Goal: Task Accomplishment & Management: Manage account settings

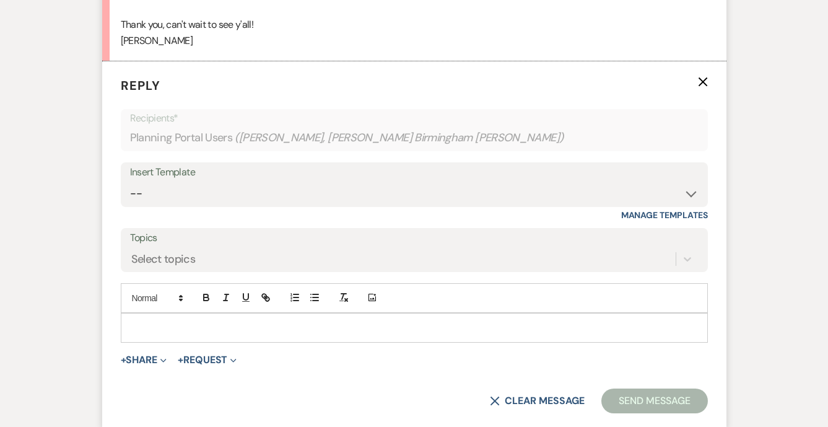
scroll to position [587, 0]
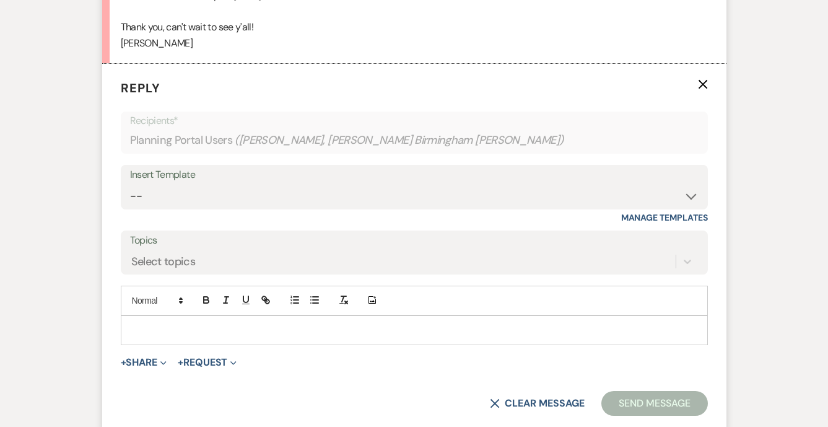
click at [153, 316] on div at bounding box center [414, 330] width 586 height 28
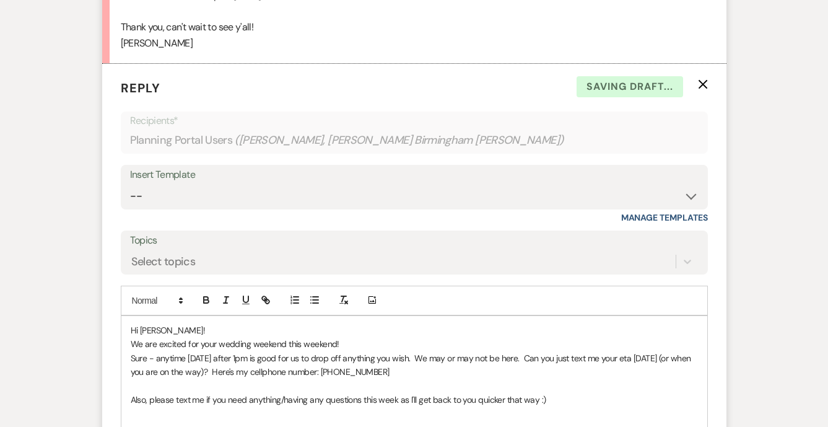
click at [173, 393] on p "Also, please text me if you need anything/having any questions this week as I'l…" at bounding box center [414, 400] width 567 height 14
click at [212, 421] on p at bounding box center [414, 428] width 567 height 14
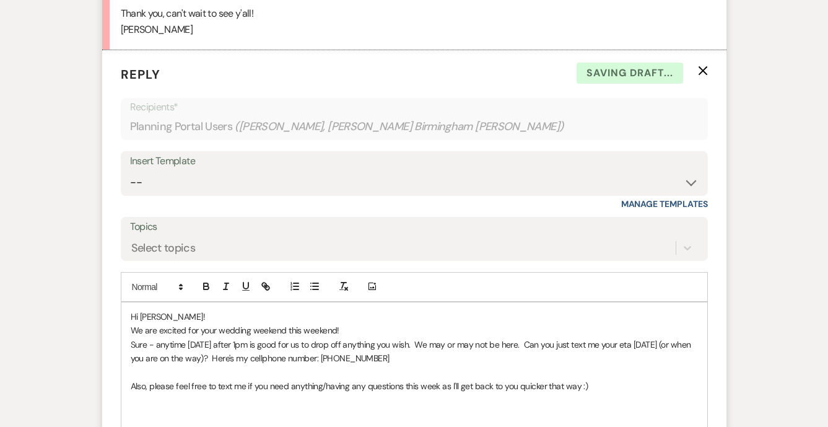
scroll to position [610, 0]
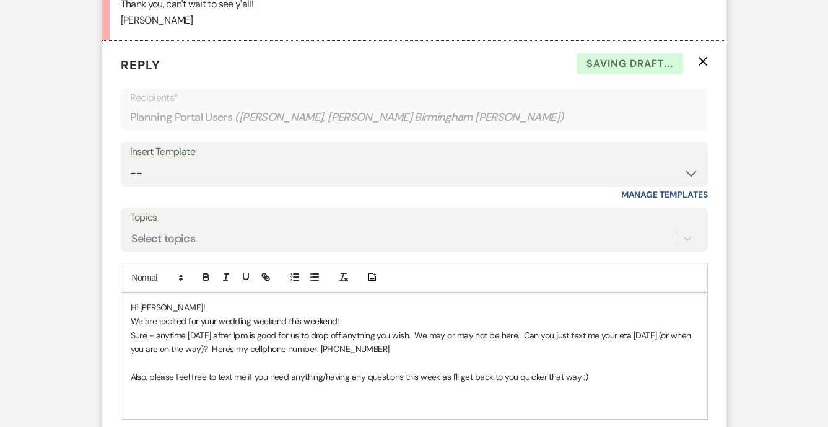
click at [569, 370] on p "Also, please feel free to text me if you need anything/having any questions thi…" at bounding box center [414, 377] width 567 height 14
click at [471, 370] on p "Also, please feel free to text me if you need anything/having any questions thi…" at bounding box center [414, 377] width 567 height 14
click at [462, 370] on p "Also, please feel free to text me if you need anything/having any questions thi…" at bounding box center [414, 377] width 567 height 14
click at [459, 370] on p "Also, please feel free to text me if you need anything/having any questions thi…" at bounding box center [414, 377] width 567 height 14
click at [576, 328] on p "Sure - anytime on Thursday after 1pm is good for us to drop off anything you wi…" at bounding box center [414, 342] width 567 height 28
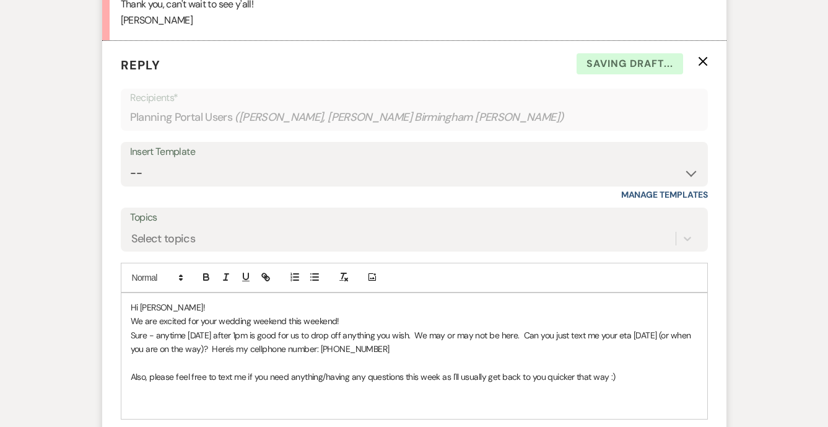
drag, startPoint x: 619, startPoint y: 343, endPoint x: 440, endPoint y: 343, distance: 179.0
click at [440, 370] on p "Also, please feel free to text me if you need anything/having any questions thi…" at bounding box center [414, 377] width 567 height 14
click at [401, 425] on p at bounding box center [414, 432] width 567 height 14
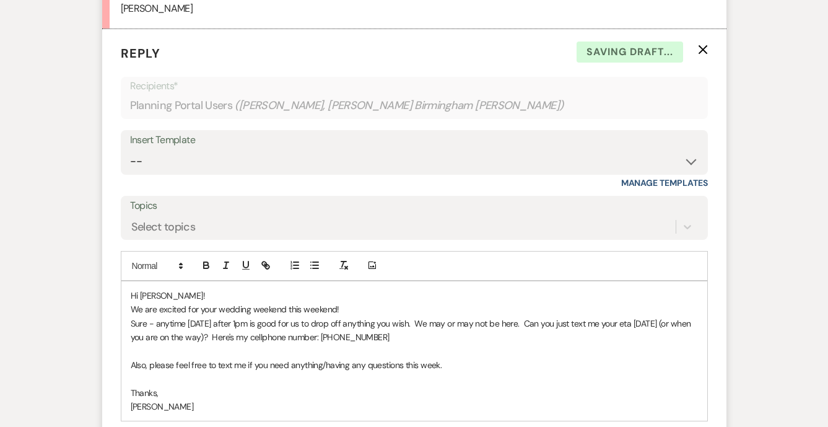
scroll to position [624, 0]
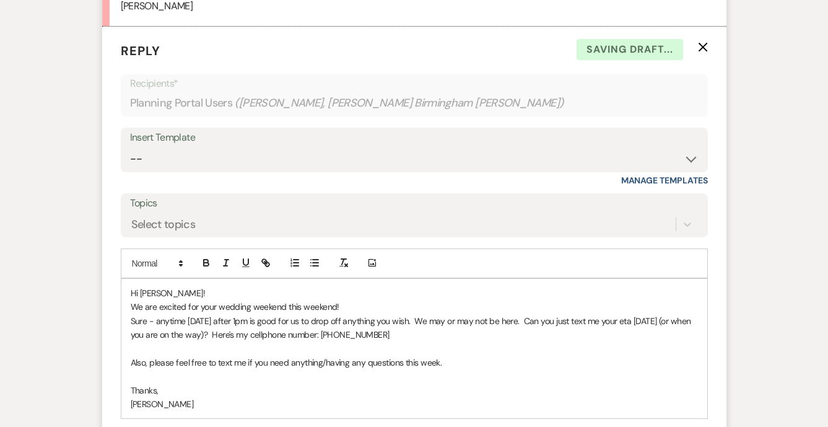
click at [341, 314] on p "Sure - anytime on Thursday after 1pm is good for us to drop off anything you wi…" at bounding box center [414, 328] width 567 height 28
click at [349, 300] on p "We are excited for your wedding weekend this weekend!" at bounding box center [414, 307] width 567 height 14
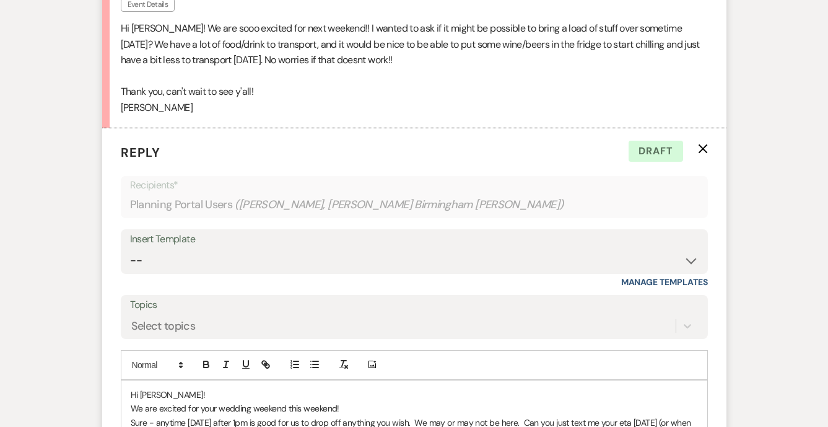
scroll to position [531, 0]
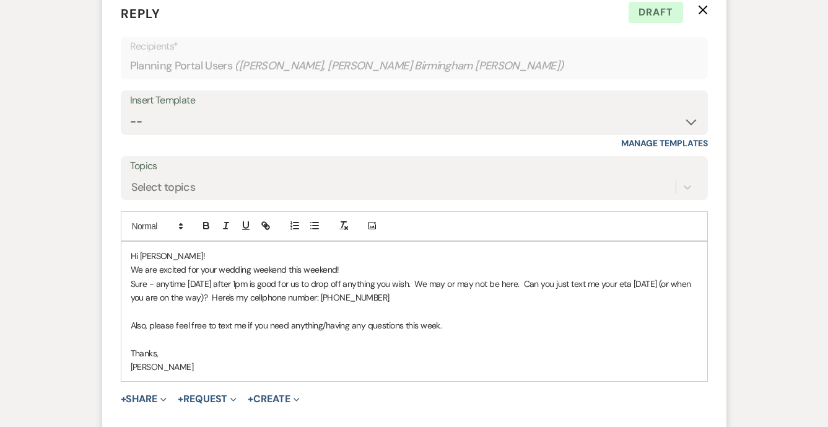
click at [340, 332] on p at bounding box center [414, 339] width 567 height 14
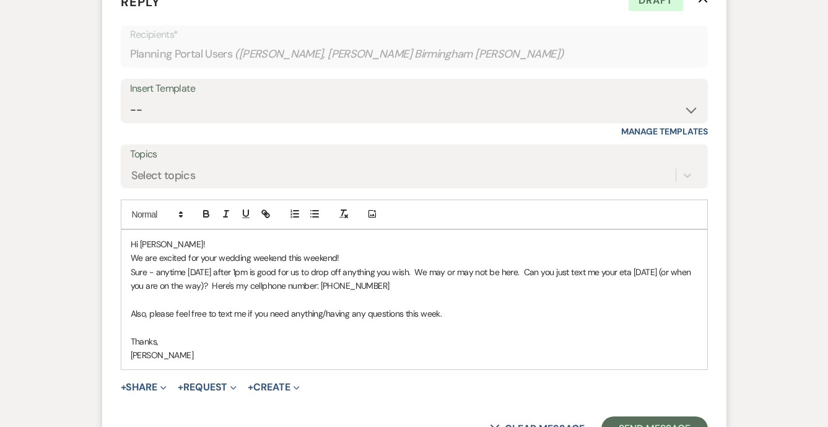
scroll to position [674, 0]
click at [657, 416] on button "Send Message" at bounding box center [654, 428] width 106 height 25
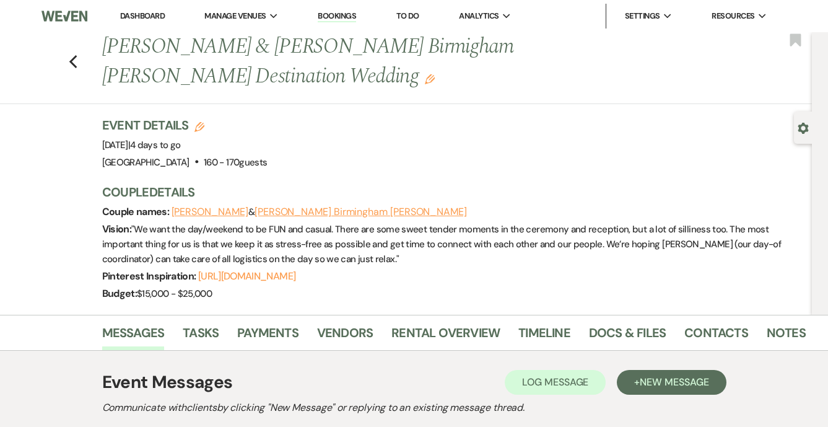
scroll to position [0, 0]
click at [143, 16] on link "Dashboard" at bounding box center [142, 16] width 45 height 11
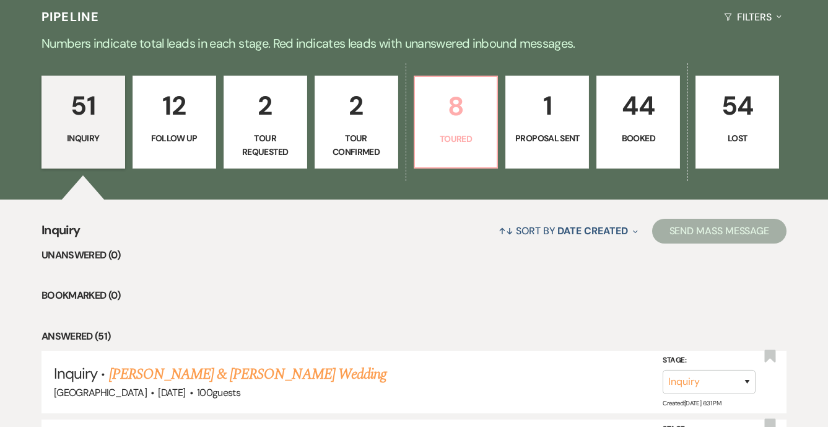
click at [455, 128] on link "8 Toured" at bounding box center [456, 122] width 85 height 93
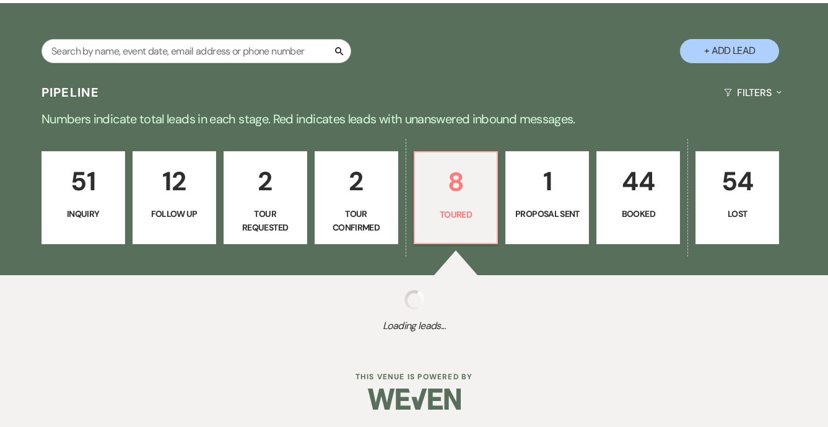
select select "5"
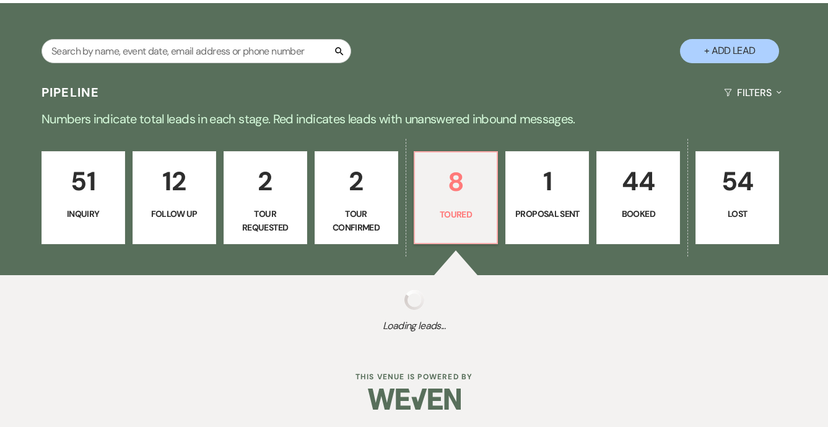
select select "5"
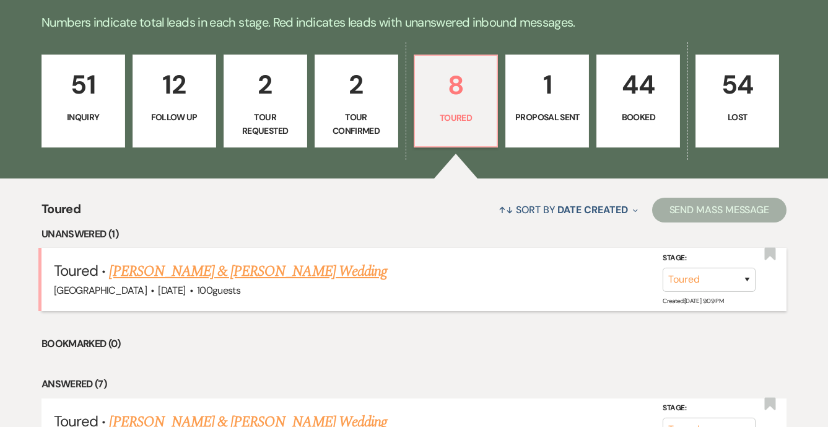
scroll to position [341, 0]
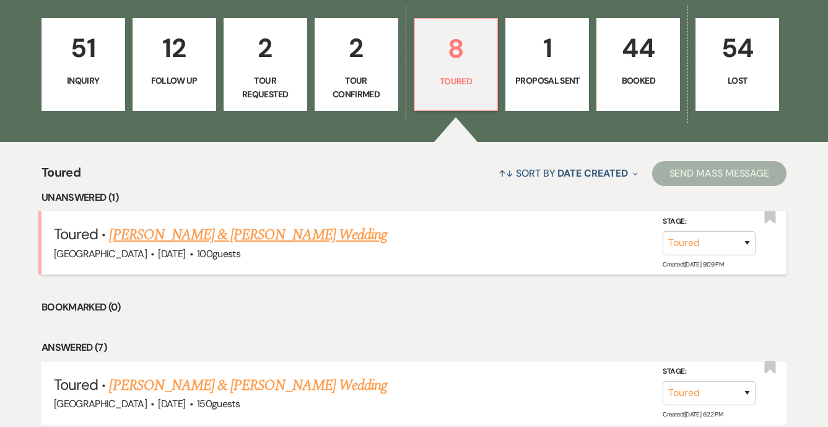
click at [307, 235] on link "Logan Seelman & Mariah Macon's Wedding" at bounding box center [248, 235] width 278 height 22
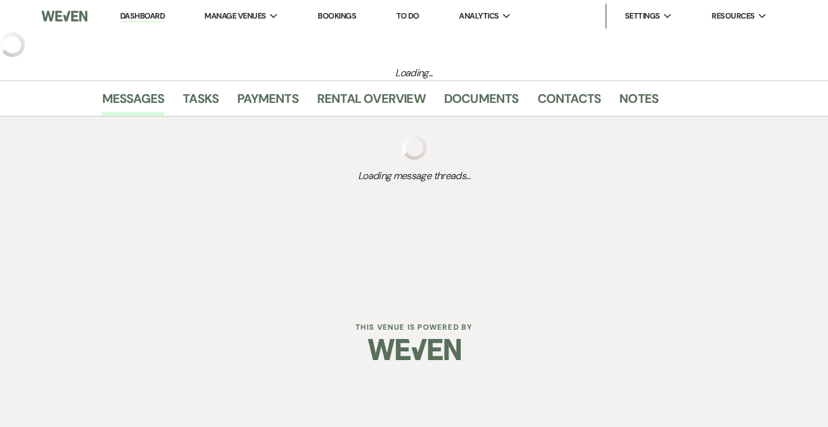
select select "5"
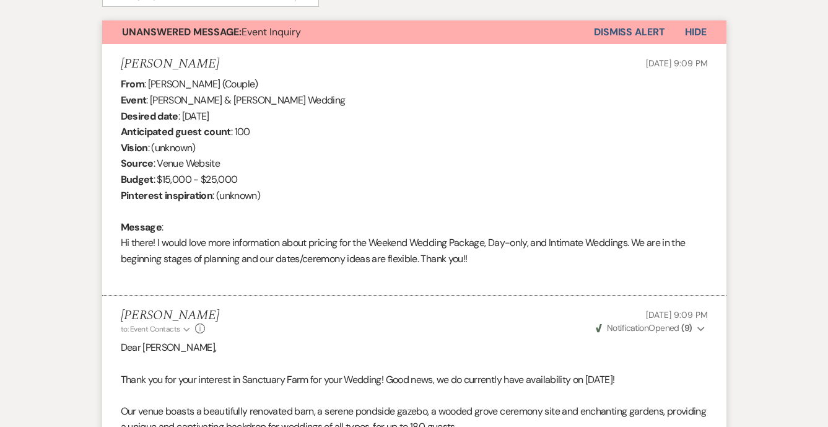
scroll to position [446, 0]
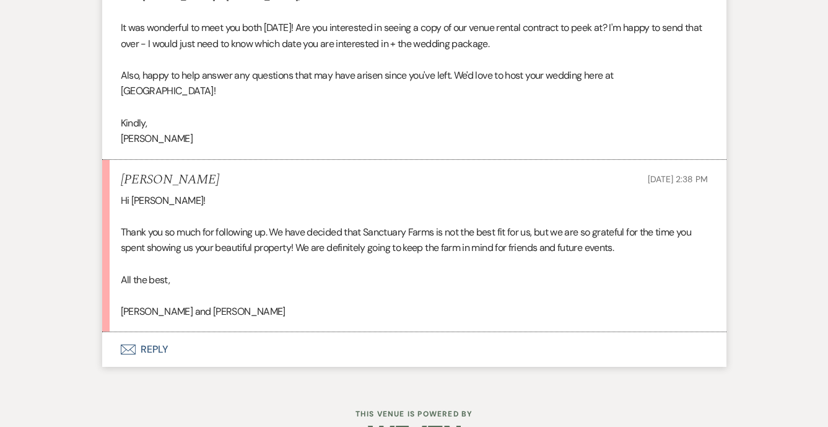
click at [149, 332] on button "Envelope Reply" at bounding box center [414, 349] width 624 height 35
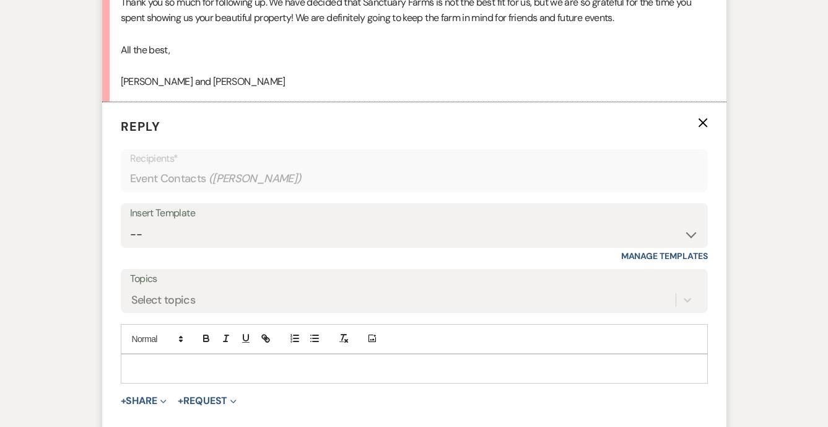
scroll to position [1570, 0]
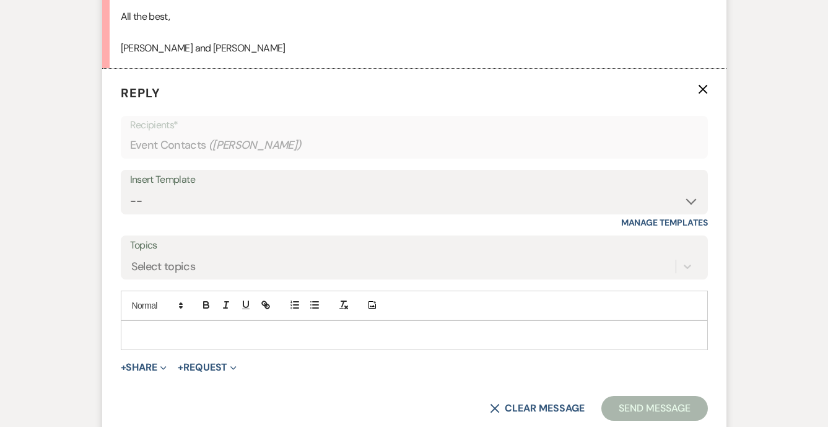
click at [141, 328] on p at bounding box center [414, 335] width 567 height 14
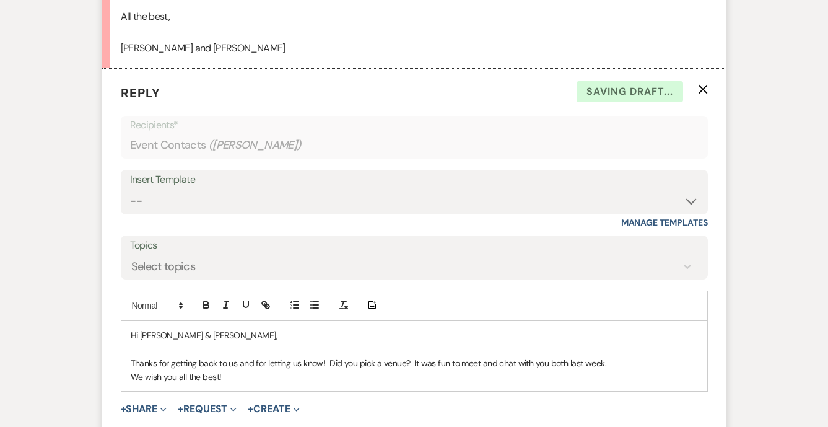
click at [385, 356] on p "Thanks for getting back to us and for letting us know! Did you pick a venue? It…" at bounding box center [414, 363] width 567 height 14
click at [405, 356] on p "Thanks for getting back to us and for letting us know! Did you pick a venue? It…" at bounding box center [414, 363] width 567 height 14
click at [377, 356] on p "Thanks for getting back to us and for letting us know! Did you pick a venue? It…" at bounding box center [414, 363] width 567 height 14
click at [402, 356] on p "Thanks for getting back to us and for letting us know! Did you fins a venue? It…" at bounding box center [414, 363] width 567 height 14
click at [368, 356] on p "Thanks for getting back to us and for letting us know! Did you fins a venue tha…" at bounding box center [414, 363] width 567 height 14
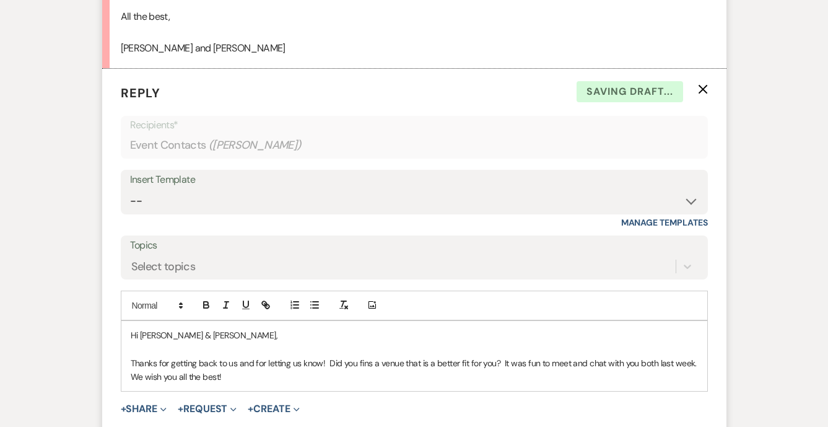
click at [370, 356] on p "Thanks for getting back to us and for letting us know! Did you fins a venue tha…" at bounding box center [414, 363] width 567 height 14
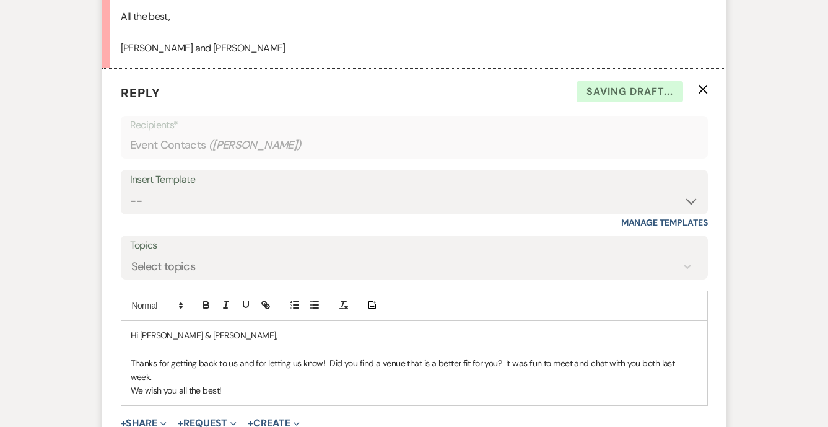
click at [364, 383] on p "We wish you all the best!" at bounding box center [414, 390] width 567 height 14
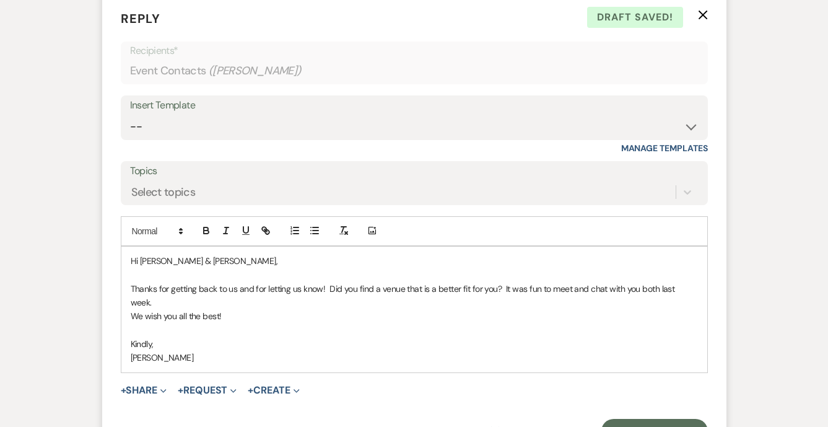
scroll to position [1645, 0]
click at [683, 418] on button "Send Message" at bounding box center [654, 430] width 106 height 25
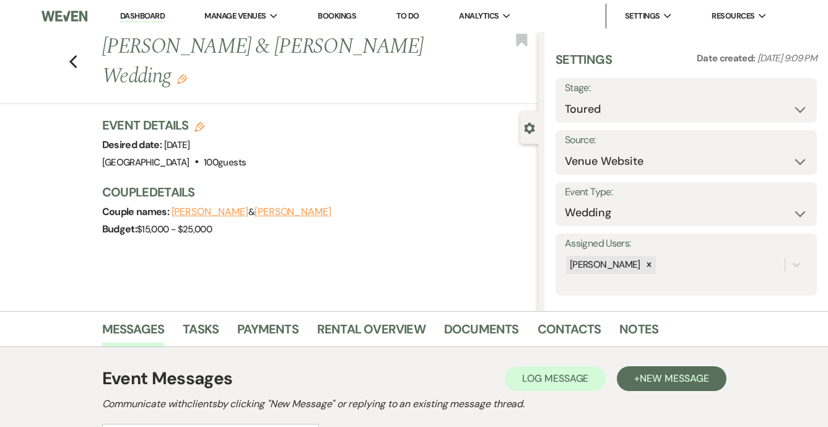
scroll to position [0, 0]
select select "8"
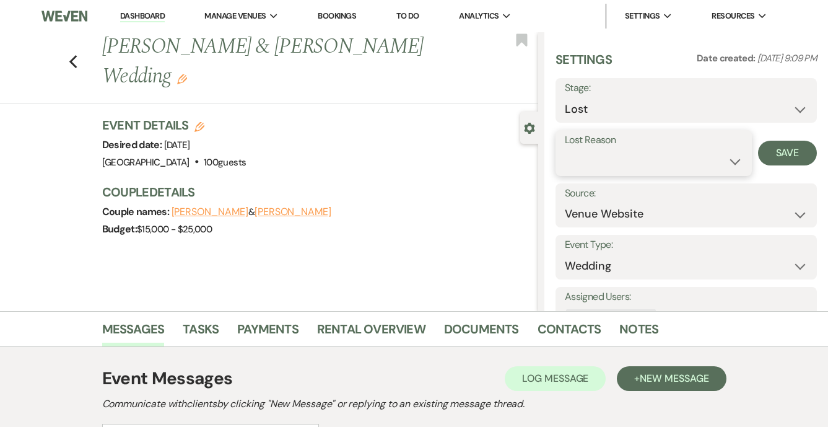
select select "10"
click at [800, 154] on button "Save" at bounding box center [787, 153] width 59 height 25
click at [140, 15] on link "Dashboard" at bounding box center [142, 17] width 45 height 12
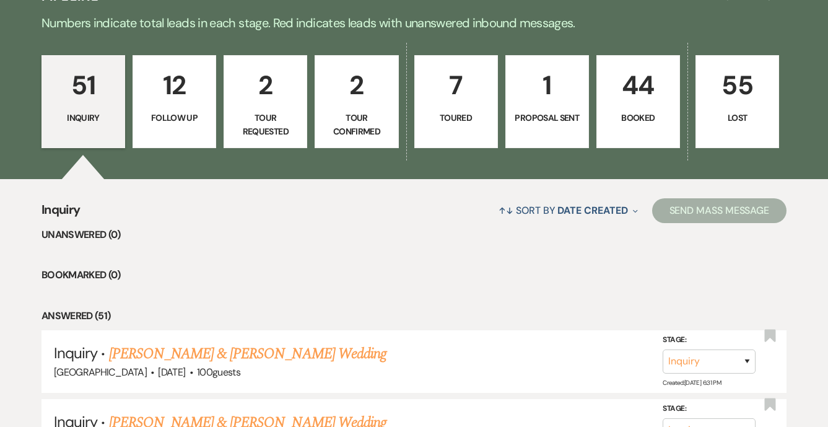
scroll to position [260, 0]
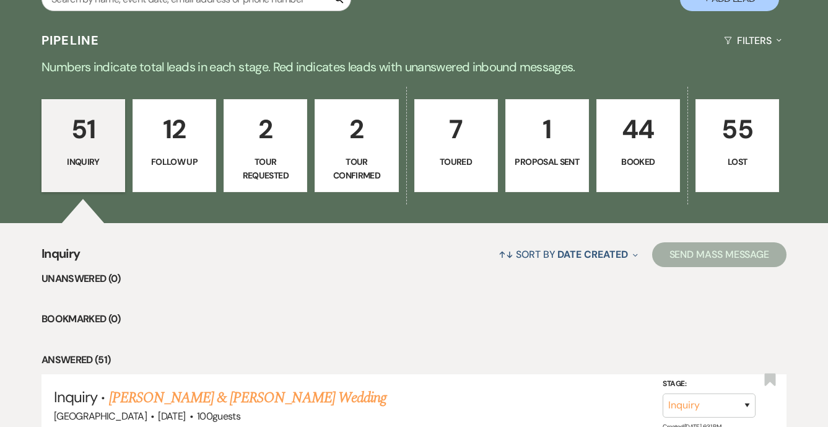
click at [621, 152] on link "44 Booked" at bounding box center [639, 145] width 84 height 93
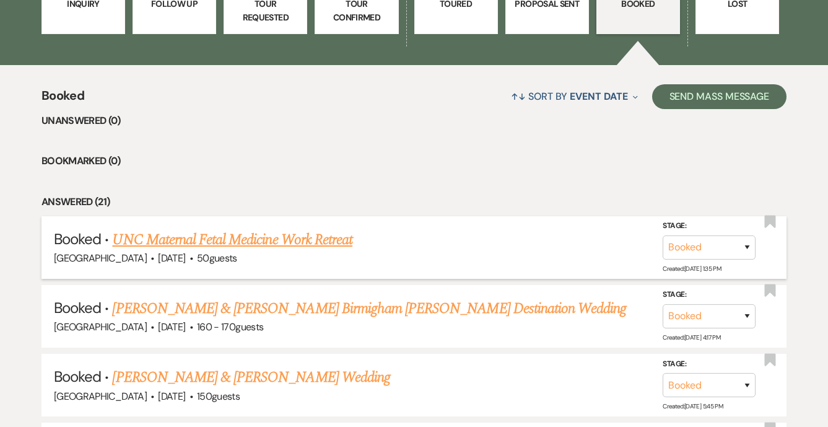
scroll to position [459, 0]
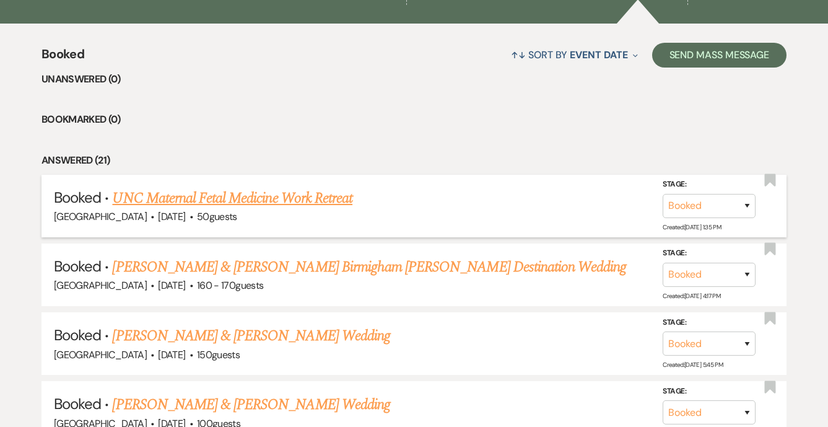
click at [308, 201] on link "UNC Maternal Fetal Medicine Work Retreat" at bounding box center [232, 198] width 240 height 22
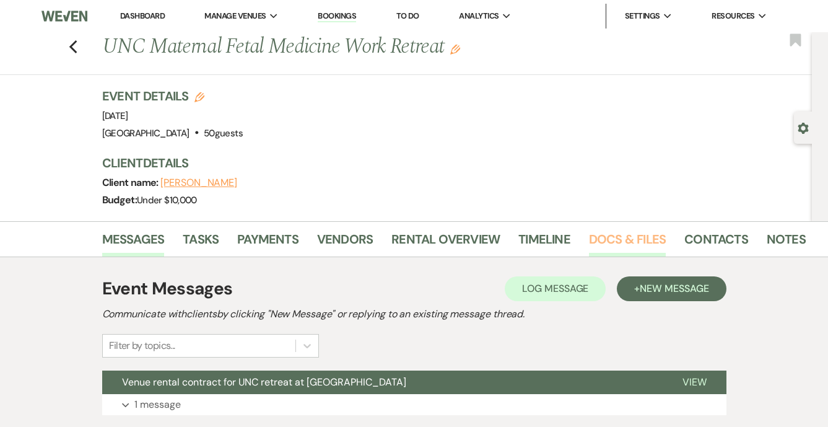
click at [614, 233] on link "Docs & Files" at bounding box center [627, 242] width 77 height 27
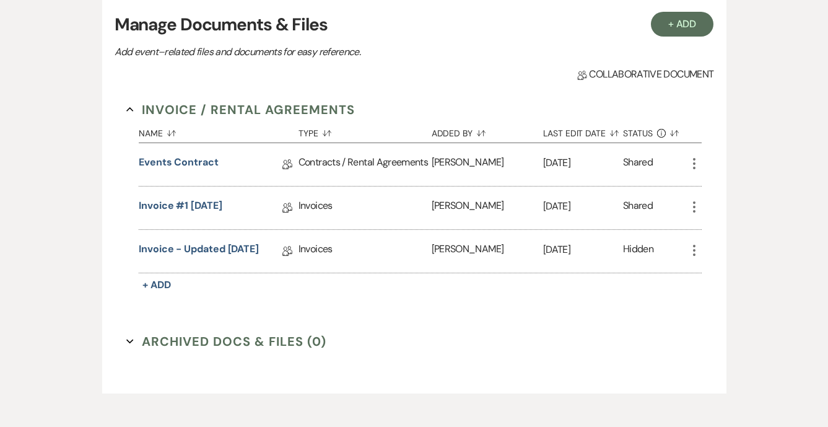
scroll to position [279, 0]
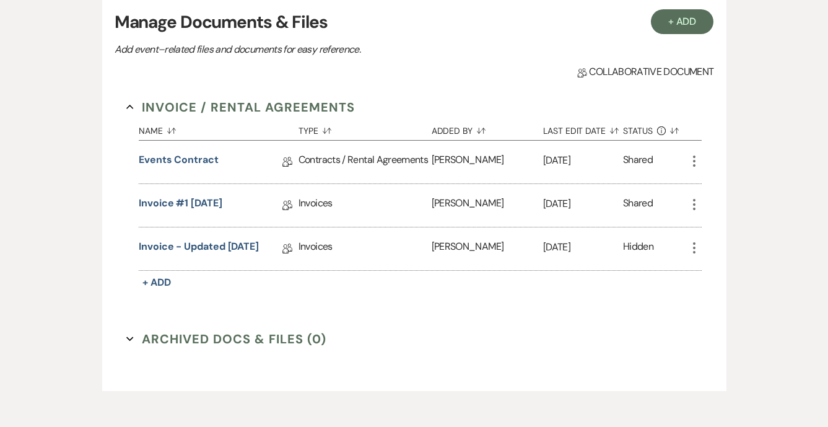
click at [700, 160] on icon "More" at bounding box center [694, 161] width 15 height 15
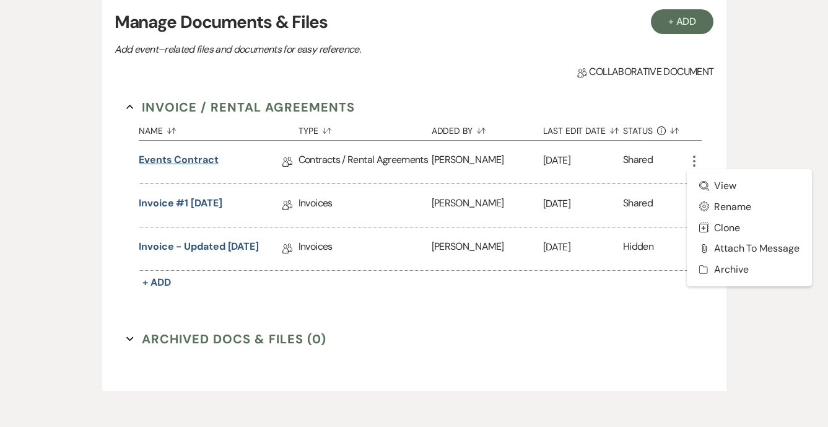
click at [168, 161] on link "Events Contract" at bounding box center [179, 161] width 80 height 19
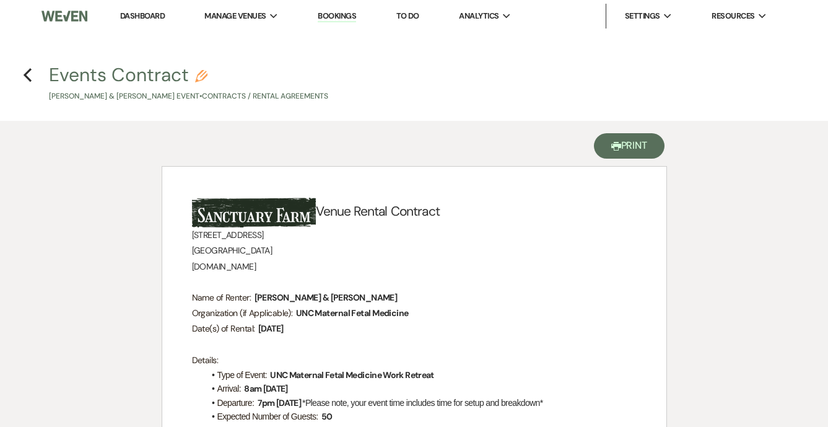
click at [623, 142] on button "Printer Print" at bounding box center [629, 145] width 71 height 25
click at [134, 15] on link "Dashboard" at bounding box center [142, 16] width 45 height 11
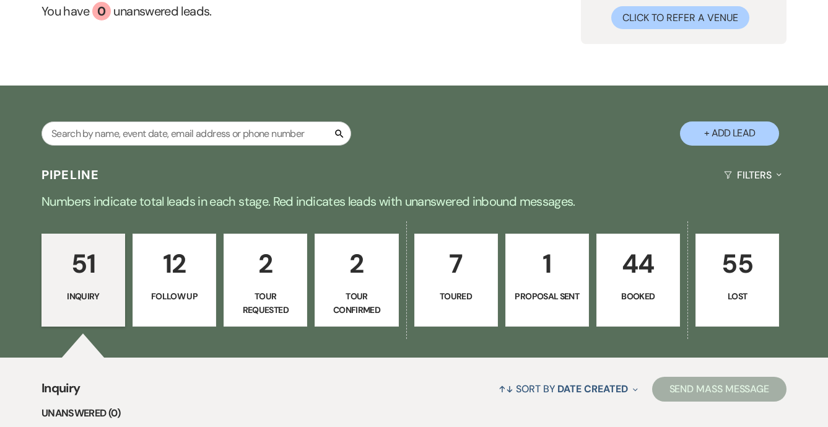
scroll to position [260, 0]
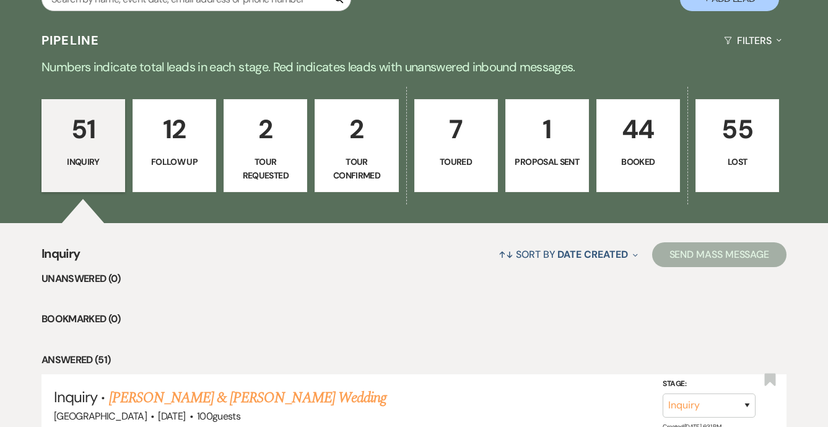
click at [657, 155] on p "Booked" at bounding box center [639, 162] width 68 height 14
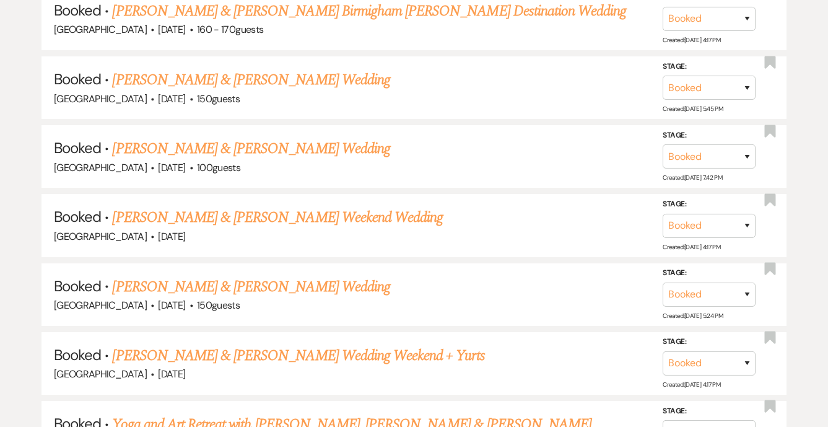
scroll to position [699, 0]
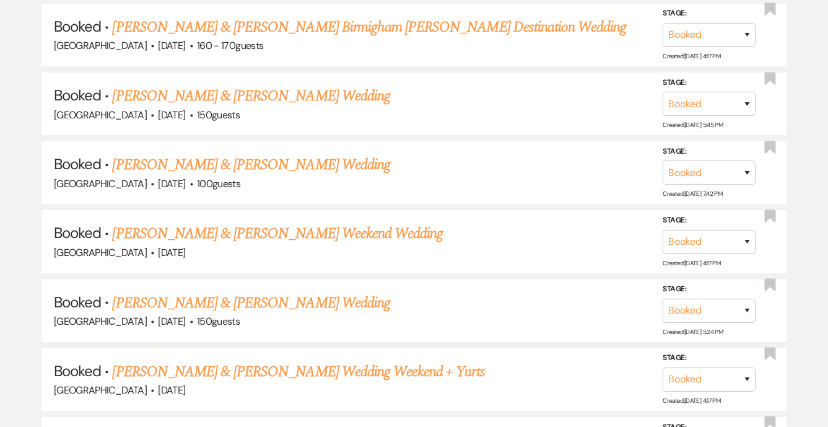
click at [269, 225] on link "Sarah Jenkins & Bec Alderson's Weekend Wedding" at bounding box center [277, 233] width 331 height 22
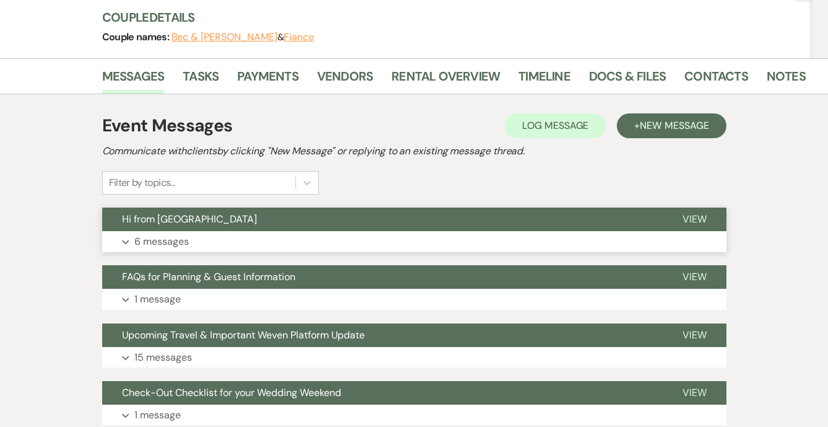
click at [253, 241] on button "Expand 6 messages" at bounding box center [414, 241] width 624 height 21
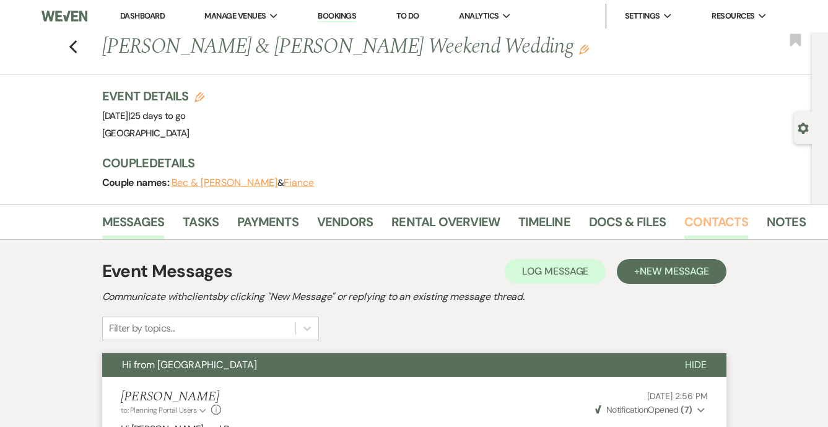
click at [711, 222] on link "Contacts" at bounding box center [717, 225] width 64 height 27
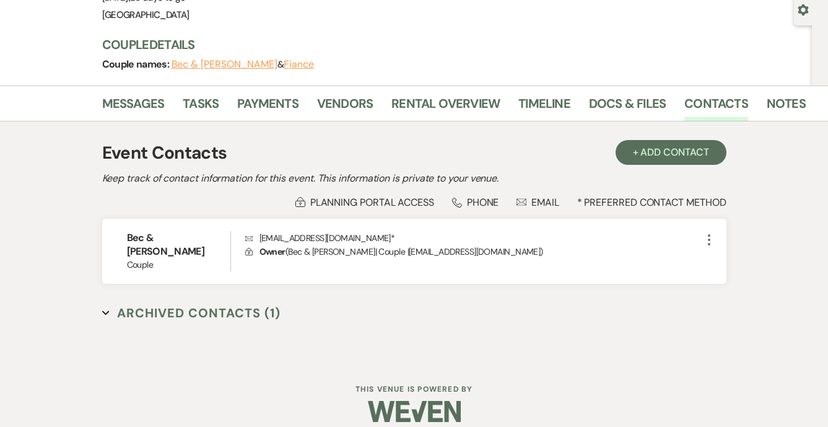
scroll to position [118, 0]
click at [128, 108] on link "Messages" at bounding box center [133, 107] width 63 height 27
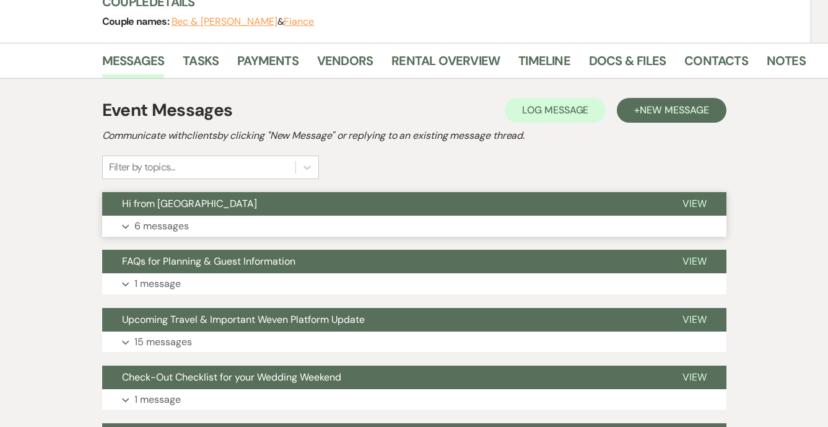
click at [168, 216] on button "Expand 6 messages" at bounding box center [414, 226] width 624 height 21
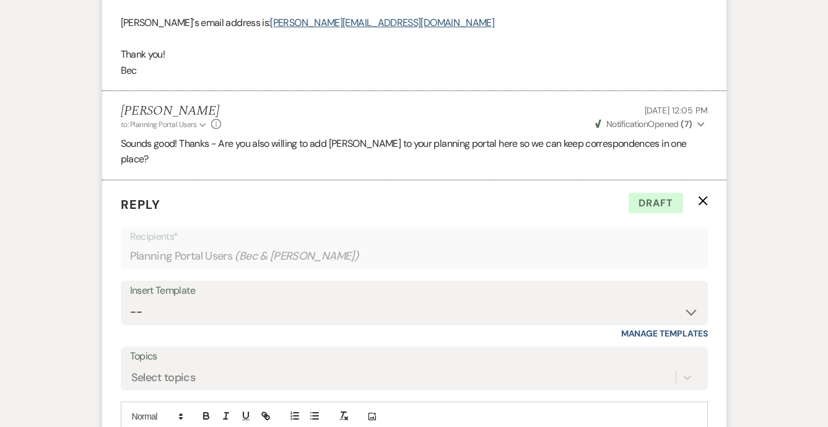
scroll to position [1249, 0]
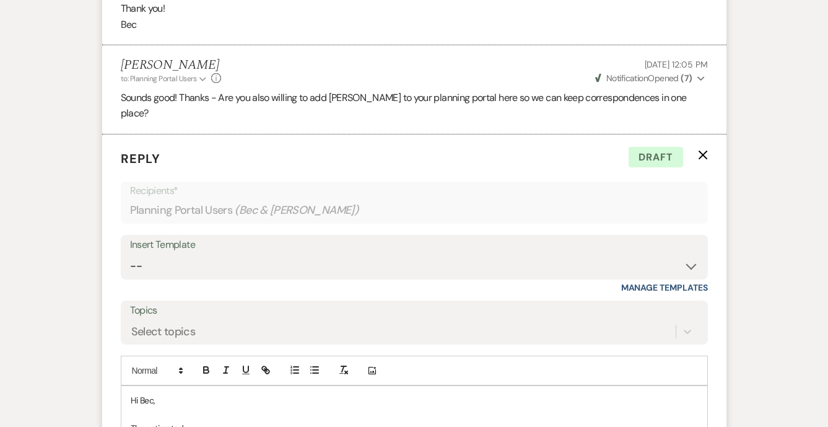
click at [170, 408] on p at bounding box center [414, 415] width 567 height 14
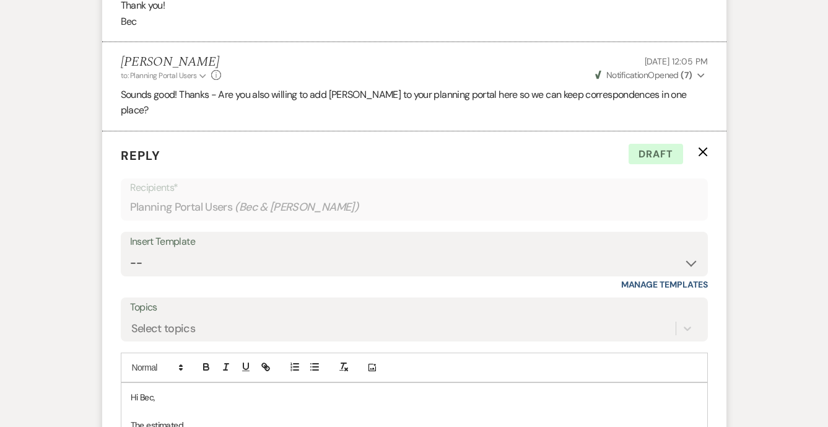
click at [192, 418] on p "The estimated" at bounding box center [414, 425] width 567 height 14
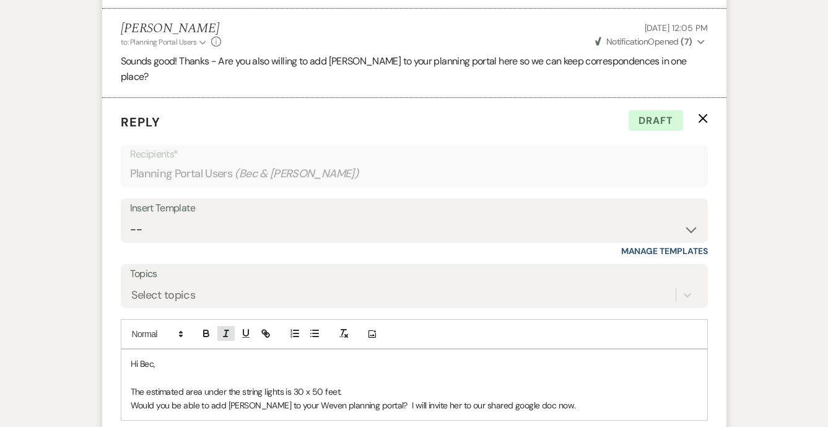
scroll to position [1305, 0]
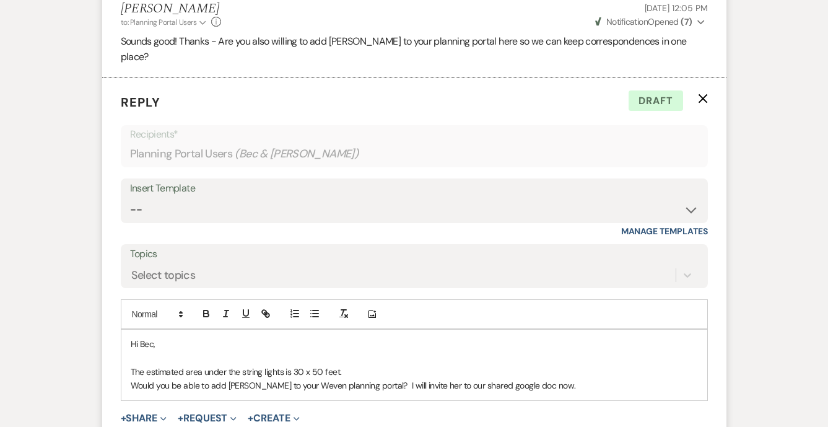
click at [133, 365] on p "The estimated area under the string lights is 30 x 50 feet." at bounding box center [414, 372] width 567 height 14
click at [131, 365] on p "The estimated area under the string lights is 30 x 50 feet." at bounding box center [414, 372] width 567 height 14
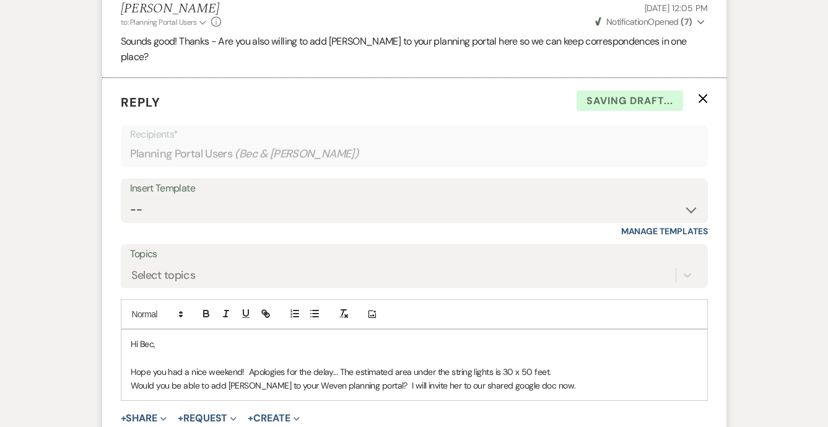
scroll to position [1315, 0]
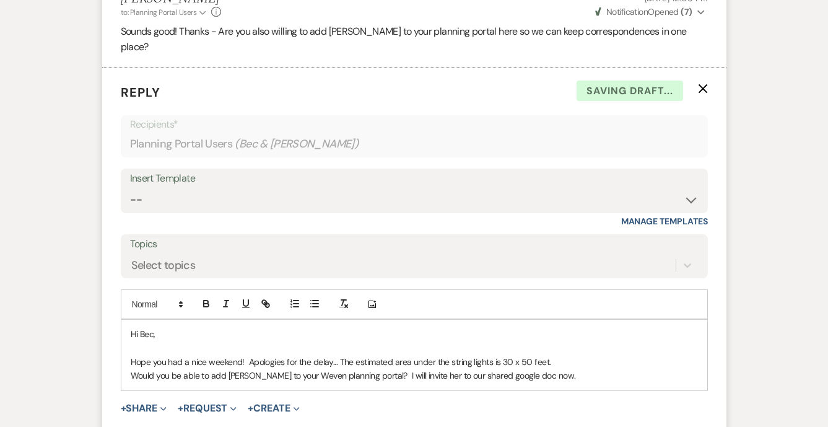
click at [414, 350] on div "Hi Bec, Hope you had a nice weekend! Apologies for the delay... The estimated a…" at bounding box center [414, 355] width 586 height 71
click at [501, 369] on p "Would you be able to add Trish to your Weven planning portal? I will invite her…" at bounding box center [414, 376] width 567 height 14
click at [555, 369] on p "Would you be able to add Trish to your Weven planning portal? I will invite her…" at bounding box center [414, 376] width 567 height 14
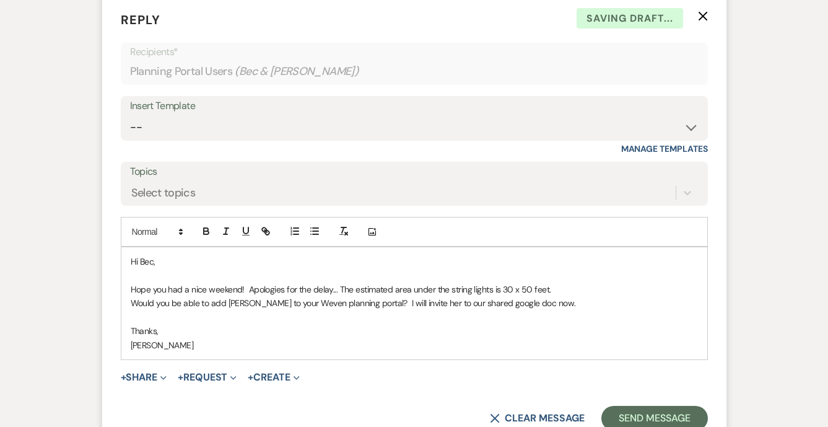
scroll to position [1401, 0]
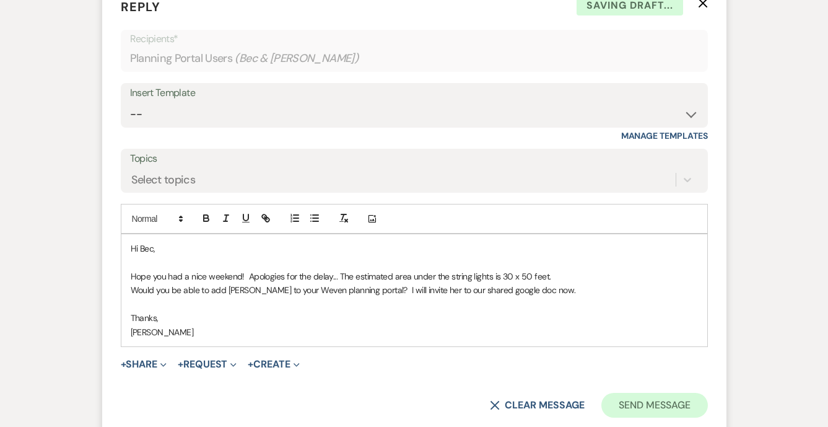
click at [680, 393] on button "Send Message" at bounding box center [654, 405] width 106 height 25
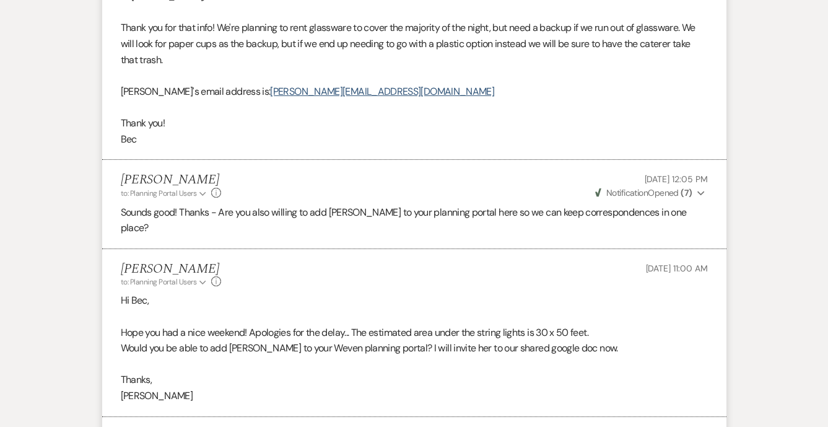
scroll to position [1111, 0]
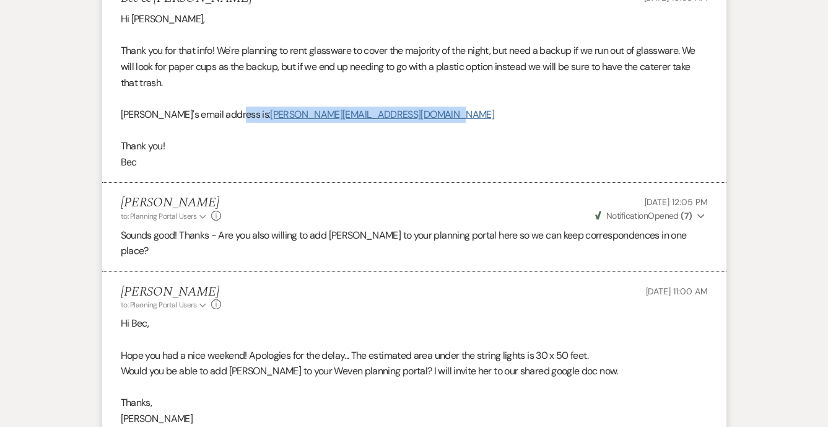
drag, startPoint x: 398, startPoint y: 95, endPoint x: 221, endPoint y: 99, distance: 176.6
click at [221, 107] on p "Trish's email address is: Trish@cherryblossomeventsbytrish.com" at bounding box center [414, 115] width 587 height 16
copy p "Trish@cherryblossomeventsbytrish.com"
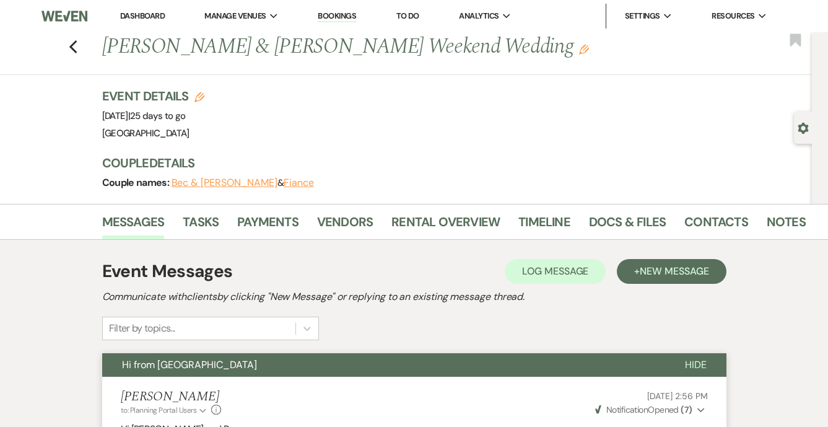
scroll to position [0, 0]
click at [640, 216] on link "Docs & Files" at bounding box center [627, 225] width 77 height 27
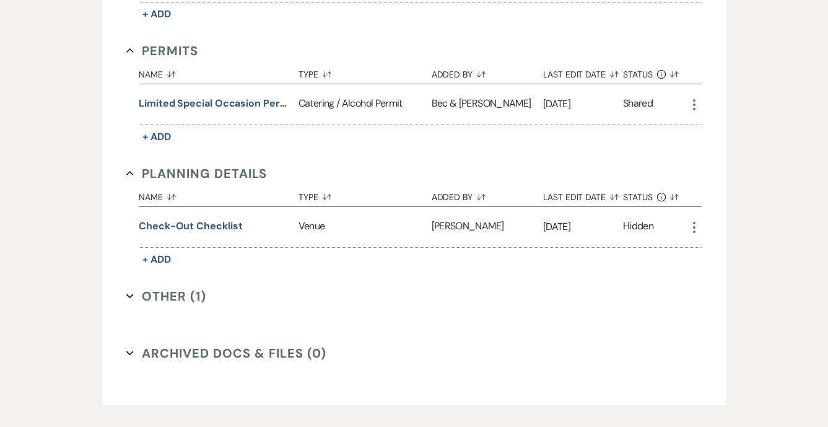
scroll to position [608, 0]
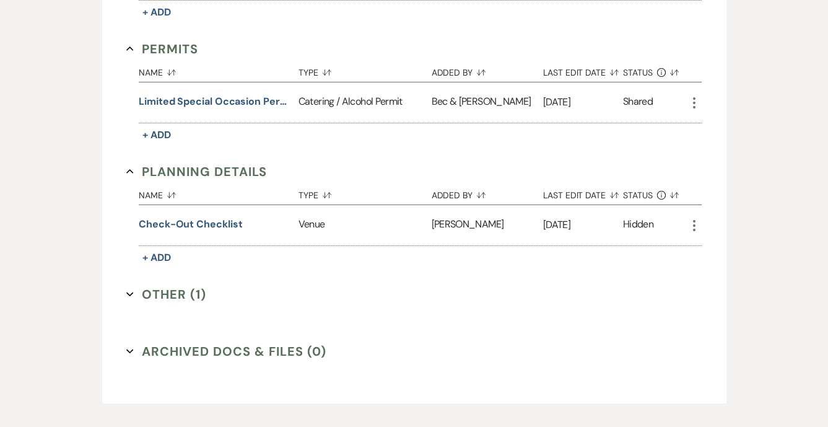
click at [188, 291] on button "Other (1) Expand" at bounding box center [166, 294] width 80 height 19
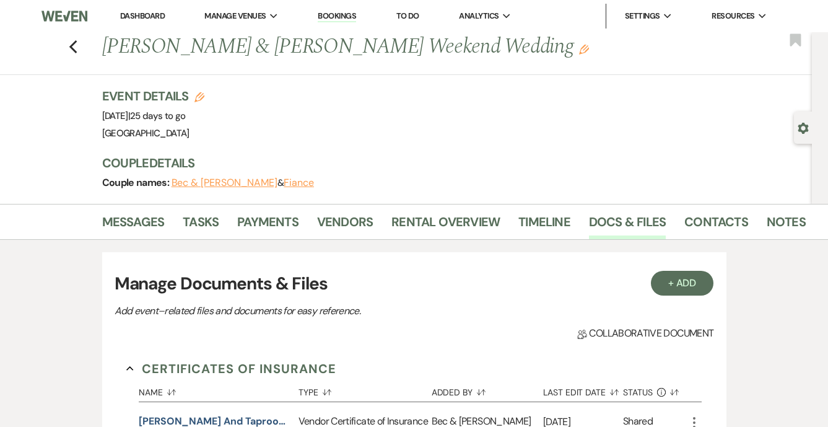
scroll to position [0, 0]
click at [73, 49] on use "button" at bounding box center [73, 47] width 8 height 14
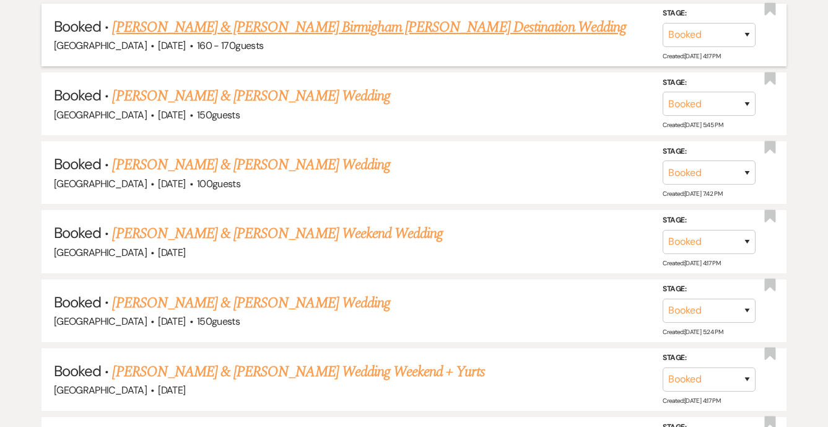
scroll to position [662, 0]
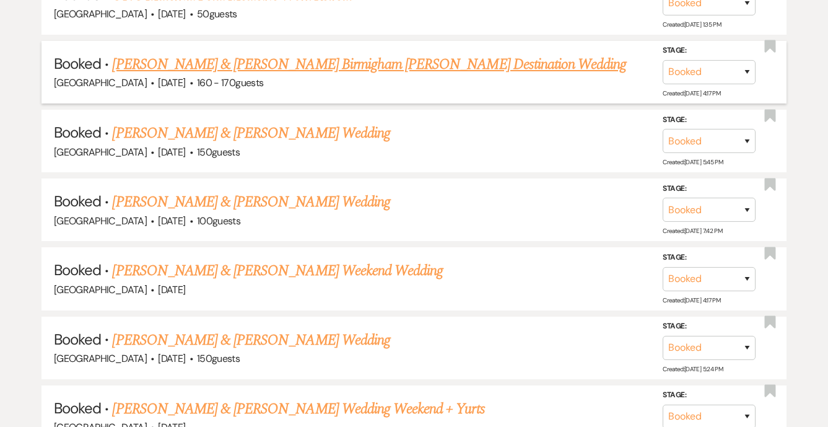
click at [160, 61] on link "Adele Bernard & Katie Birmigham Corbett's Destination Wedding" at bounding box center [369, 64] width 514 height 22
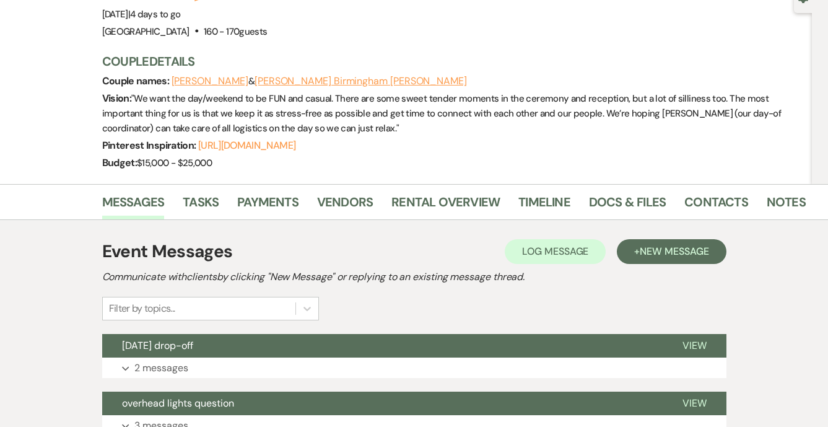
scroll to position [105, 0]
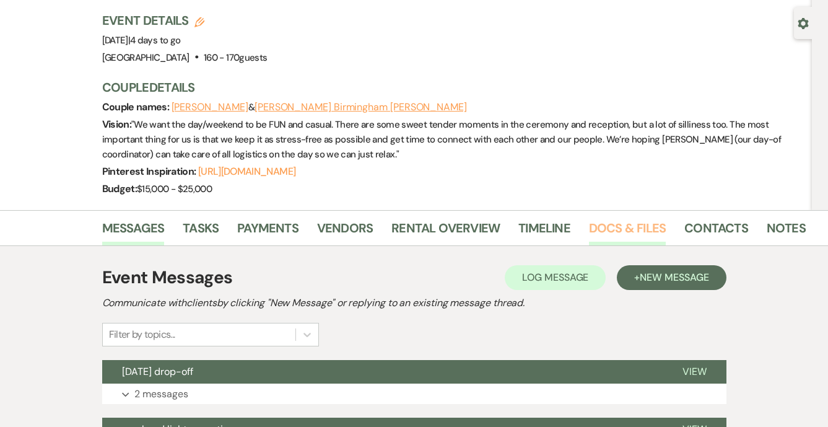
click at [606, 218] on link "Docs & Files" at bounding box center [627, 231] width 77 height 27
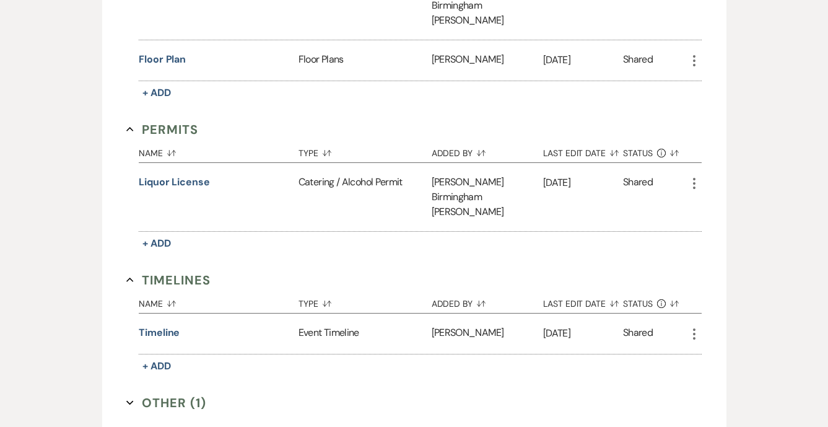
scroll to position [927, 0]
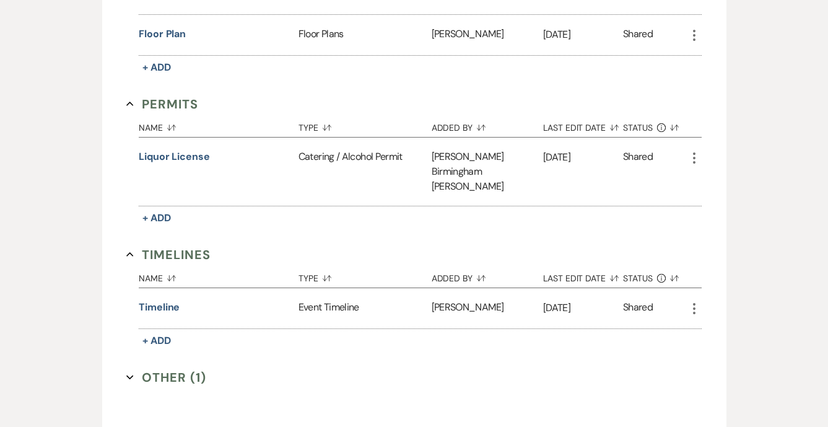
click at [186, 368] on button "Other (1) Expand" at bounding box center [166, 377] width 80 height 19
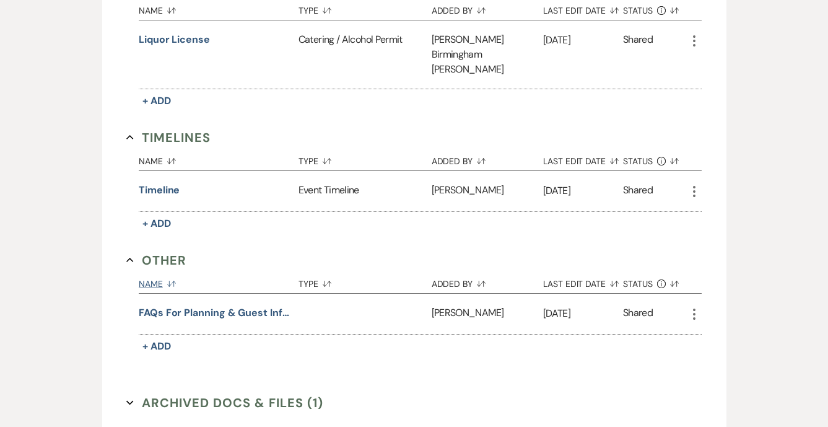
scroll to position [1039, 0]
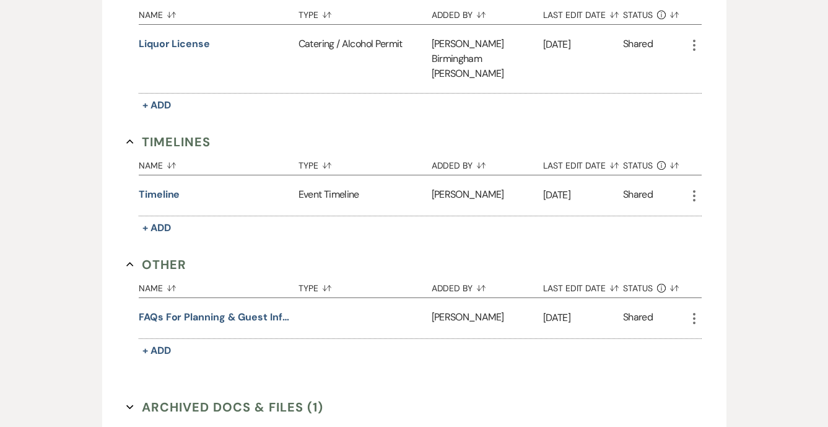
click at [223, 398] on button "Archived Docs & Files (1) Expand" at bounding box center [224, 407] width 197 height 19
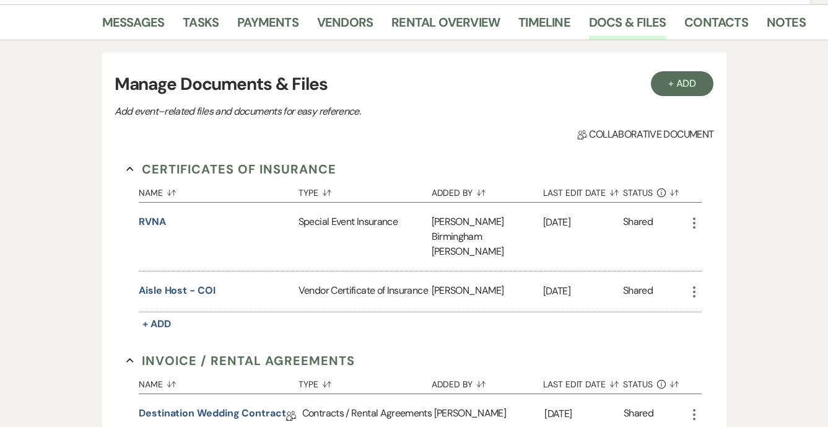
scroll to position [289, 0]
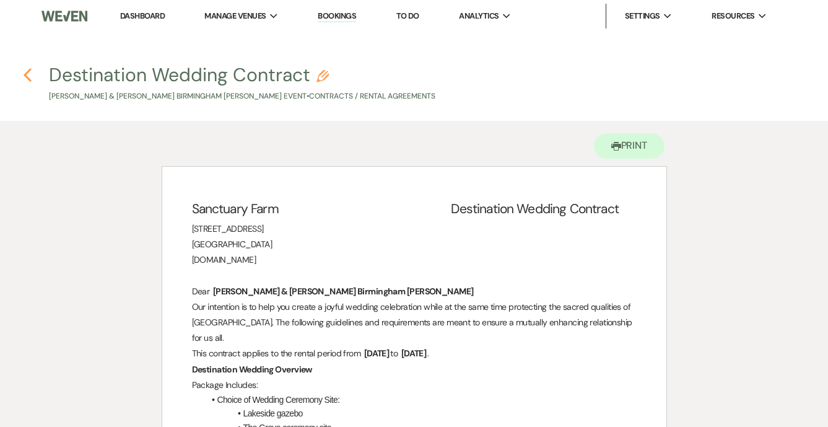
click at [29, 75] on icon "Previous" at bounding box center [27, 75] width 9 height 15
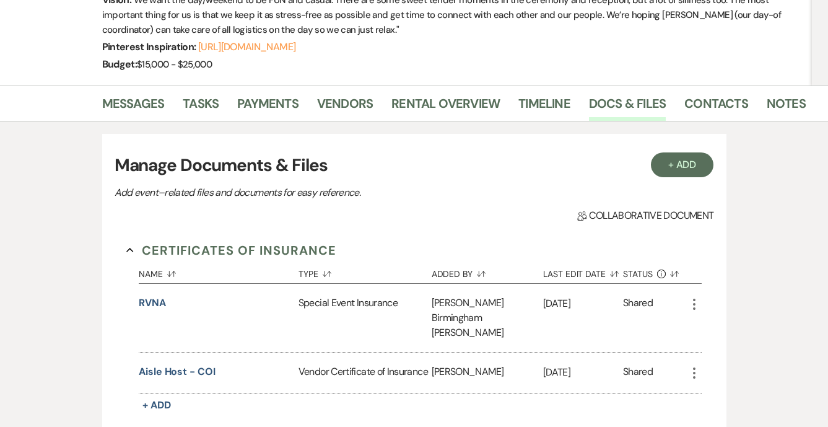
scroll to position [256, 0]
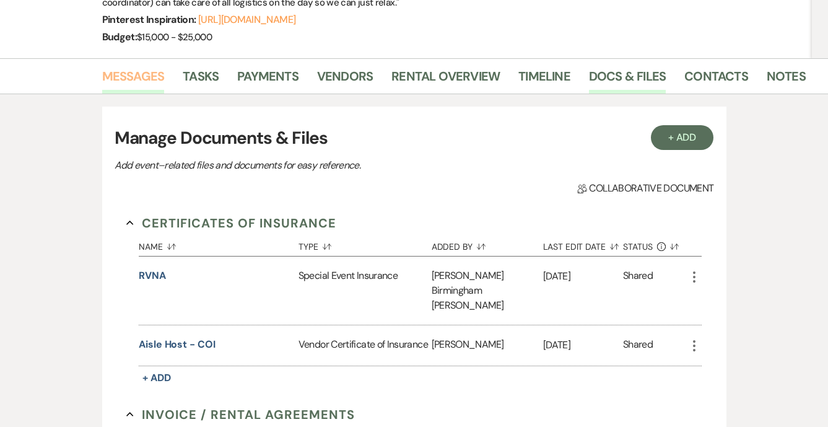
click at [153, 66] on link "Messages" at bounding box center [133, 79] width 63 height 27
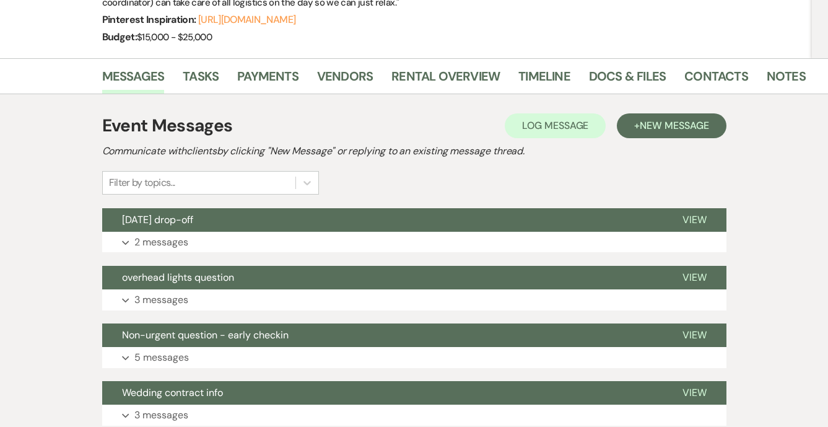
click at [652, 113] on div "Event Messages Log Log Message + New Message Communicate with clients by clicki…" at bounding box center [414, 154] width 624 height 82
click at [652, 119] on span "New Message" at bounding box center [674, 125] width 69 height 13
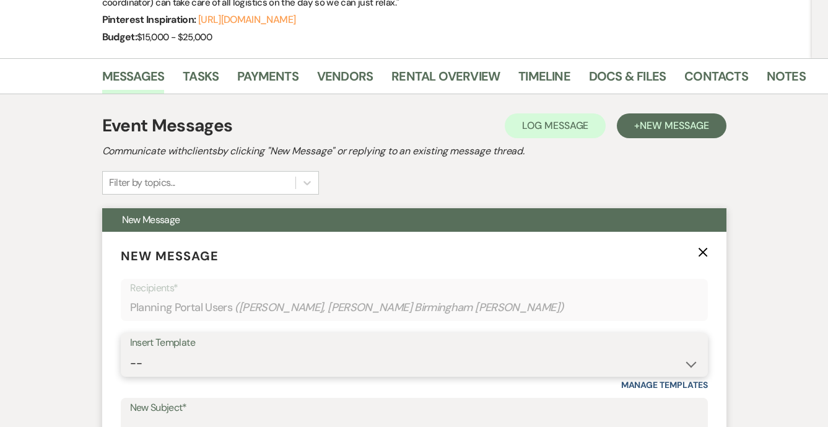
select select "5541"
type input "Check-Out Checklist for your Wedding Weekend"
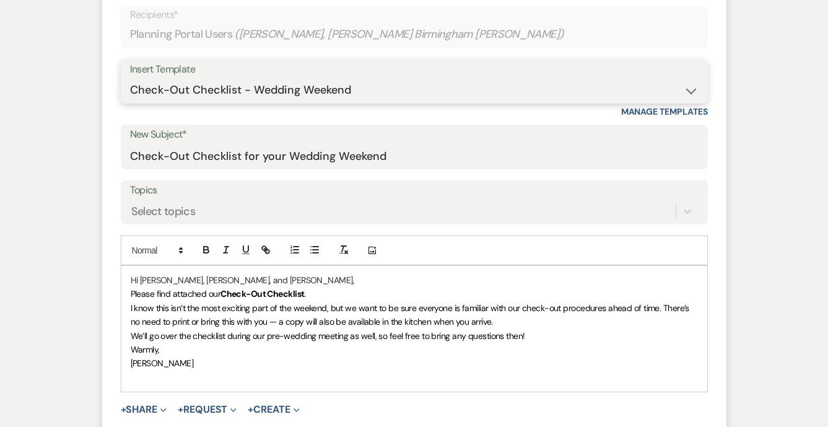
scroll to position [532, 0]
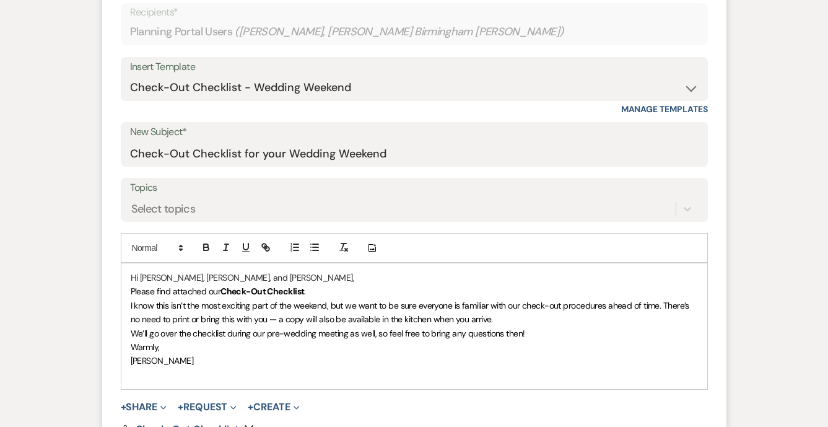
click at [389, 300] on span "I know this isn’t the most exciting part of the weekend, but we want to be sure…" at bounding box center [411, 312] width 561 height 25
drag, startPoint x: 315, startPoint y: 259, endPoint x: 223, endPoint y: 260, distance: 92.3
click at [223, 284] on p "Please find attached our Check-Out Checklist ." at bounding box center [414, 291] width 567 height 14
click at [223, 300] on span "I know this isn’t the most exciting part of the weekend, but we want to be sure…" at bounding box center [411, 312] width 561 height 25
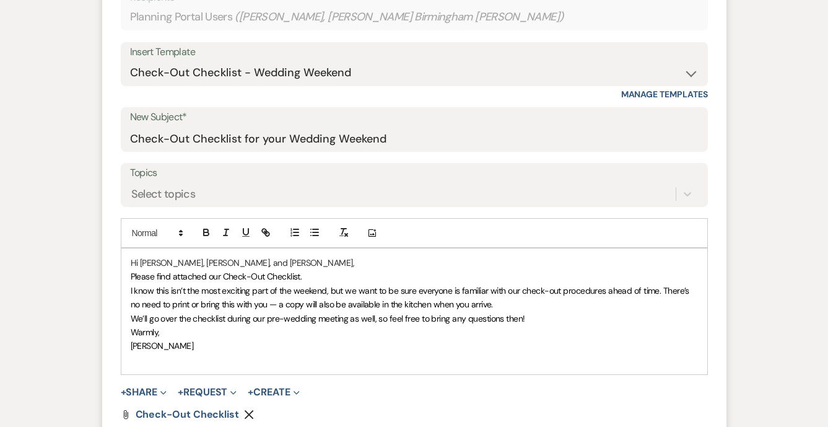
click at [225, 339] on p "[PERSON_NAME]" at bounding box center [414, 346] width 567 height 14
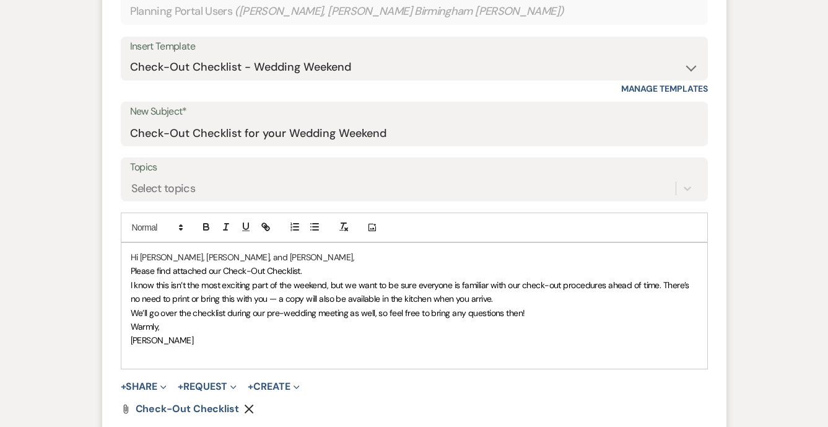
scroll to position [553, 0]
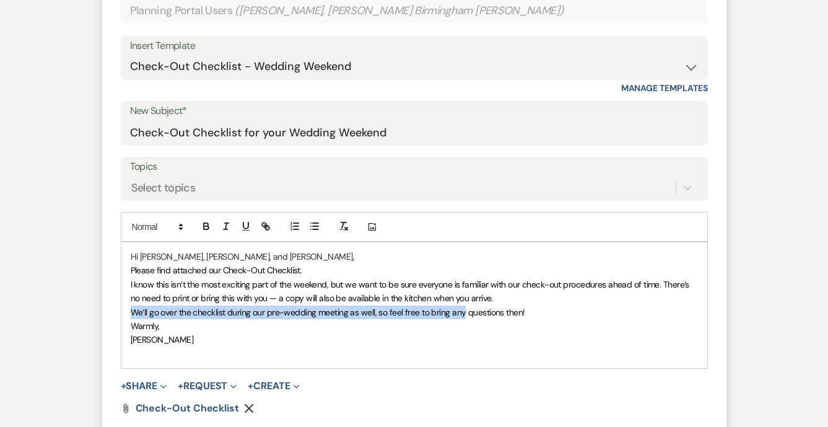
drag, startPoint x: 463, startPoint y: 279, endPoint x: 110, endPoint y: 283, distance: 353.7
click at [109, 283] on form "New Message X Draft Recipients* Planning Portal Users ( Adele Bernard, Katie Bi…" at bounding box center [414, 205] width 624 height 540
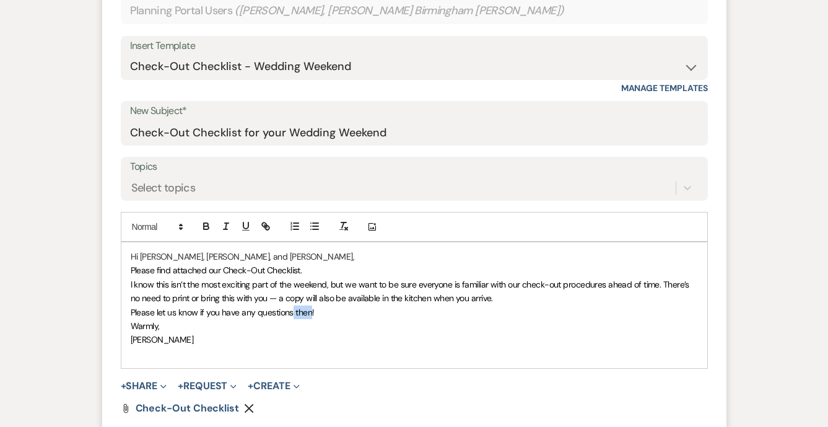
drag, startPoint x: 310, startPoint y: 281, endPoint x: 292, endPoint y: 281, distance: 18.0
click at [292, 307] on span "Please let us know if you have any questions then!" at bounding box center [223, 312] width 184 height 11
click at [349, 319] on p "Warmly," at bounding box center [414, 326] width 567 height 14
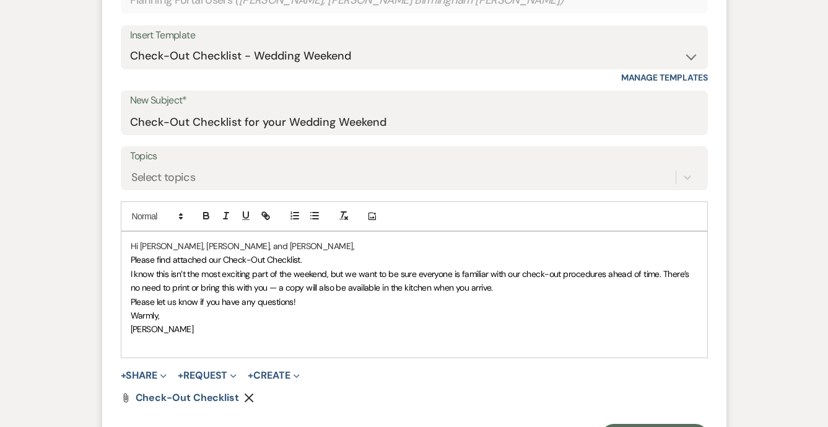
scroll to position [566, 0]
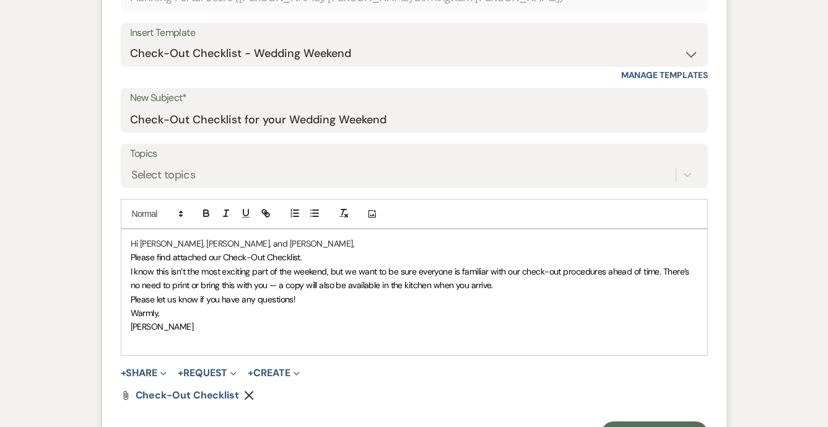
click at [127, 229] on div "Hi Adele, Katie, and Raven, Please find attached our Check-Out Checklist. I kno…" at bounding box center [414, 292] width 586 height 126
click at [135, 266] on span "I know this isn’t the most exciting part of the weekend, but we want to be sure…" at bounding box center [411, 278] width 561 height 25
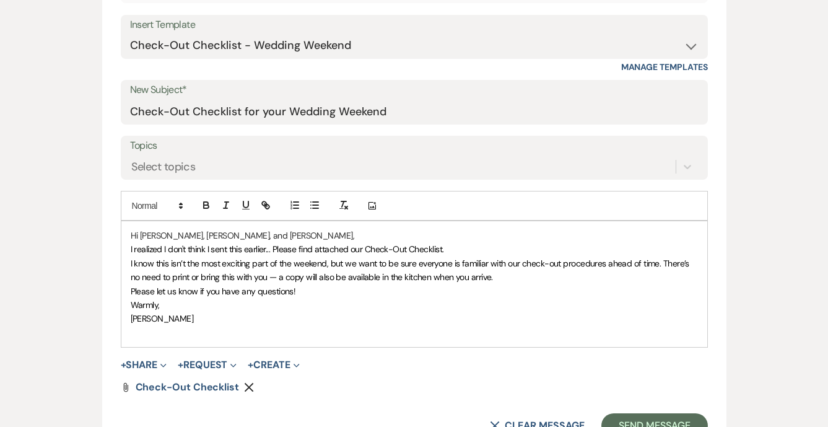
click at [269, 243] on span "I realized I don't think I sent this earlier... Please find attached our Check-…" at bounding box center [287, 248] width 313 height 11
click at [268, 243] on span "I realized I don't think I sent this earlier... Please find attached our Check-…" at bounding box center [287, 248] width 313 height 11
click at [251, 298] on p "Warmly," at bounding box center [414, 305] width 567 height 14
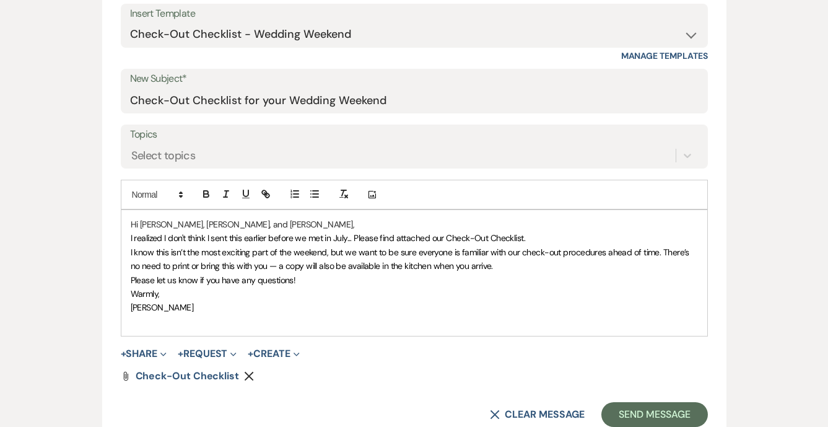
scroll to position [587, 0]
click at [290, 286] on p "Warmly," at bounding box center [414, 293] width 567 height 14
click at [289, 245] on span "I know this isn’t the most exciting part of the weekend, but we want to be sure…" at bounding box center [411, 257] width 561 height 25
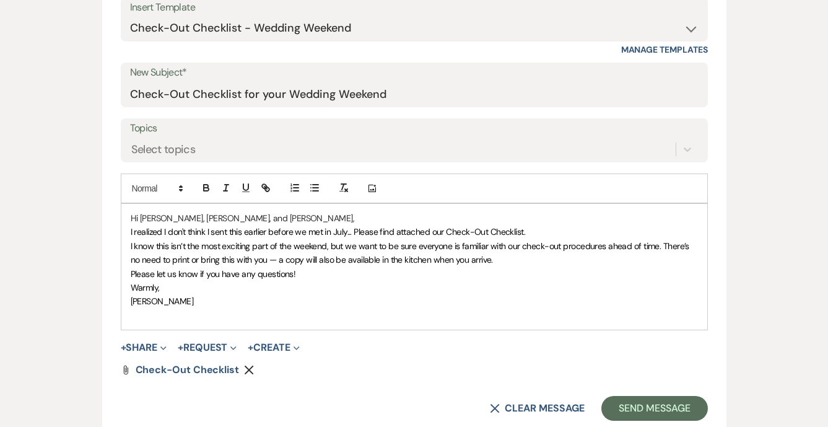
click at [271, 226] on span "I realized I don't think I sent this earlier before we met in July... Please fi…" at bounding box center [328, 231] width 395 height 11
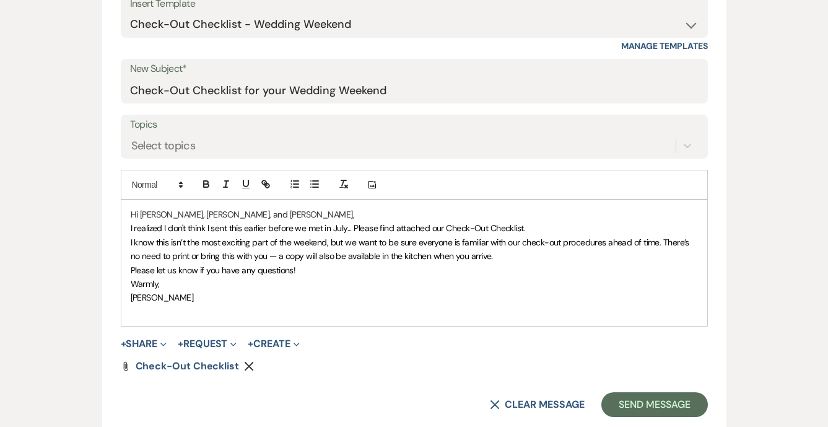
scroll to position [601, 0]
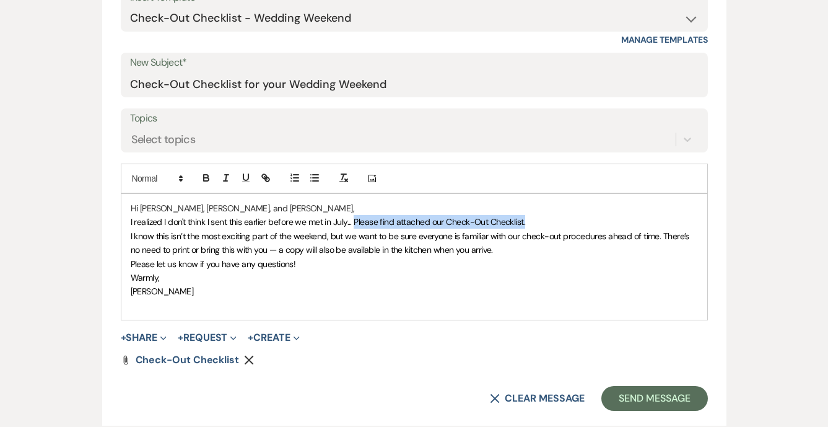
drag, startPoint x: 354, startPoint y: 188, endPoint x: 545, endPoint y: 194, distance: 190.9
click at [545, 215] on p "I realized I don't think I sent this earlier before we met in July... Please fi…" at bounding box center [414, 222] width 567 height 14
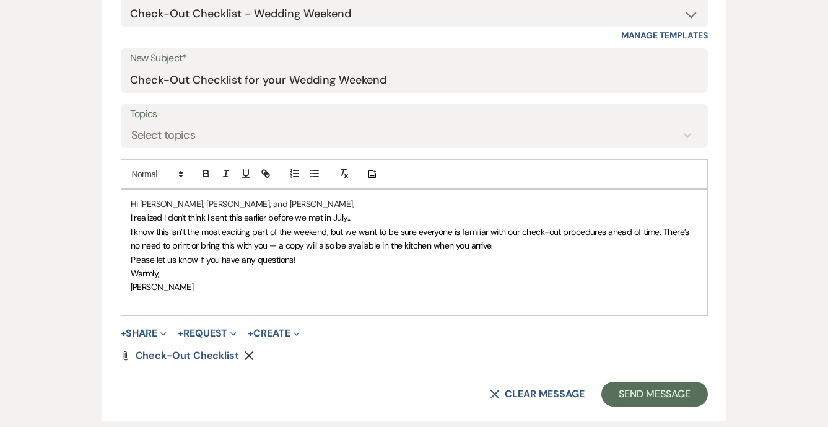
scroll to position [606, 0]
drag, startPoint x: 398, startPoint y: 186, endPoint x: 122, endPoint y: 185, distance: 276.3
click at [122, 189] on div "Hi Adele, Katie, and Raven, I realized I don't think I sent this earlier before…" at bounding box center [414, 252] width 586 height 126
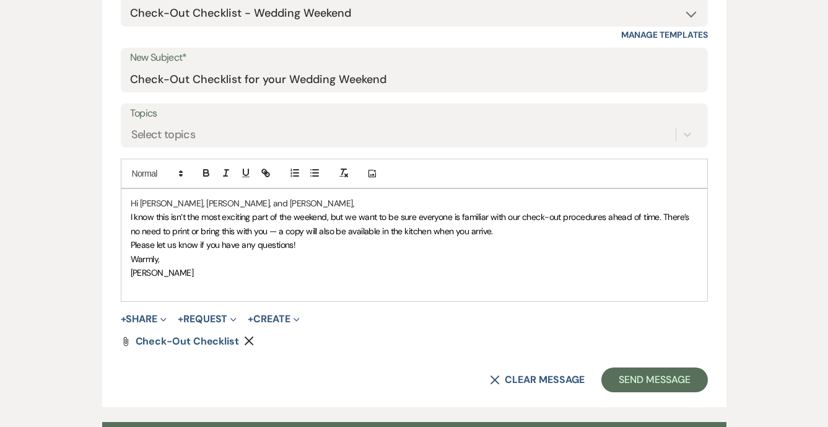
click at [196, 239] on span "Please let us know if you have any questions!" at bounding box center [213, 244] width 165 height 11
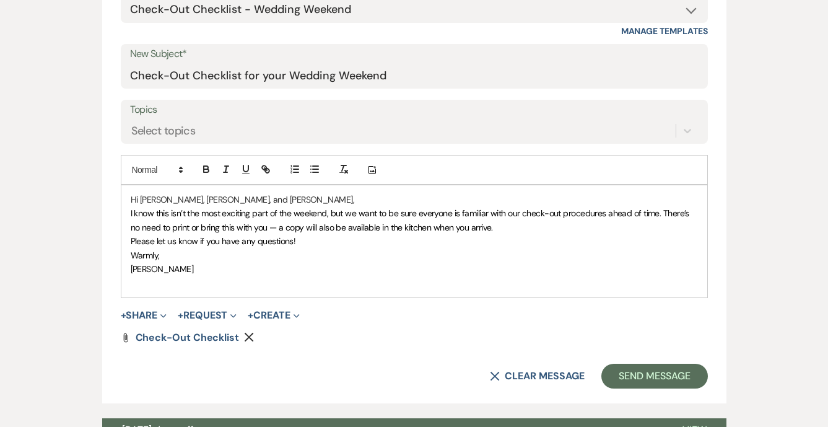
click at [229, 248] on p "Warmly," at bounding box center [414, 255] width 567 height 14
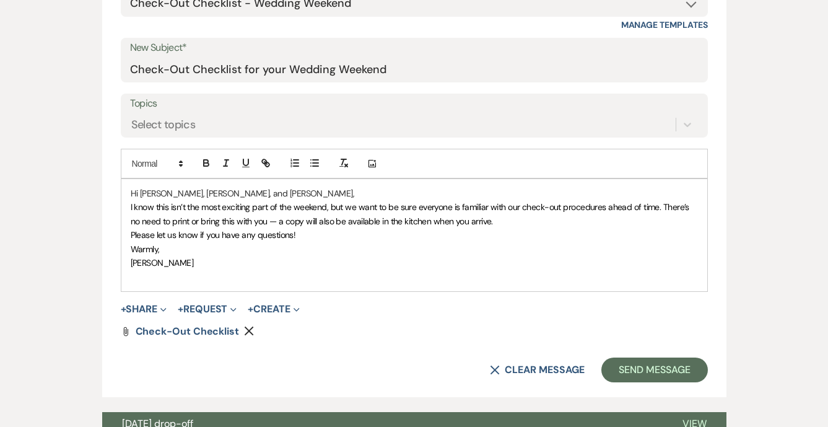
scroll to position [618, 0]
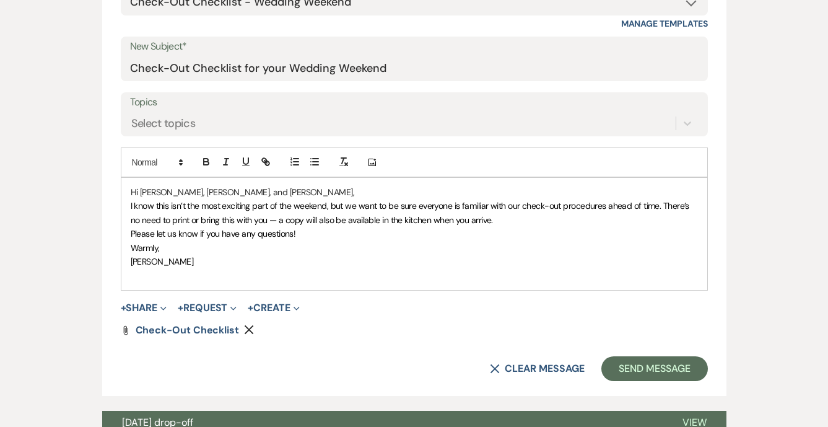
click at [517, 199] on p "I know this isn’t the most exciting part of the weekend, but we want to be sure…" at bounding box center [414, 213] width 567 height 28
click at [663, 200] on span "I know this isn’t the most exciting part of the weekend, but we want to be sure…" at bounding box center [411, 212] width 561 height 25
click at [685, 241] on p "Warmly," at bounding box center [414, 248] width 567 height 14
click at [580, 248] on div "Hi Adele, Katie, and Raven, I know this isn’t the most exciting part of the wee…" at bounding box center [414, 234] width 586 height 112
click at [560, 241] on p "Warmly," at bounding box center [414, 248] width 567 height 14
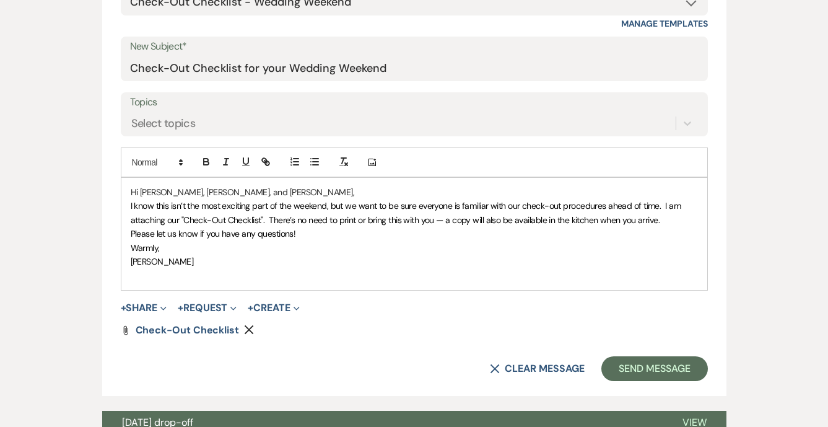
click at [265, 0] on form "New Message X Draft saved! Recipients* Planning Portal Users ( Adele Bernard, K…" at bounding box center [414, 133] width 624 height 525
click at [229, 255] on p "[PERSON_NAME]" at bounding box center [414, 262] width 567 height 14
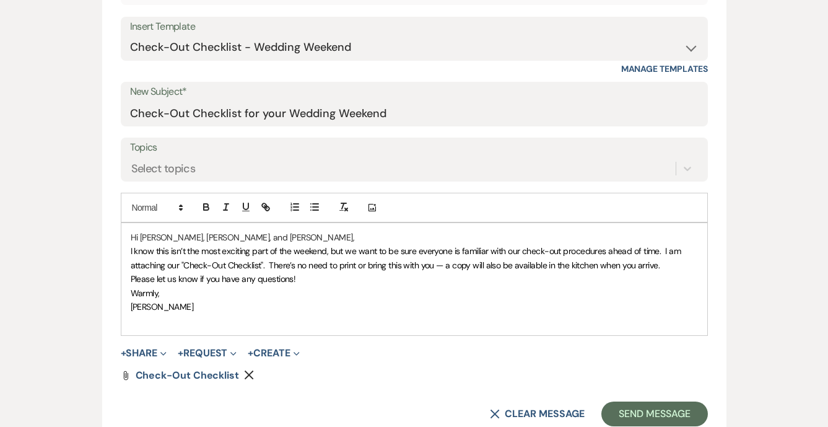
scroll to position [693, 0]
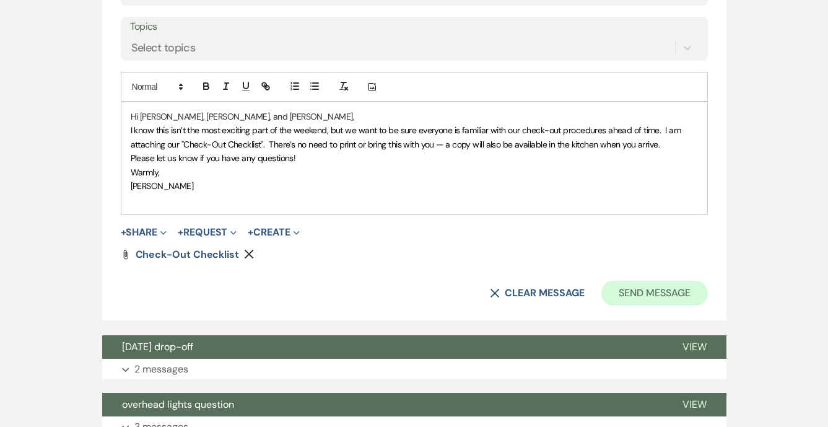
click at [654, 281] on button "Send Message" at bounding box center [654, 293] width 106 height 25
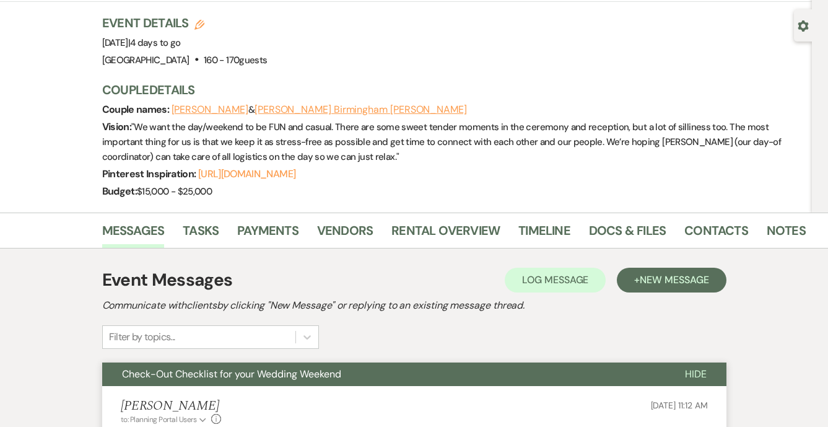
scroll to position [160, 0]
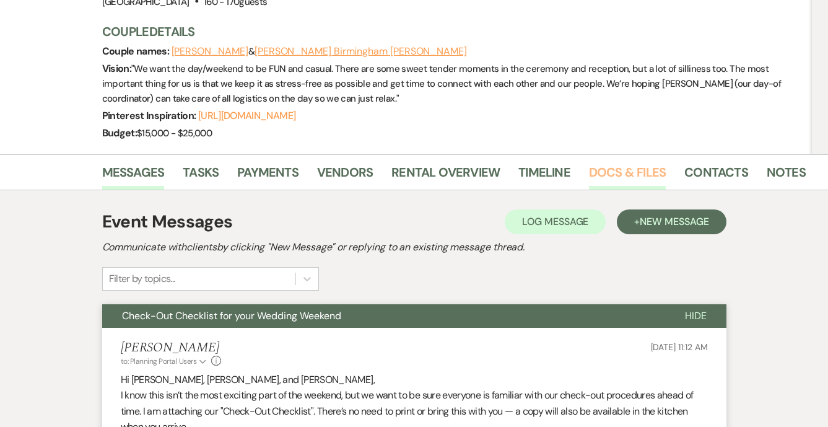
click at [642, 162] on link "Docs & Files" at bounding box center [627, 175] width 77 height 27
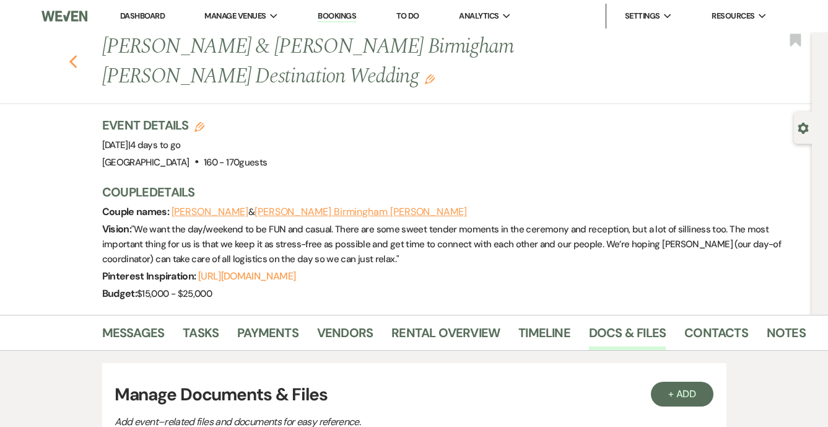
click at [72, 55] on icon "Previous" at bounding box center [73, 62] width 9 height 15
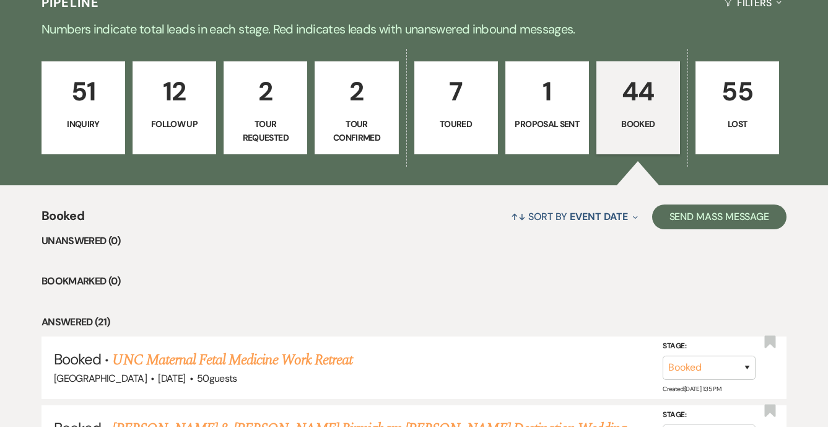
scroll to position [264, 0]
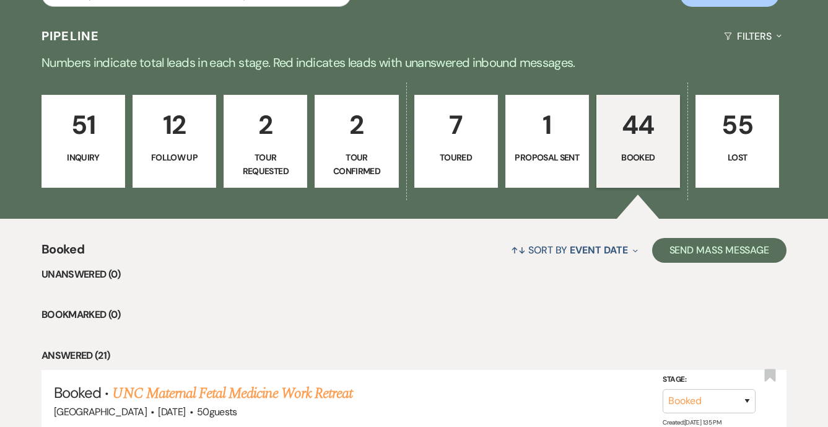
click at [649, 131] on p "44" at bounding box center [639, 125] width 68 height 42
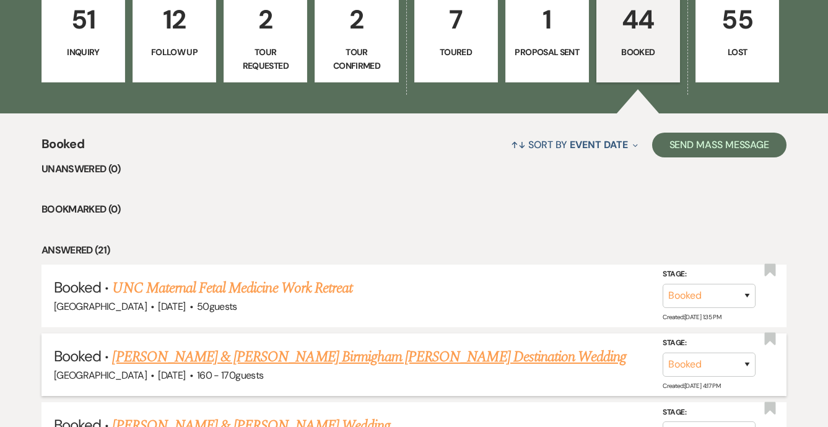
scroll to position [373, 0]
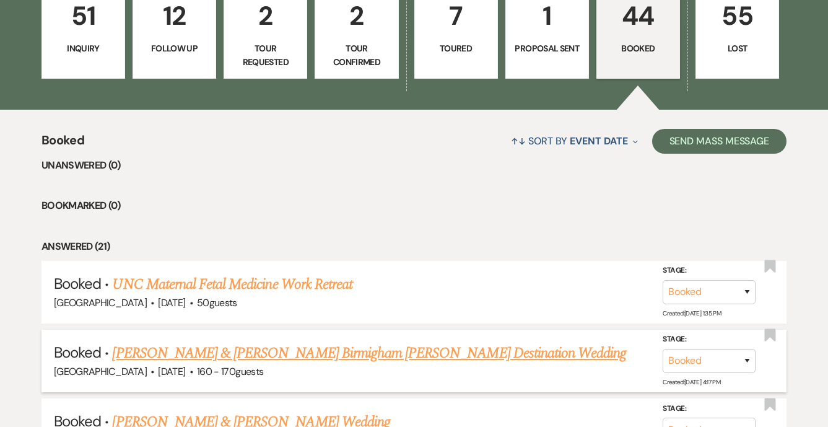
click at [282, 349] on link "Adele Bernard & Katie Birmigham Corbett's Destination Wedding" at bounding box center [369, 353] width 514 height 22
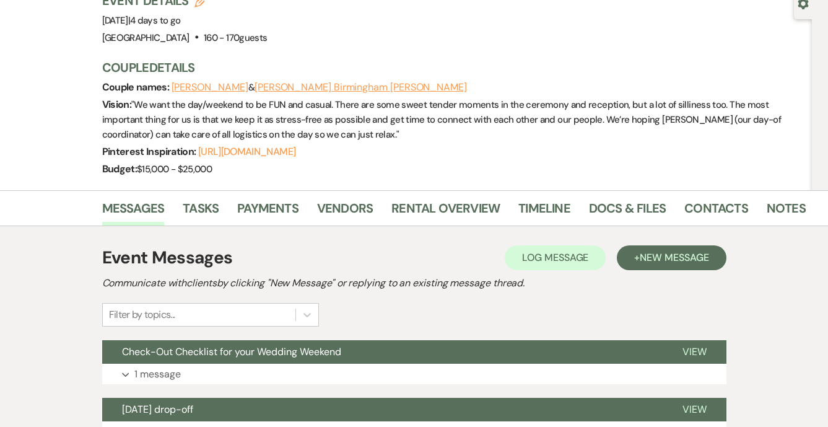
scroll to position [72, 0]
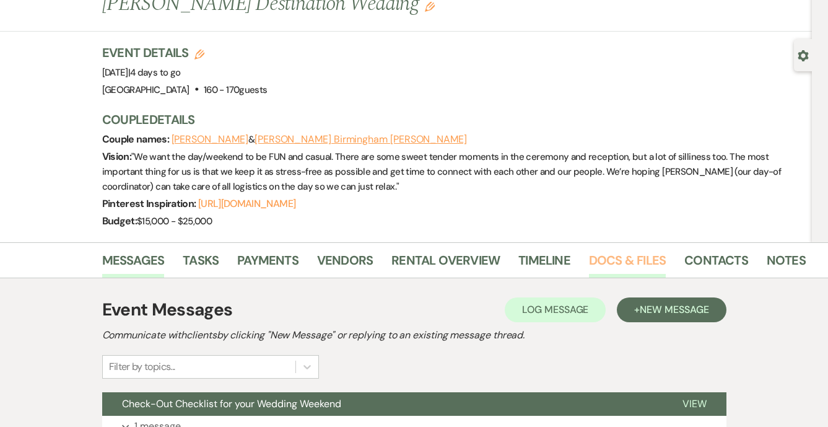
click at [631, 250] on link "Docs & Files" at bounding box center [627, 263] width 77 height 27
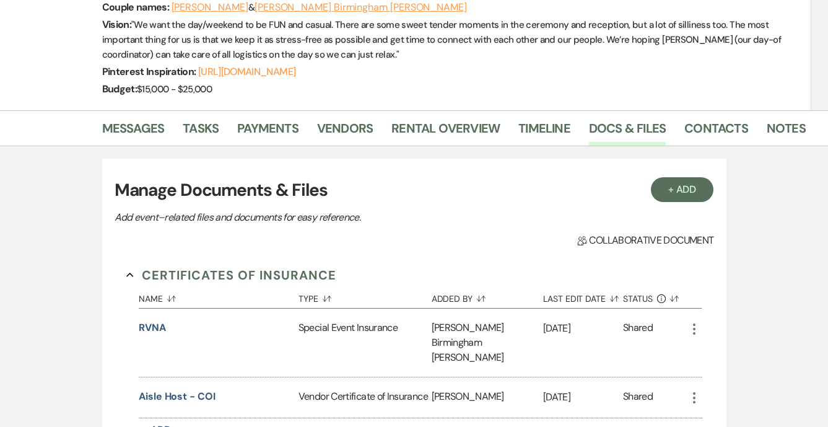
scroll to position [180, 0]
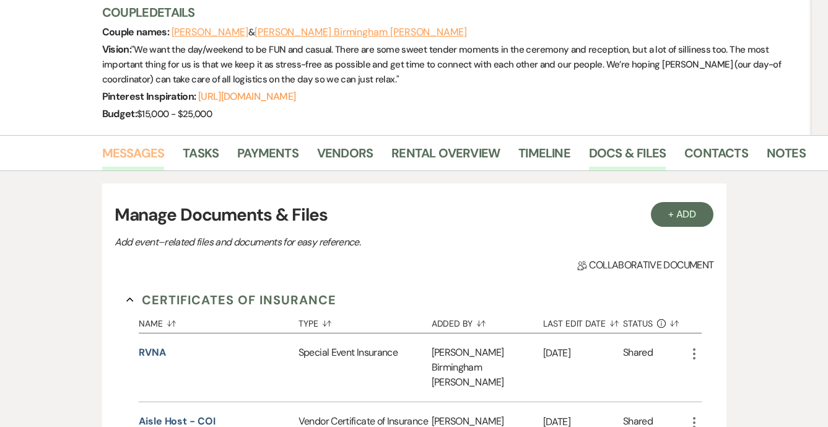
click at [147, 143] on link "Messages" at bounding box center [133, 156] width 63 height 27
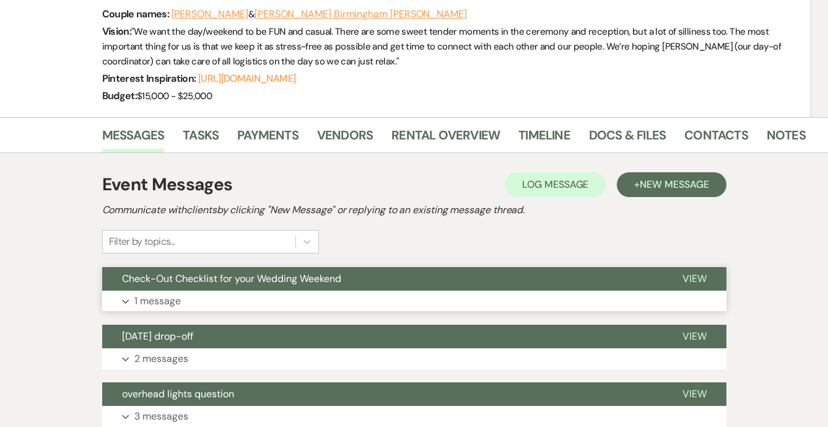
scroll to position [211, 0]
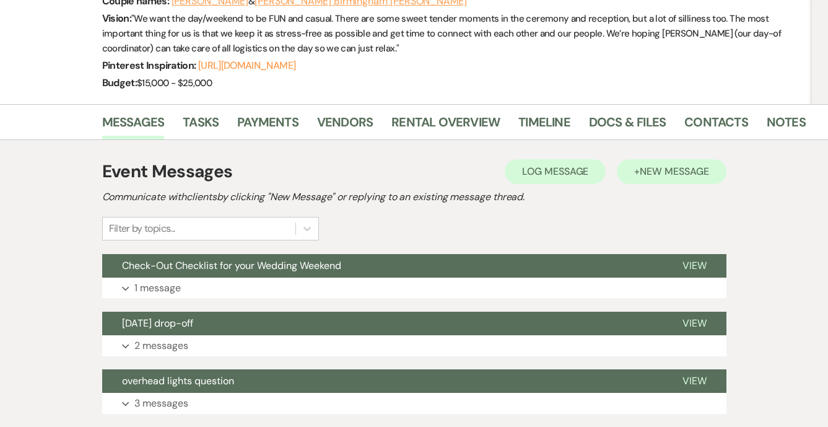
click at [686, 165] on span "New Message" at bounding box center [674, 171] width 69 height 13
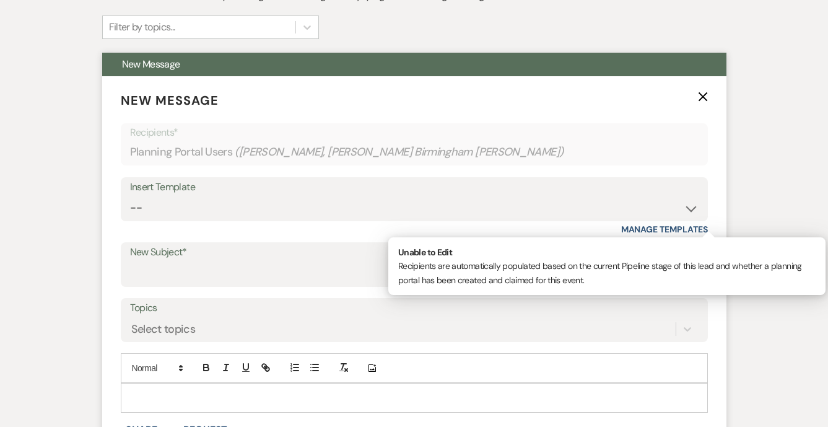
scroll to position [450, 0]
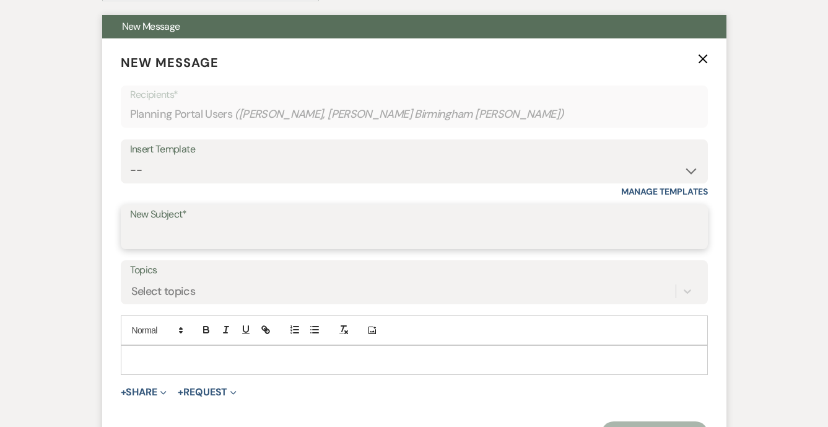
click at [302, 224] on input "New Subject*" at bounding box center [414, 236] width 569 height 24
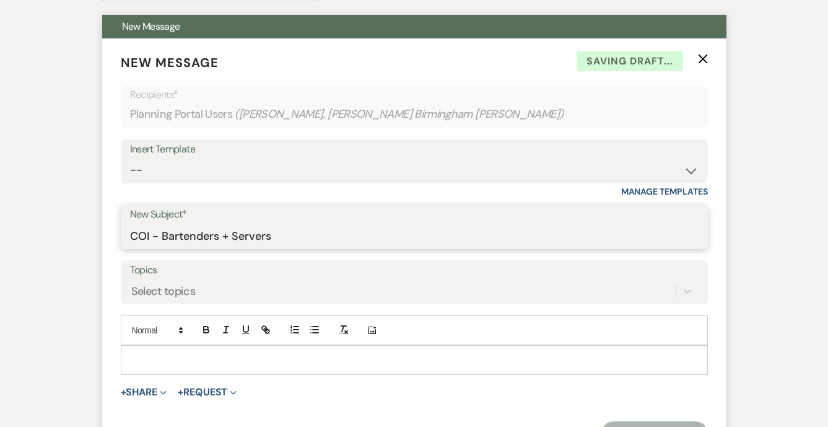
type input "COI - Bartenders + Servers"
click at [204, 353] on p at bounding box center [414, 360] width 567 height 14
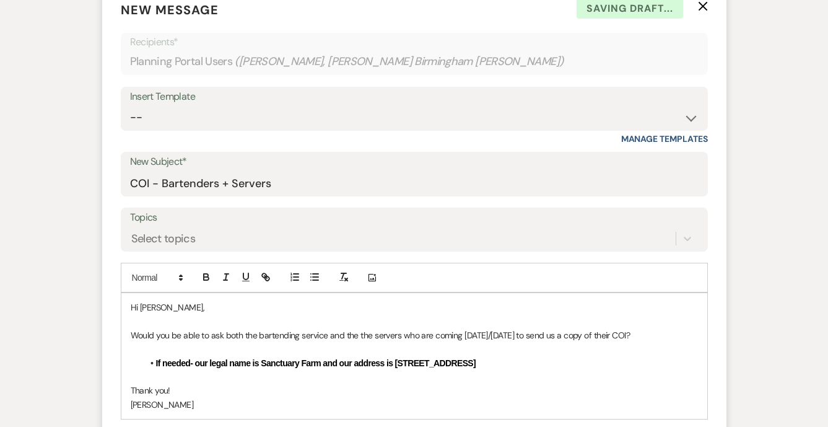
scroll to position [505, 0]
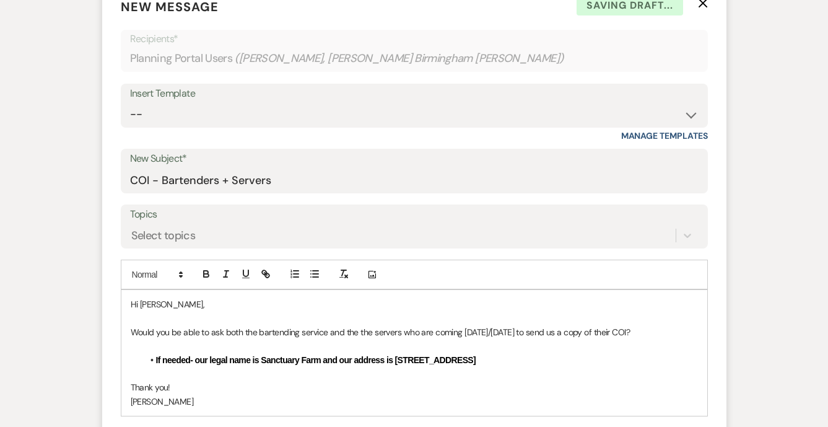
click at [364, 325] on p "Would you be able to ask both the bartending service and the the servers who ar…" at bounding box center [414, 332] width 567 height 14
click at [370, 325] on p "Would you be able to ask both the bartending service and the the servers who ar…" at bounding box center [414, 332] width 567 height 14
click at [394, 325] on p "Would you be able to ask both the bartending service and the servers who are co…" at bounding box center [414, 332] width 567 height 14
click at [389, 325] on p "Would you be able to ask both the bartending service and the servers who are co…" at bounding box center [414, 332] width 567 height 14
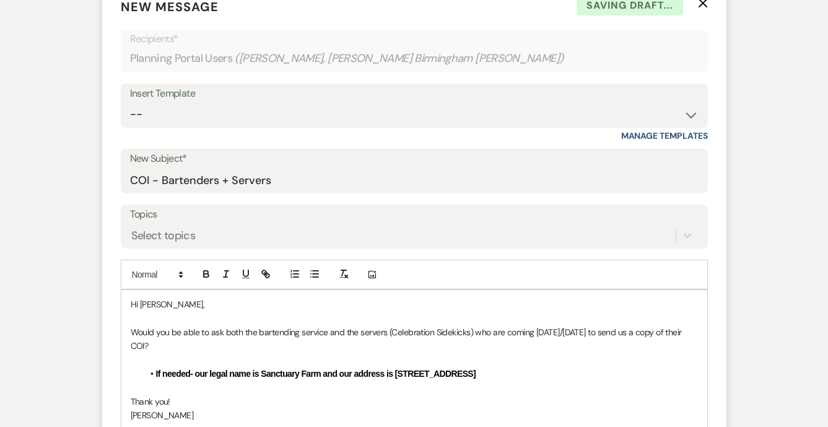
click at [370, 325] on p "Would you be able to ask both the bartending service and the servers (Celebrati…" at bounding box center [414, 339] width 567 height 28
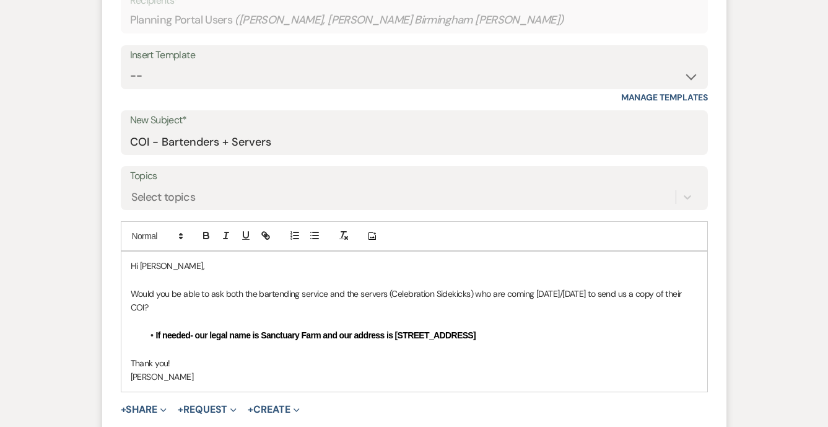
click at [318, 356] on p "Thank you!" at bounding box center [414, 363] width 567 height 14
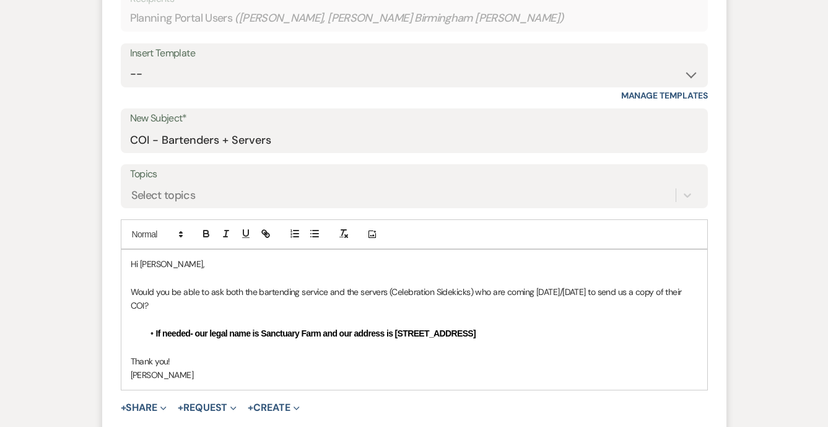
click at [206, 285] on p "Would you be able to ask both the bartending service and the servers (Celebrati…" at bounding box center [414, 299] width 567 height 28
click at [158, 340] on p at bounding box center [414, 347] width 567 height 14
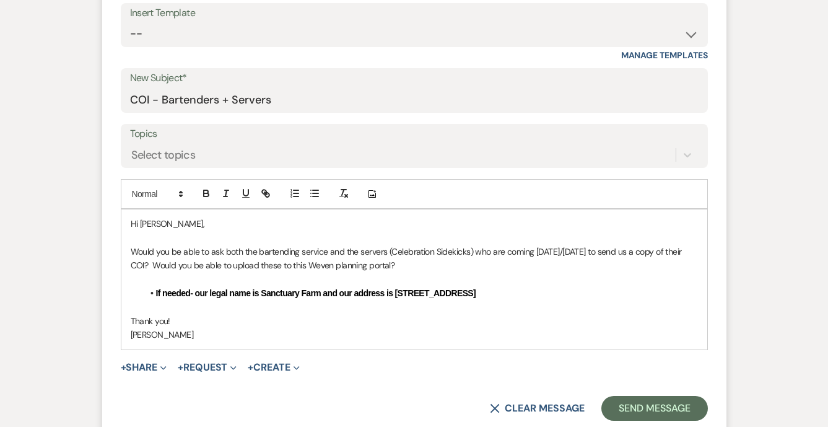
scroll to position [603, 0]
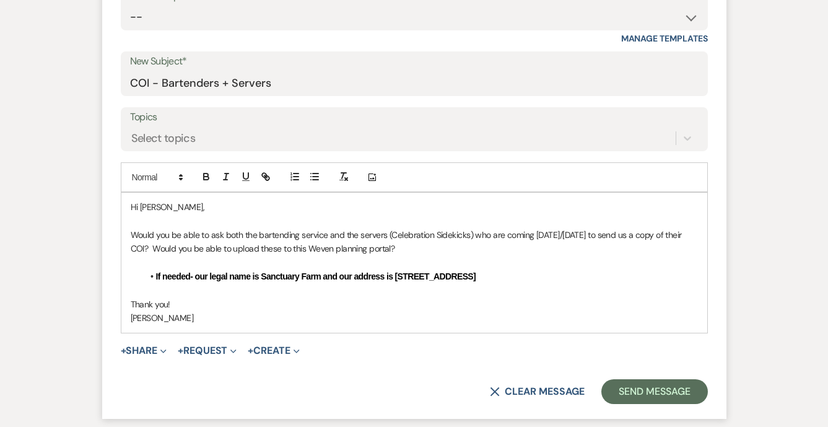
click at [409, 228] on p "Would you be able to ask both the bartending service and the servers (Celebrati…" at bounding box center [414, 242] width 567 height 28
click at [472, 228] on p "Would you be able to ask both the bartending service and the servers (Celebrati…" at bounding box center [414, 242] width 567 height 28
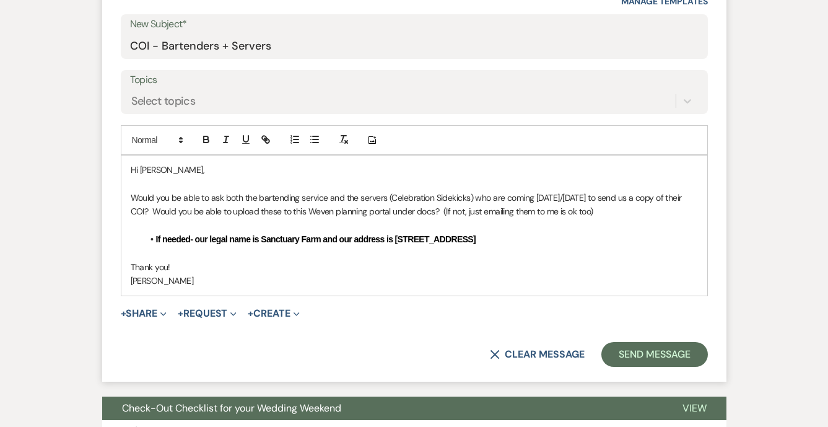
scroll to position [650, 0]
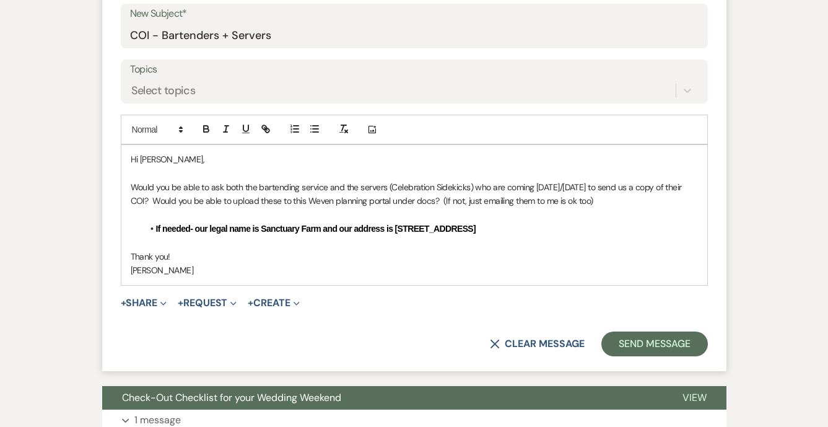
click at [333, 180] on p "Would you be able to ask both the bartending service and the servers (Celebrati…" at bounding box center [414, 194] width 567 height 28
click at [332, 180] on p "Would you be able to ask both the bartending service and the servers (Celebrati…" at bounding box center [414, 194] width 567 height 28
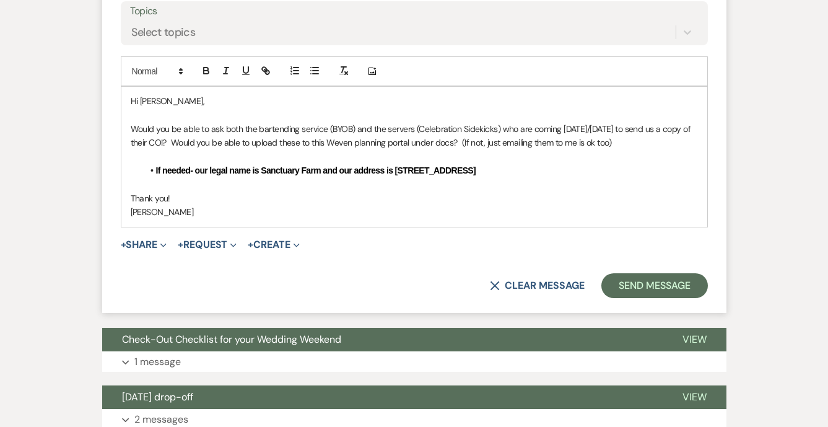
scroll to position [709, 0]
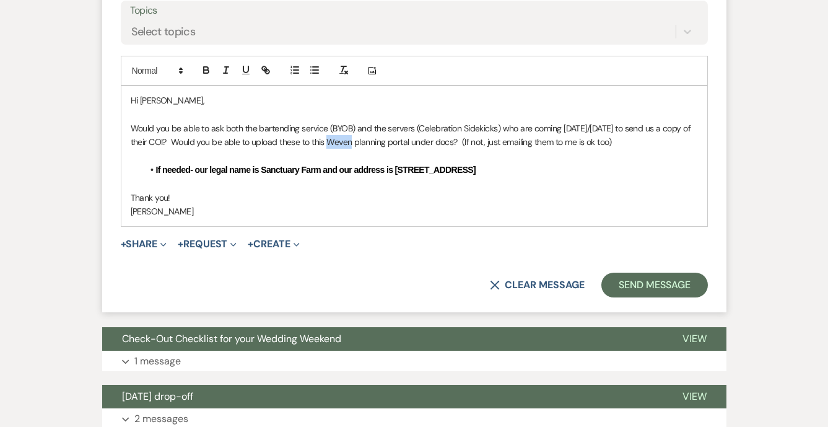
drag, startPoint x: 357, startPoint y: 110, endPoint x: 343, endPoint y: 110, distance: 14.2
click at [343, 121] on p "Would you be able to ask both the bartending service (BYOB) and the servers (Ce…" at bounding box center [414, 135] width 567 height 28
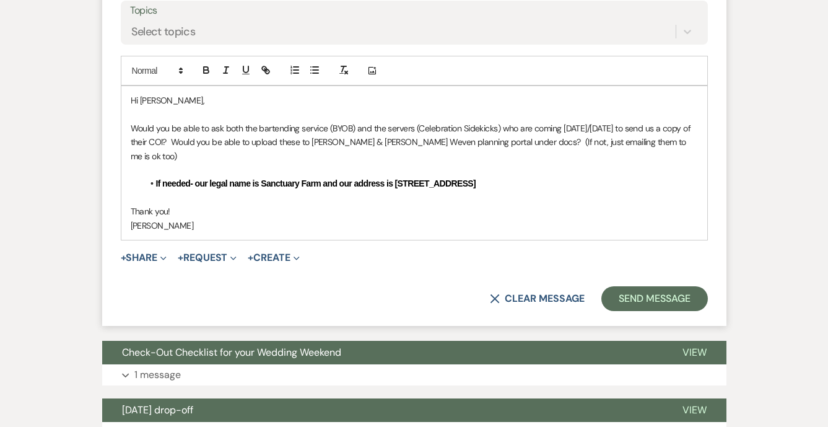
scroll to position [716, 0]
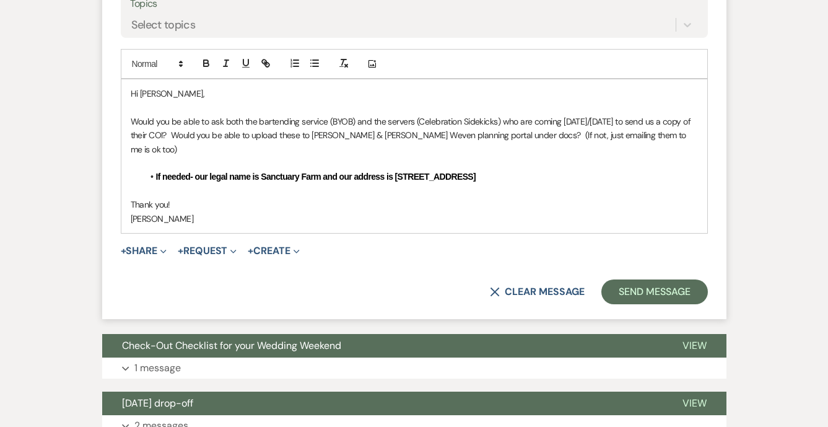
click at [505, 115] on p "Would you be able to ask both the bartending service (BYOB) and the servers (Ce…" at bounding box center [414, 136] width 567 height 42
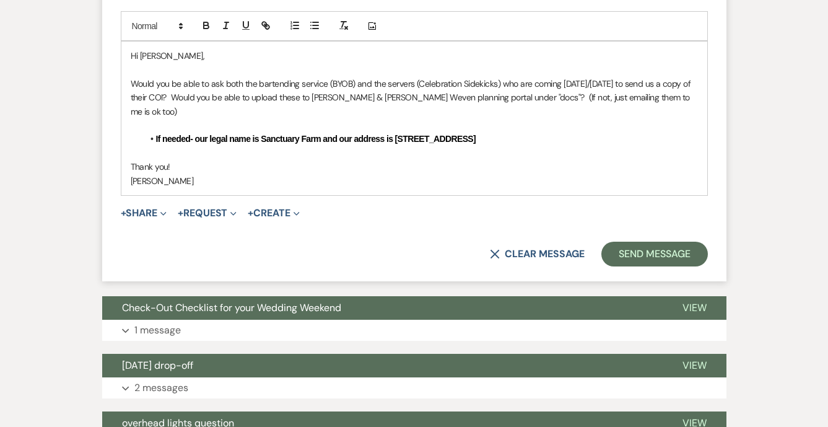
click at [497, 174] on p "[PERSON_NAME]" at bounding box center [414, 181] width 567 height 14
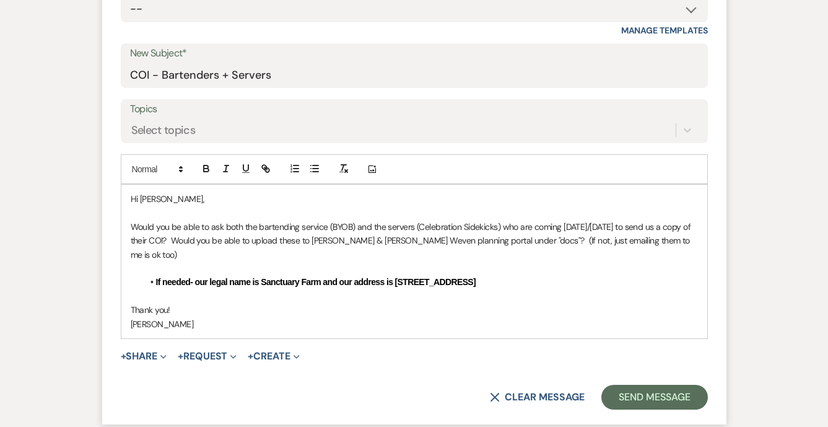
scroll to position [615, 0]
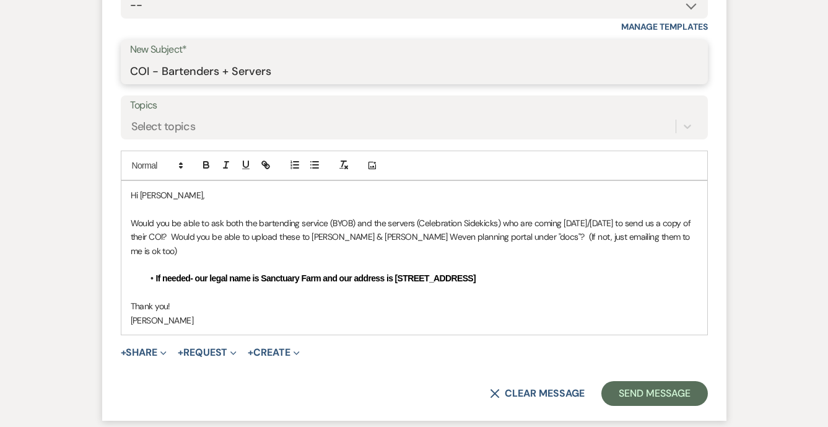
click at [151, 59] on input "COI - Bartenders + Servers" at bounding box center [414, 71] width 569 height 24
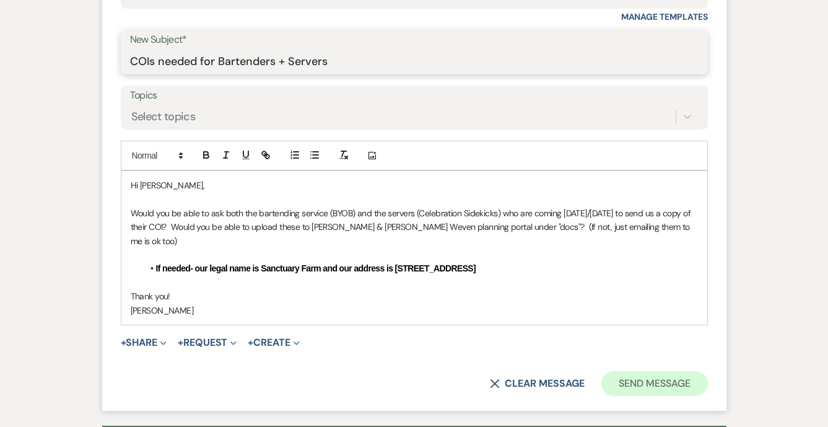
type input "COIs needed for Bartenders + Servers"
click at [631, 371] on button "Send Message" at bounding box center [654, 383] width 106 height 25
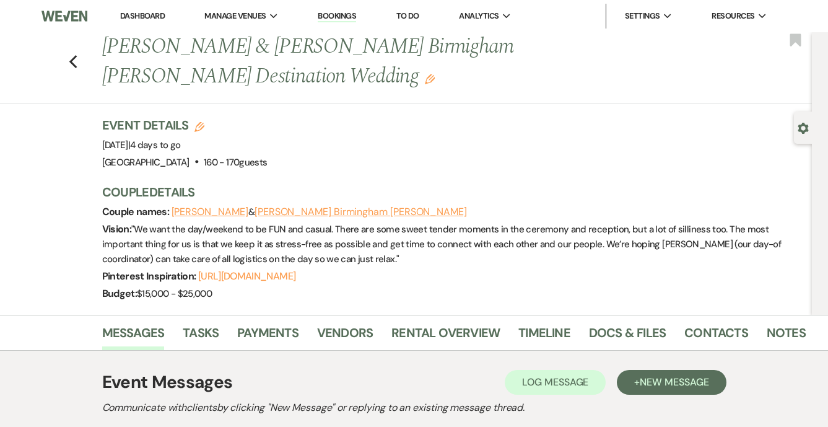
scroll to position [0, 0]
click at [128, 22] on li "Dashboard" at bounding box center [142, 16] width 57 height 25
click at [133, 17] on link "Dashboard" at bounding box center [142, 16] width 45 height 11
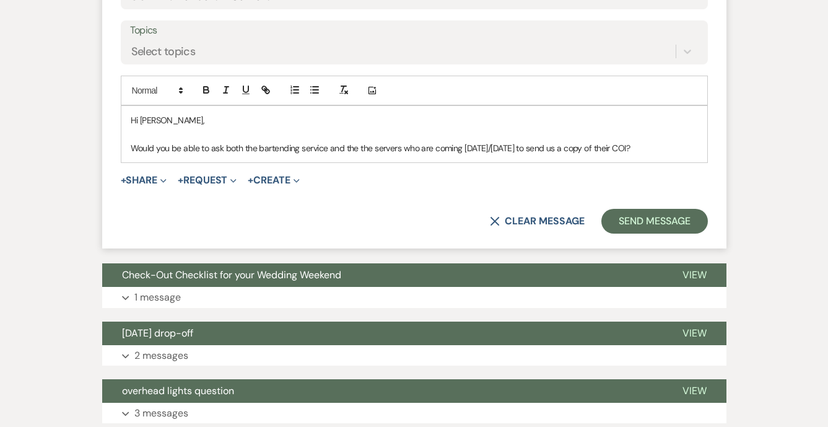
scroll to position [694, 0]
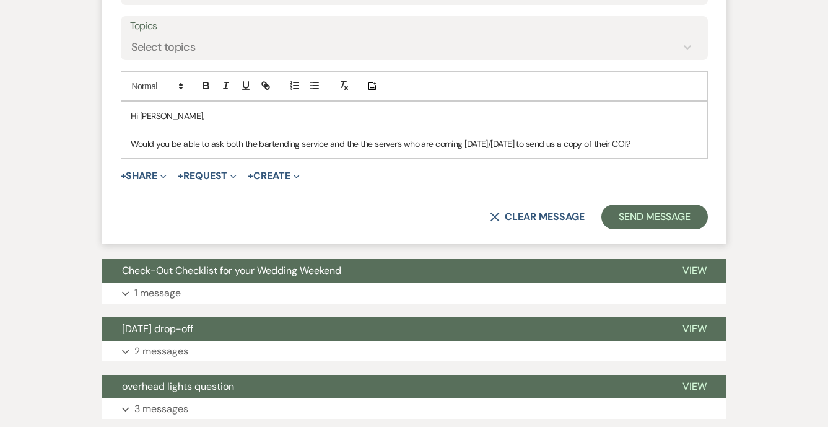
click at [515, 212] on button "X Clear message" at bounding box center [537, 217] width 94 height 10
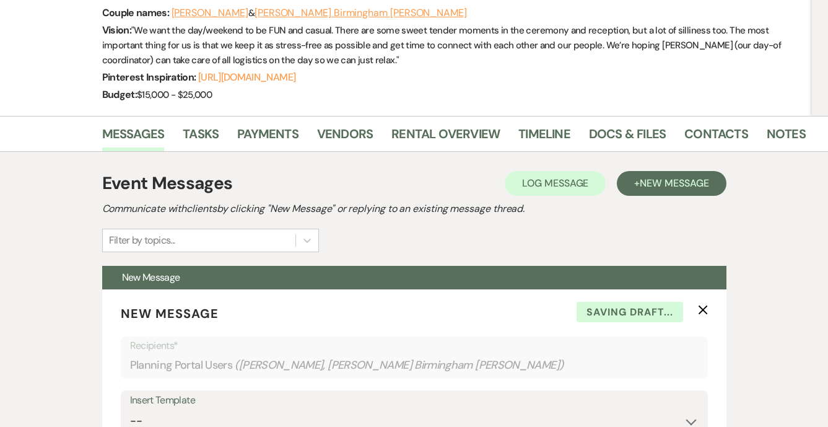
scroll to position [196, 0]
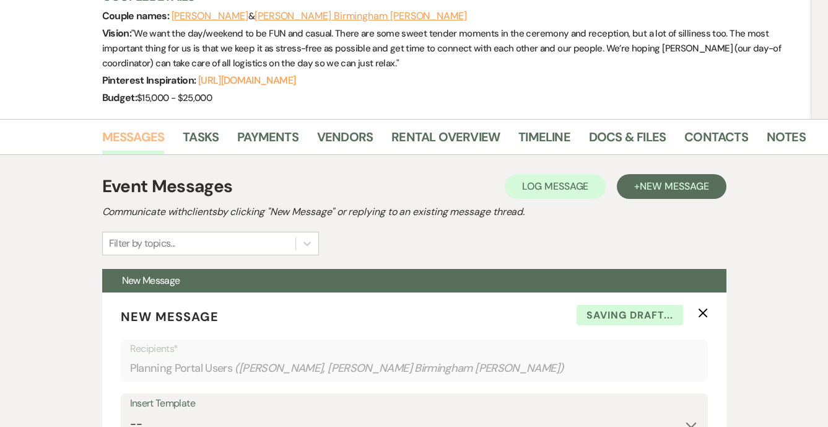
click at [144, 127] on link "Messages" at bounding box center [133, 140] width 63 height 27
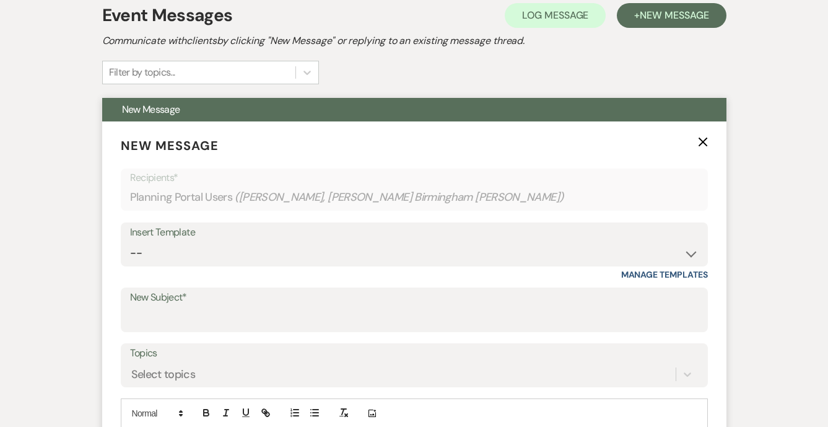
scroll to position [360, 0]
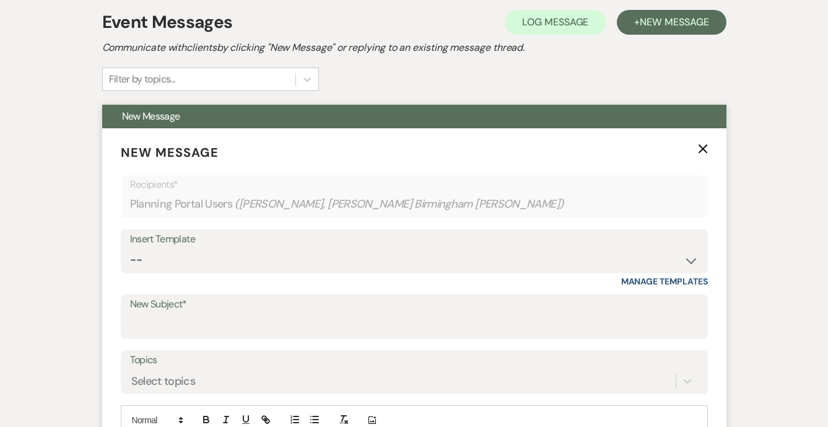
click at [695, 143] on p "New Message X" at bounding box center [414, 152] width 587 height 19
click at [706, 144] on icon "X" at bounding box center [703, 149] width 10 height 10
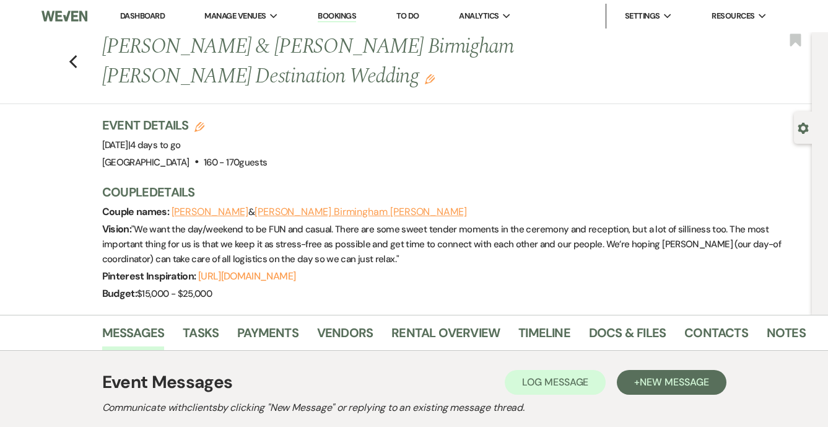
scroll to position [0, 0]
click at [149, 15] on link "Dashboard" at bounding box center [142, 16] width 45 height 11
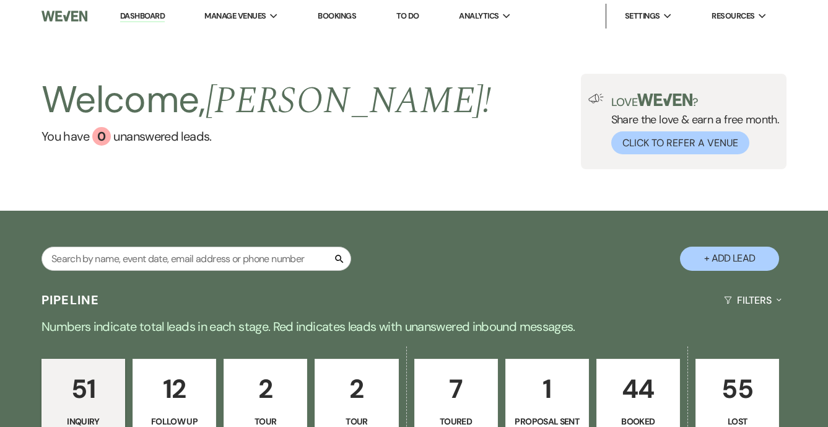
scroll to position [183, 0]
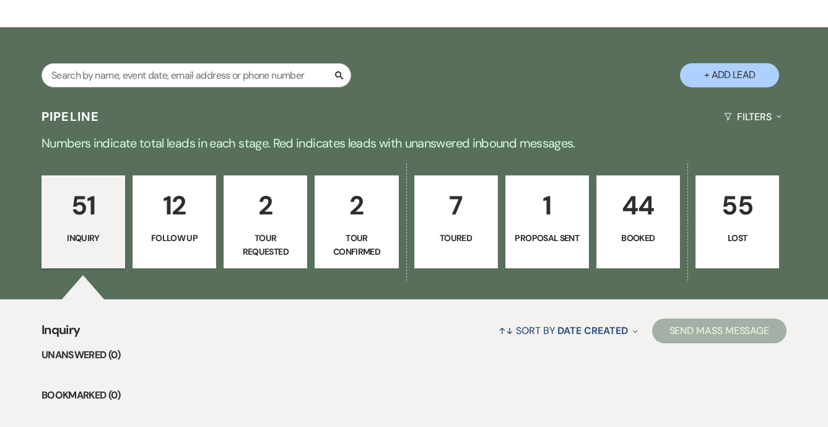
click at [633, 233] on p "Booked" at bounding box center [639, 238] width 68 height 14
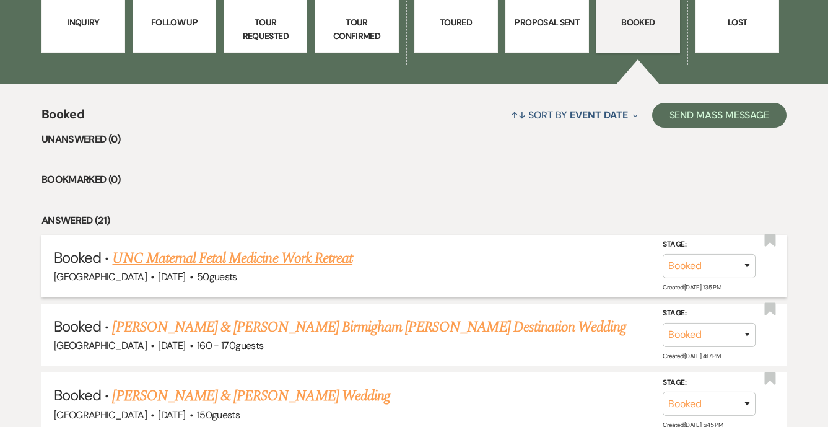
scroll to position [401, 0]
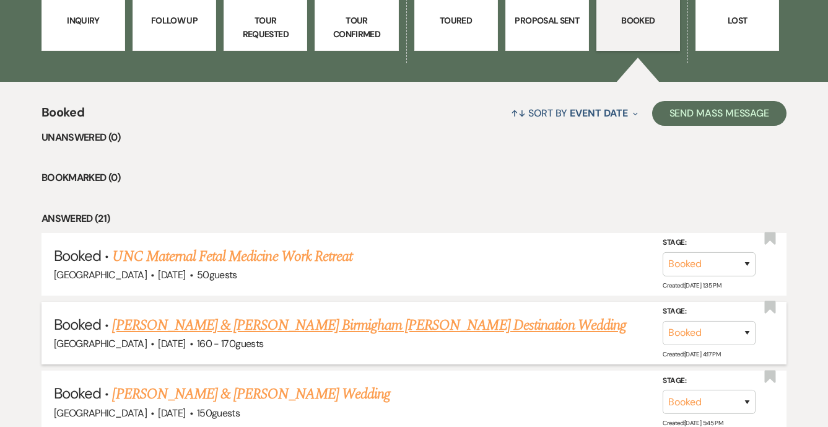
click at [318, 320] on link "[PERSON_NAME] & [PERSON_NAME] Birmigham [PERSON_NAME] Destination Wedding" at bounding box center [369, 325] width 514 height 22
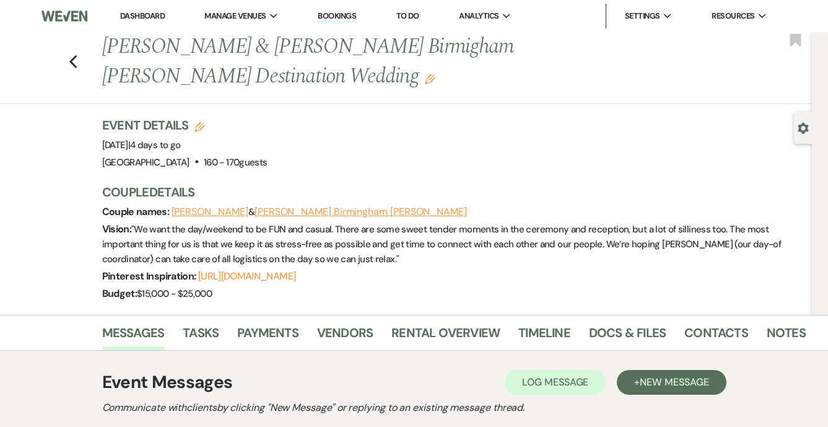
click at [157, 12] on link "Dashboard" at bounding box center [142, 16] width 45 height 11
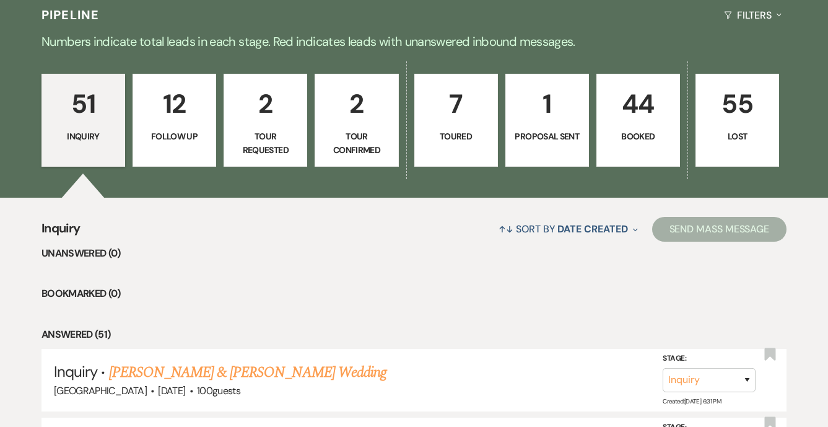
scroll to position [343, 0]
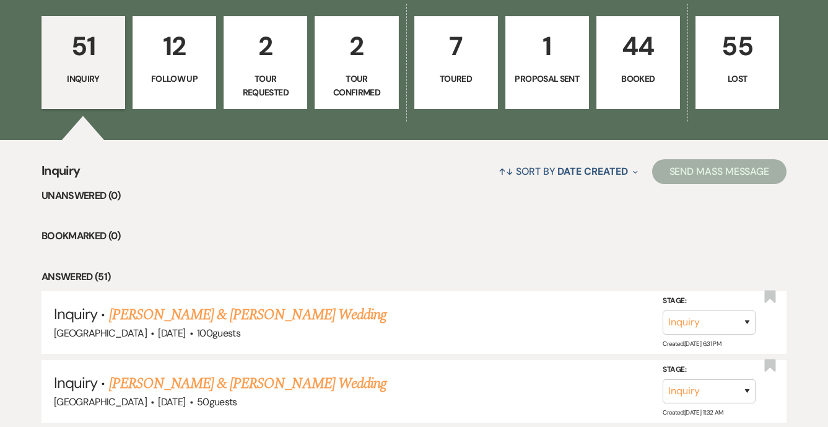
click at [545, 96] on link "1 Proposal Sent" at bounding box center [547, 62] width 84 height 93
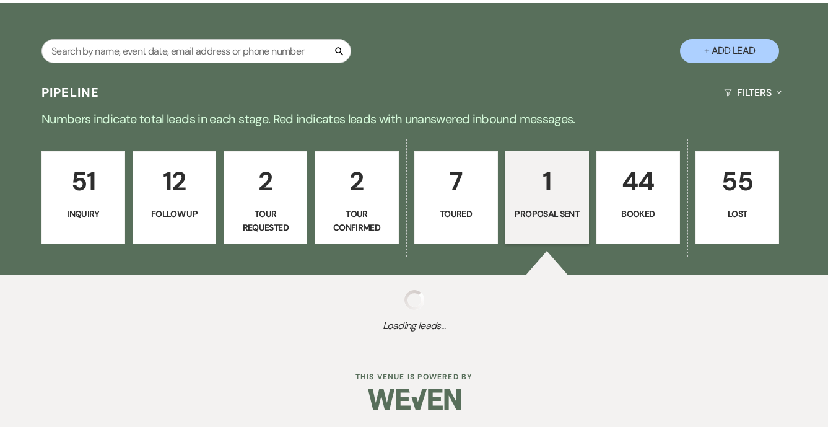
select select "6"
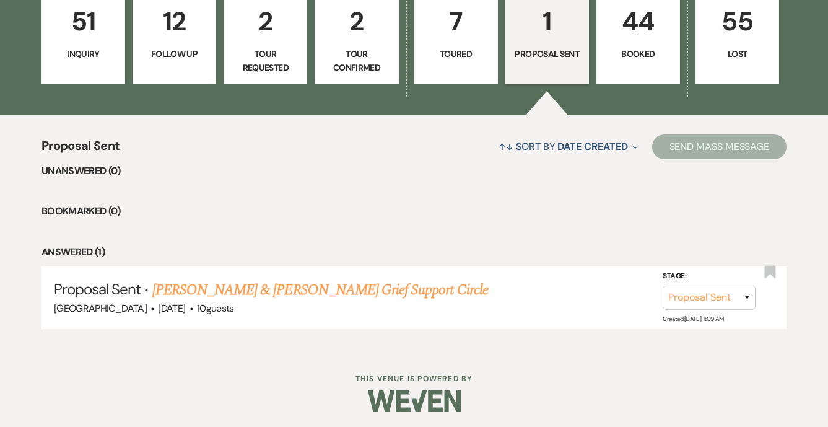
scroll to position [367, 0]
click at [465, 61] on p "Toured" at bounding box center [456, 55] width 68 height 14
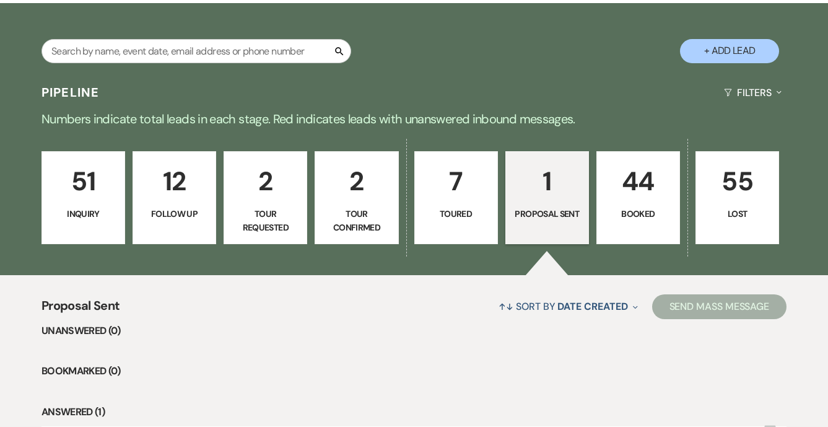
select select "5"
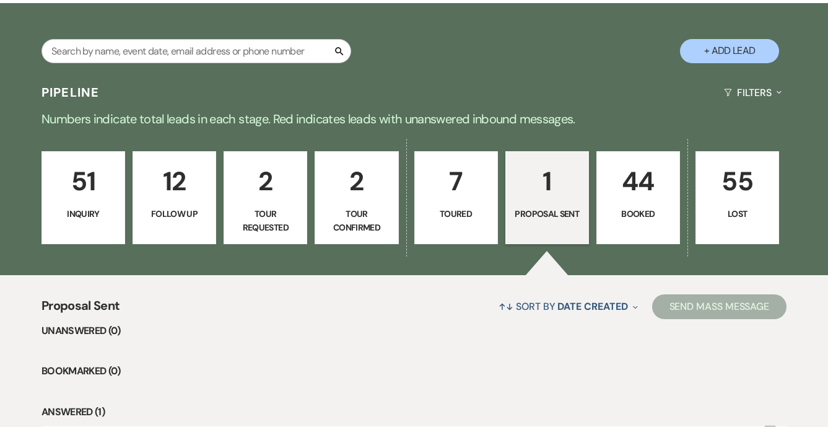
select select "5"
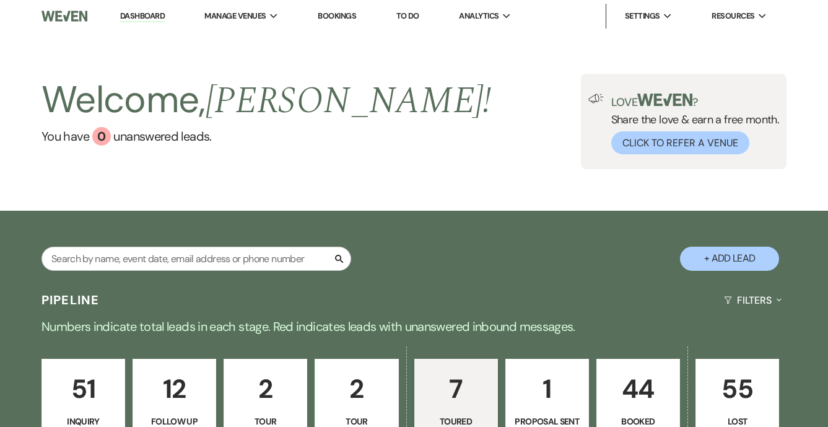
scroll to position [0, 0]
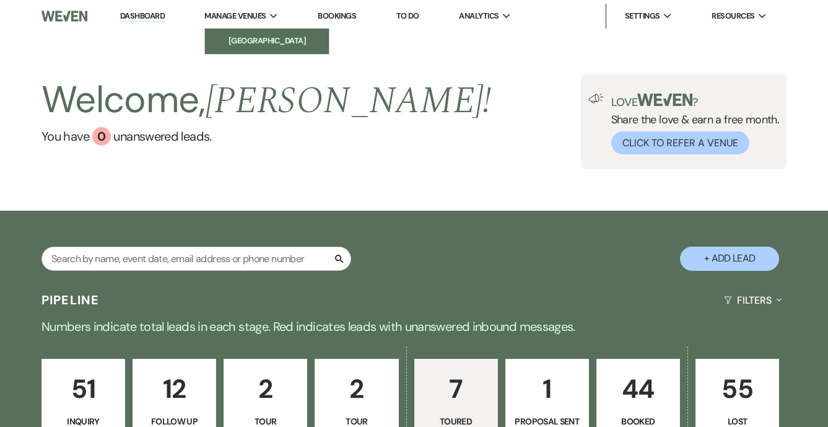
click at [256, 38] on li "[GEOGRAPHIC_DATA]" at bounding box center [267, 41] width 112 height 12
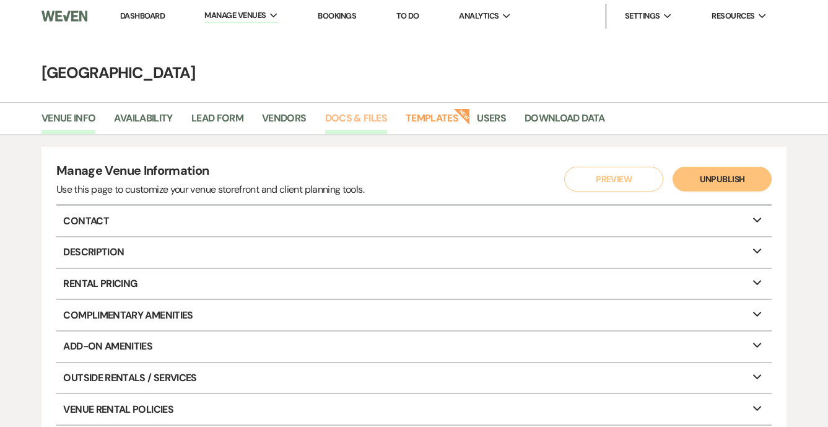
click at [342, 115] on link "Docs & Files" at bounding box center [356, 122] width 62 height 24
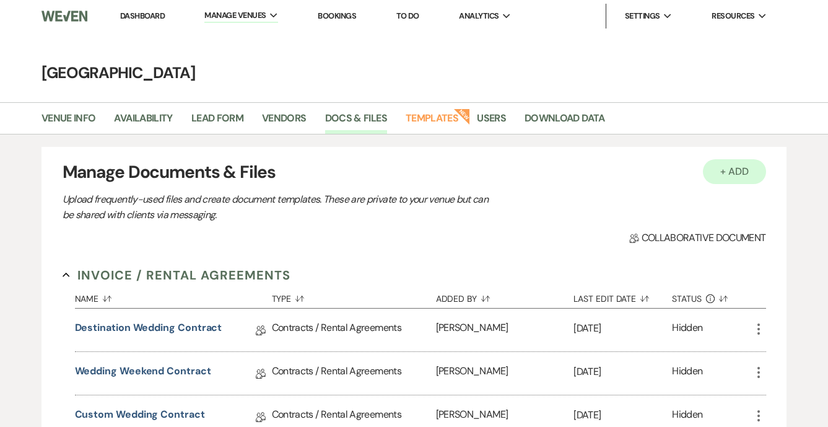
click at [736, 164] on button "+ Add" at bounding box center [734, 171] width 63 height 25
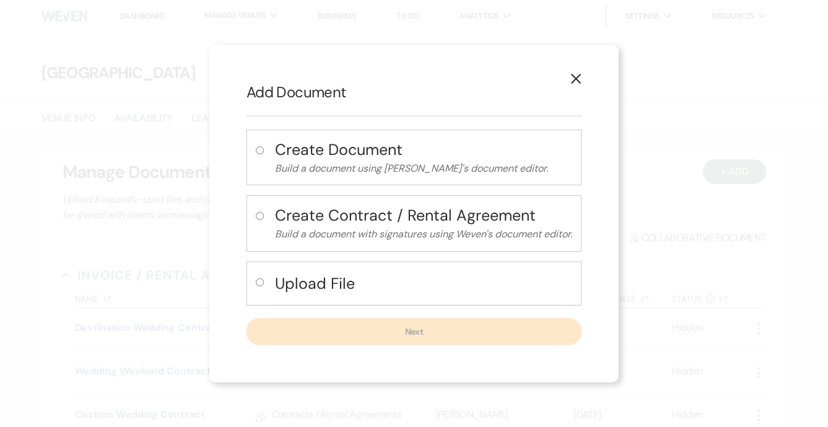
click at [380, 168] on p "Build a document using Weven's document editor." at bounding box center [423, 168] width 297 height 16
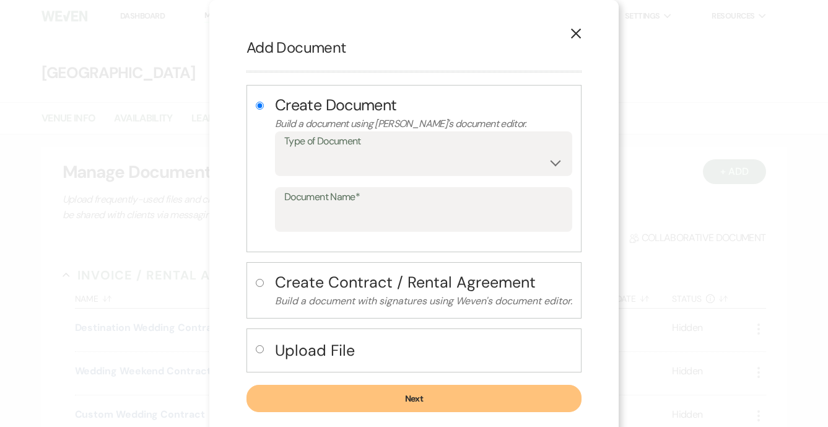
click at [338, 352] on h4 "Upload File" at bounding box center [423, 350] width 297 height 22
radio input "false"
radio input "true"
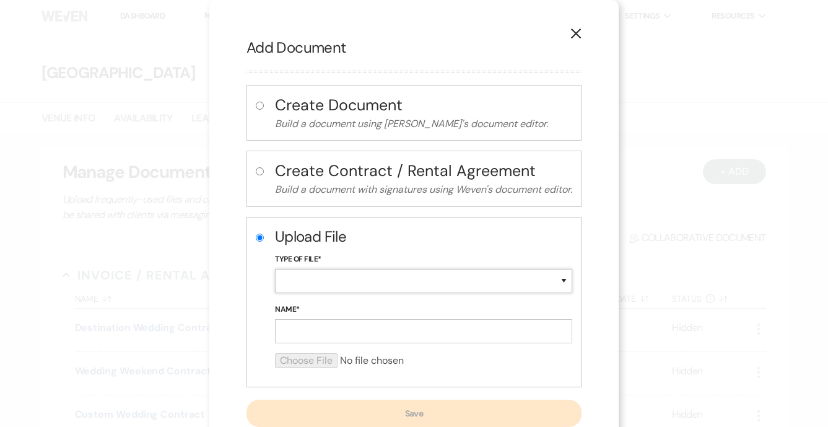
select select "8"
click at [328, 329] on input "Name*" at bounding box center [423, 331] width 297 height 24
type input "T"
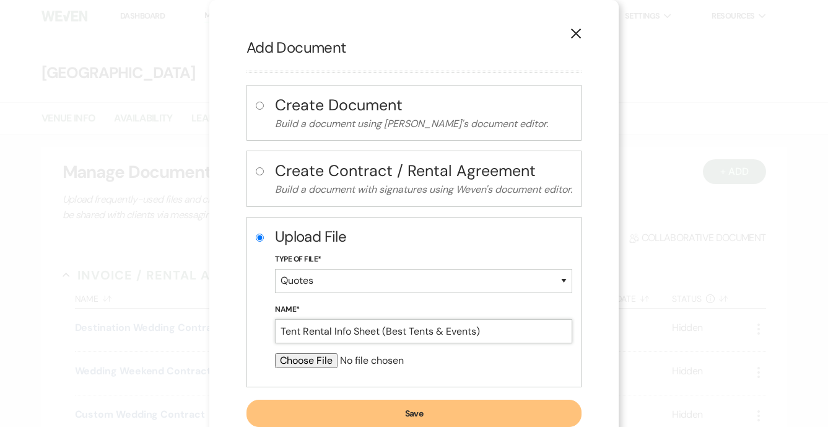
type input "Tent Rental Info Sheet (Best Tents & Events)"
click at [307, 363] on input "file" at bounding box center [423, 360] width 297 height 15
type input "C:\fakepath\Tent Capacity + Base Pricing 2025.png"
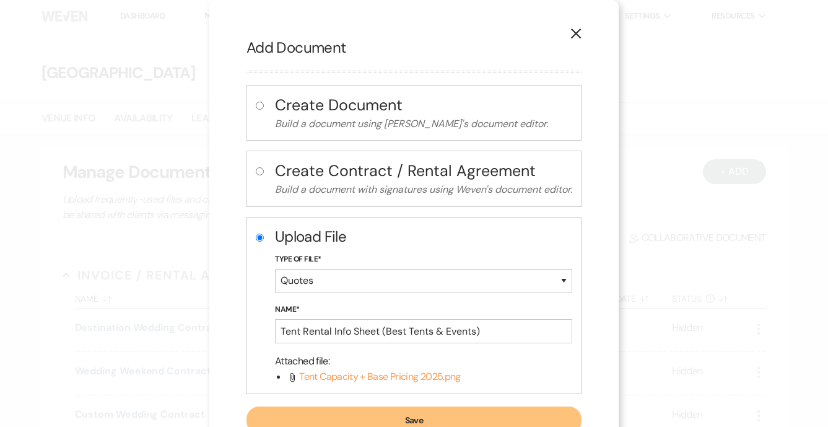
scroll to position [7, 0]
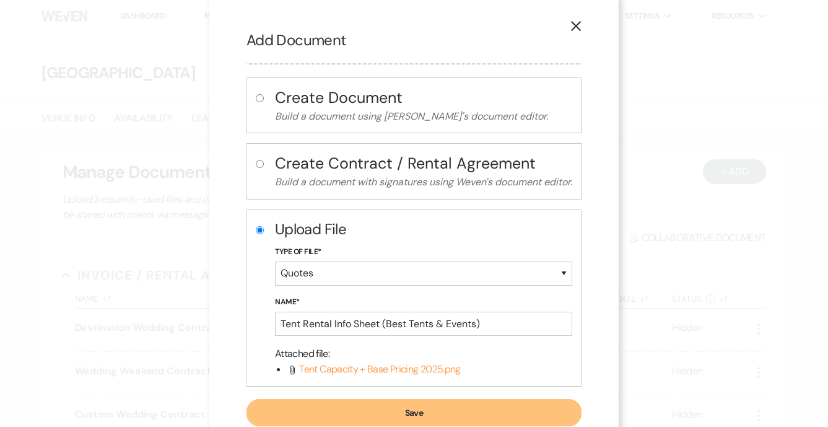
click at [365, 408] on button "Save" at bounding box center [414, 412] width 335 height 27
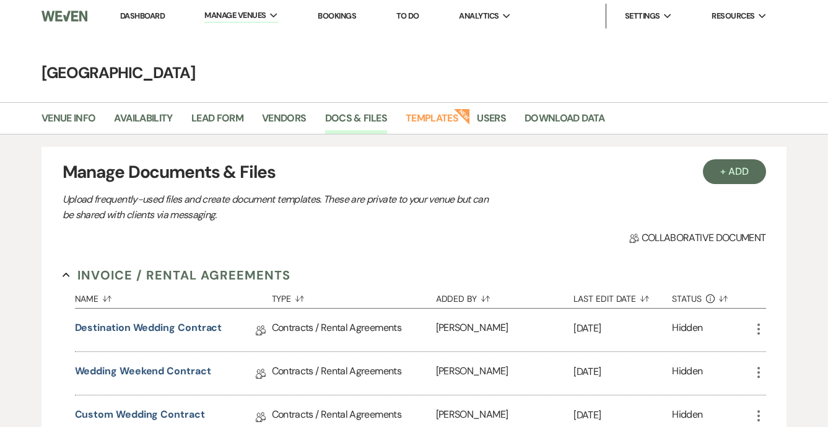
scroll to position [0, 0]
click at [148, 17] on link "Dashboard" at bounding box center [142, 16] width 45 height 11
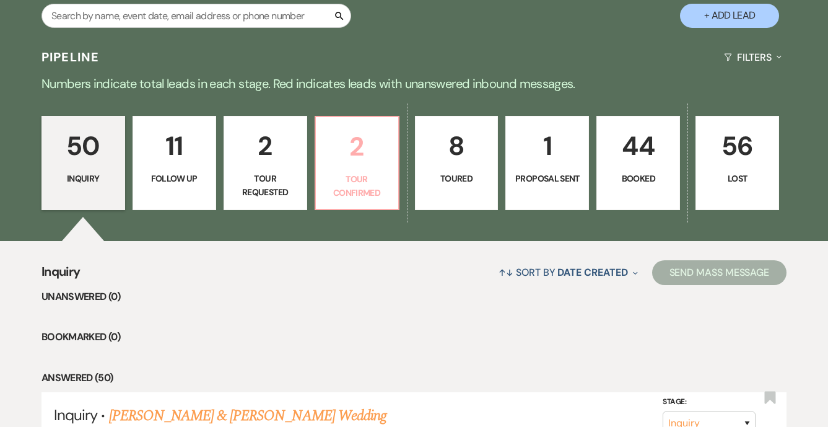
click at [374, 169] on link "2 Tour Confirmed" at bounding box center [357, 163] width 85 height 94
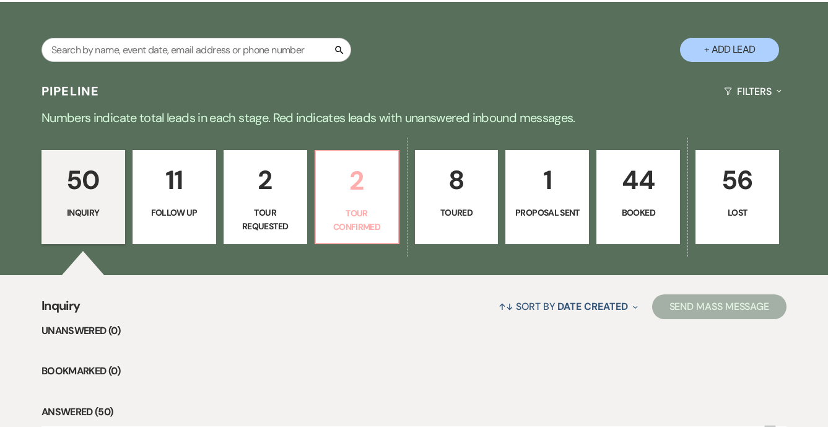
select select "4"
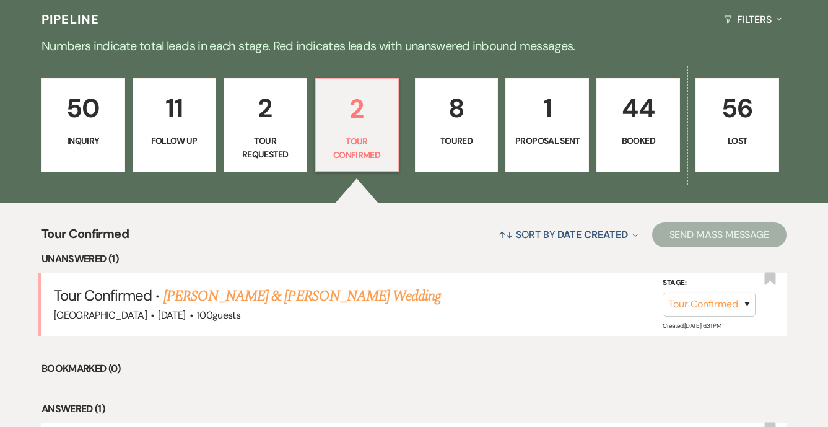
scroll to position [293, 0]
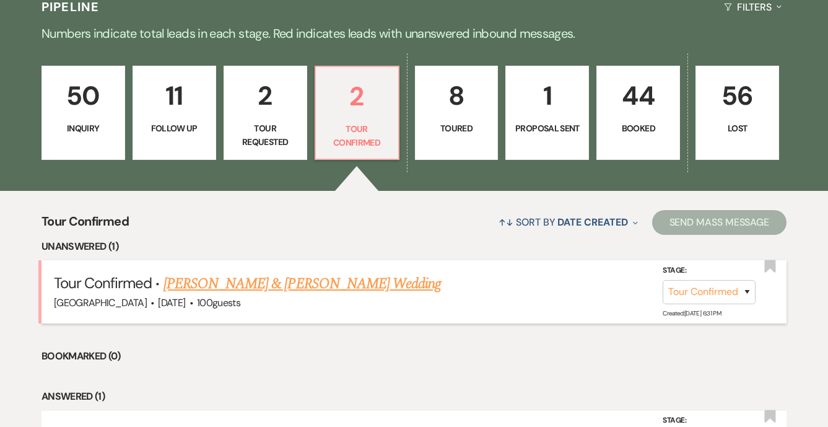
click at [349, 286] on link "[PERSON_NAME] & [PERSON_NAME] Wedding" at bounding box center [303, 284] width 278 height 22
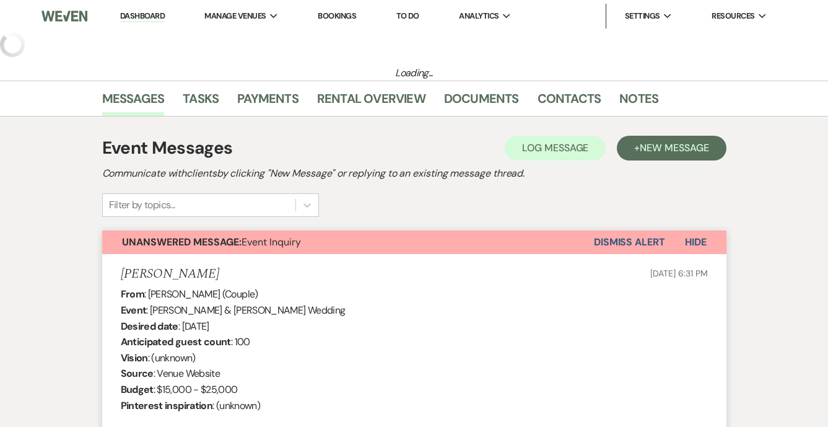
select select "4"
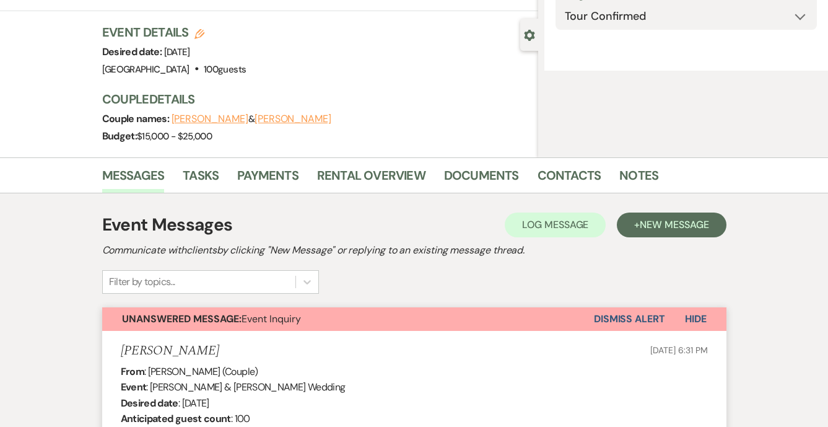
select select "5"
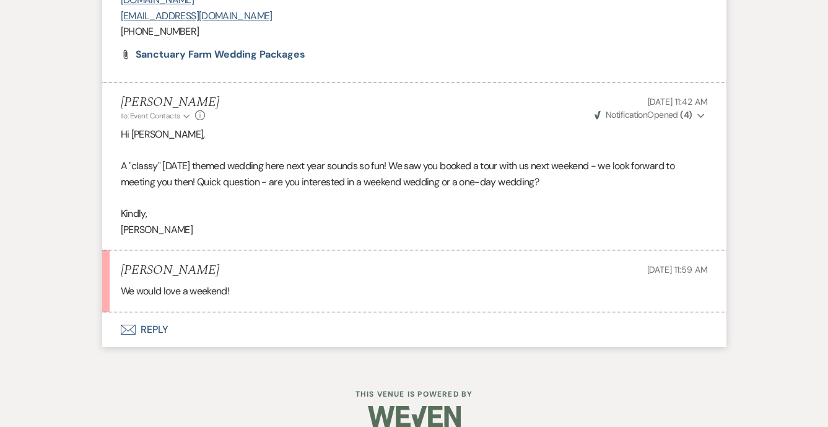
scroll to position [1152, 0]
click at [170, 313] on button "Envelope Reply" at bounding box center [414, 330] width 624 height 35
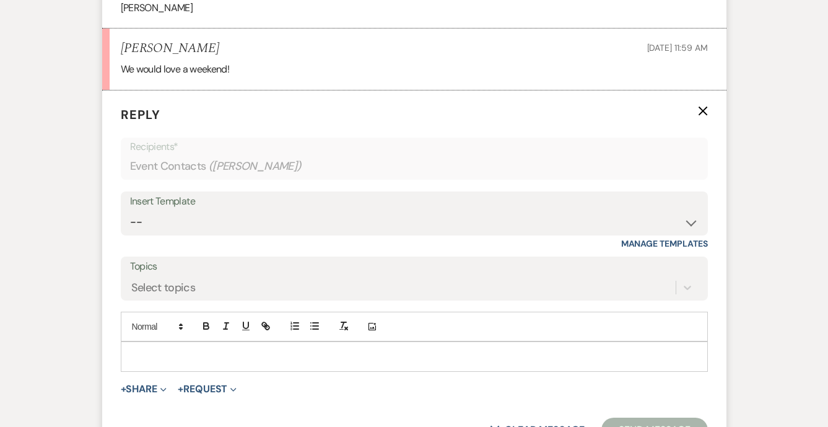
scroll to position [1415, 0]
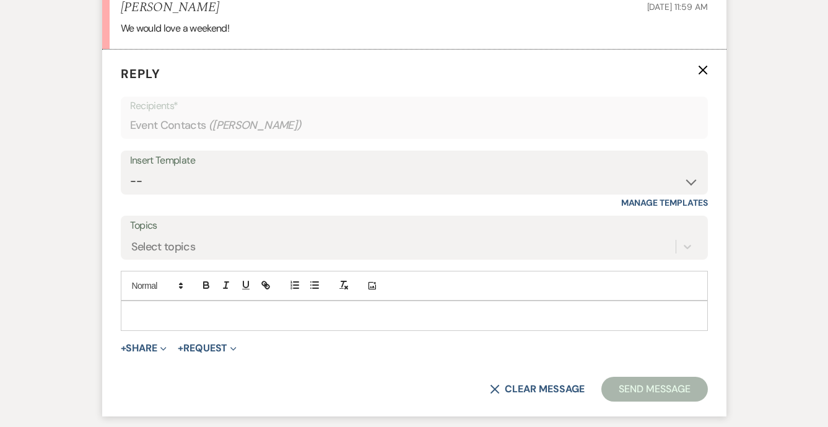
click at [155, 305] on div at bounding box center [414, 315] width 586 height 28
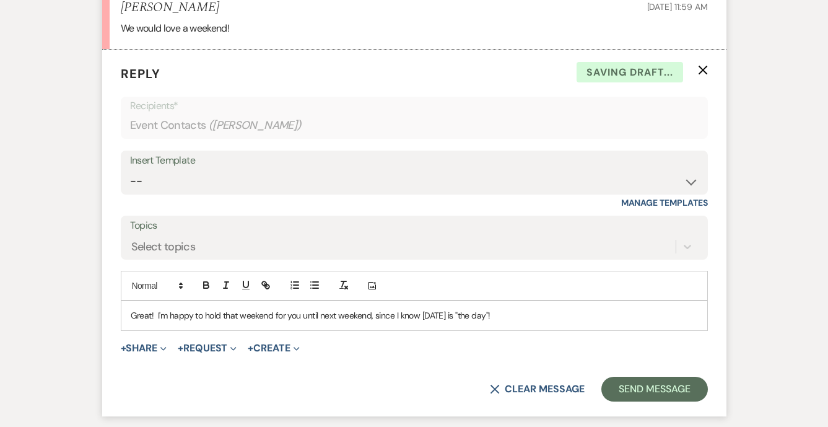
click at [515, 308] on p "Great! I'm happy to hold that weekend for you until next weekend, since I know …" at bounding box center [414, 315] width 567 height 14
click at [502, 308] on p "Great! I'm happy to hold that weekend for you until next weekend, since I know …" at bounding box center [414, 315] width 567 height 14
click at [501, 308] on p "Great! I'm happy to hold that weekend for you until next weekend, since I know …" at bounding box center [414, 315] width 567 height 14
click at [589, 308] on p "Great! I'm happy to hold that weekend for you until next weekend, since I know …" at bounding box center [414, 315] width 567 height 14
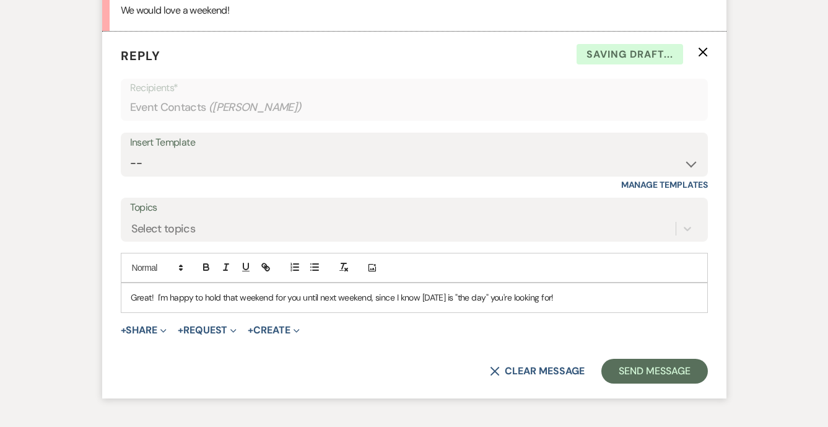
scroll to position [1434, 0]
click at [359, 299] on form "Reply X Draft saved! Recipients* Event Contacts ( Steven Brewington ) Insert Te…" at bounding box center [414, 214] width 624 height 367
click at [263, 290] on p "Great! I'm happy to hold that weekend for you until next weekend, since I know …" at bounding box center [414, 297] width 567 height 14
drag, startPoint x: 273, startPoint y: 276, endPoint x: 223, endPoint y: 278, distance: 50.2
click at [223, 290] on p "Great! I'm happy to hold that weekend for you until next weekend, since I know …" at bounding box center [414, 297] width 567 height 14
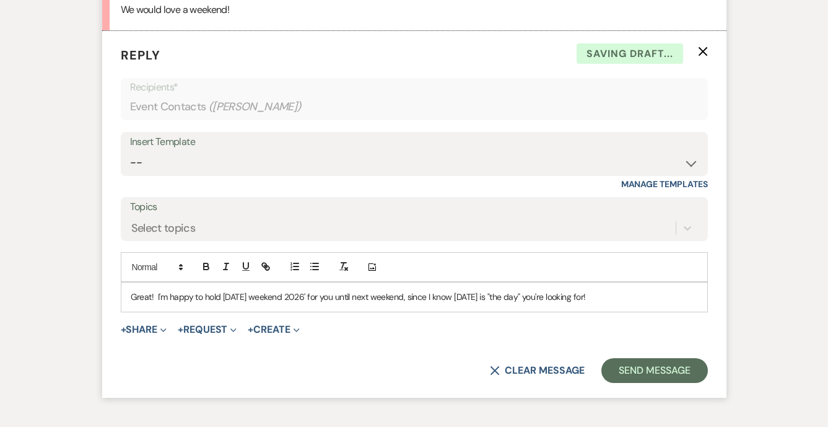
click at [223, 290] on p "Great! I'm happy to hold Halloween weekend 2026' for you until next weekend, si…" at bounding box center [414, 297] width 567 height 14
click at [322, 290] on p "Great! I'm happy to hold 'Halloween weekend 2026' for you until next weekend, s…" at bounding box center [414, 297] width 567 height 14
click at [397, 290] on p "Great! I'm happy to hold 'Halloween weekend 2026' for you until next weekend, s…" at bounding box center [414, 297] width 567 height 14
click at [500, 282] on div "Great! I'm happy to hold 'Halloween weekend 2026' for you until next weekend, s…" at bounding box center [414, 296] width 586 height 28
click at [524, 290] on p "Great! I'm happy to hold 'Halloween weekend 2026' for you until next weekend, s…" at bounding box center [414, 297] width 567 height 14
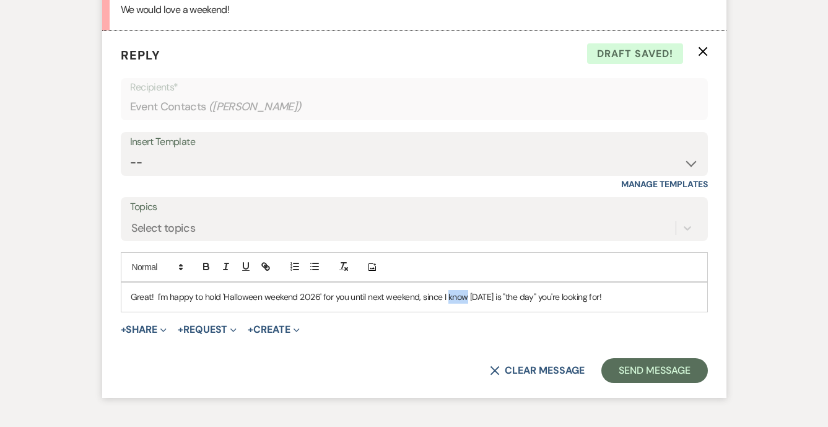
drag, startPoint x: 465, startPoint y: 277, endPoint x: 447, endPoint y: 276, distance: 18.0
click at [447, 290] on p "Great! I'm happy to hold 'Halloween weekend 2026' for you until next weekend, s…" at bounding box center [414, 297] width 567 height 14
click at [518, 290] on p "Great! I'm happy to hold 'Halloween weekend 2026' for you until next weekend, s…" at bounding box center [414, 297] width 567 height 14
click at [626, 290] on p "Great! I'm happy to hold 'Halloween weekend 2026' for you until next weekend, s…" at bounding box center [414, 297] width 567 height 14
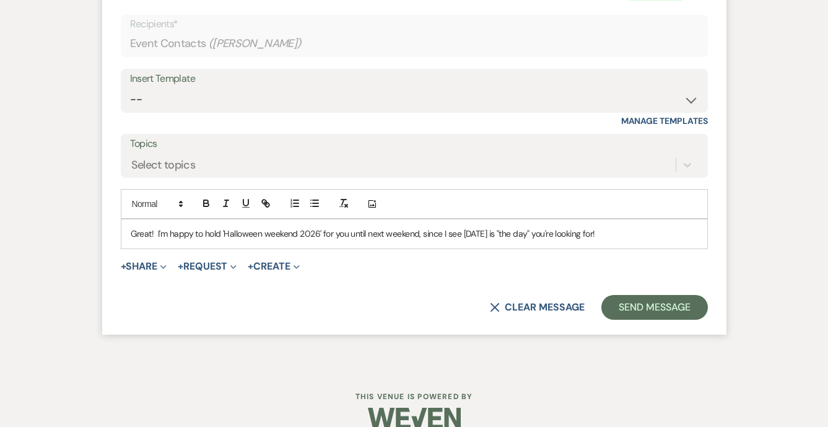
scroll to position [1497, 0]
click at [452, 227] on p "Great! I'm happy to hold 'Halloween weekend 2026' for you until next weekend, s…" at bounding box center [414, 234] width 567 height 14
click at [387, 227] on p "Great! I'm happy to hold 'Halloween weekend 2026' for you until next weekend, s…" at bounding box center [414, 234] width 567 height 14
click at [427, 227] on p "Great! I'm happy to hold 'Halloween weekend 2026' for you until next weekend, s…" at bounding box center [414, 234] width 567 height 14
click at [416, 227] on p "Great! I'm happy to hold 'Halloween weekend 2026' for you until next weekend, s…" at bounding box center [414, 234] width 567 height 14
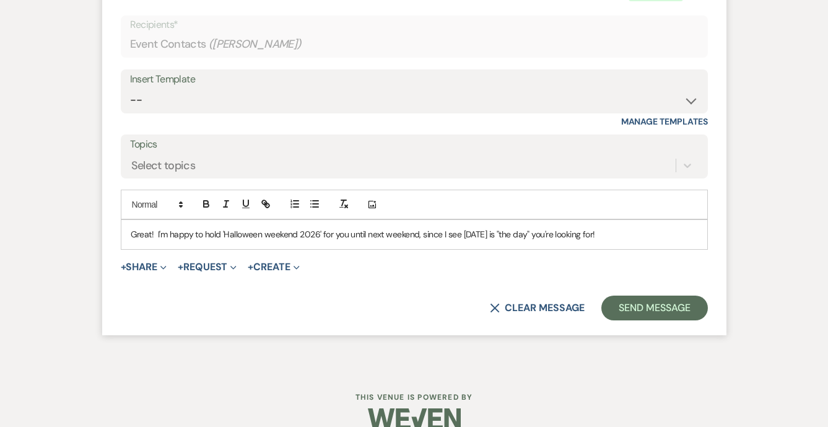
click at [440, 227] on p "Great! I'm happy to hold 'Halloween weekend 2026' for you until next weekend, s…" at bounding box center [414, 234] width 567 height 14
click at [484, 227] on p "Great! I'm happy to hold 'Halloween weekend 2026' for you until next weekend, s…" at bounding box center [414, 234] width 567 height 14
click at [634, 227] on p "Great! I'm happy to hold 'Halloween weekend 2026' for you until next weekend, s…" at bounding box center [414, 234] width 567 height 14
drag, startPoint x: 457, startPoint y: 212, endPoint x: 443, endPoint y: 211, distance: 14.3
click at [443, 227] on p "Great! I'm happy to hold 'Halloween weekend 2026' for you until next weekend, s…" at bounding box center [414, 234] width 567 height 14
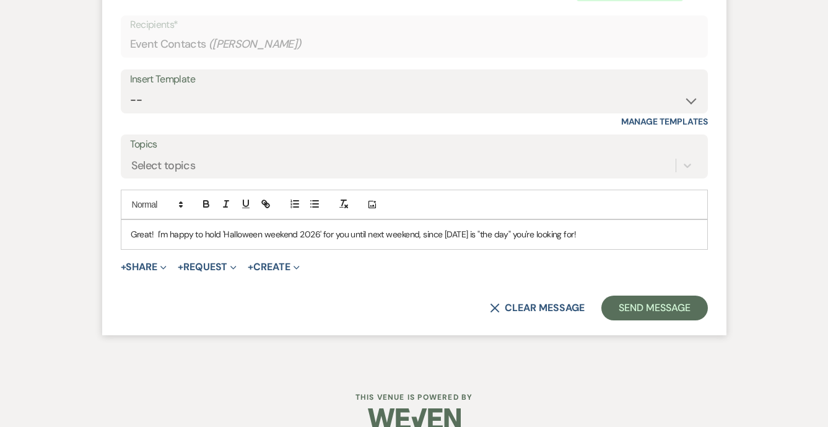
click at [507, 227] on p "Great! I'm happy to hold 'Halloween weekend 2026' for you until next weekend, s…" at bounding box center [414, 234] width 567 height 14
drag, startPoint x: 617, startPoint y: 210, endPoint x: 61, endPoint y: 197, distance: 555.8
copy p "Great! I'm happy to hold 'Halloween weekend 2026' for you until next weekend, s…"
click at [370, 227] on p "Great! I'm happy to hold 'Halloween weekend 2026' for you until next weekend, s…" at bounding box center [414, 234] width 567 height 14
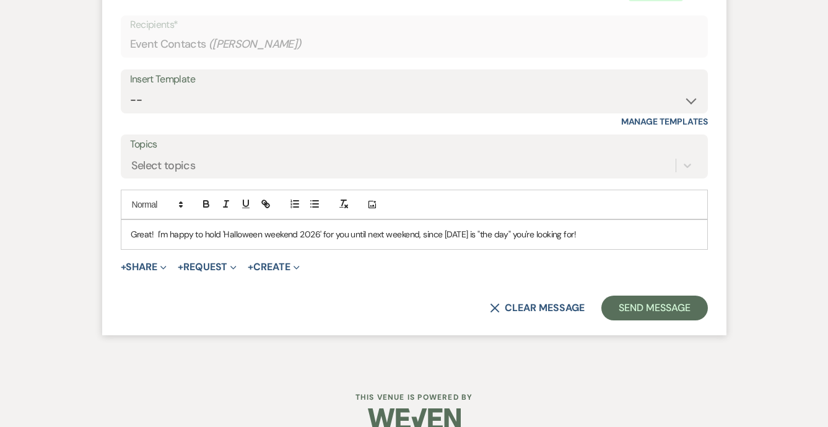
click at [364, 227] on p "Great! I'm happy to hold 'Halloween weekend 2026' for you until next weekend, s…" at bounding box center [414, 234] width 567 height 14
click at [380, 227] on p "Great! I'm happy to hold 'Halloween weekend 2026' for you until next weekend, s…" at bounding box center [414, 234] width 567 height 14
click at [426, 227] on p "Great! I'm happy to hold 'Halloween weekend 2026' for you until next weekend, s…" at bounding box center [414, 234] width 567 height 14
drag, startPoint x: 421, startPoint y: 213, endPoint x: 631, endPoint y: 227, distance: 210.5
click at [631, 227] on div "Great! I'm happy to hold 'Halloween weekend 2026' for you until next weekend, s…" at bounding box center [414, 234] width 586 height 28
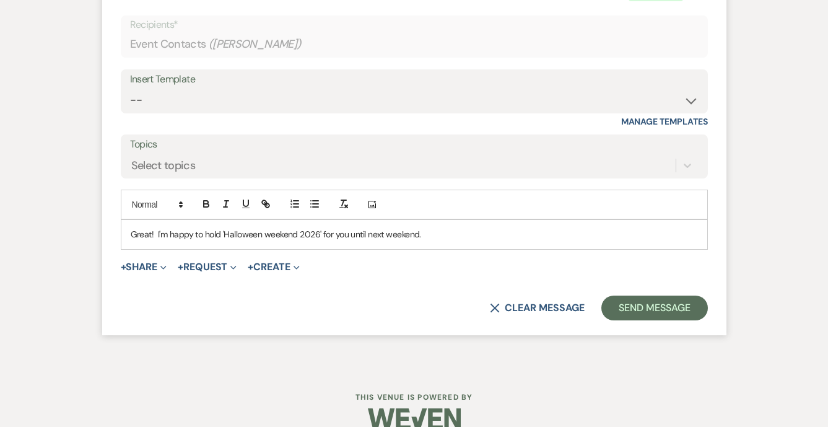
click at [187, 227] on p "Great! I'm happy to hold 'Halloween weekend 2026' for you until next weekend." at bounding box center [414, 234] width 567 height 14
drag, startPoint x: 155, startPoint y: 214, endPoint x: 473, endPoint y: 209, distance: 317.8
click at [473, 227] on p "Great! I'm happy to hold 'Halloween weekend 2026' for you until next weekend." at bounding box center [414, 234] width 567 height 14
click at [636, 295] on button "Send Message" at bounding box center [654, 307] width 106 height 25
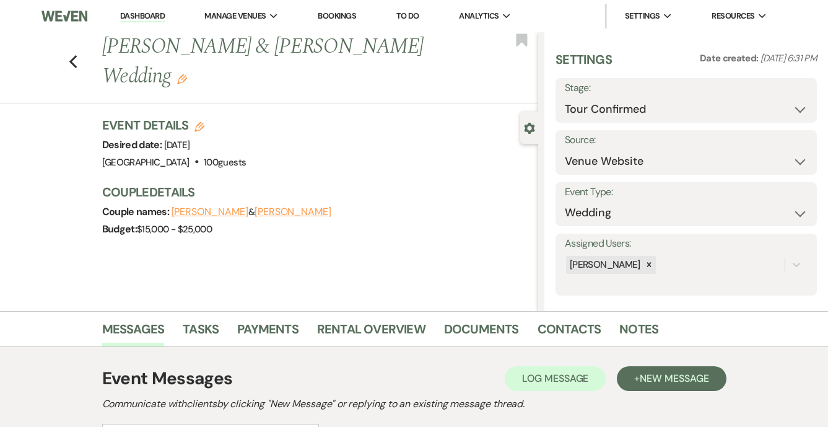
scroll to position [0, 0]
click at [152, 11] on link "Dashboard" at bounding box center [142, 17] width 45 height 12
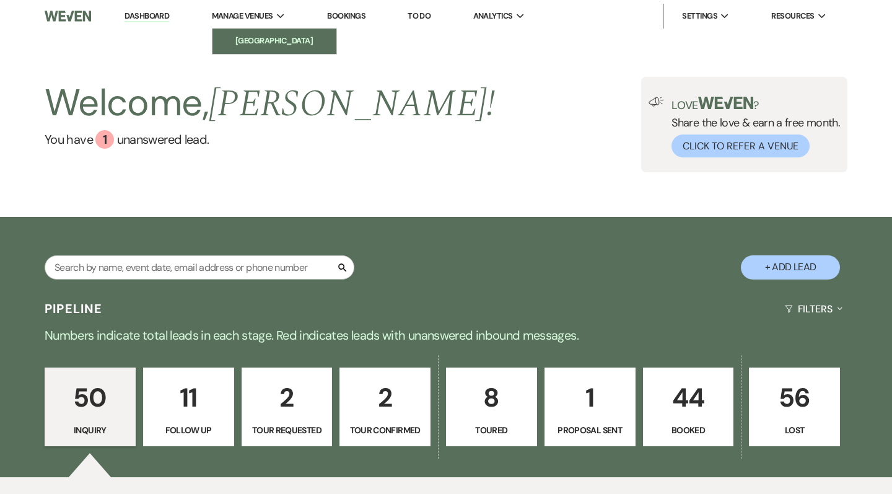
click at [261, 50] on link "[GEOGRAPHIC_DATA]" at bounding box center [274, 40] width 124 height 25
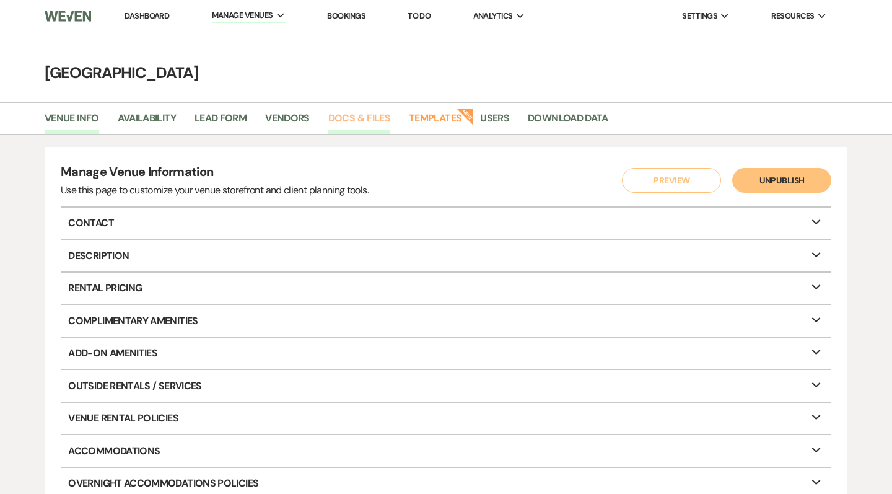
click at [368, 119] on link "Docs & Files" at bounding box center [359, 122] width 62 height 24
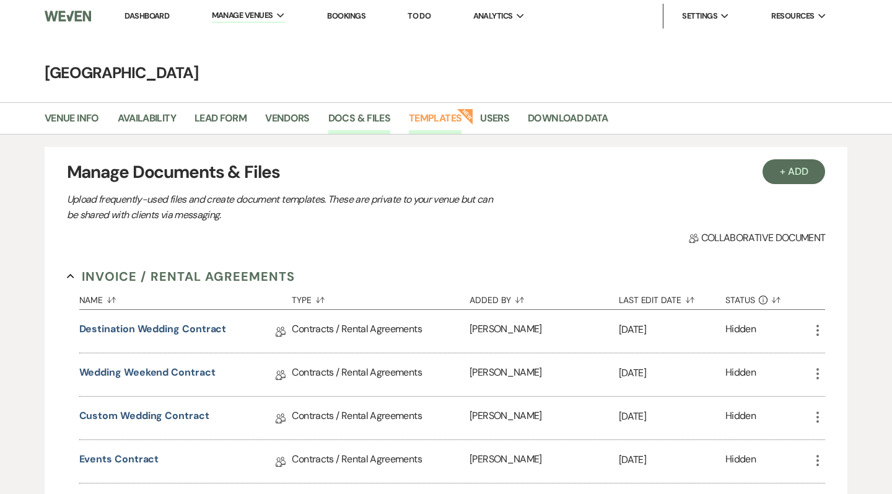
click at [435, 113] on link "Templates" at bounding box center [435, 122] width 53 height 24
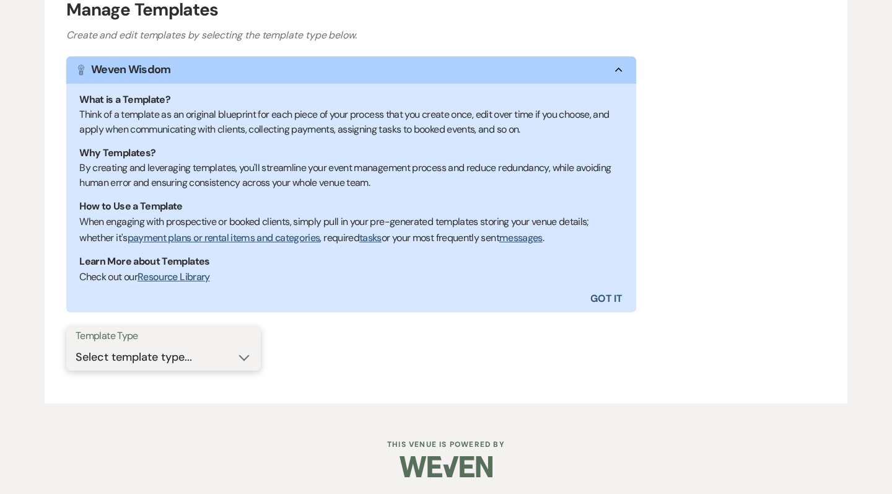
scroll to position [171, 0]
select select "Message Templates"
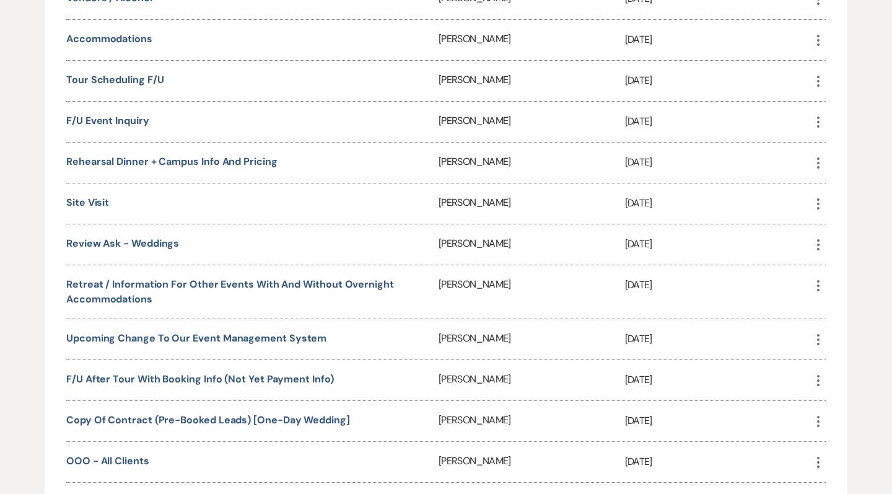
scroll to position [1455, 0]
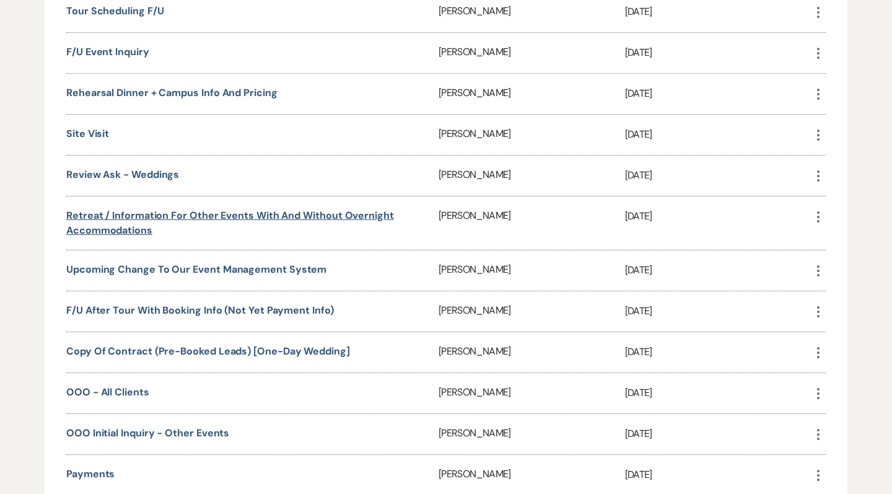
click at [119, 221] on link "Retreat / information for other events with and without overnight accommodations" at bounding box center [230, 223] width 328 height 28
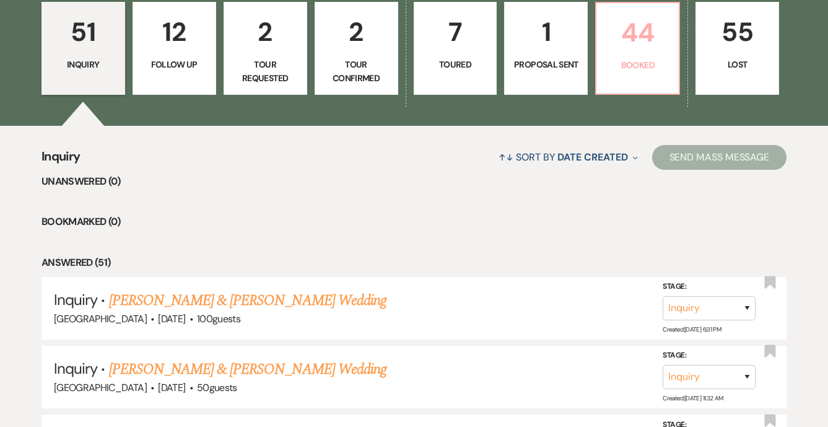
click at [635, 39] on p "44" at bounding box center [638, 33] width 68 height 42
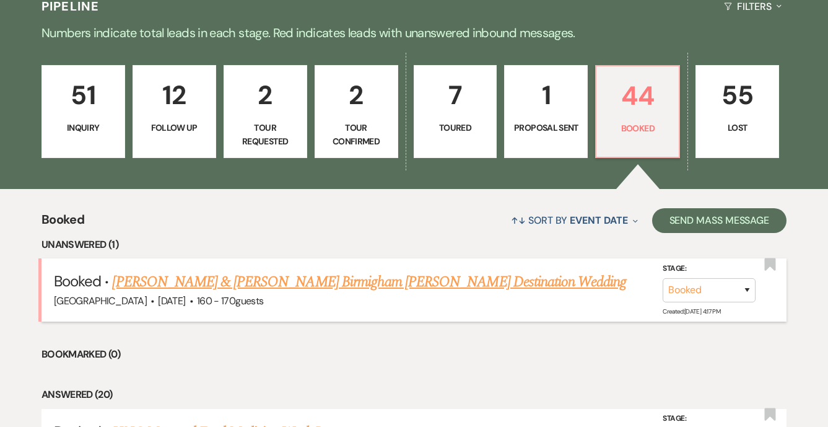
scroll to position [315, 0]
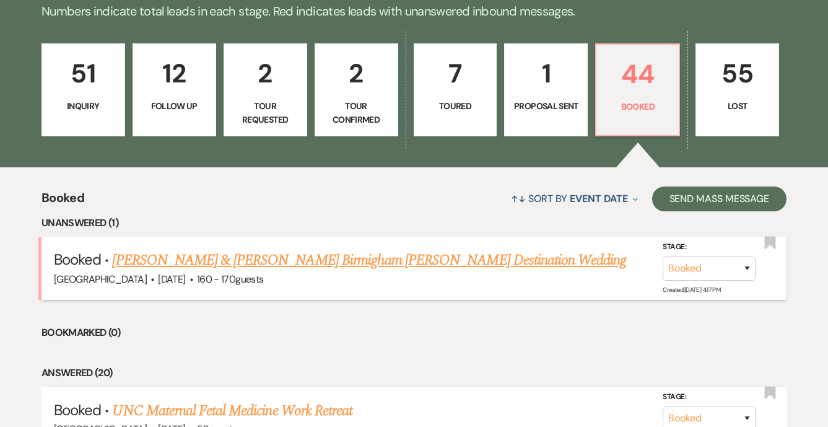
click at [337, 257] on link "[PERSON_NAME] & [PERSON_NAME] Birmigham [PERSON_NAME] Destination Wedding" at bounding box center [369, 260] width 514 height 22
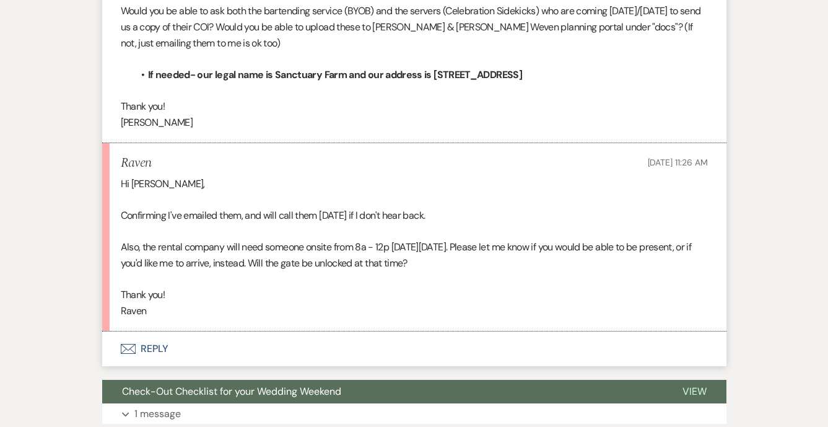
scroll to position [566, 0]
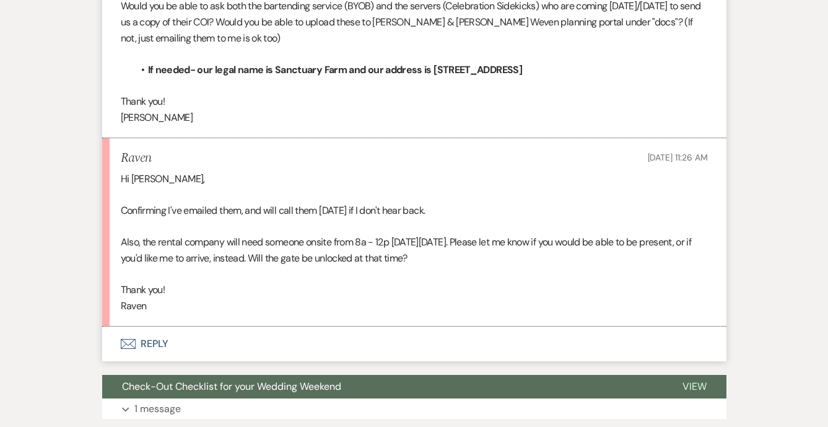
click at [167, 326] on button "Envelope Reply" at bounding box center [414, 343] width 624 height 35
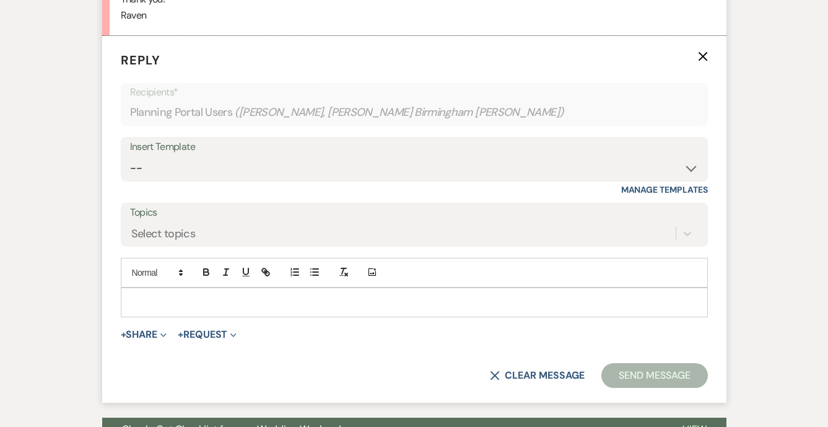
scroll to position [866, 0]
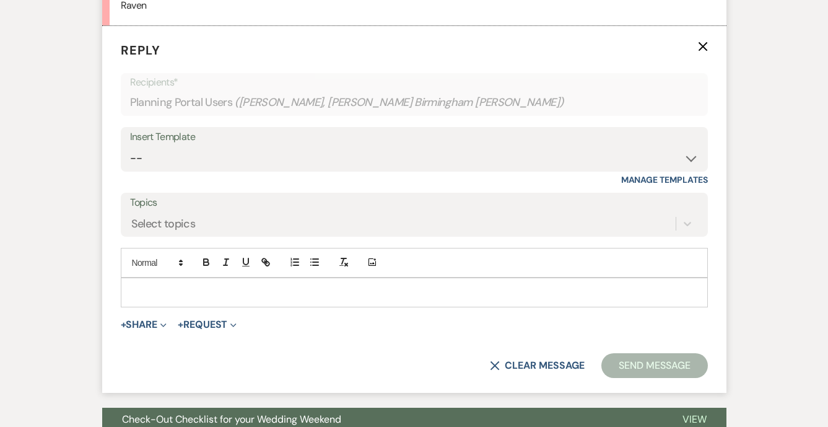
click at [162, 286] on p at bounding box center [414, 293] width 567 height 14
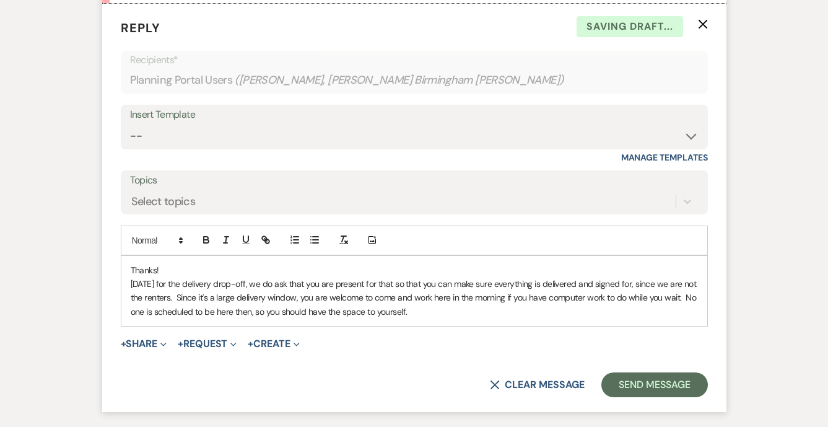
scroll to position [891, 0]
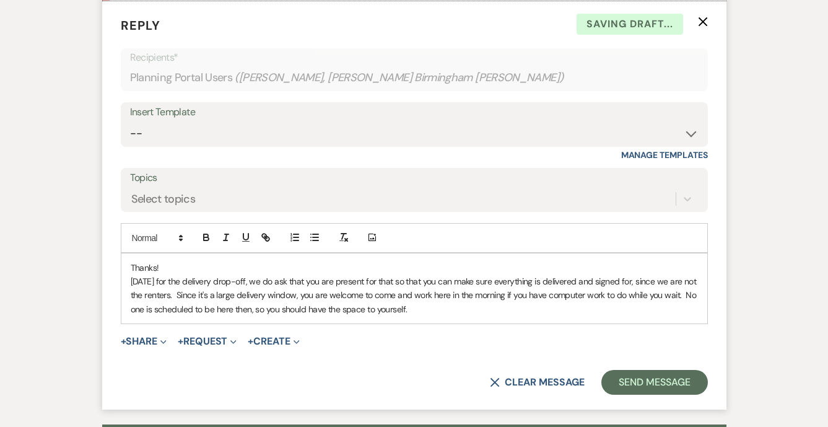
click at [191, 274] on p "On Friday for the delivery drop-off, we do ask that you are present for that so…" at bounding box center [414, 295] width 567 height 42
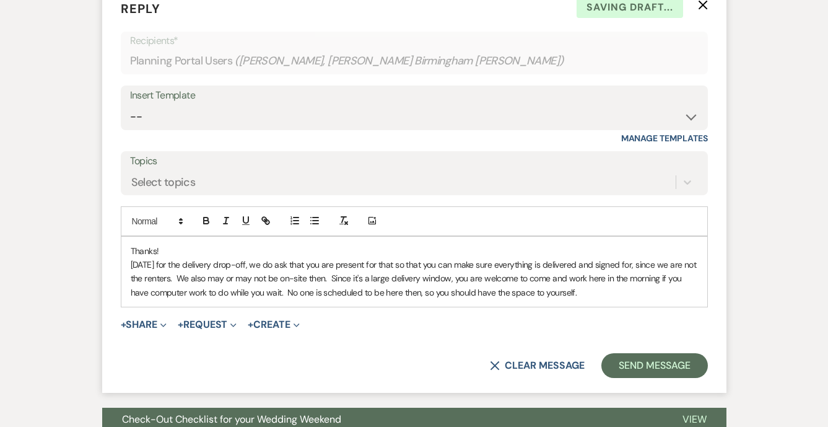
scroll to position [910, 0]
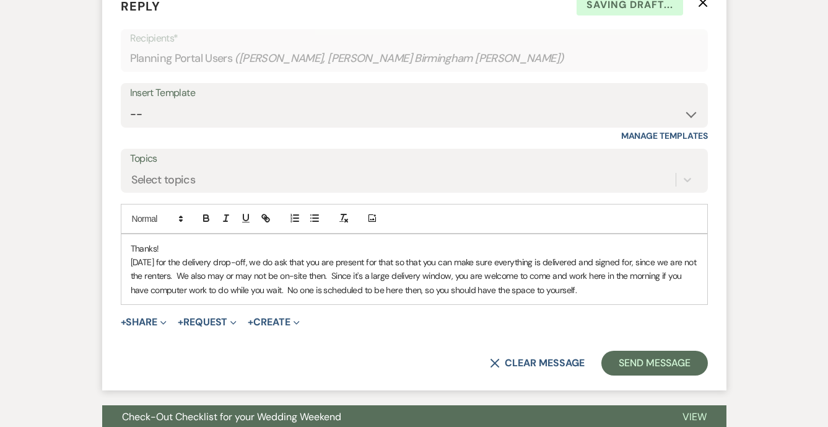
click at [367, 255] on p "On Friday for the delivery drop-off, we do ask that you are present for that so…" at bounding box center [414, 276] width 567 height 42
click at [414, 255] on p "On Friday for the delivery drop-off, we do ask that you are present for that so…" at bounding box center [414, 276] width 567 height 42
click at [403, 255] on p "On Friday for the delivery drop-off, we do ask that you are present for that so…" at bounding box center [414, 276] width 567 height 42
click at [384, 255] on p "On Friday for the delivery drop-off, we do ask that you are present for that so…" at bounding box center [414, 276] width 567 height 42
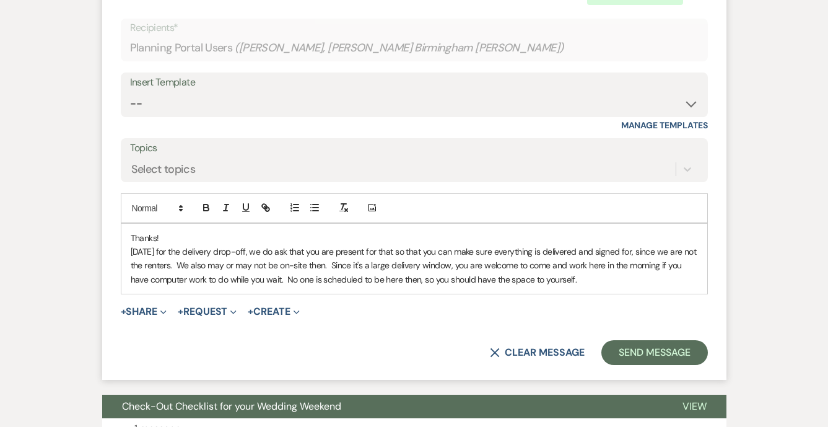
scroll to position [921, 0]
click at [594, 244] on p "On Friday for the delivery drop-off, we do ask that you are present for that so…" at bounding box center [414, 265] width 567 height 42
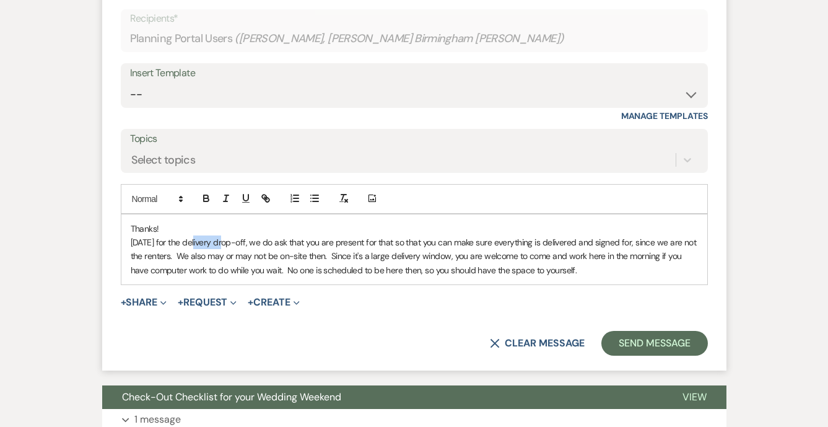
drag, startPoint x: 222, startPoint y: 203, endPoint x: 196, endPoint y: 203, distance: 26.0
click at [196, 235] on p "On Friday for the delivery drop-off, we do ask that you are present for that so…" at bounding box center [414, 256] width 567 height 42
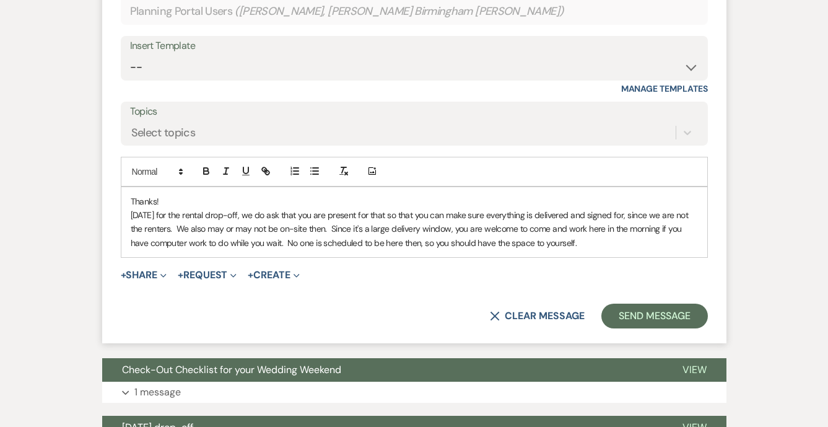
scroll to position [958, 0]
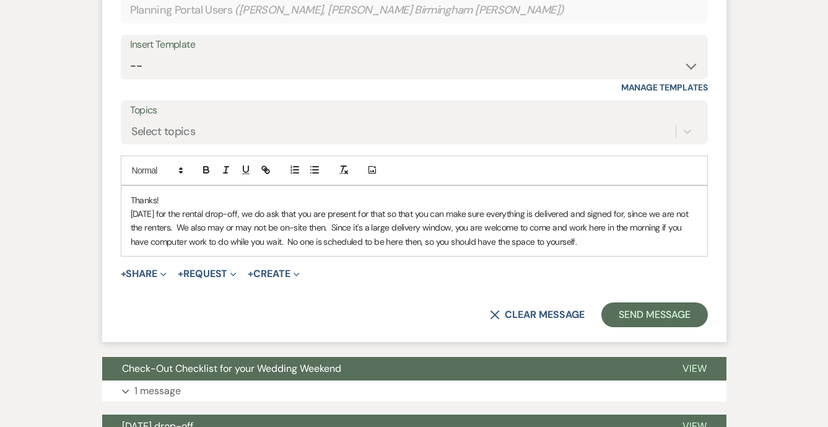
click at [373, 210] on div "Thanks! On Friday for the rental drop-off, we do ask that you are present for t…" at bounding box center [414, 221] width 586 height 71
click at [384, 207] on p "On Friday for the rental drop-off, we do ask that you are present for that so t…" at bounding box center [414, 228] width 567 height 42
click at [331, 207] on p "On Friday for the rental drop-off, we do ask that you are present for that so t…" at bounding box center [414, 228] width 567 height 42
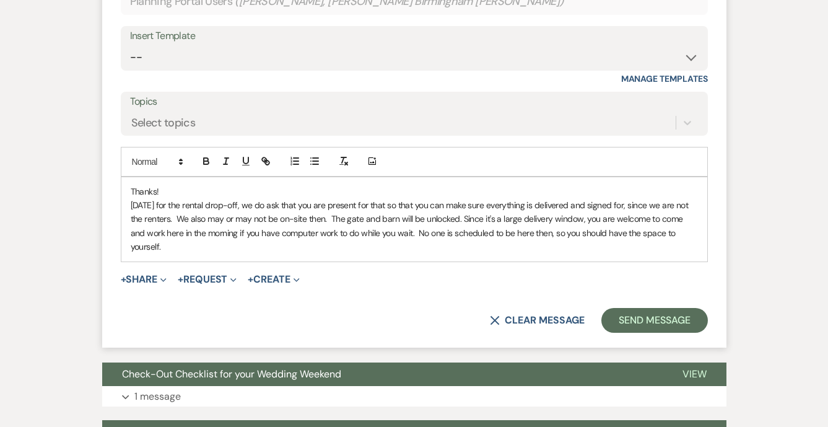
click at [447, 198] on p "On Friday for the rental drop-off, we do ask that you are present for that so t…" at bounding box center [414, 226] width 567 height 56
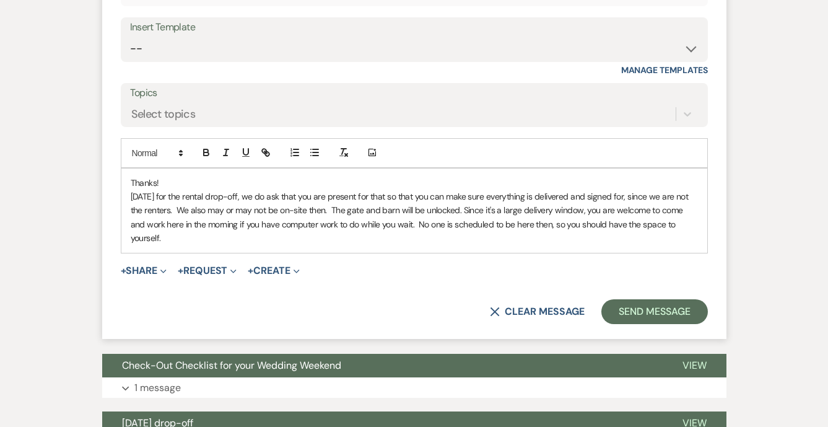
scroll to position [977, 0]
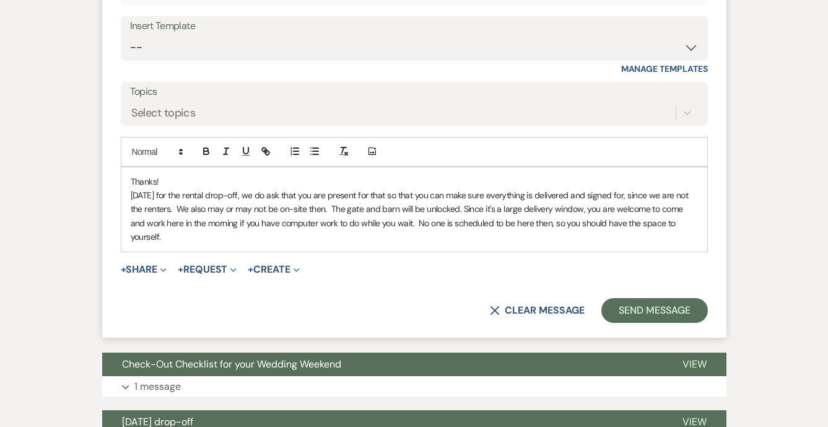
click at [699, 185] on div "Thanks! On Friday for the rental drop-off, we do ask that you are present for t…" at bounding box center [414, 209] width 586 height 84
click at [331, 188] on p "On Friday for the rental drop-off, we do ask that you are present for that so t…" at bounding box center [414, 216] width 567 height 56
drag, startPoint x: 328, startPoint y: 168, endPoint x: 177, endPoint y: 167, distance: 151.2
click at [176, 188] on p "On Friday for the rental drop-off, we do ask that you are present for that so t…" at bounding box center [414, 216] width 567 height 56
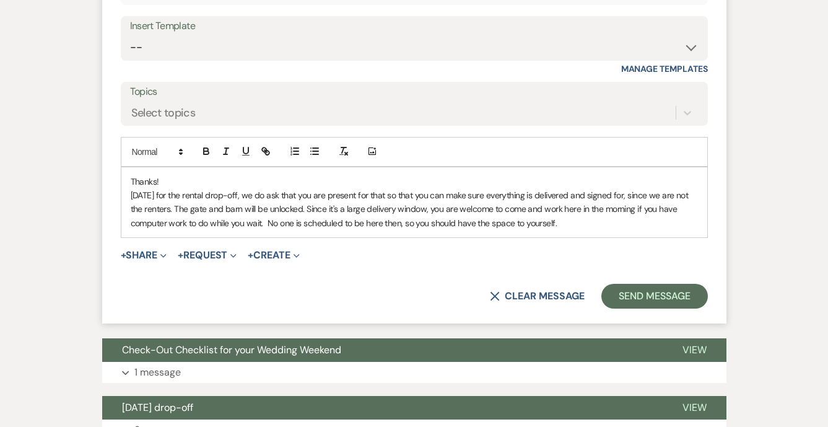
click at [262, 188] on p "On Friday for the rental drop-off, we do ask that you are present for that so t…" at bounding box center [414, 209] width 567 height 42
click at [570, 188] on p "On Friday for the rental drop-off, we do ask that you are present for that so t…" at bounding box center [414, 209] width 567 height 42
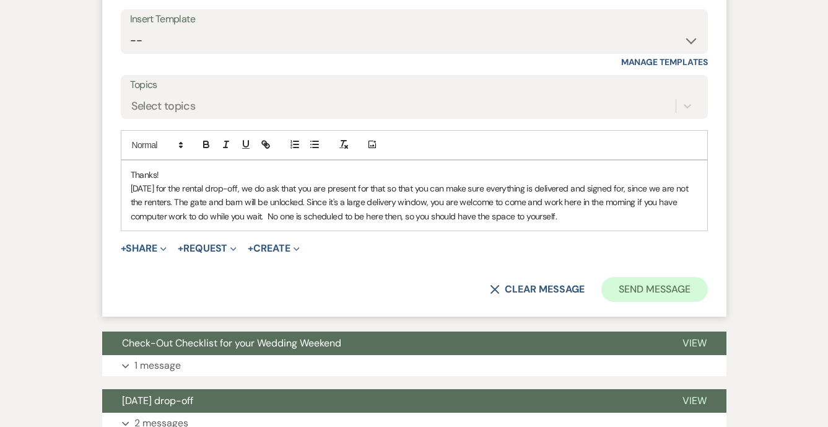
click at [635, 277] on button "Send Message" at bounding box center [654, 289] width 106 height 25
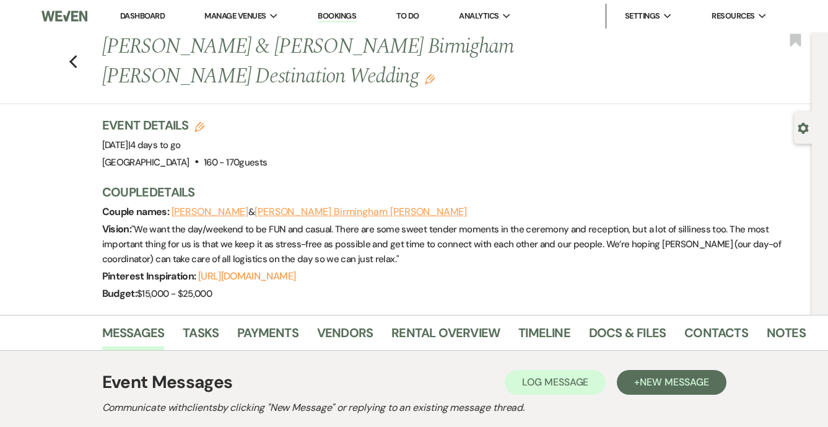
scroll to position [0, 0]
click at [157, 12] on link "Dashboard" at bounding box center [142, 16] width 45 height 11
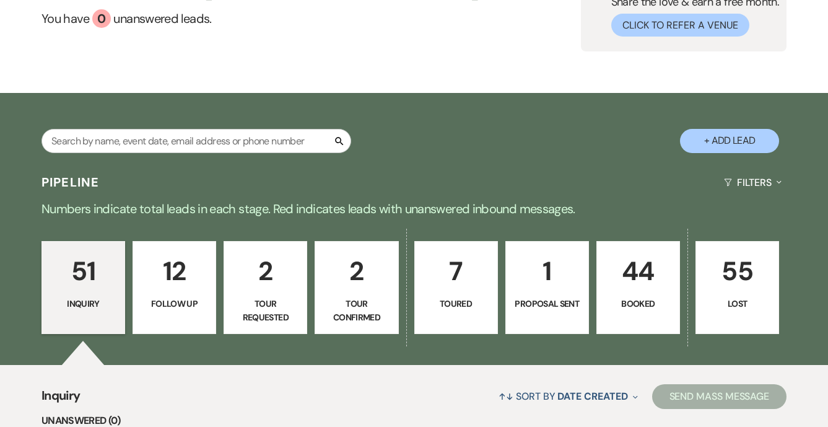
scroll to position [133, 0]
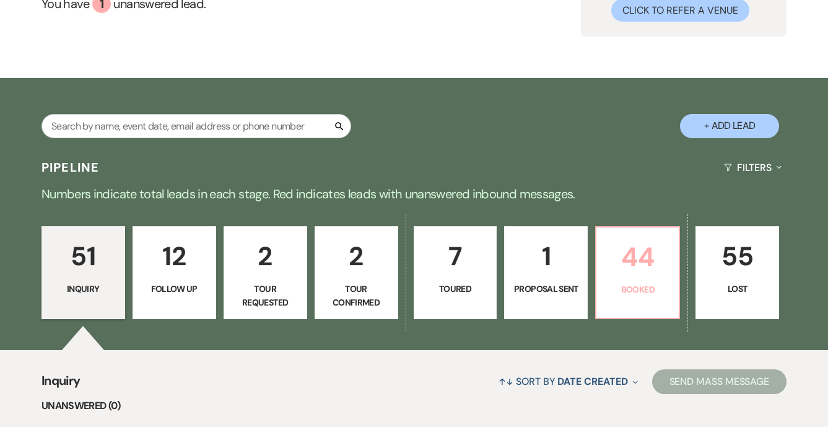
click at [662, 293] on p "Booked" at bounding box center [638, 289] width 68 height 14
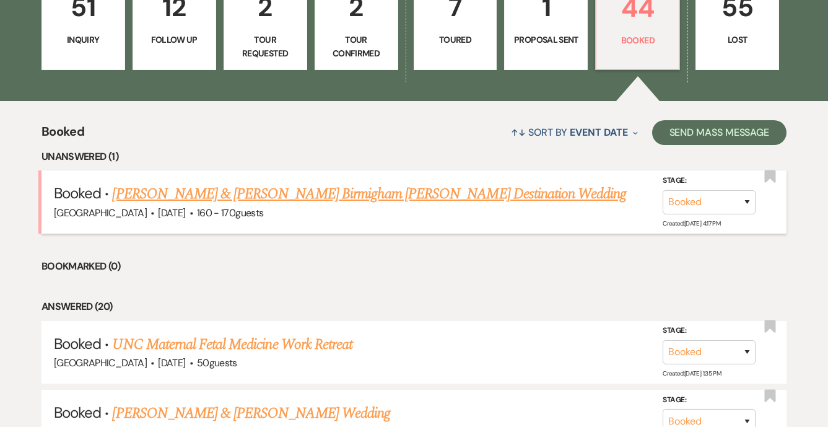
scroll to position [392, 0]
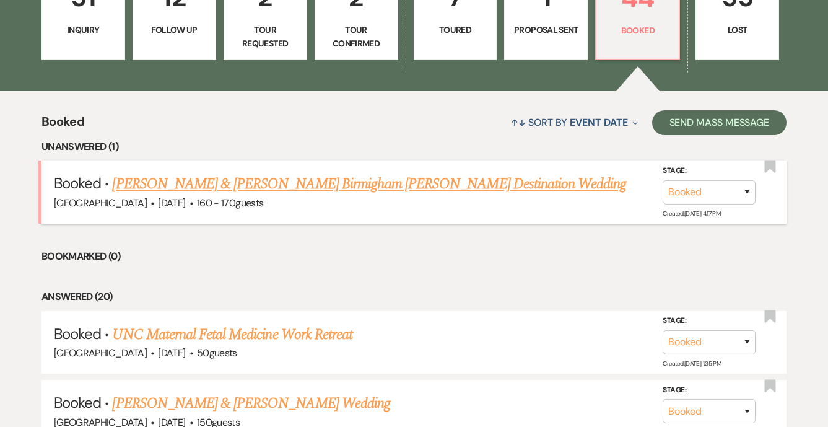
click at [395, 185] on link "[PERSON_NAME] & [PERSON_NAME] Birmigham [PERSON_NAME] Destination Wedding" at bounding box center [369, 184] width 514 height 22
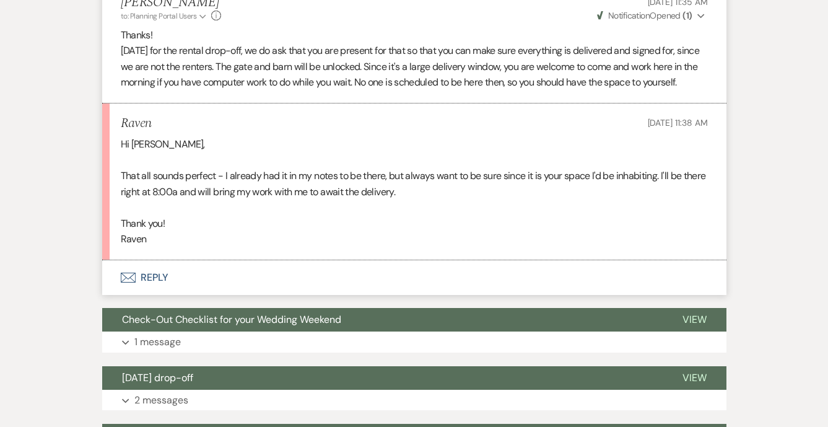
scroll to position [904, 0]
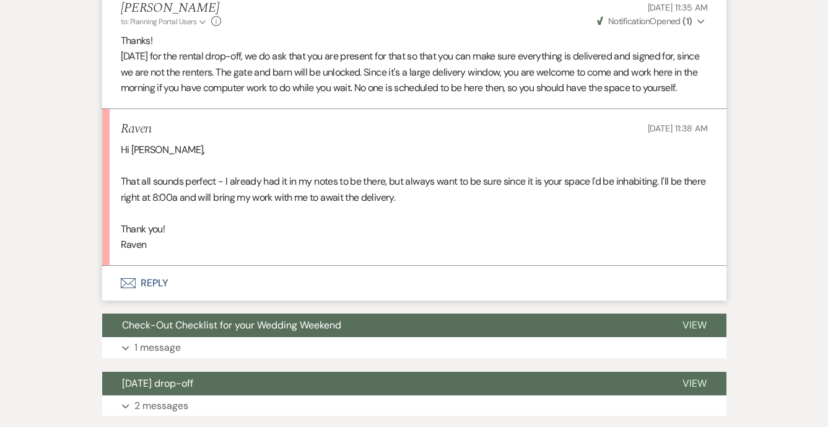
click at [167, 266] on button "Envelope Reply" at bounding box center [414, 283] width 624 height 35
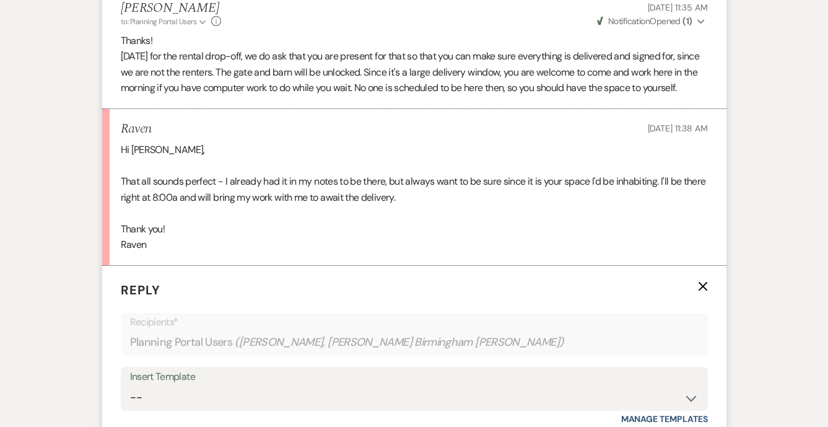
scroll to position [1057, 0]
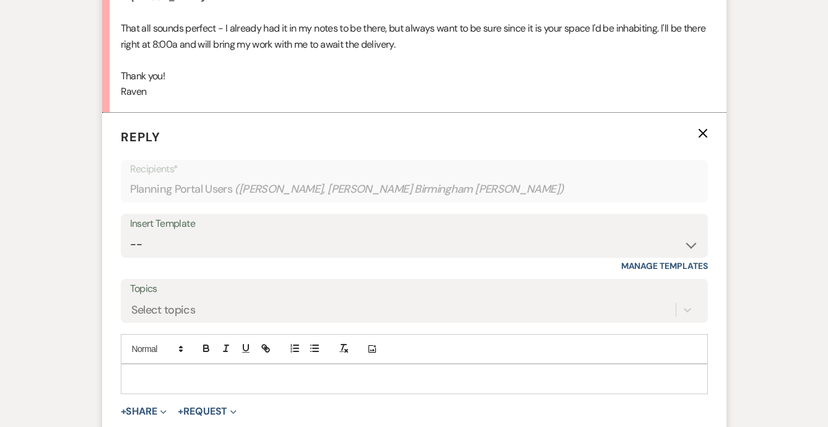
click at [154, 372] on p at bounding box center [414, 379] width 567 height 14
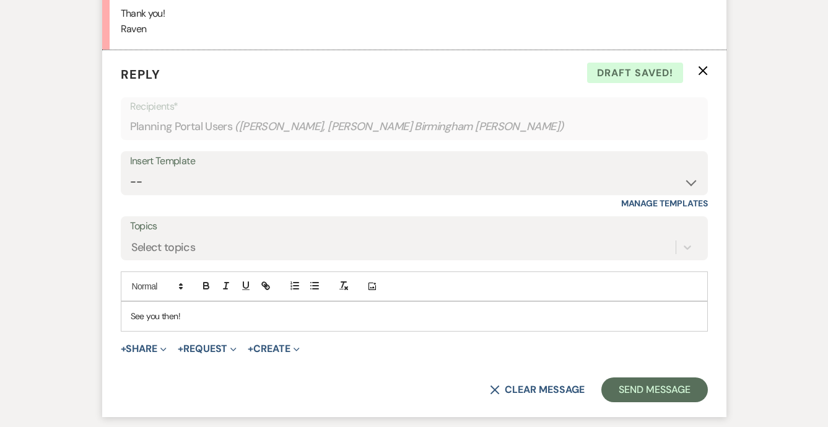
scroll to position [1136, 0]
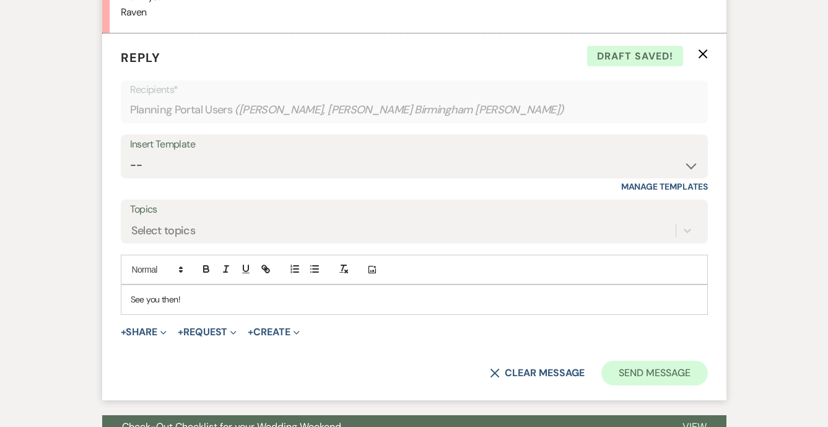
click at [640, 361] on button "Send Message" at bounding box center [654, 373] width 106 height 25
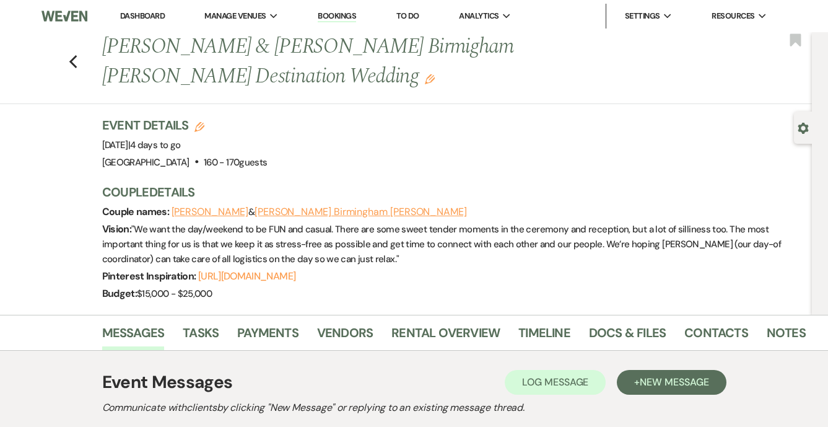
scroll to position [0, 0]
click at [141, 14] on link "Dashboard" at bounding box center [142, 16] width 45 height 11
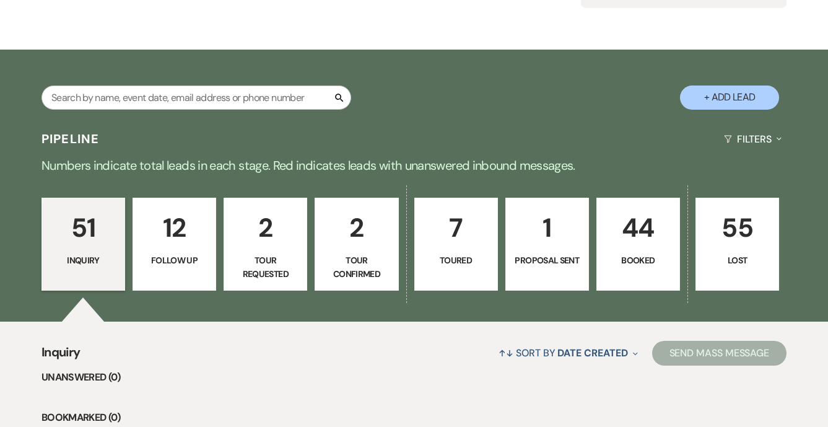
scroll to position [173, 0]
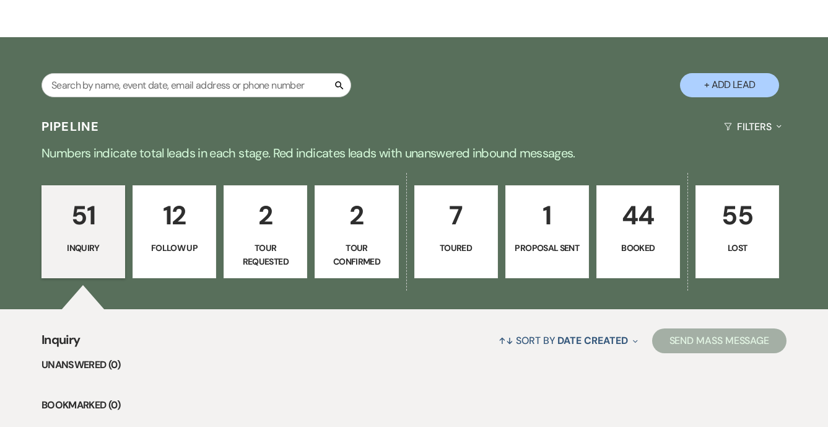
click at [84, 242] on p "Inquiry" at bounding box center [84, 248] width 68 height 14
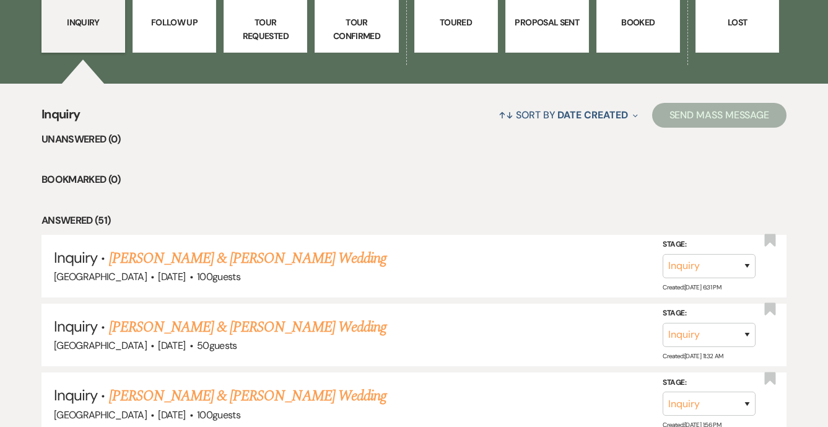
scroll to position [419, 0]
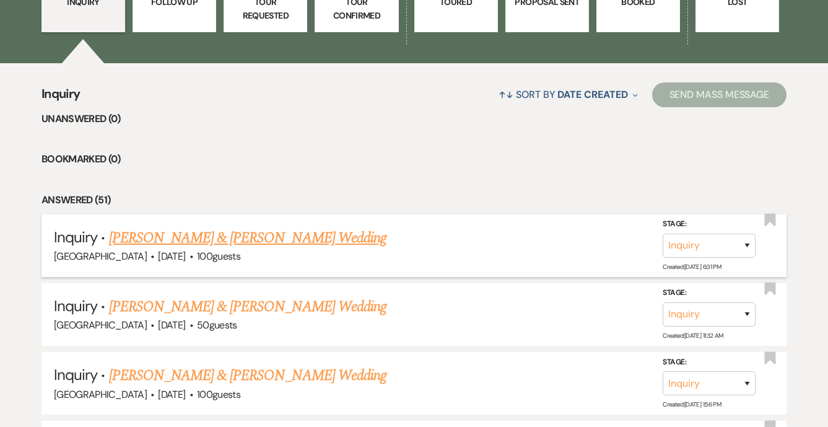
click at [143, 234] on link "[PERSON_NAME] & [PERSON_NAME] Wedding" at bounding box center [248, 238] width 278 height 22
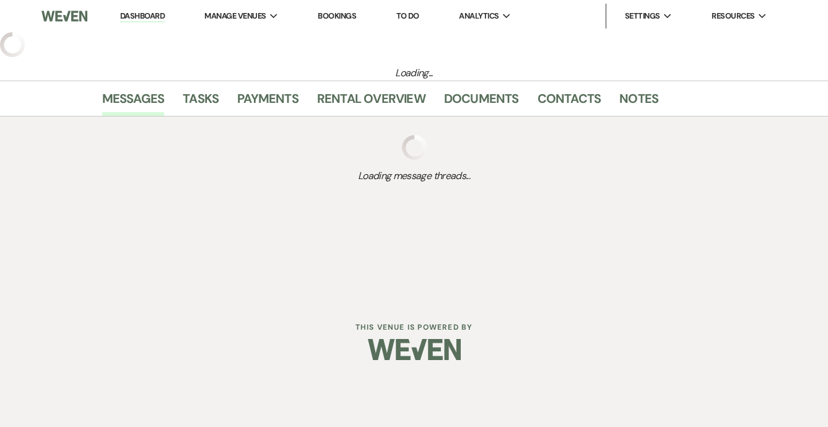
select select "5"
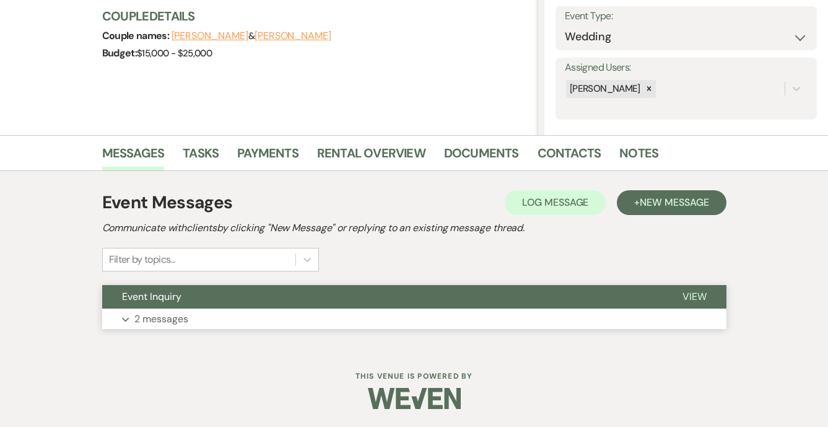
click at [131, 320] on button "Expand 2 messages" at bounding box center [414, 318] width 624 height 21
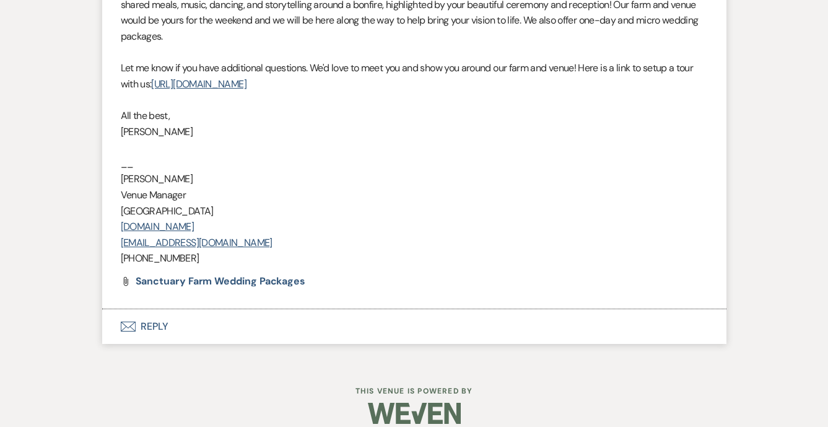
click at [161, 316] on button "Envelope Reply" at bounding box center [414, 326] width 624 height 35
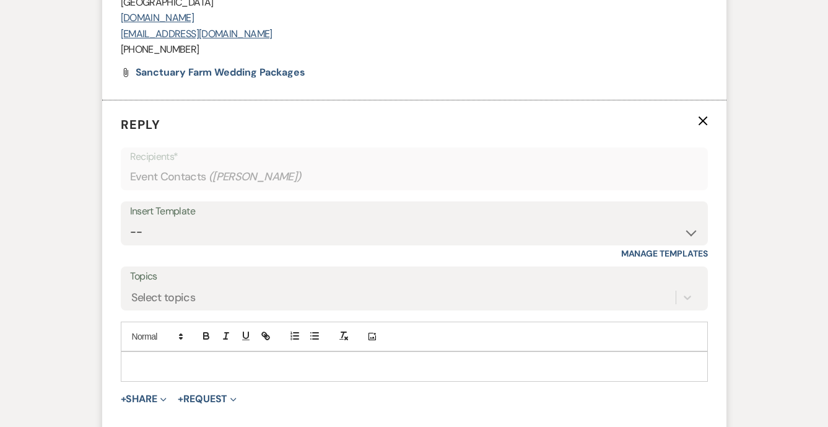
scroll to position [1189, 0]
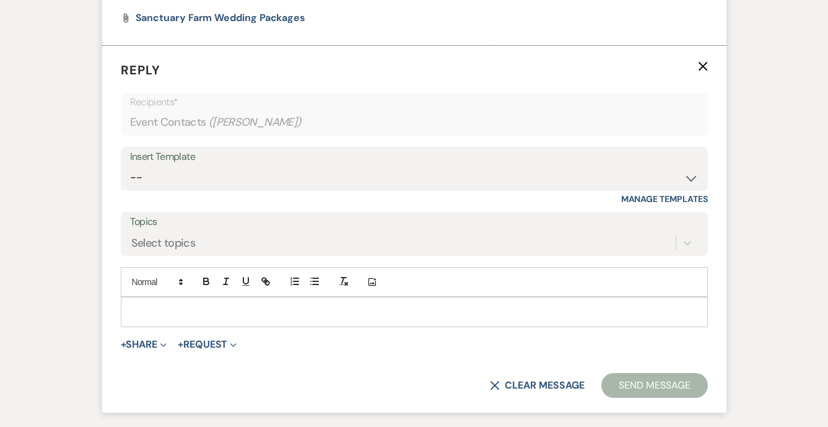
click at [173, 305] on div at bounding box center [414, 311] width 586 height 28
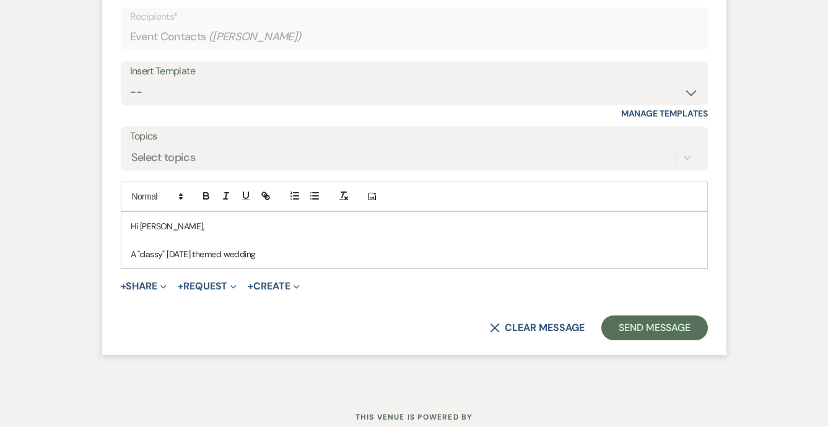
scroll to position [1286, 0]
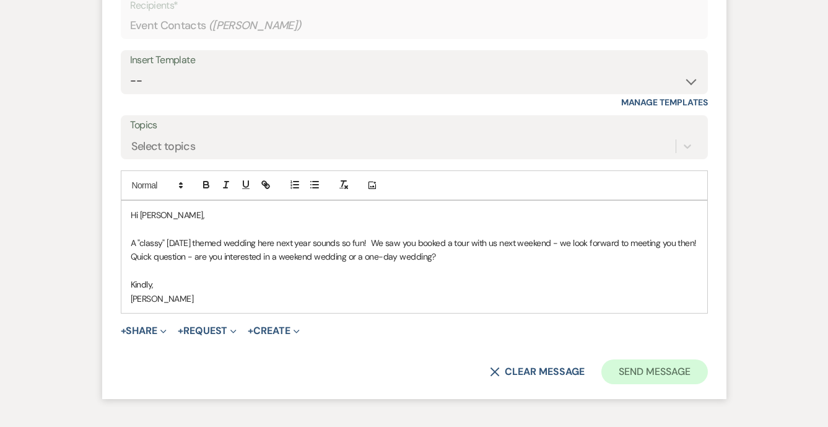
click at [624, 359] on button "Send Message" at bounding box center [654, 371] width 106 height 25
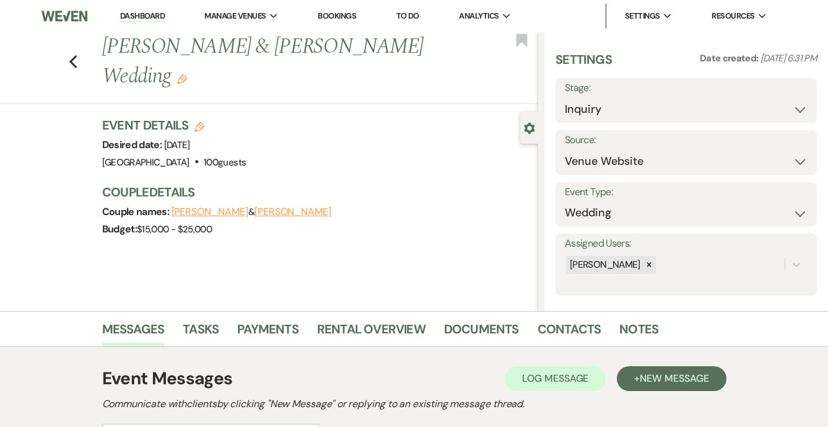
scroll to position [0, 0]
select select "4"
click at [778, 107] on button "Save" at bounding box center [790, 100] width 55 height 25
click at [147, 11] on link "Dashboard" at bounding box center [142, 17] width 45 height 12
select select "4"
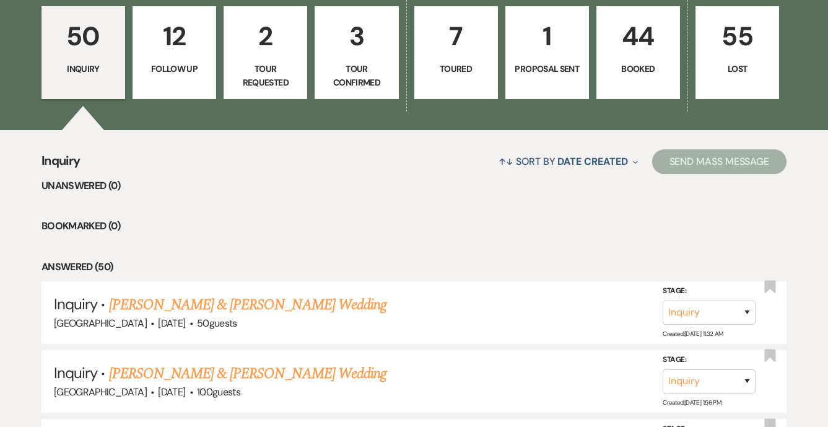
click at [328, 46] on p "3" at bounding box center [357, 36] width 68 height 42
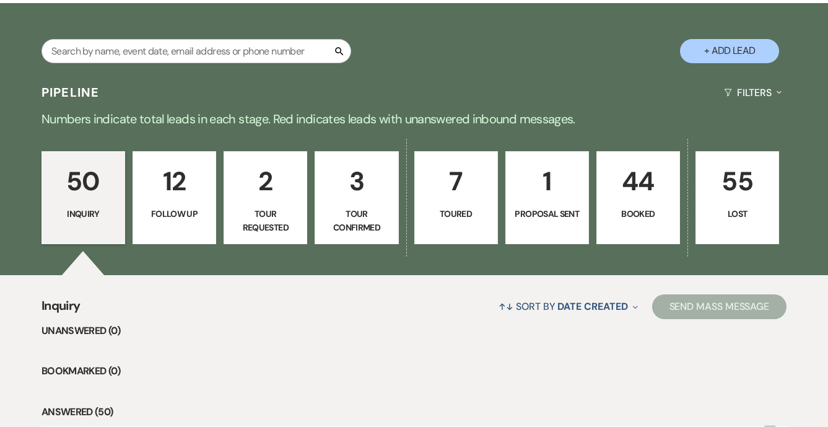
select select "4"
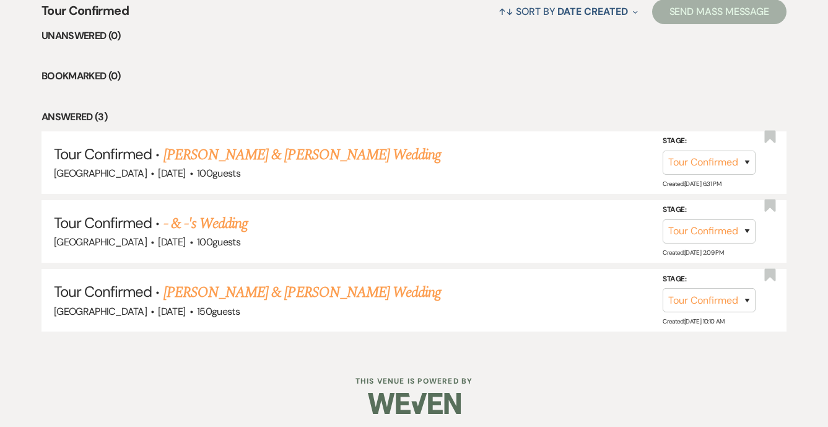
scroll to position [502, 0]
click at [211, 218] on link "- & -'s Wedding" at bounding box center [206, 224] width 85 height 22
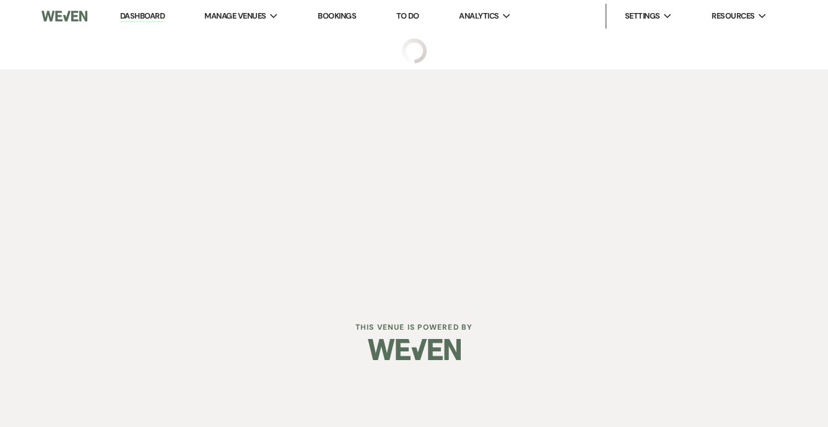
select select "4"
select select "5"
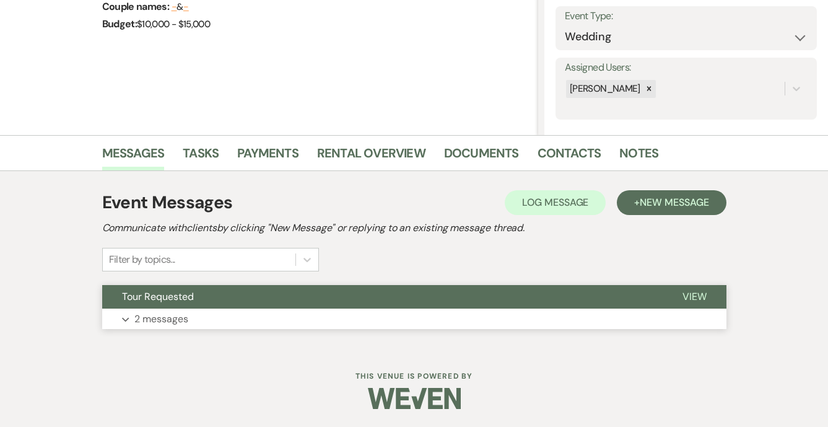
click at [167, 318] on p "2 messages" at bounding box center [161, 319] width 54 height 16
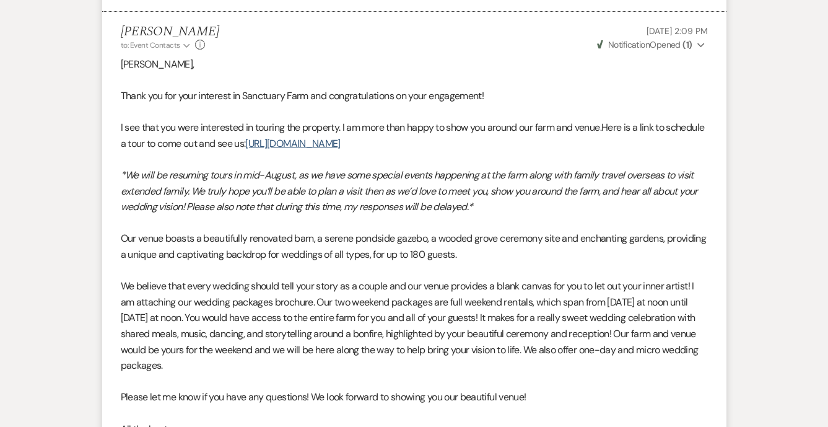
scroll to position [707, 0]
select select "4"
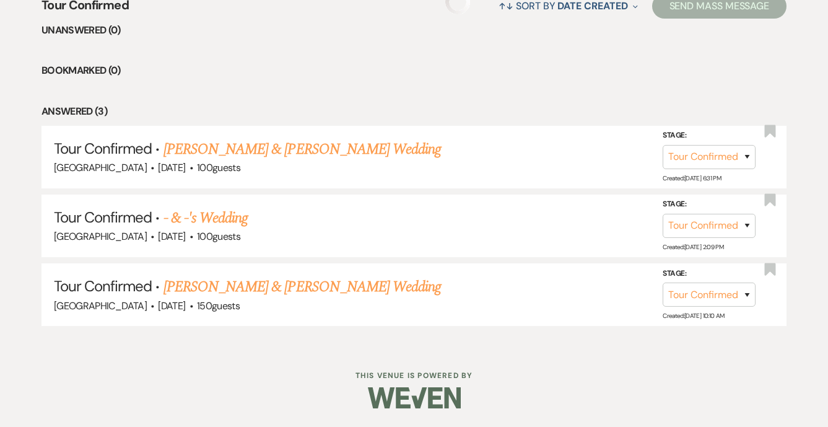
scroll to position [502, 0]
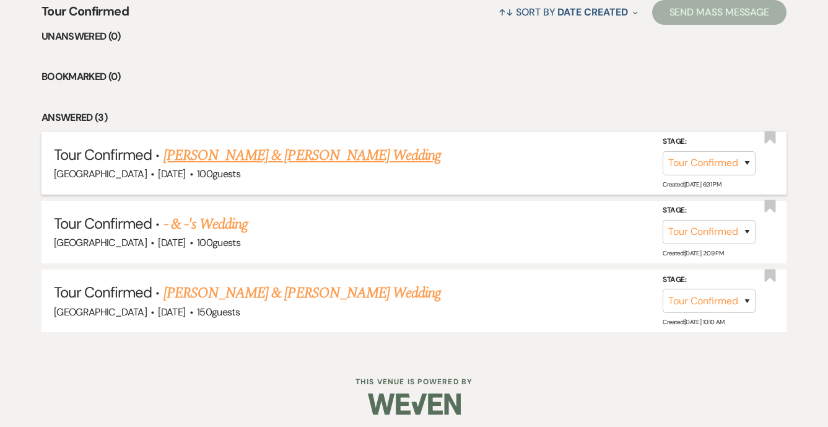
click at [237, 154] on link "[PERSON_NAME] & [PERSON_NAME] Wedding" at bounding box center [303, 155] width 278 height 22
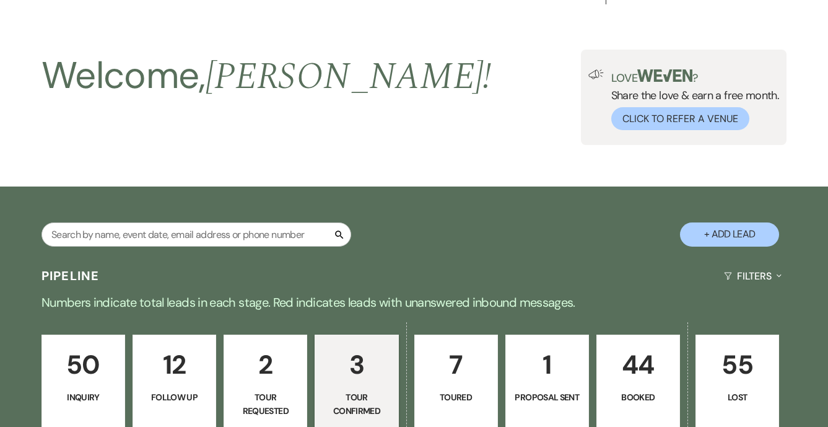
select select "4"
select select "5"
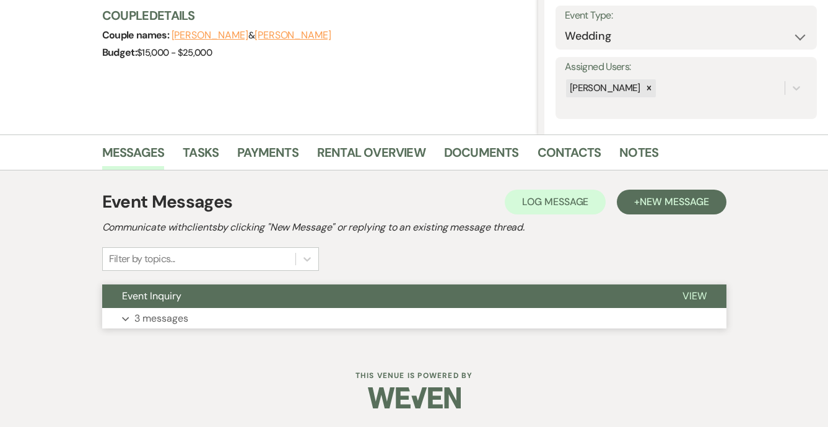
click at [196, 306] on button "Event Inquiry" at bounding box center [382, 296] width 561 height 24
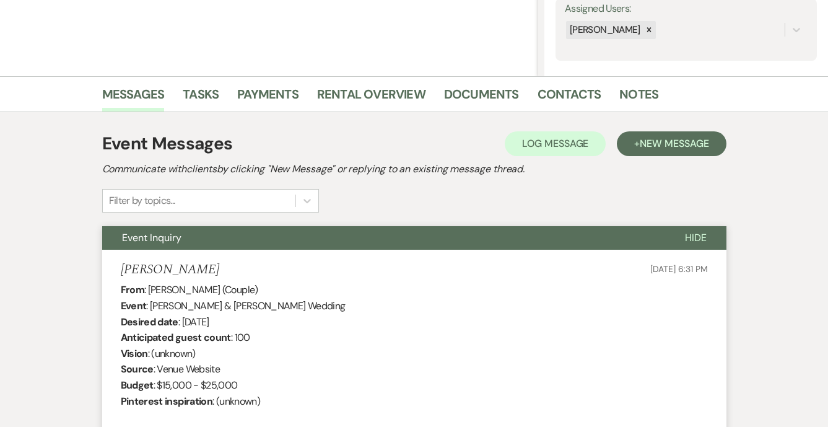
scroll to position [226, 0]
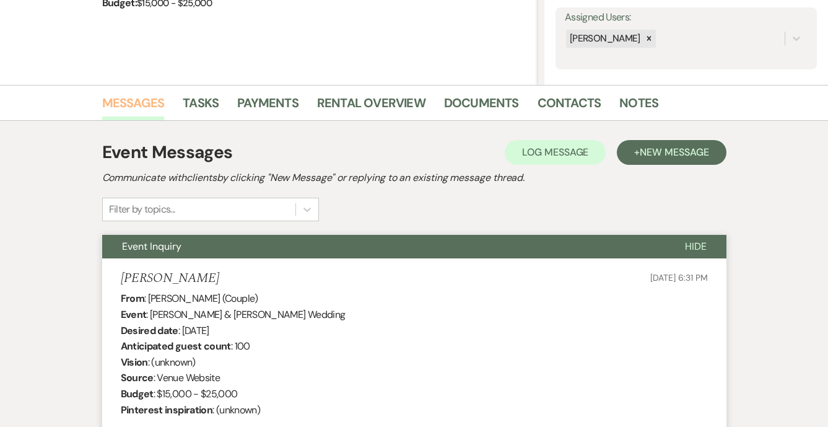
click at [129, 100] on link "Messages" at bounding box center [133, 106] width 63 height 27
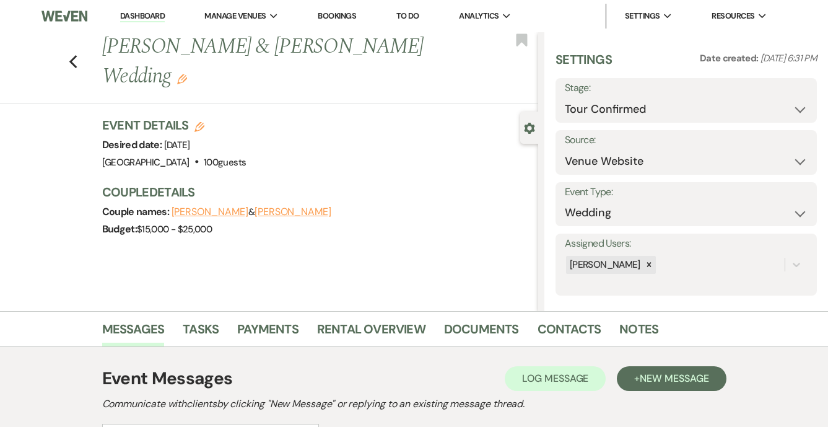
scroll to position [0, 0]
click at [71, 63] on use "button" at bounding box center [73, 62] width 8 height 14
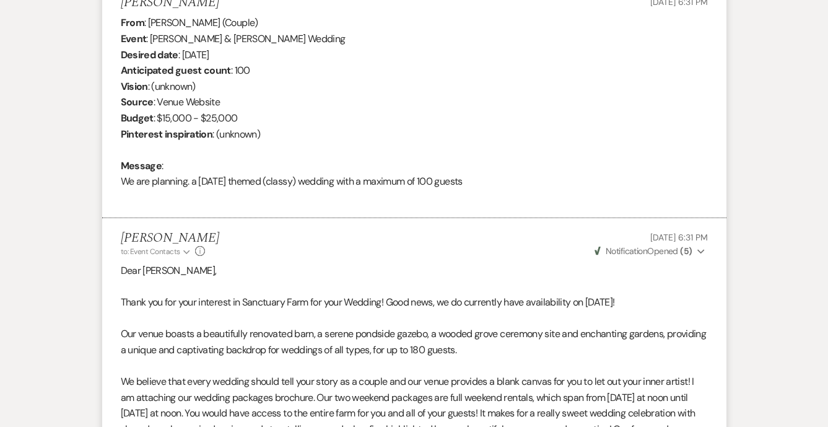
select select "4"
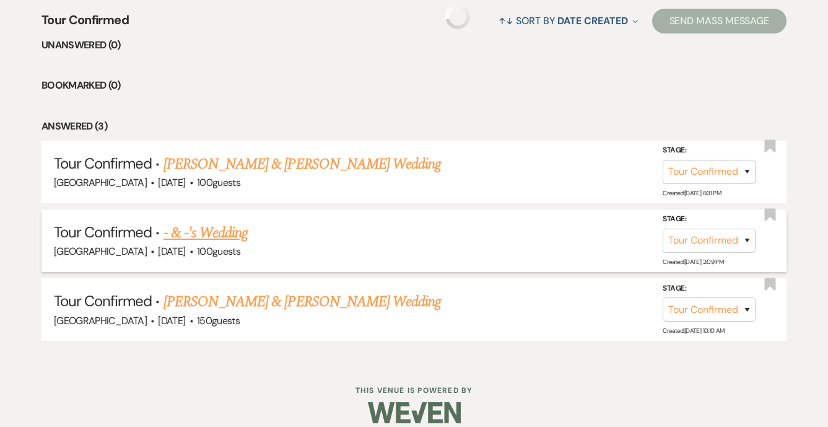
click at [213, 233] on link "- & -'s Wedding" at bounding box center [206, 233] width 85 height 22
select select "4"
select select "5"
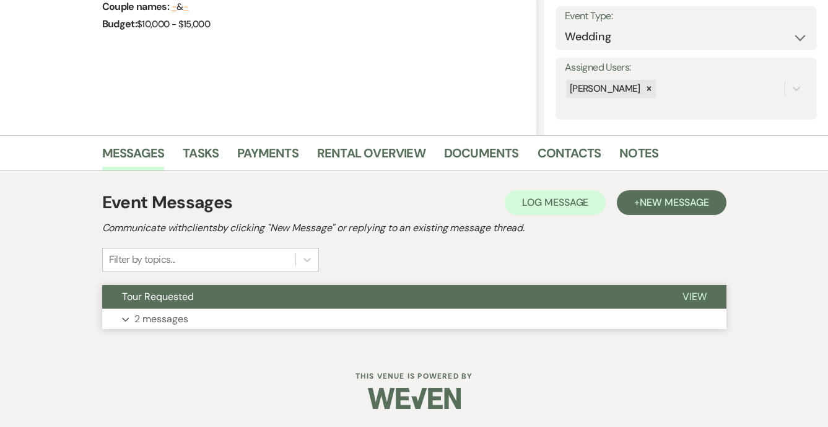
click at [179, 314] on p "2 messages" at bounding box center [161, 319] width 54 height 16
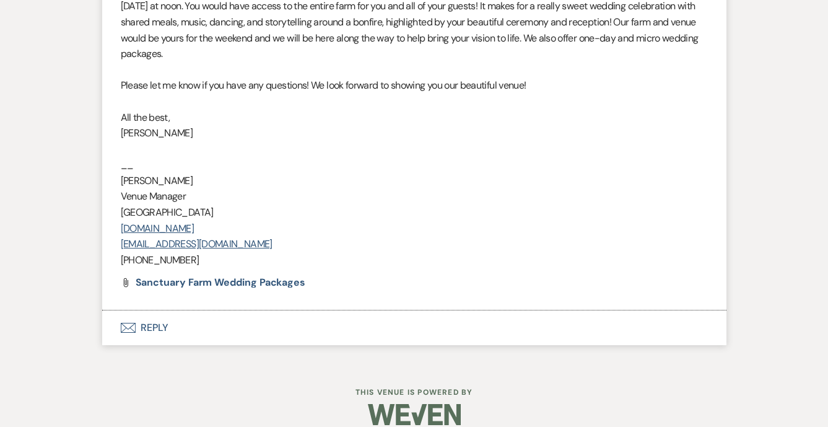
click at [165, 312] on button "Envelope Reply" at bounding box center [414, 327] width 624 height 35
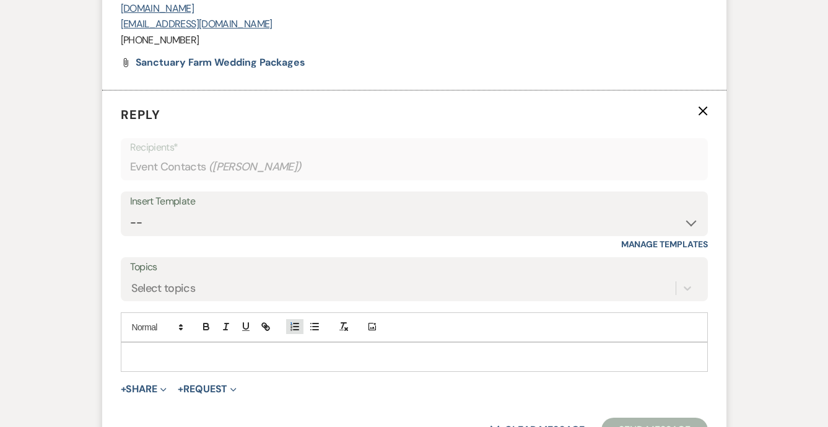
scroll to position [1282, 0]
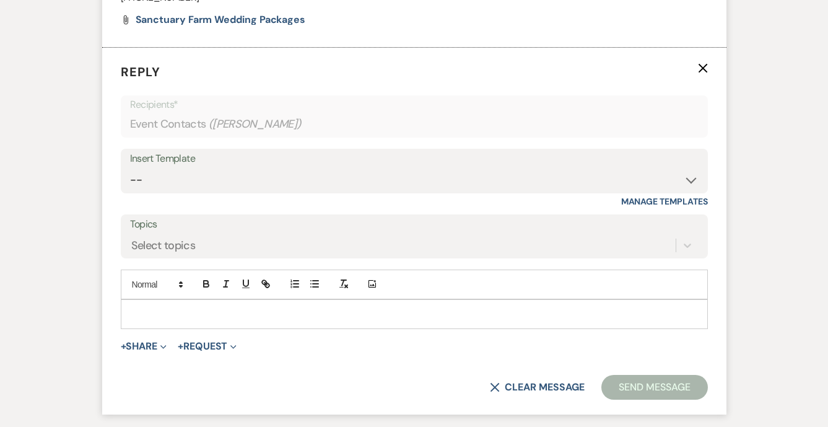
click at [236, 307] on p at bounding box center [414, 314] width 567 height 14
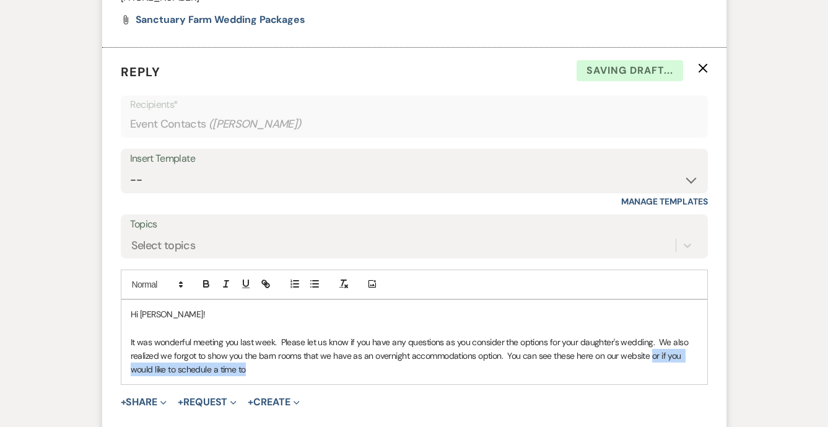
drag, startPoint x: 651, startPoint y: 333, endPoint x: 662, endPoint y: 359, distance: 27.5
click at [663, 361] on div "Hi Kristen! It was wonderful meeting you last week. Please let us know if you h…" at bounding box center [414, 342] width 586 height 84
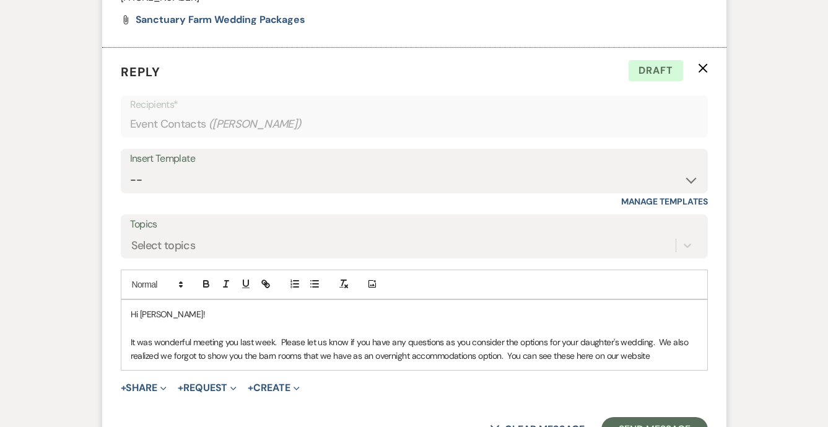
click at [553, 336] on p "It was wonderful meeting you last week. Please let us know if you have any ques…" at bounding box center [414, 349] width 567 height 28
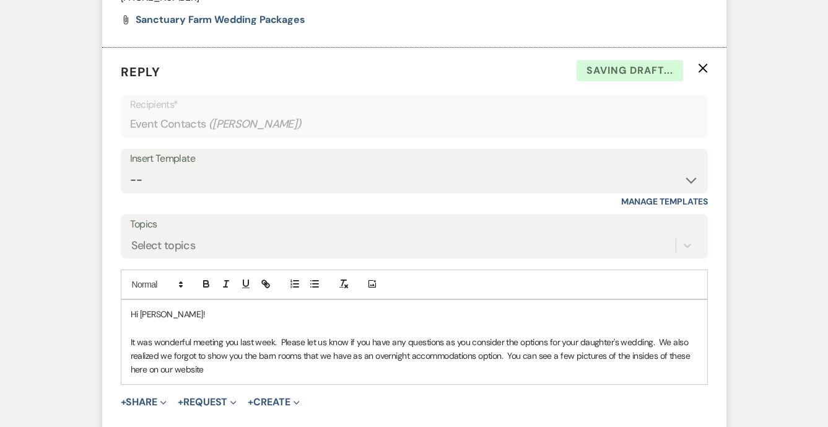
click at [147, 349] on p "It was wonderful meeting you last week. Please let us know if you have any ques…" at bounding box center [414, 356] width 567 height 42
click at [128, 351] on div "Hi Kristen! It was wonderful meeting you last week. Please let us know if you h…" at bounding box center [414, 342] width 586 height 84
click at [243, 349] on p "It was wonderful meeting you last week. Please let us know if you have any ques…" at bounding box center [414, 356] width 567 height 42
drag, startPoint x: 172, startPoint y: 350, endPoint x: 157, endPoint y: 349, distance: 15.5
click at [157, 349] on p "It was wonderful meeting you last week. Please let us know if you have any ques…" at bounding box center [414, 356] width 567 height 42
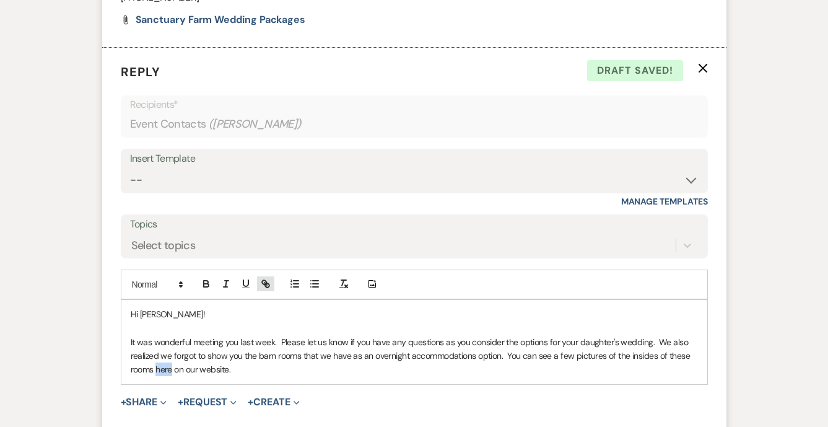
click at [265, 280] on icon "button" at bounding box center [264, 282] width 4 height 4
paste input "ttps://sanctuaryfarmnc.com/rustic-farm-lodging-nc/"
type input "https://sanctuaryfarmnc.com/rustic-farm-lodging-nc/"
click at [246, 388] on link at bounding box center [236, 392] width 27 height 9
click at [253, 351] on p "It was wonderful meeting you last week. Please let us know if you have any ques…" at bounding box center [414, 356] width 567 height 42
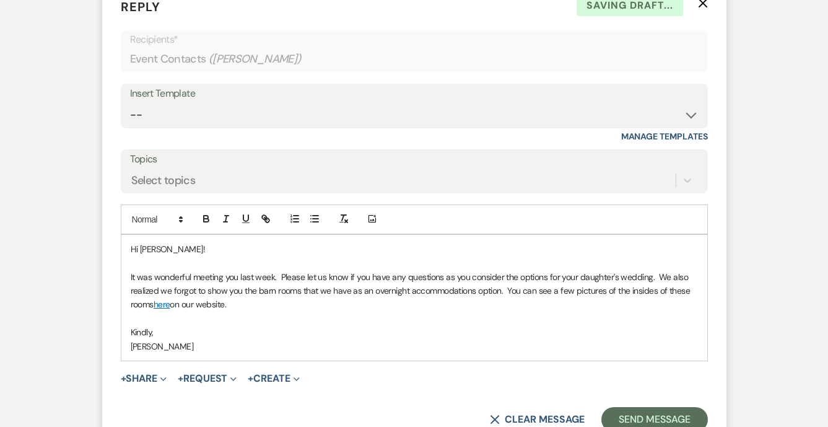
scroll to position [1383, 0]
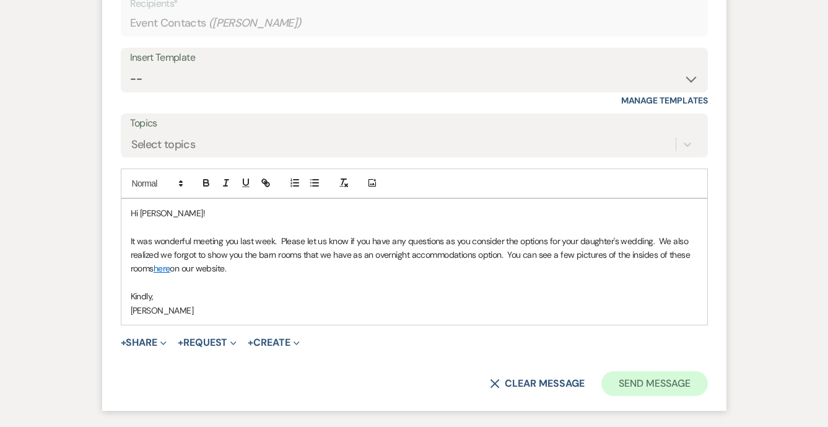
click at [637, 371] on button "Send Message" at bounding box center [654, 383] width 106 height 25
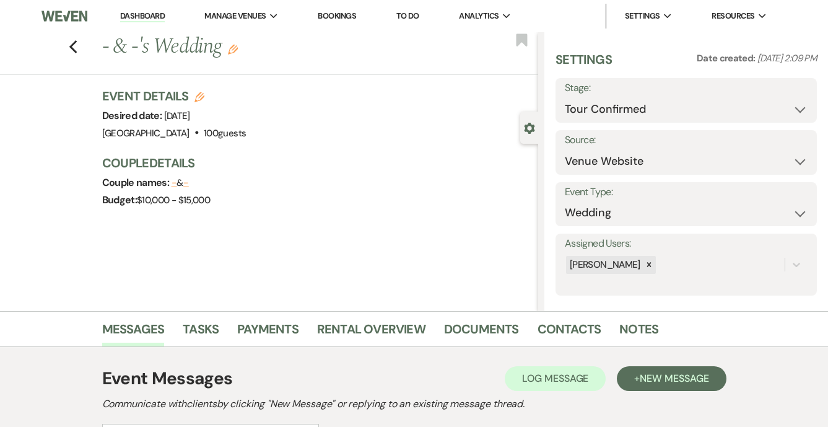
scroll to position [0, 0]
select select "5"
click at [788, 103] on button "Save" at bounding box center [790, 100] width 55 height 25
click at [148, 14] on link "Dashboard" at bounding box center [142, 17] width 45 height 12
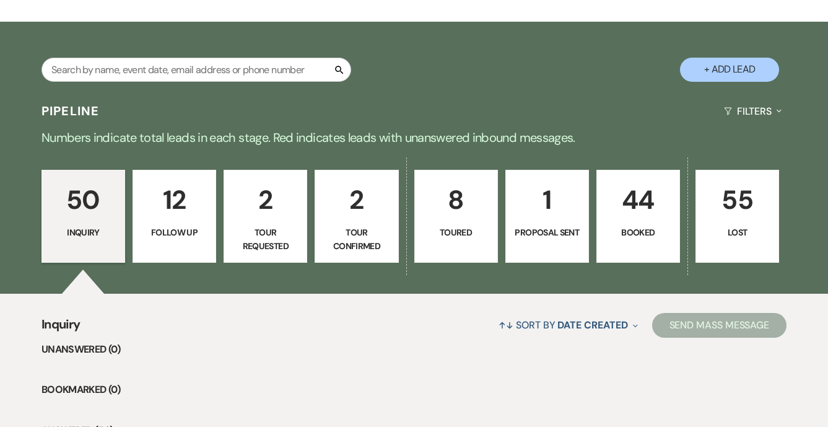
click at [458, 192] on p "8" at bounding box center [456, 200] width 68 height 42
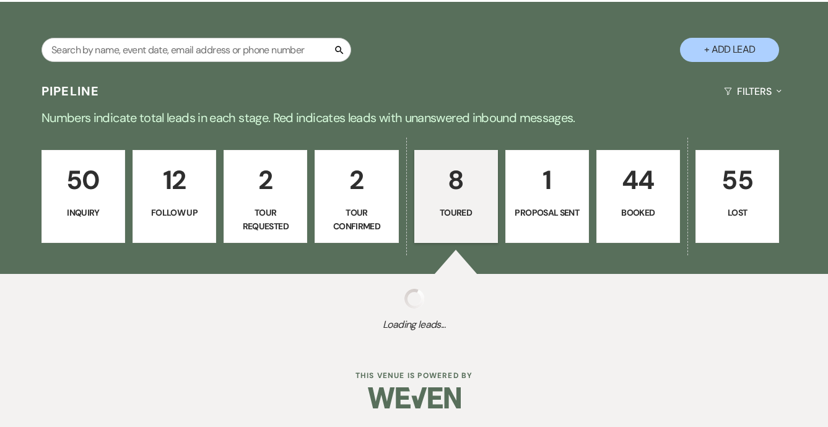
select select "5"
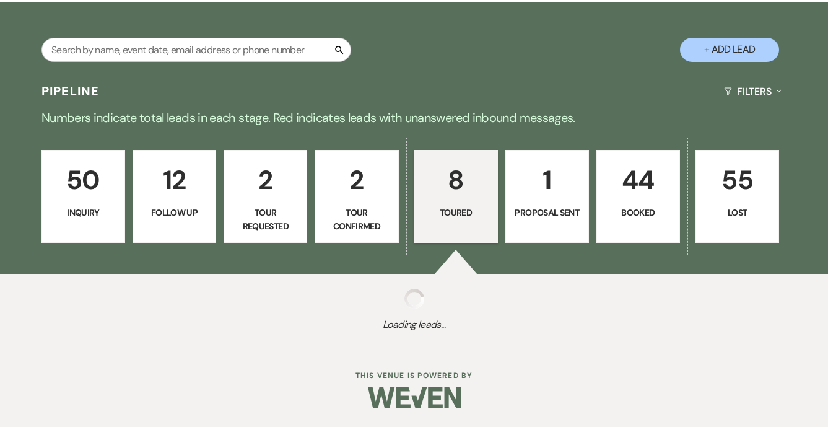
select select "5"
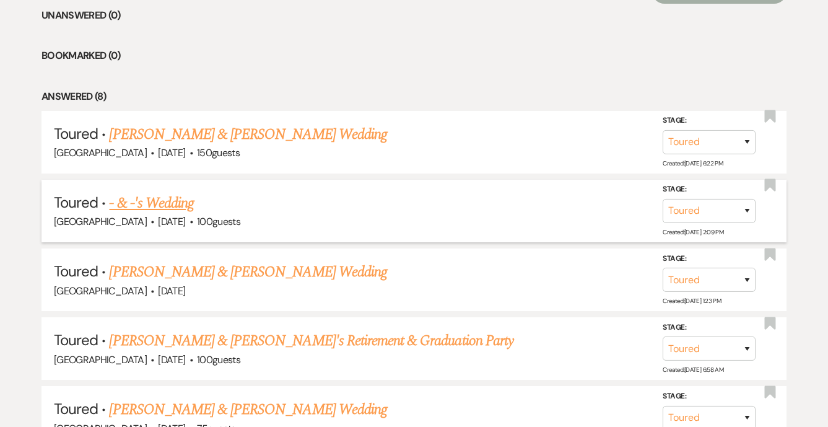
scroll to position [522, 0]
click at [339, 134] on link "Joel Rodriguez & Brianna Garrett's Wedding" at bounding box center [248, 135] width 278 height 22
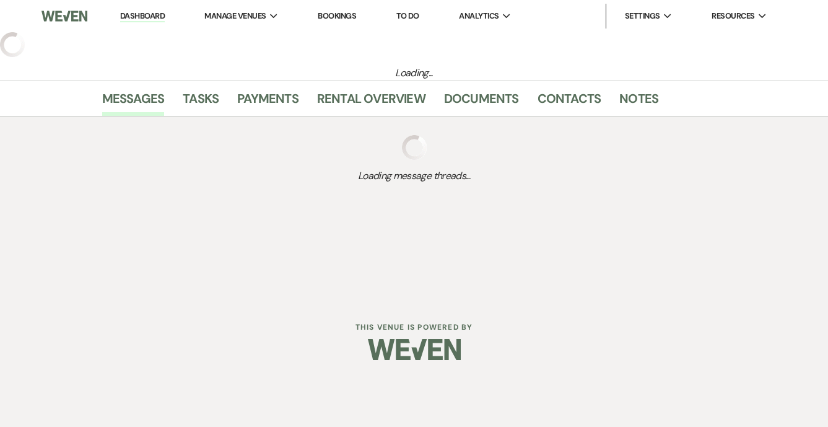
select select "5"
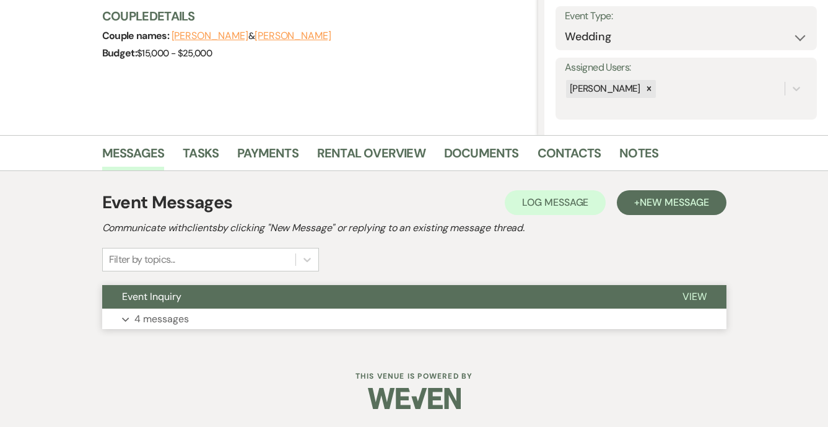
click at [209, 306] on button "Event Inquiry" at bounding box center [382, 297] width 561 height 24
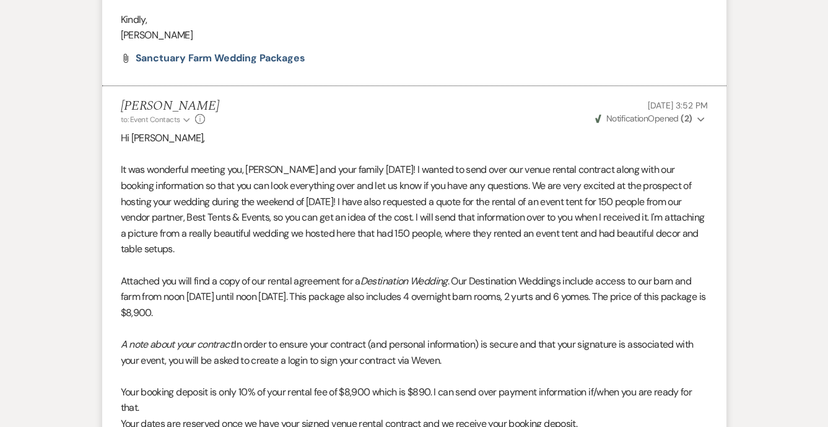
scroll to position [1410, 0]
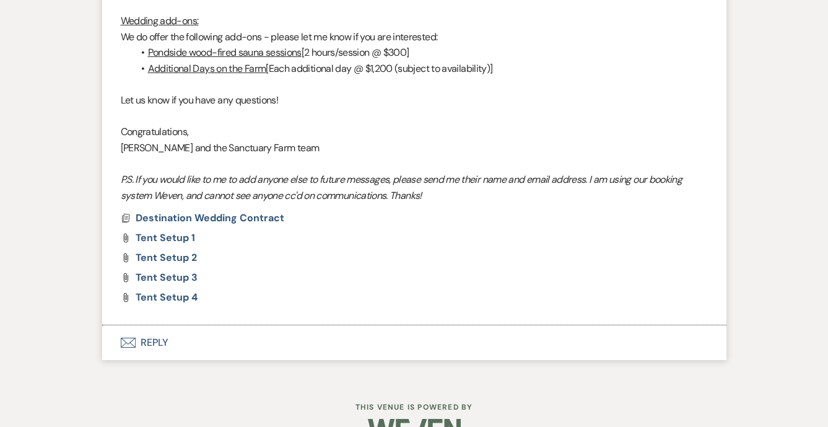
click at [151, 325] on button "Envelope Reply" at bounding box center [414, 342] width 624 height 35
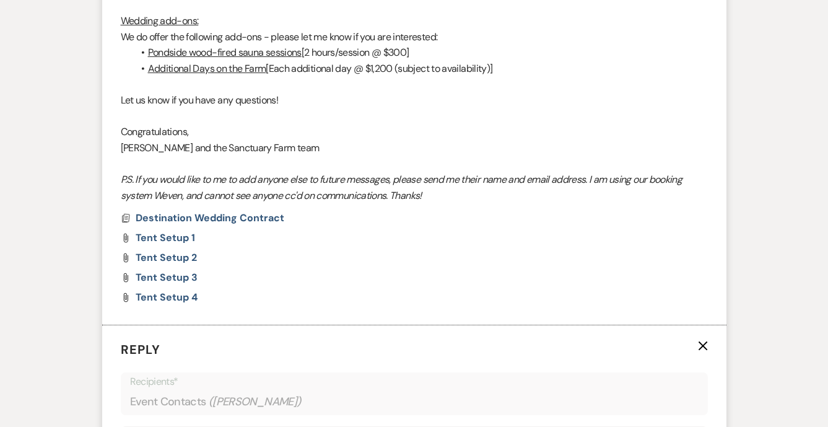
scroll to position [2108, 0]
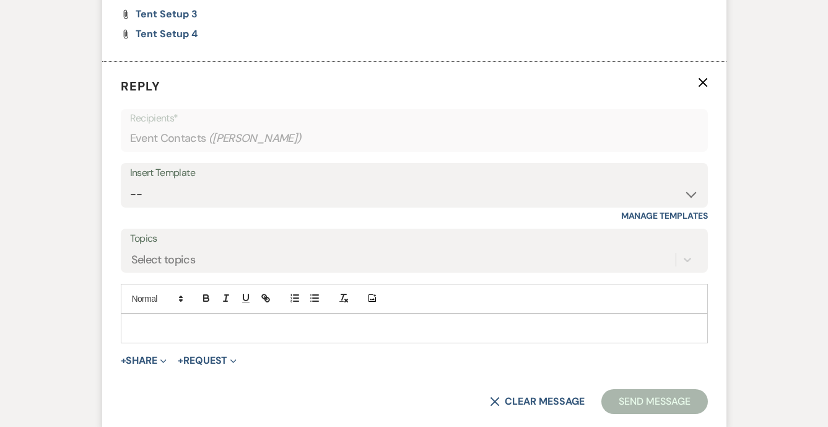
click at [197, 322] on p at bounding box center [414, 329] width 567 height 14
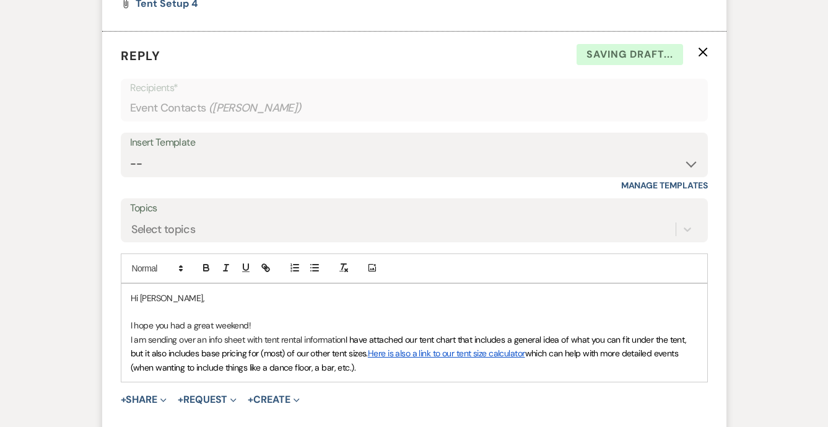
scroll to position [2140, 0]
drag, startPoint x: 417, startPoint y: 304, endPoint x: 378, endPoint y: 307, distance: 39.1
click at [377, 333] on span "I have attached our tent chart that includes a general idea of what you can fit…" at bounding box center [410, 345] width 559 height 25
click at [418, 333] on span "I have attached our tent chart that includes a general idea of what you can fit…" at bounding box center [410, 345] width 559 height 25
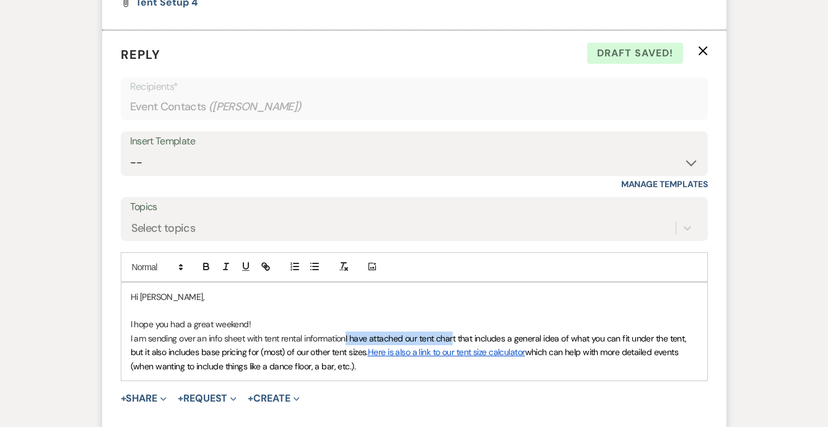
drag, startPoint x: 455, startPoint y: 305, endPoint x: 346, endPoint y: 308, distance: 109.7
click at [346, 331] on p "I am sending over an info sheet with tent rental information I have attached ou…" at bounding box center [414, 352] width 567 height 42
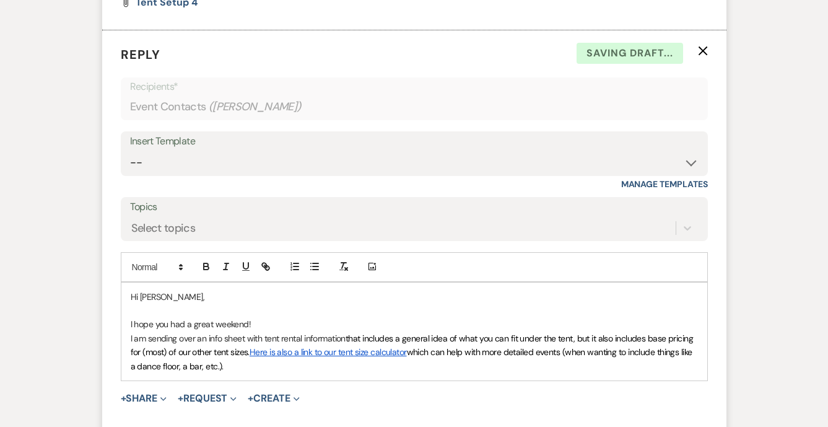
scroll to position [2155, 0]
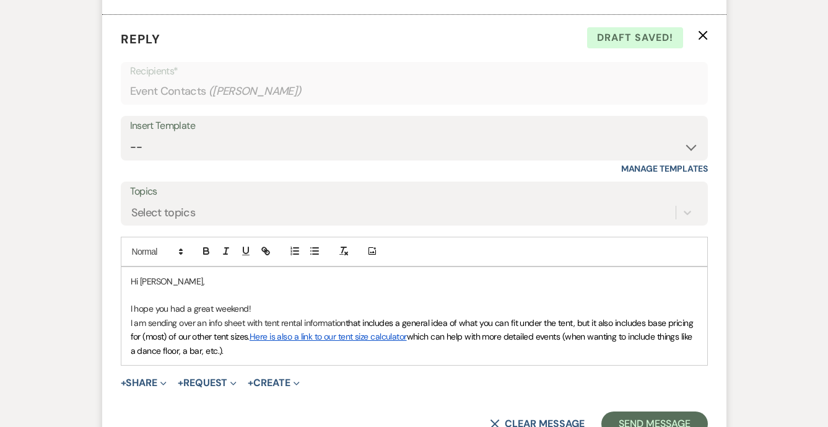
click at [479, 317] on span "that includes a general idea of what you can fit under the tent, but it also in…" at bounding box center [413, 329] width 565 height 25
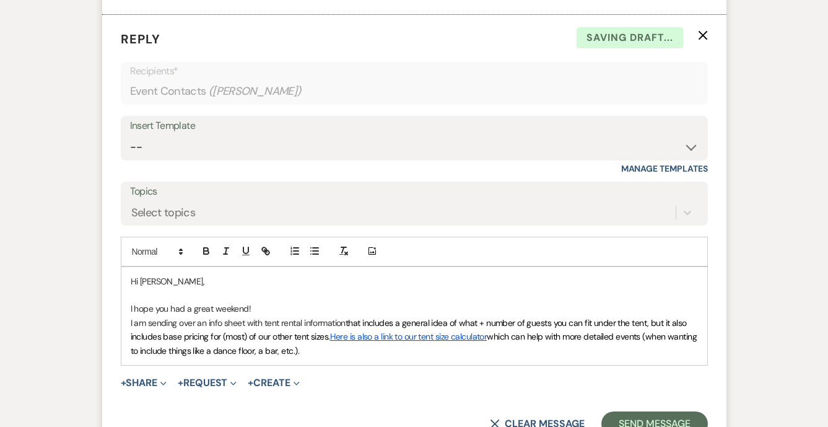
click at [502, 316] on p "I am sending over an info sheet with tent rental information that includes a ge…" at bounding box center [414, 337] width 567 height 42
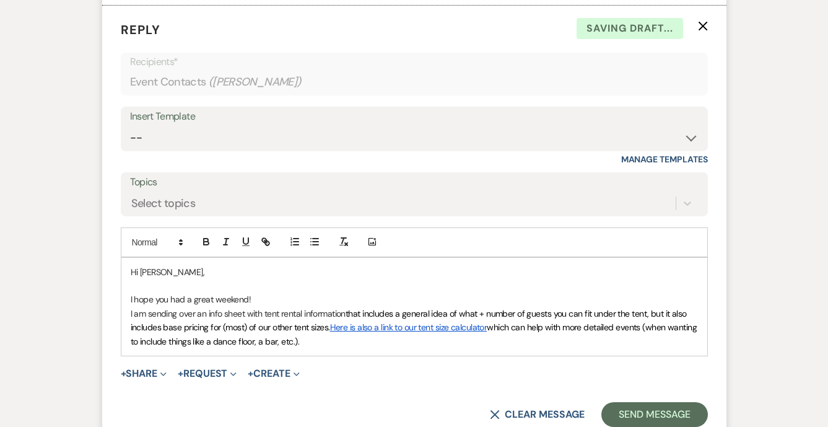
click at [630, 308] on span "that includes a general idea of what + number of guests you can fit under the t…" at bounding box center [410, 320] width 559 height 25
click at [649, 322] on span "which can help with more detailed events (when wanting to include things like a…" at bounding box center [415, 334] width 569 height 25
click at [653, 308] on span "that includes a general idea of what + number of guests you can fit under each …" at bounding box center [413, 320] width 565 height 25
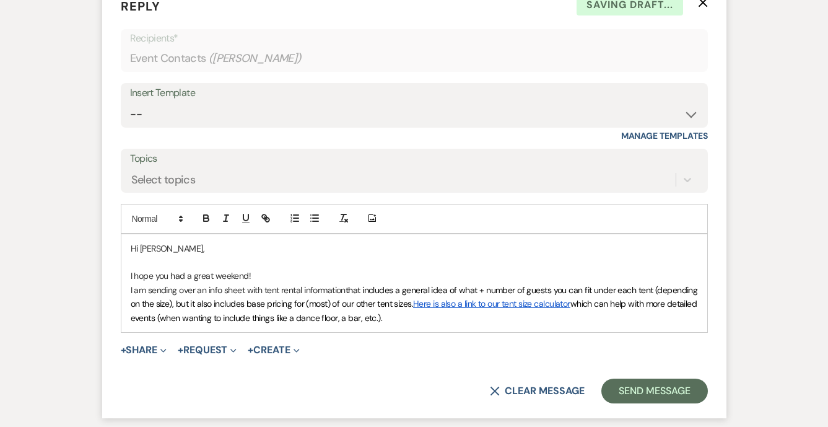
scroll to position [2189, 0]
drag, startPoint x: 414, startPoint y: 269, endPoint x: 177, endPoint y: 270, distance: 237.9
click at [177, 284] on span "that includes a general idea of what + number of guests you can fit under each …" at bounding box center [415, 296] width 569 height 25
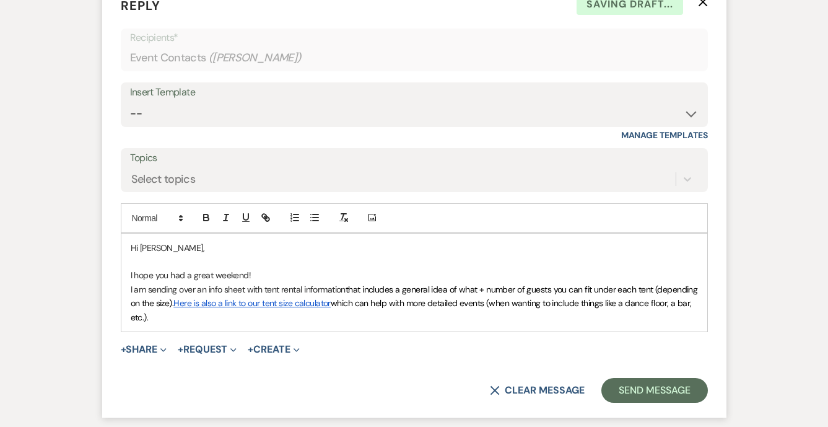
click at [162, 283] on p "I am sending over an info sheet with tent rental information that includes a ge…" at bounding box center [414, 303] width 567 height 42
click at [263, 297] on link "Here is also a link to our tent size calculator" at bounding box center [251, 302] width 157 height 11
click at [292, 322] on link at bounding box center [278, 326] width 28 height 9
type input "https://besttentsandevents.com/tent-calculator/"
click at [279, 297] on link "Here is also a link to our tent size calculator" at bounding box center [251, 302] width 157 height 11
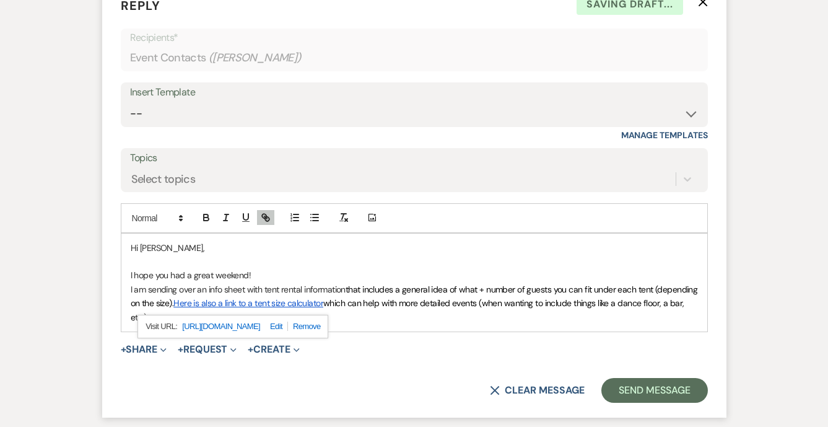
click at [333, 297] on span "which can help with more detailed events (when wanting to include things like a…" at bounding box center [409, 309] width 556 height 25
click at [292, 285] on p "I am sending over an info sheet with tent rental information that includes a ge…" at bounding box center [414, 303] width 567 height 42
click at [347, 284] on span "that includes a general idea of what + number of guests you can fit under each …" at bounding box center [415, 296] width 569 height 25
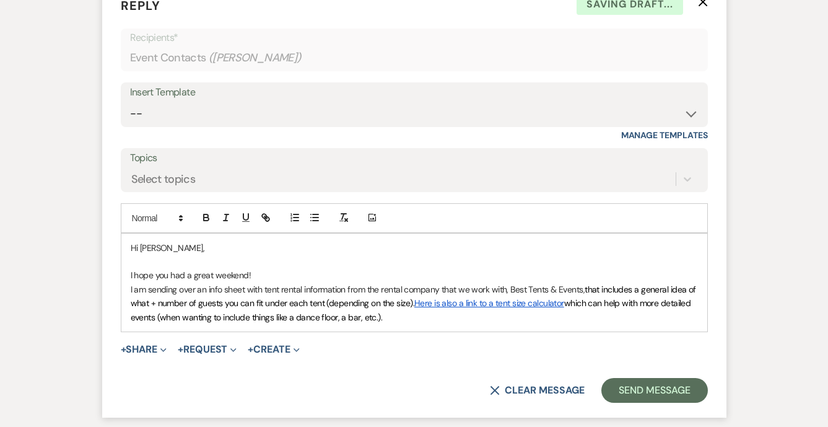
scroll to position [2198, 0]
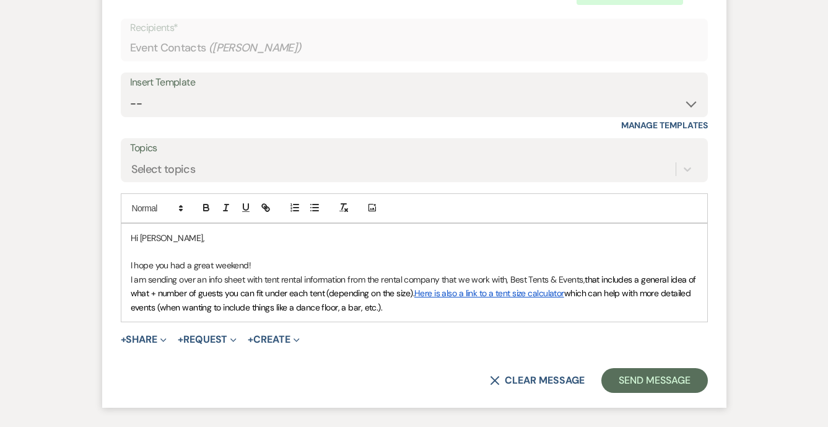
click at [303, 287] on span "which can help with more detailed events (when wanting to include things like a…" at bounding box center [412, 299] width 562 height 25
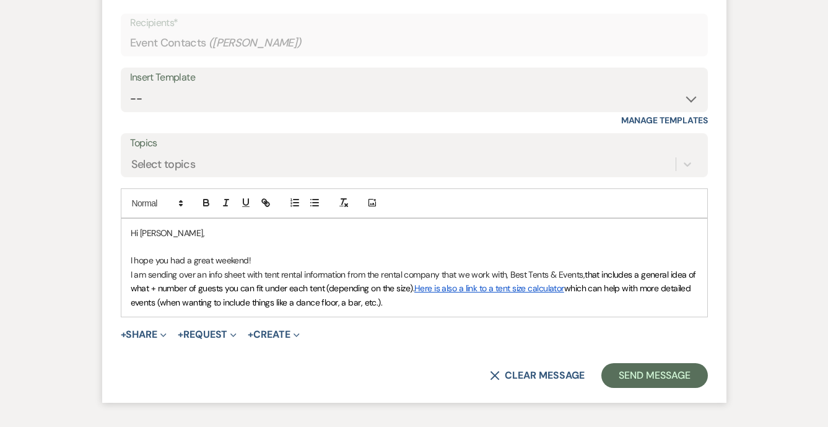
click at [411, 269] on span "that includes a general idea of what + number of guests you can fit under each …" at bounding box center [415, 281] width 568 height 25
click at [303, 268] on p "I am sending over an info sheet with tent rental information from the rental co…" at bounding box center [414, 289] width 567 height 42
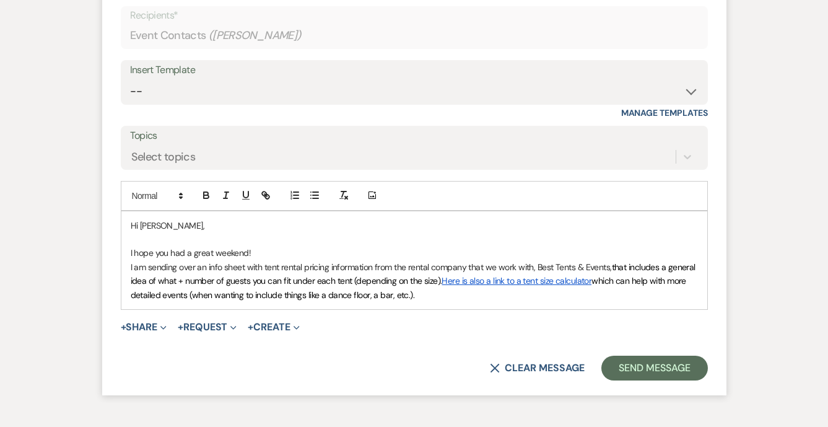
click at [367, 261] on span "that includes a general idea of what + number of guests you can fit under each …" at bounding box center [414, 273] width 567 height 25
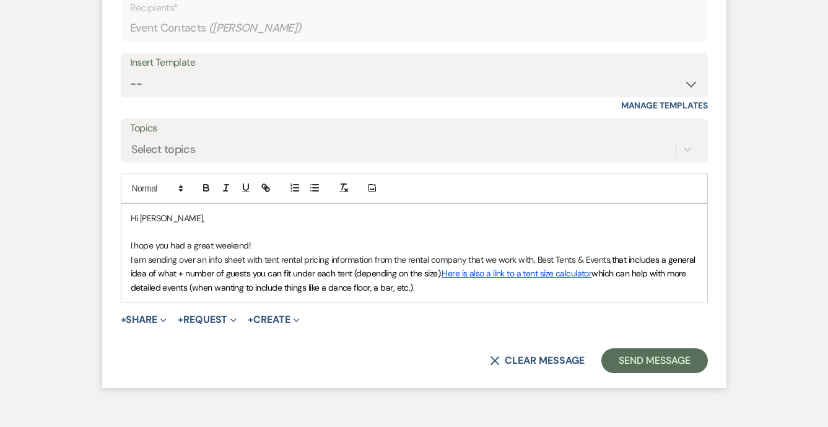
scroll to position [2219, 0]
click at [445, 258] on p "I am sending over an info sheet with tent rental pricing information from the r…" at bounding box center [414, 273] width 567 height 42
click at [445, 252] on p "I am sending over an info sheet with tent rental pricing information from the r…" at bounding box center [414, 273] width 567 height 42
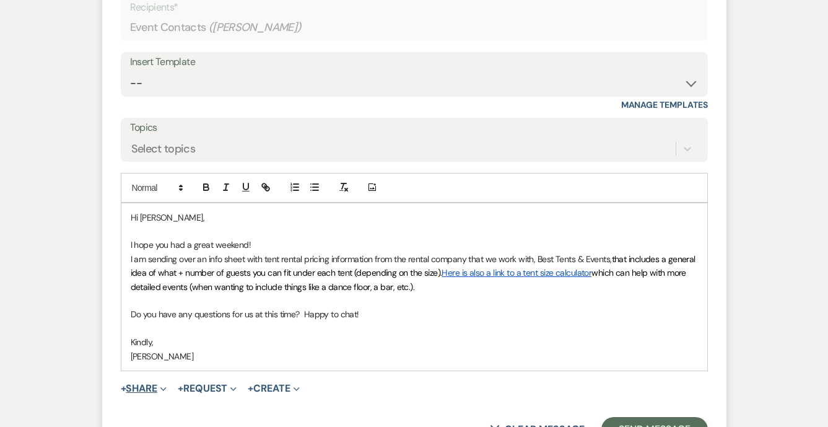
click at [154, 383] on button "+ Share Expand" at bounding box center [144, 388] width 46 height 10
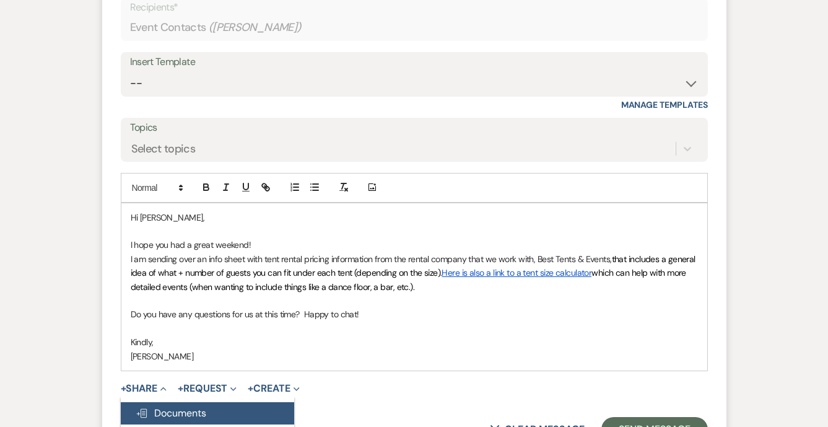
click at [169, 406] on span "Doc Upload Documents" at bounding box center [171, 412] width 71 height 13
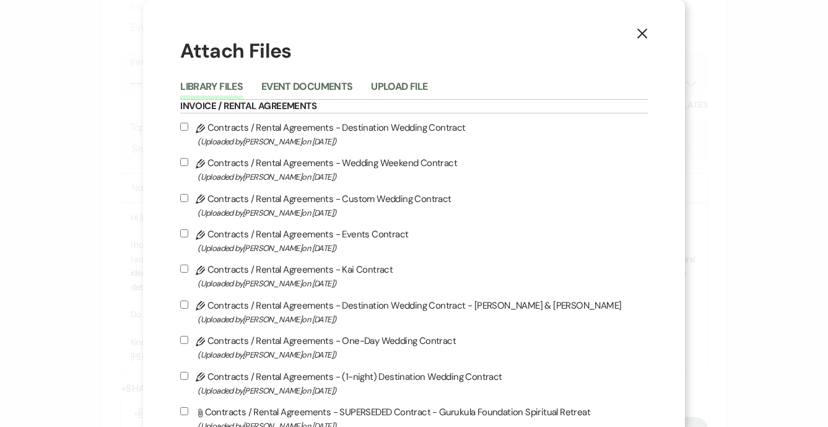
click at [637, 30] on use "button" at bounding box center [642, 33] width 10 height 10
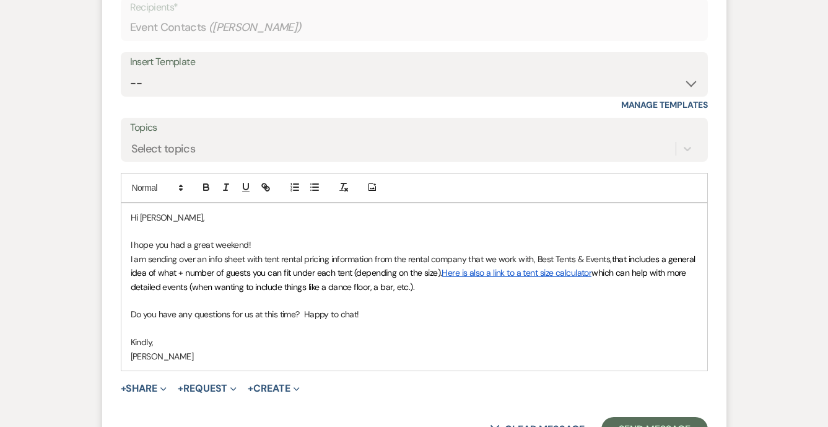
click at [343, 322] on p at bounding box center [414, 329] width 567 height 14
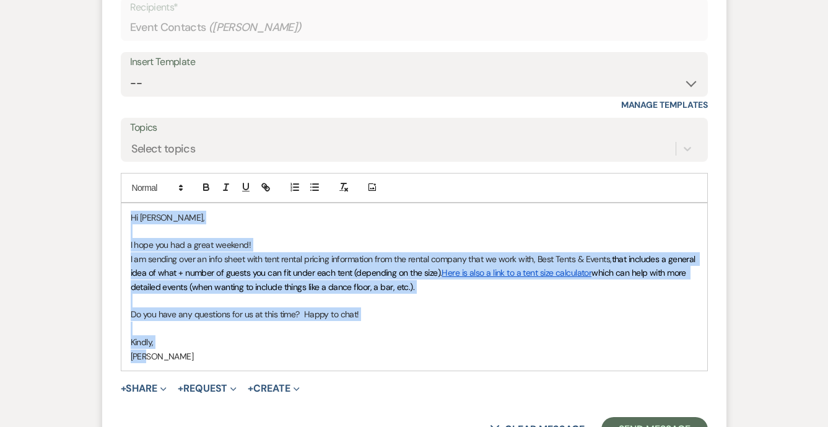
drag, startPoint x: 151, startPoint y: 321, endPoint x: 125, endPoint y: 175, distance: 148.0
click at [125, 203] on div "Hi Brianna, I hope you had a great weekend! I am sending over an info sheet wit…" at bounding box center [414, 286] width 586 height 167
copy div "Hi Brianna, I hope you had a great weekend! I am sending over an info sheet wit…"
click at [222, 267] on span "which can help with more detailed events (when wanting to include things like a…" at bounding box center [410, 279] width 558 height 25
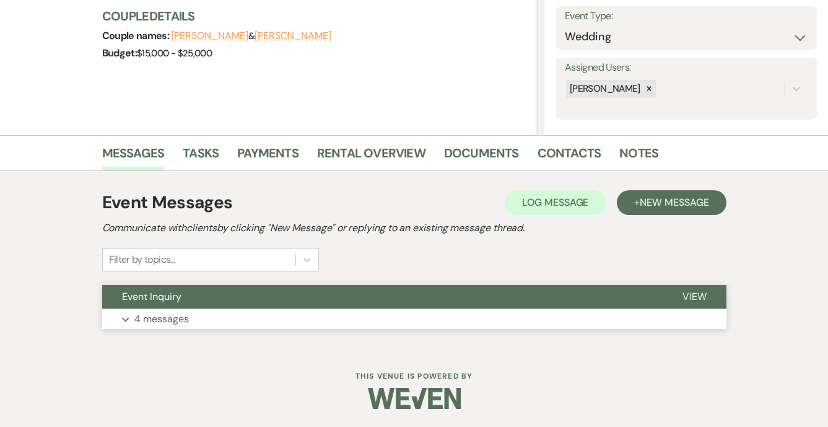
click at [211, 313] on button "Expand 4 messages" at bounding box center [414, 318] width 624 height 21
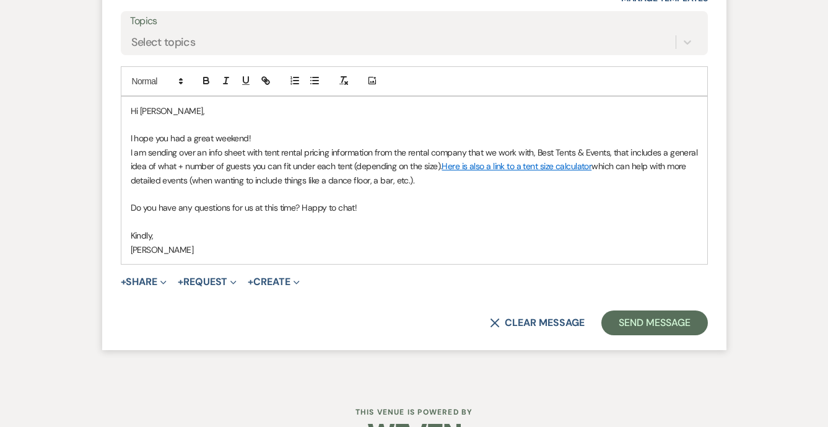
scroll to position [2324, 0]
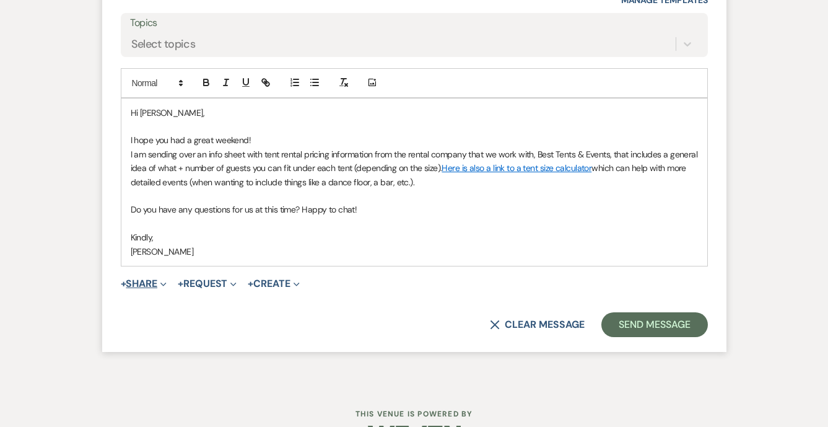
click at [151, 279] on button "+ Share Expand" at bounding box center [144, 284] width 46 height 10
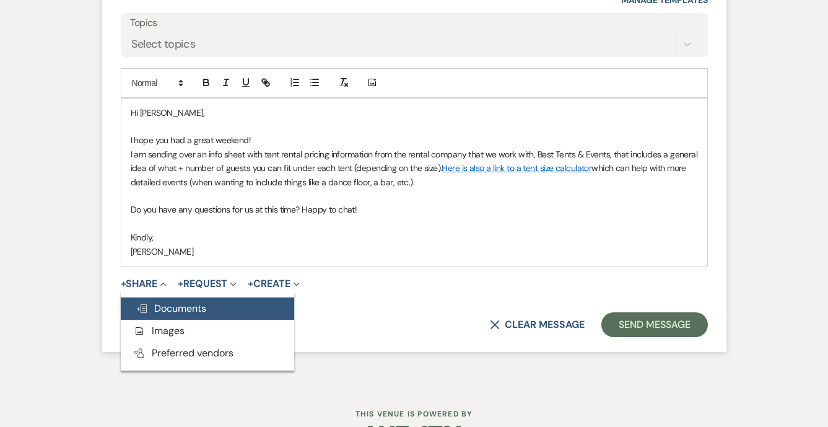
click at [173, 302] on span "Doc Upload Documents" at bounding box center [171, 308] width 71 height 13
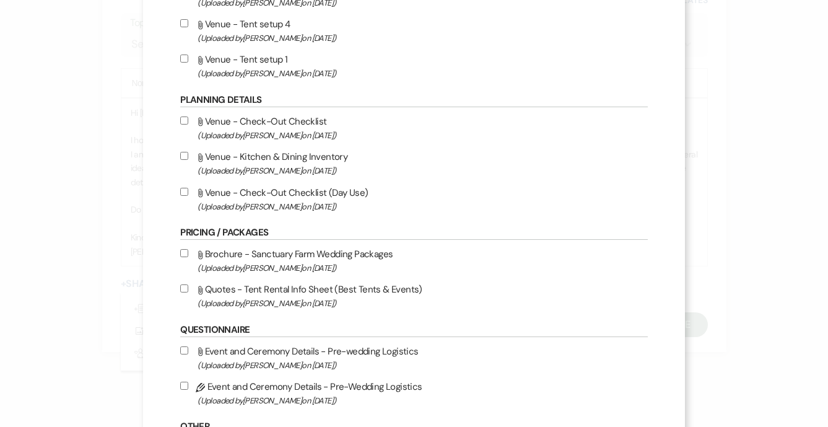
scroll to position [1226, 0]
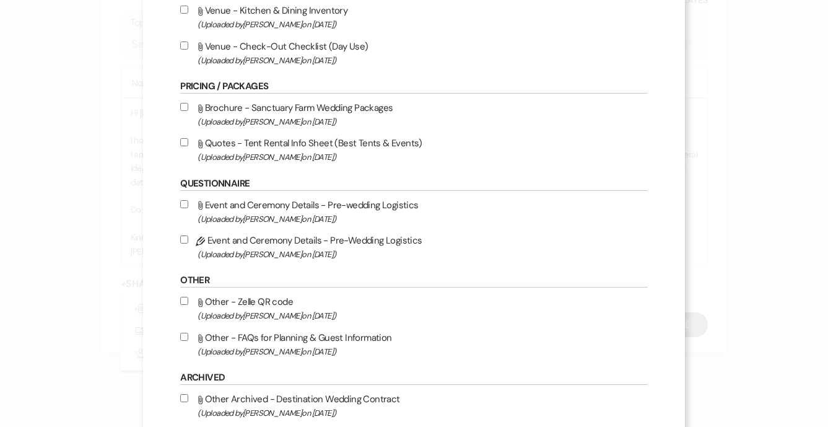
click at [188, 146] on input "Attach File Quotes - Tent Rental Info Sheet (Best Tents & Events) (Uploaded by …" at bounding box center [184, 142] width 8 height 8
checkbox input "true"
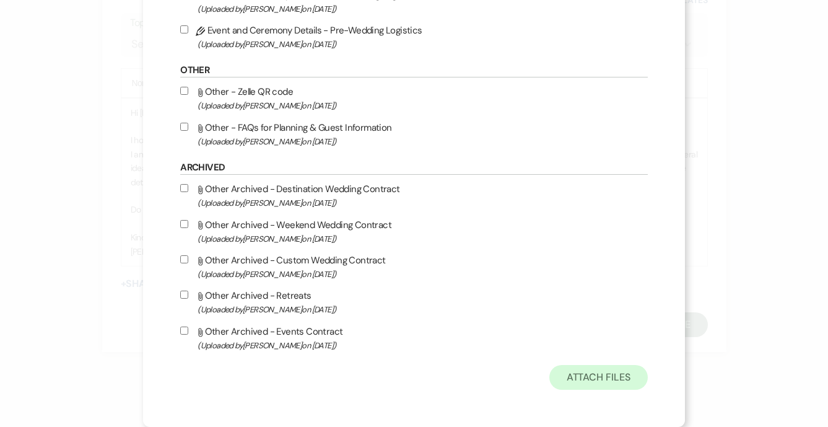
scroll to position [1477, 0]
click at [582, 380] on button "Attach Files" at bounding box center [598, 377] width 98 height 25
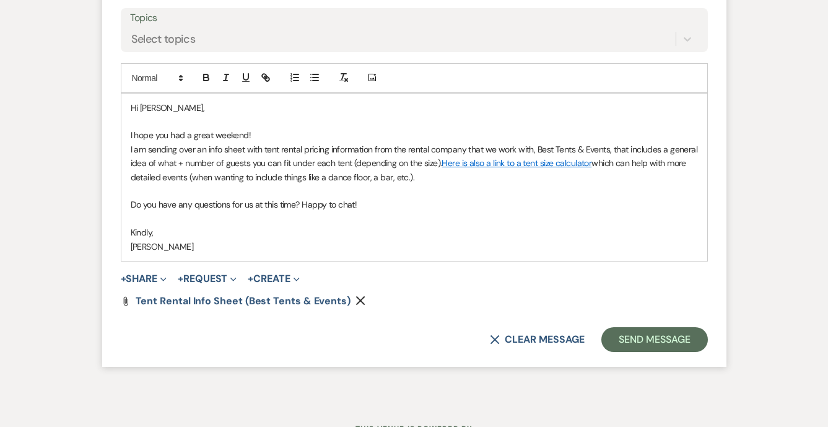
scroll to position [2332, 0]
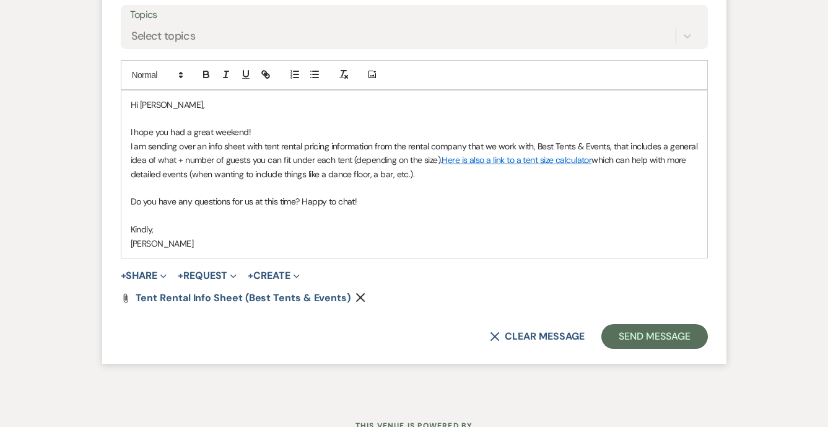
click at [486, 154] on link "Here is also a link to a tent size calculator" at bounding box center [517, 159] width 150 height 11
click at [520, 175] on link "[URL][DOMAIN_NAME]" at bounding box center [484, 183] width 78 height 16
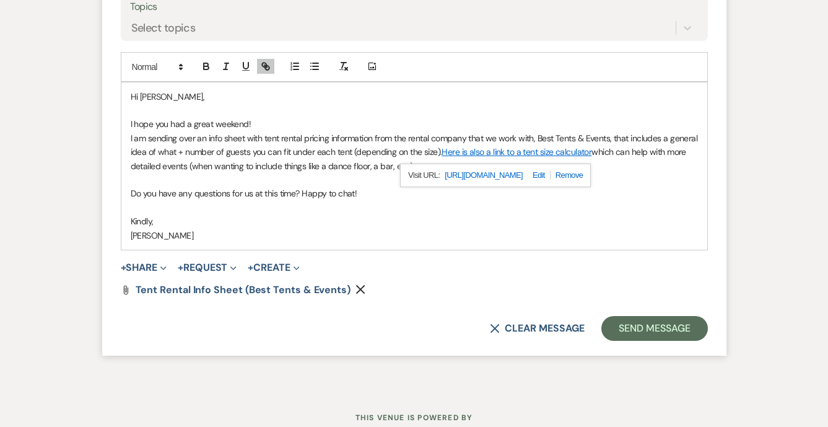
click at [271, 201] on p at bounding box center [414, 208] width 567 height 14
click at [306, 214] on p "Kindly," at bounding box center [414, 221] width 567 height 14
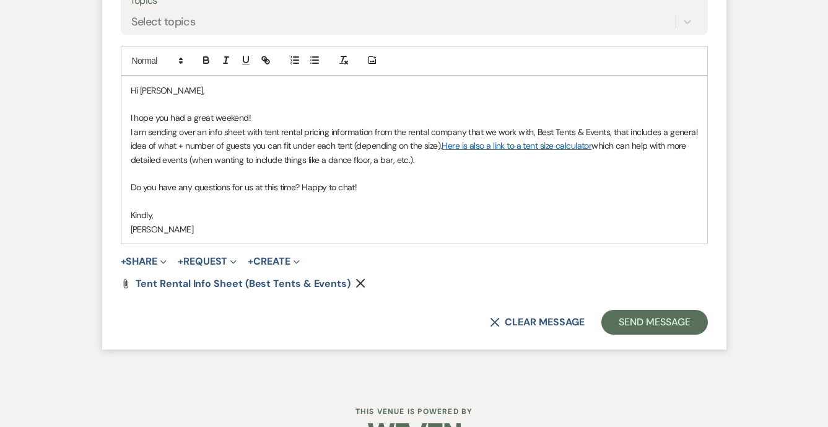
scroll to position [2345, 0]
click at [628, 310] on button "Send Message" at bounding box center [654, 322] width 106 height 25
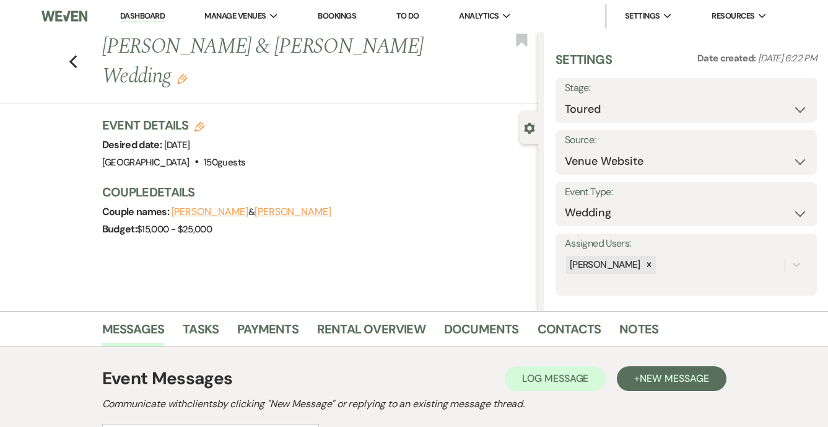
scroll to position [0, 0]
click at [77, 63] on icon "Previous" at bounding box center [73, 62] width 9 height 15
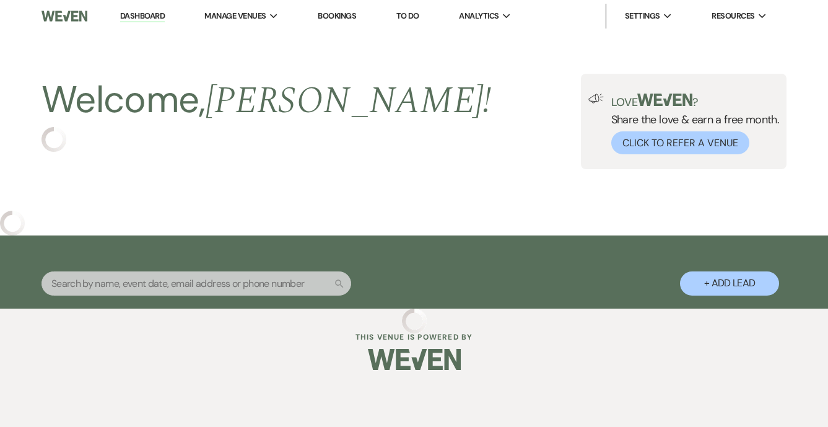
select select "5"
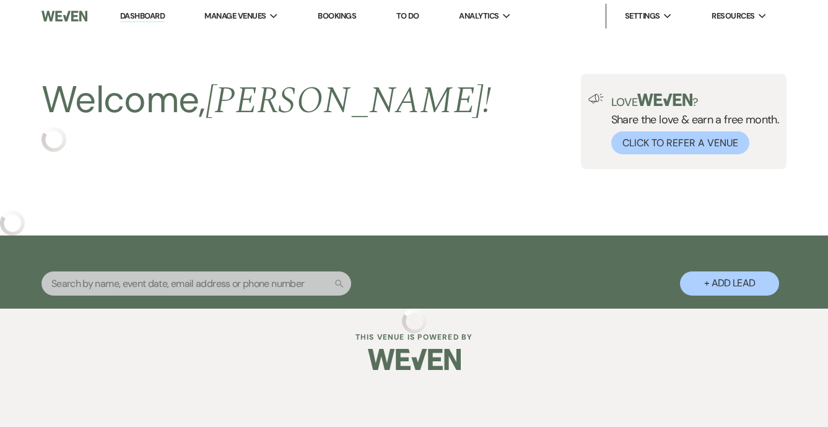
select select "5"
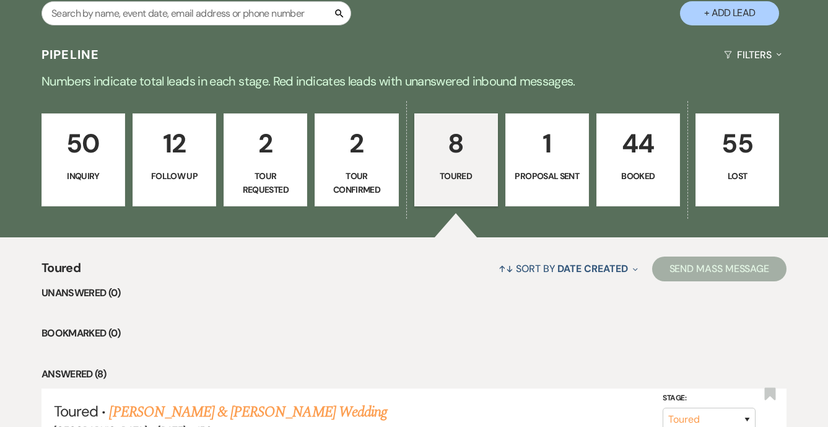
click at [347, 173] on p "Tour Confirmed" at bounding box center [357, 183] width 68 height 28
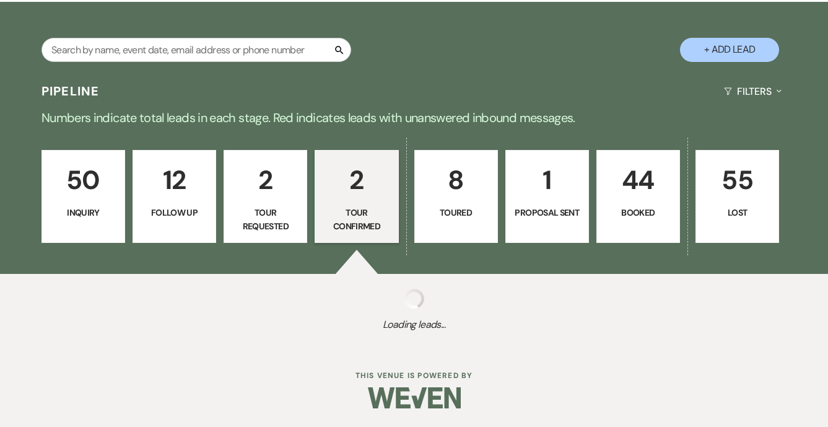
scroll to position [208, 0]
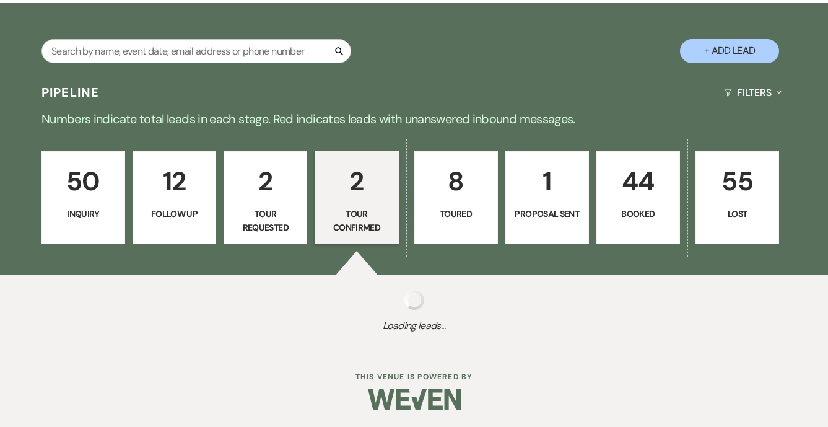
select select "4"
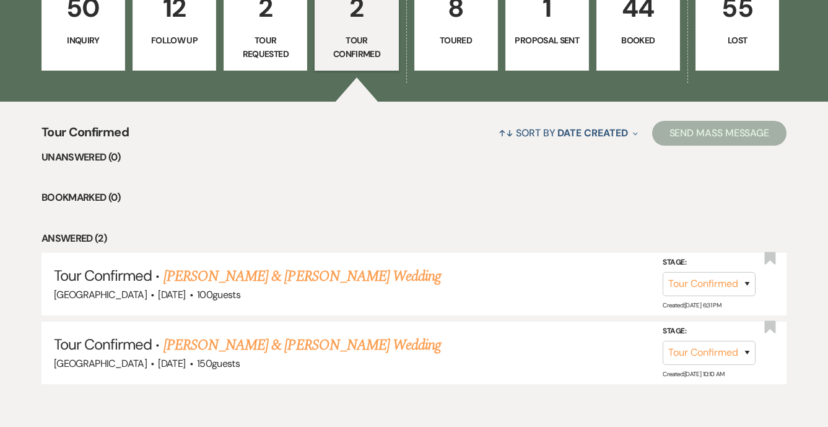
scroll to position [402, 0]
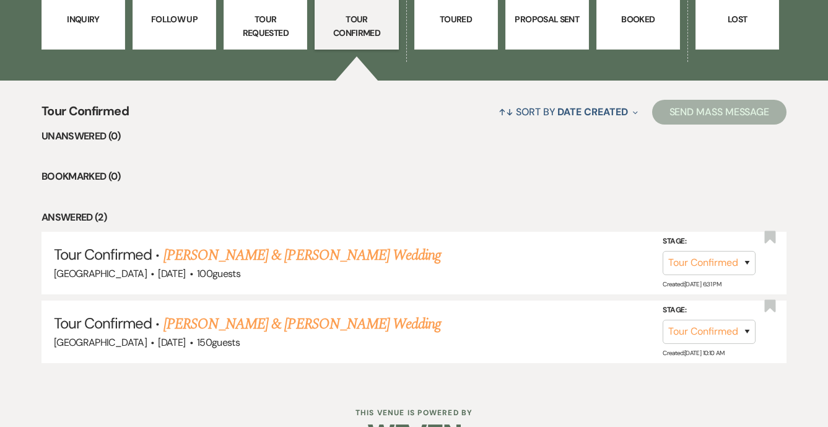
click at [278, 19] on p "Tour Requested" at bounding box center [266, 26] width 68 height 28
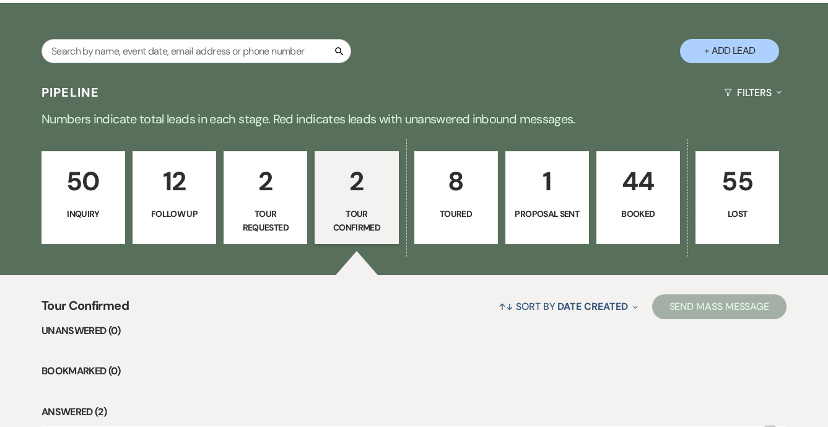
select select "2"
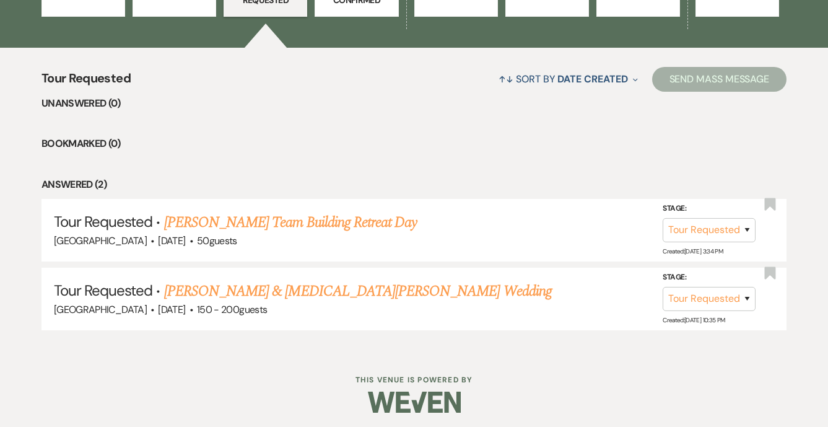
scroll to position [434, 0]
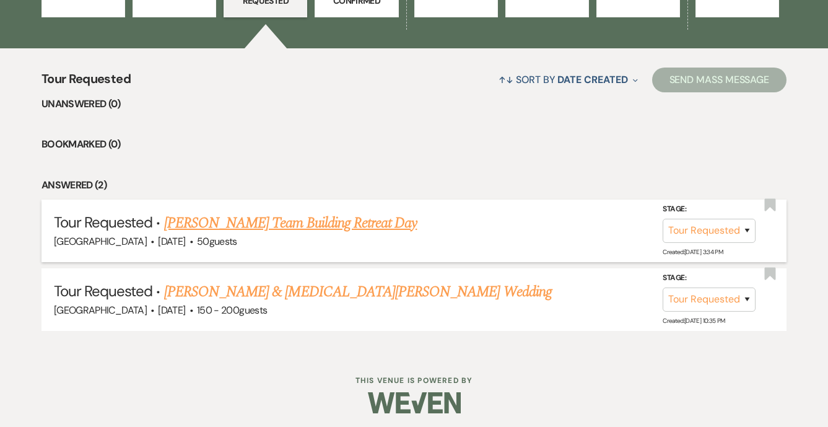
click at [260, 229] on link "Leslie L Brown's Team Building Retreat Day" at bounding box center [290, 223] width 253 height 22
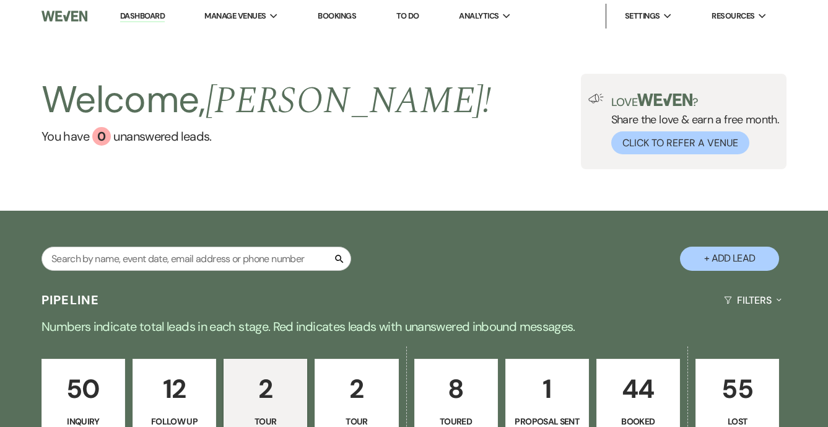
select select "2"
select select "5"
select select "13"
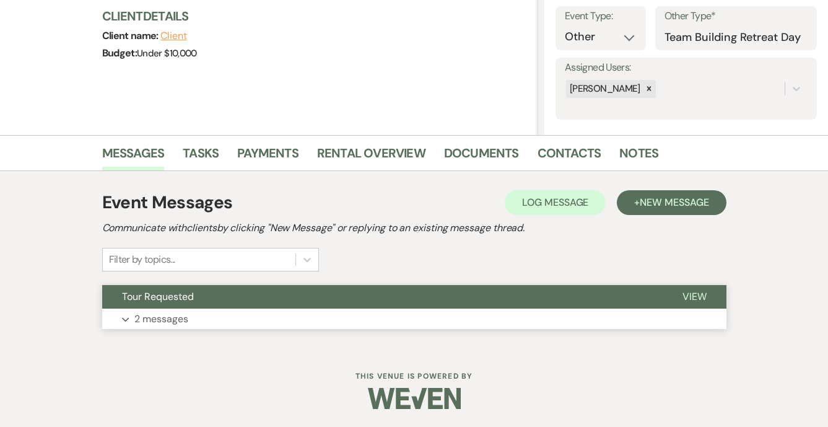
click at [206, 315] on button "Expand 2 messages" at bounding box center [414, 318] width 624 height 21
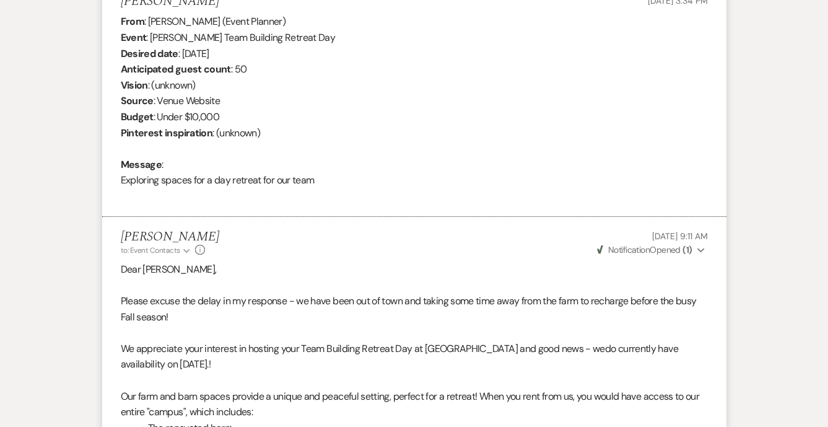
scroll to position [629, 0]
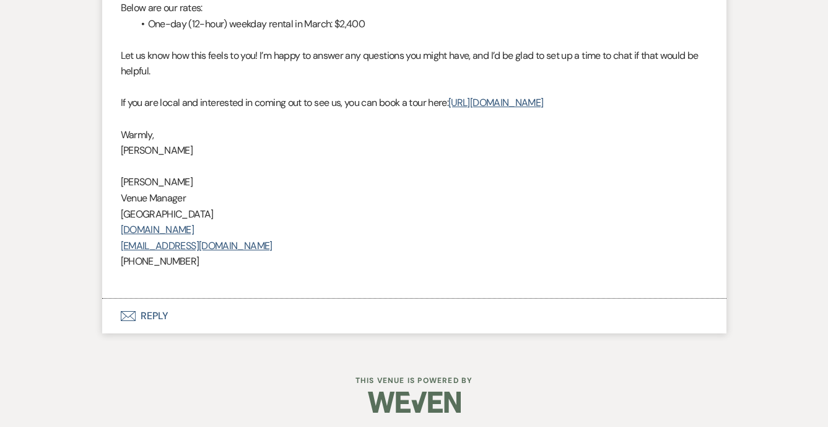
click at [162, 315] on button "Envelope Reply" at bounding box center [414, 316] width 624 height 35
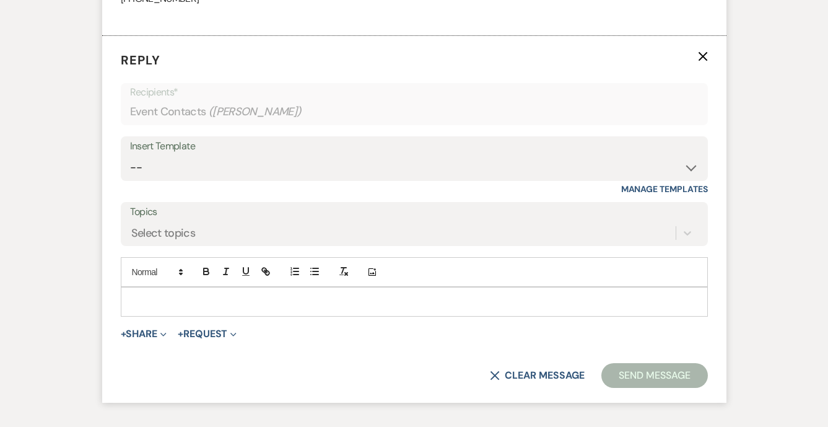
scroll to position [1376, 0]
select select "5808"
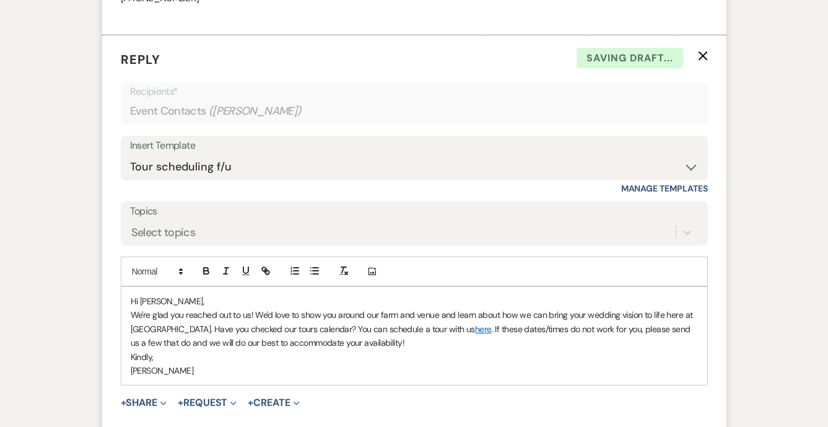
click at [237, 350] on p "Kindly," at bounding box center [414, 357] width 567 height 14
drag, startPoint x: 614, startPoint y: 310, endPoint x: 584, endPoint y: 309, distance: 29.7
click at [584, 309] on p "We're glad you reached out to us! We'd love to show you around our farm and ven…" at bounding box center [414, 329] width 567 height 42
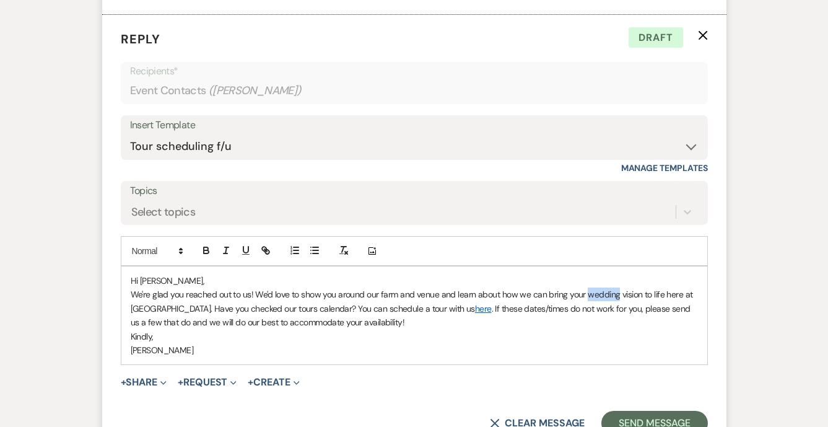
scroll to position [1412, 0]
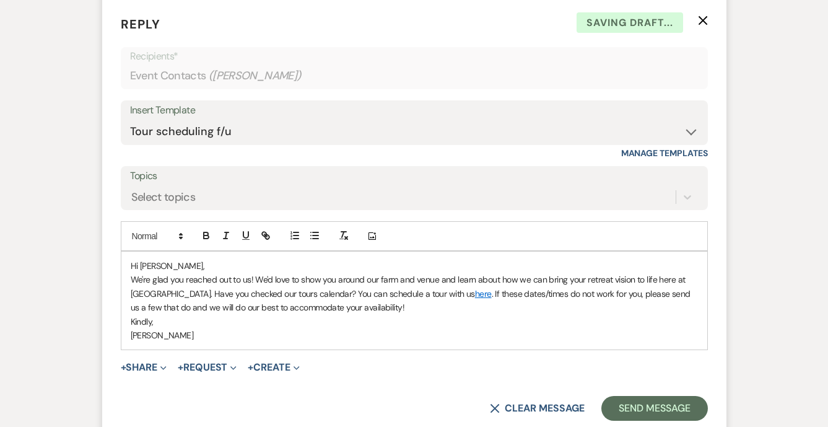
click at [564, 328] on p "[PERSON_NAME]" at bounding box center [414, 335] width 567 height 14
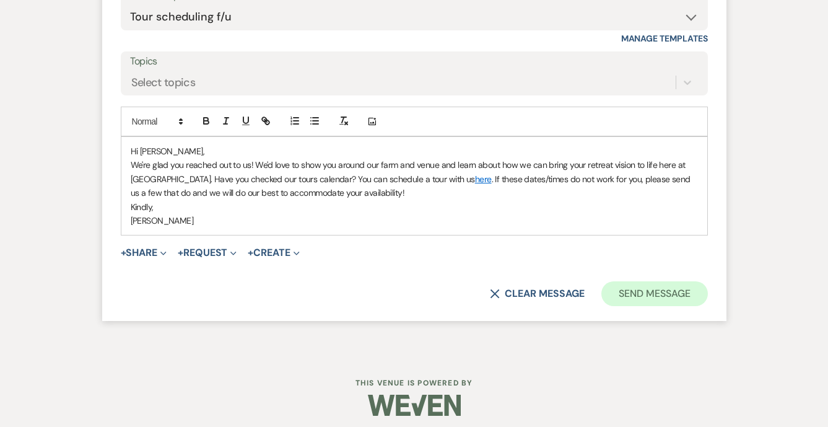
scroll to position [1526, 0]
click at [633, 284] on button "Send Message" at bounding box center [654, 294] width 106 height 25
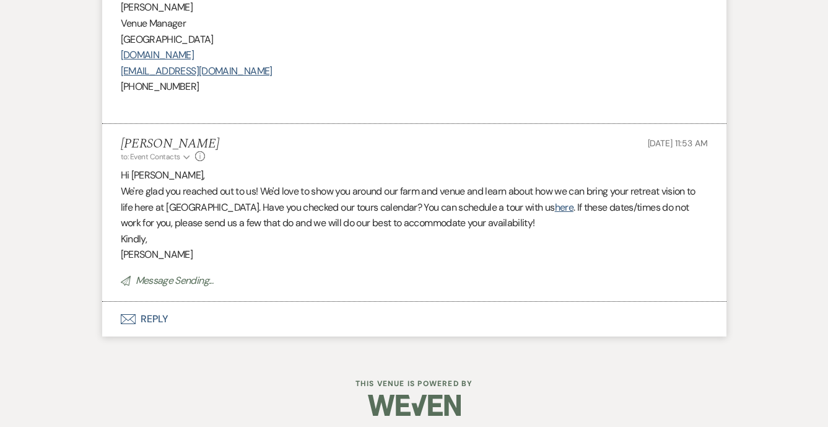
scroll to position [1262, 0]
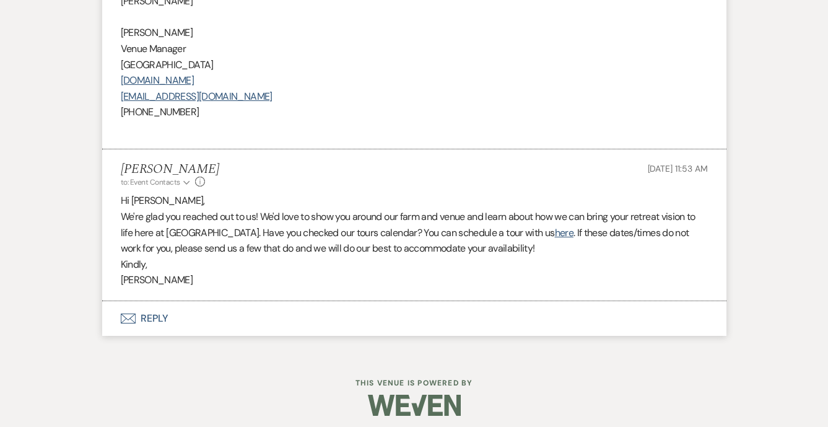
scroll to position [434, 0]
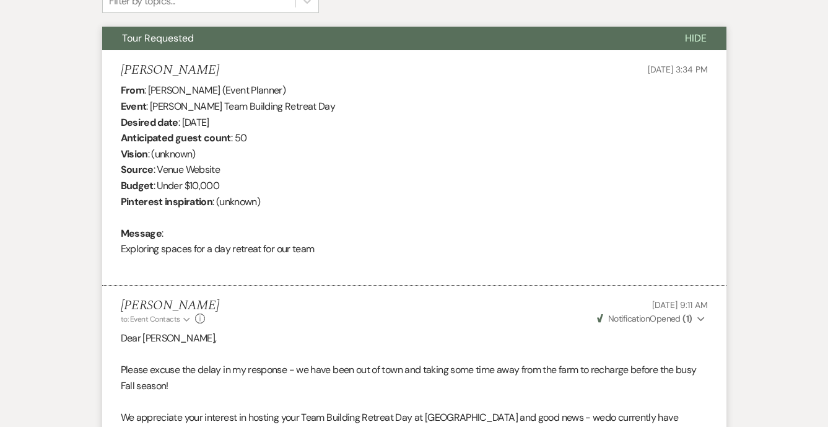
select select "2"
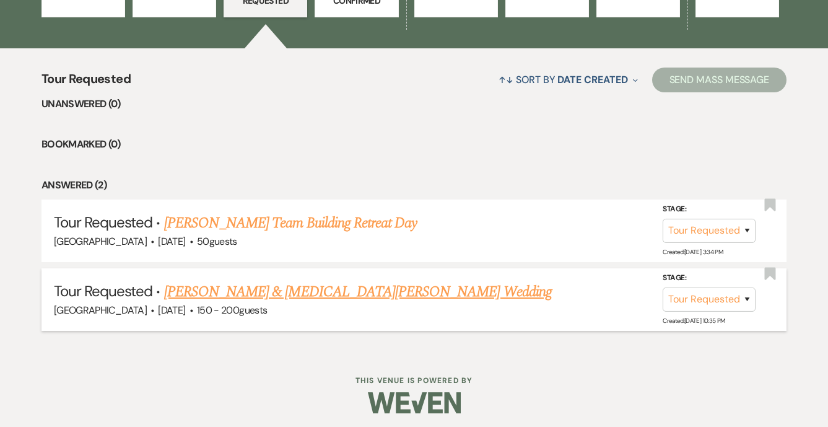
click at [231, 295] on link "Bryce Mauldin & Kyra DeKoning's Wedding" at bounding box center [358, 292] width 388 height 22
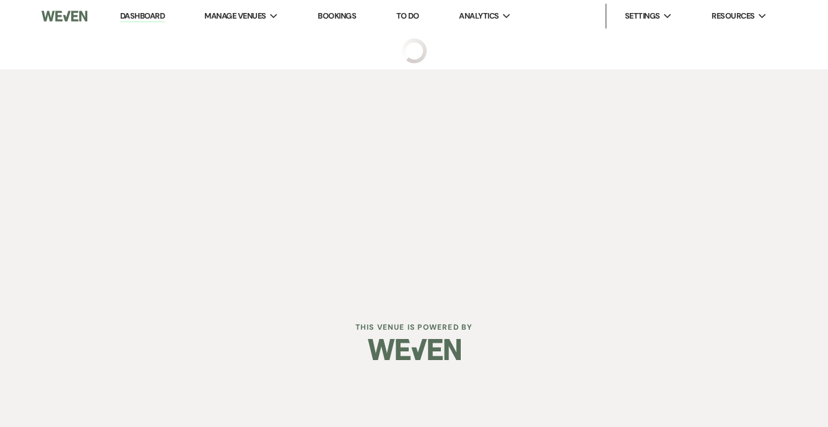
select select "2"
select select "5"
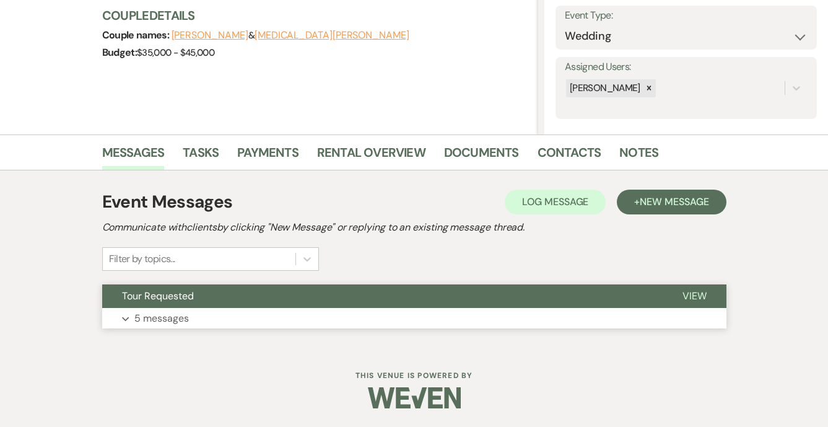
click at [220, 297] on button "Tour Requested" at bounding box center [382, 296] width 561 height 24
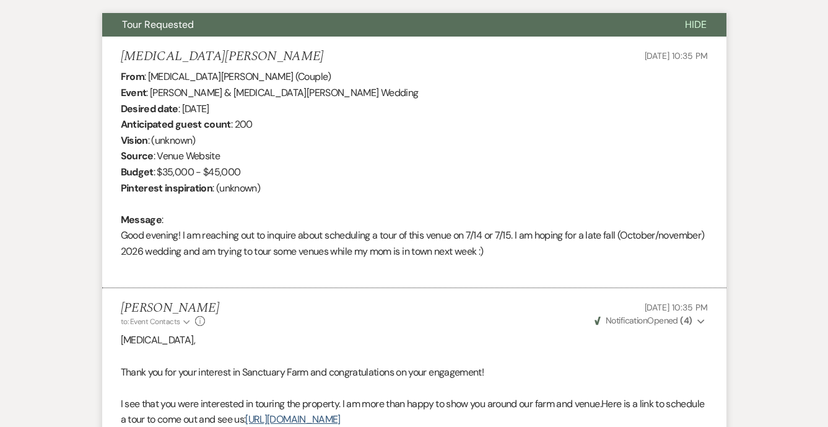
scroll to position [420, 0]
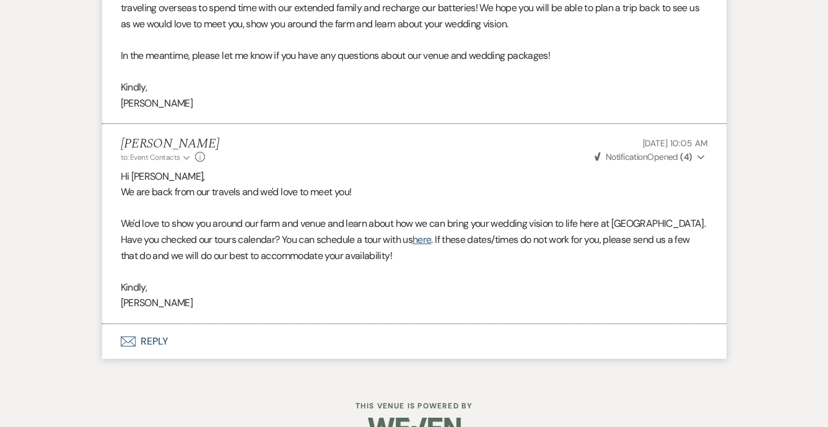
click at [152, 324] on button "Envelope Reply" at bounding box center [414, 341] width 624 height 35
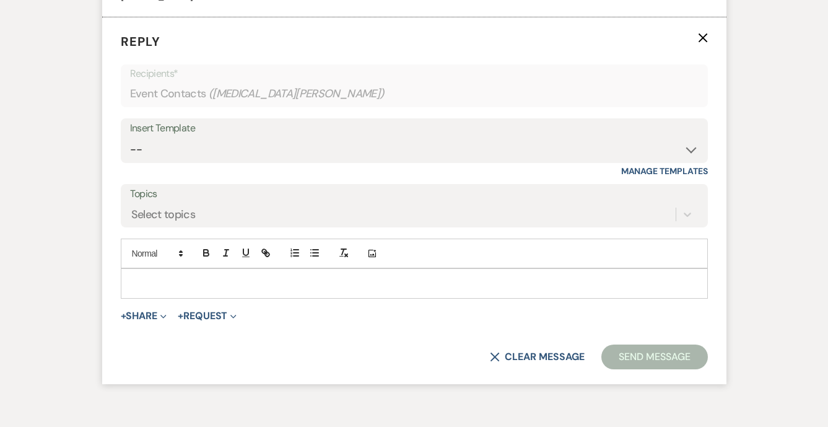
scroll to position [2000, 0]
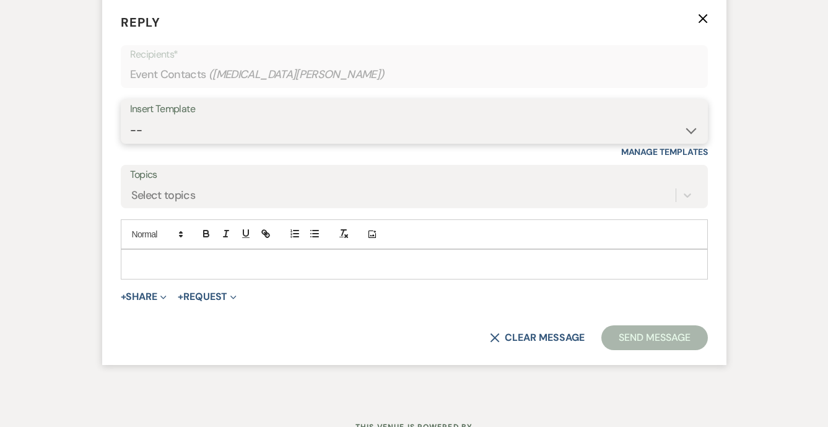
select select "4912"
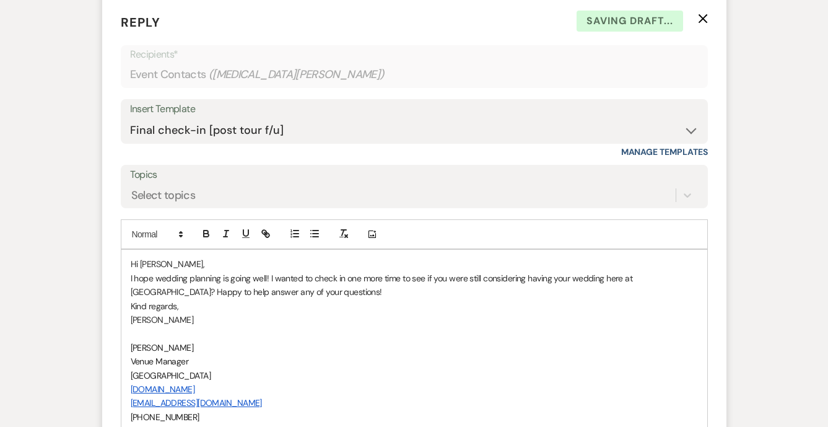
click at [237, 299] on p "Kind regards," at bounding box center [414, 306] width 567 height 14
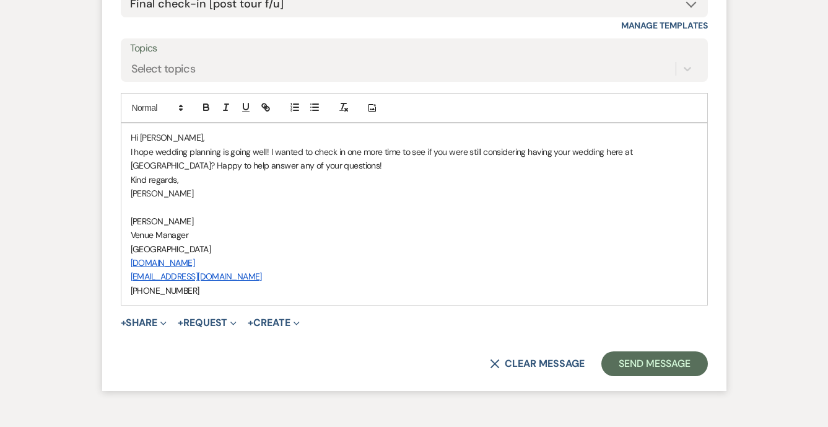
scroll to position [2127, 0]
click at [639, 351] on button "Send Message" at bounding box center [654, 363] width 106 height 25
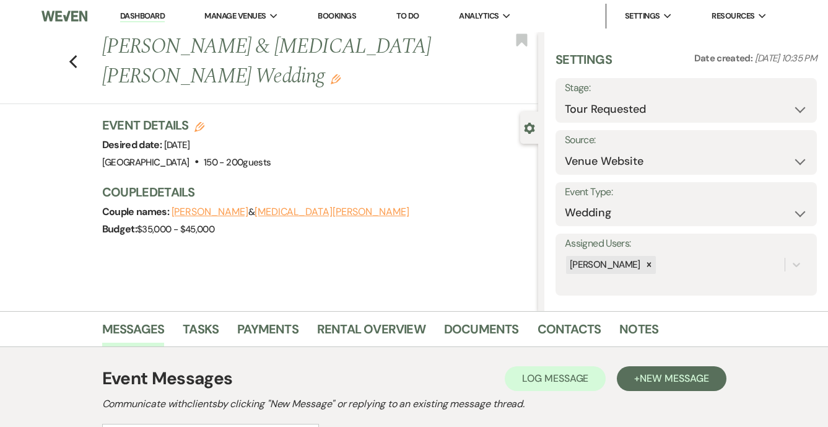
scroll to position [0, 0]
click at [69, 60] on icon "Previous" at bounding box center [73, 62] width 9 height 15
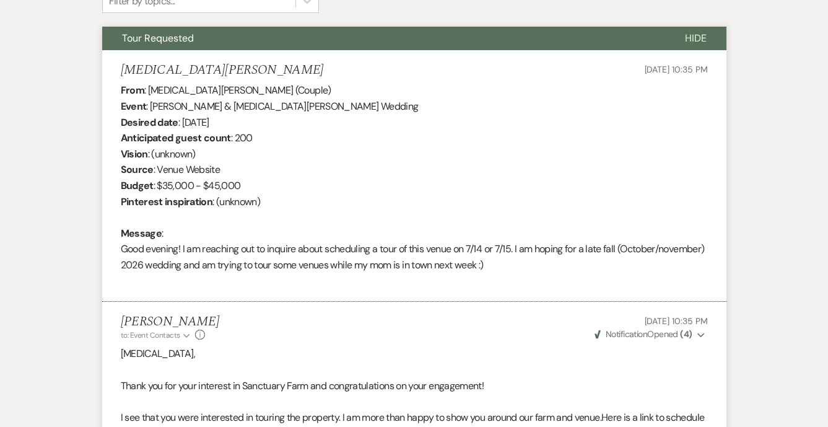
select select "2"
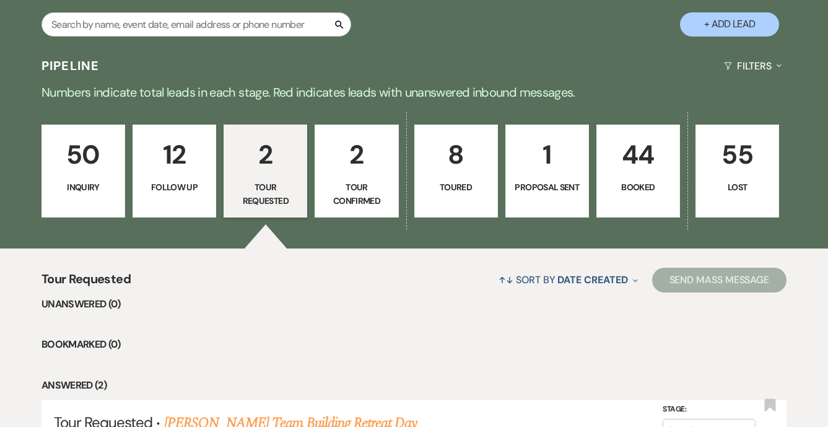
click at [178, 171] on p "12" at bounding box center [175, 155] width 68 height 42
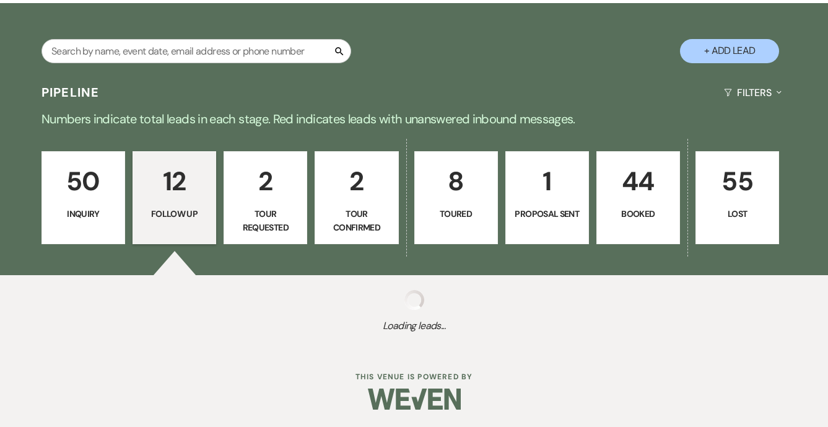
select select "9"
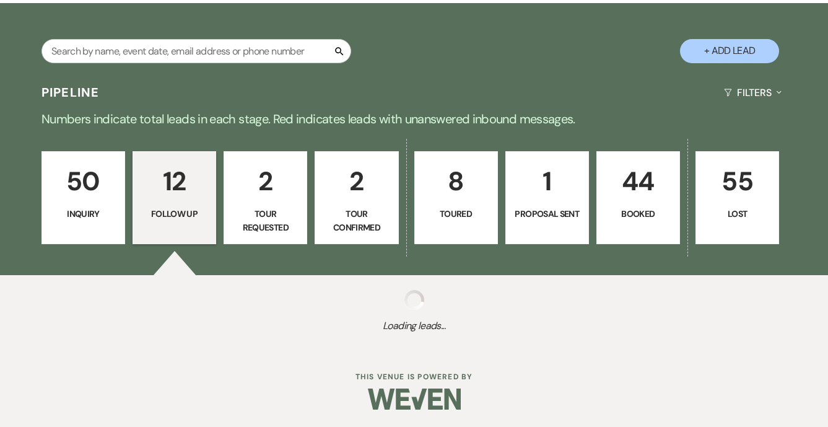
select select "9"
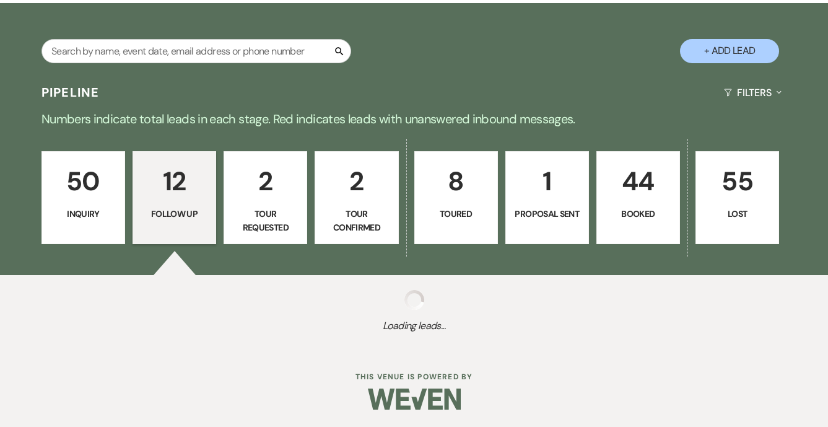
select select "9"
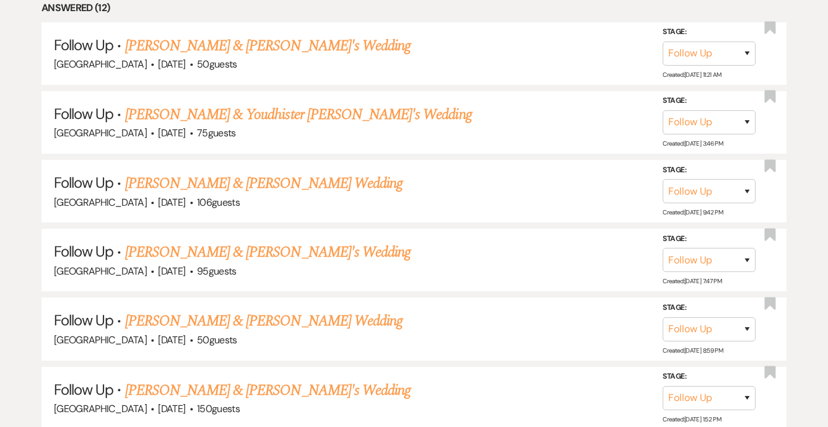
scroll to position [613, 0]
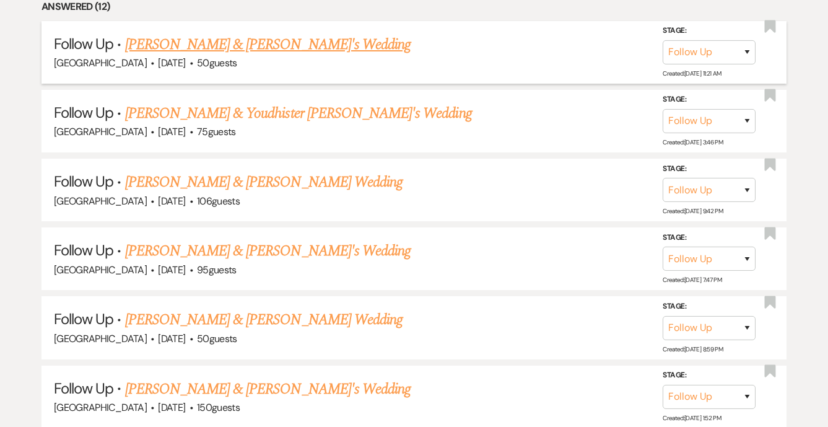
click at [212, 37] on link "Lynn Cribb & Amy Woodsong's Wedding" at bounding box center [268, 44] width 286 height 22
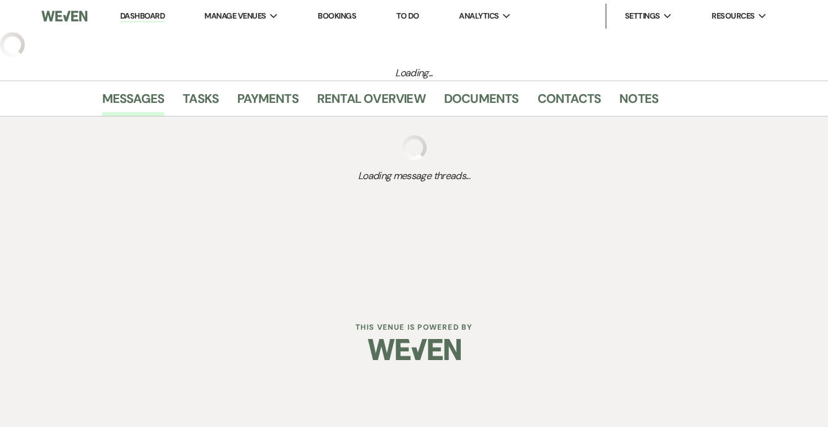
select select "9"
select select "5"
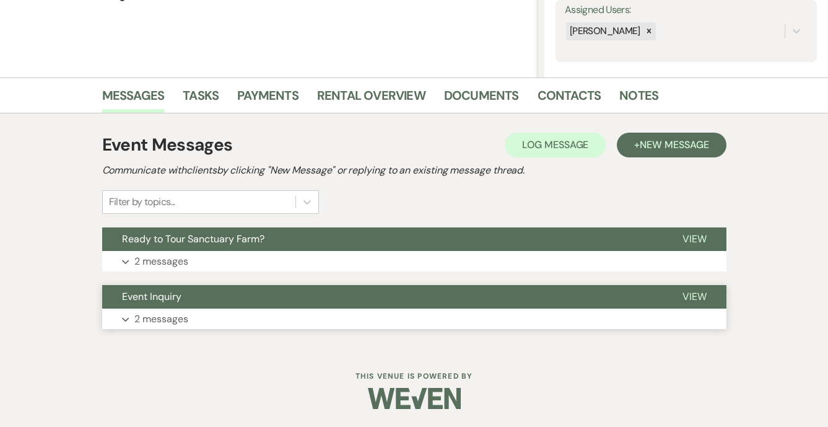
scroll to position [233, 0]
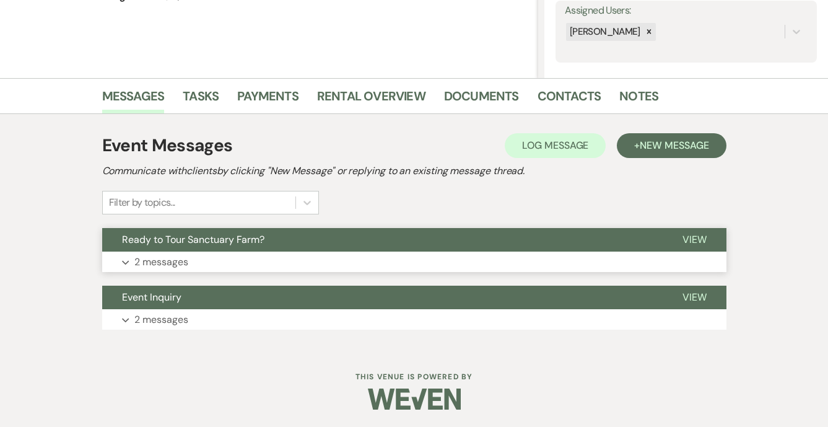
click at [172, 252] on button "Expand 2 messages" at bounding box center [414, 262] width 624 height 21
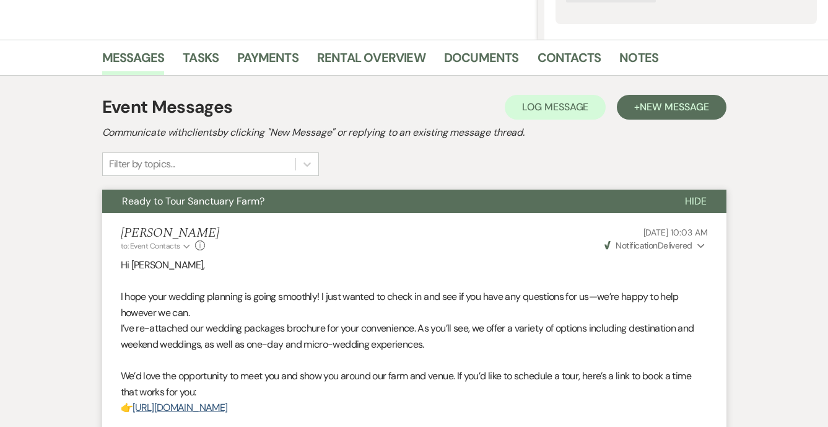
scroll to position [27, 0]
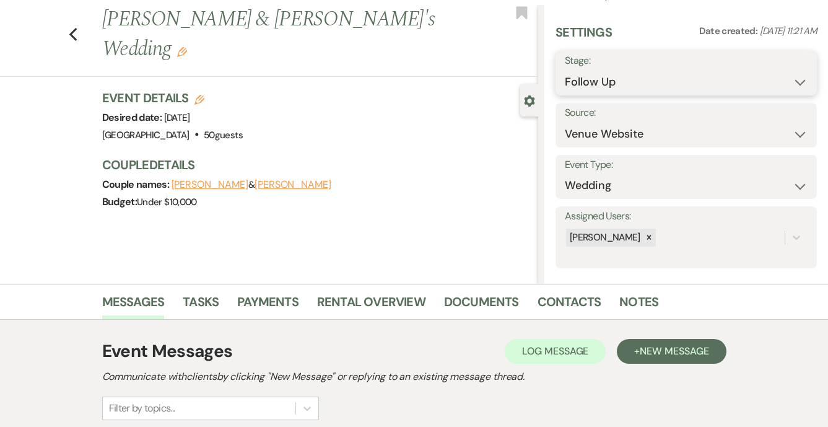
select select "8"
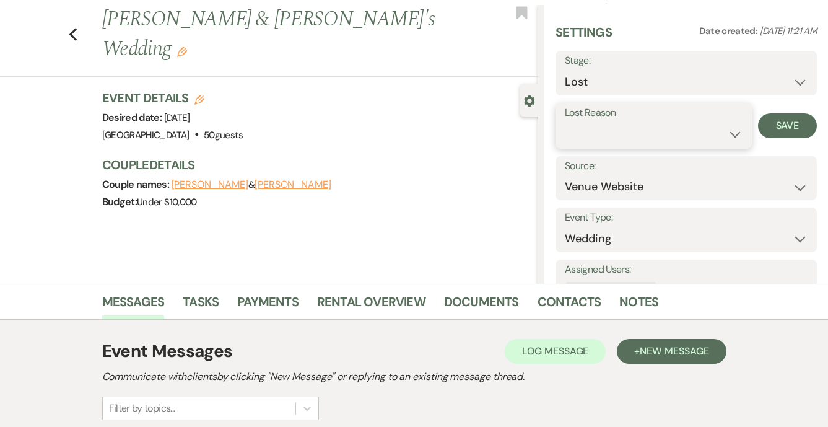
select select "5"
click at [794, 123] on button "Save" at bounding box center [787, 125] width 59 height 25
click at [75, 27] on icon "Previous" at bounding box center [73, 34] width 9 height 15
select select "9"
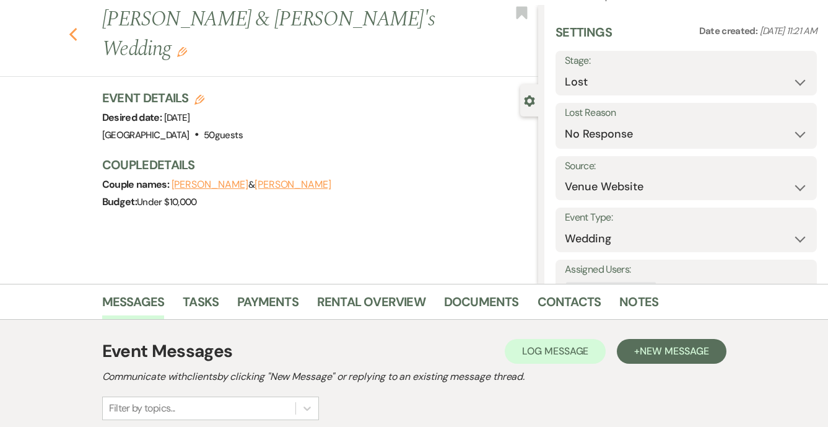
select select "9"
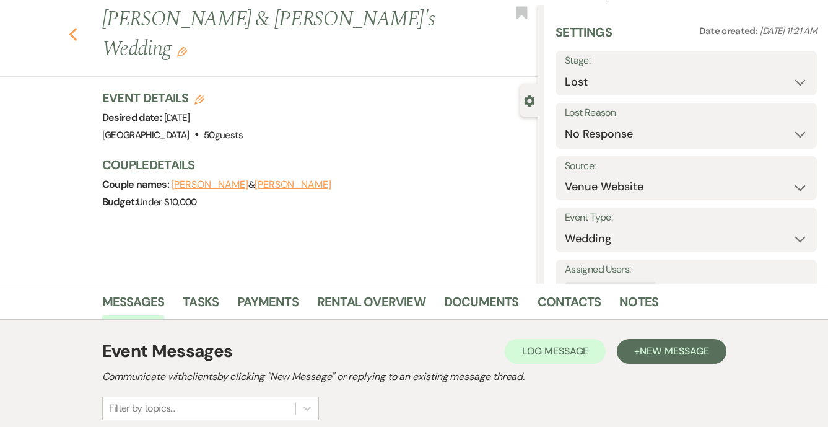
select select "9"
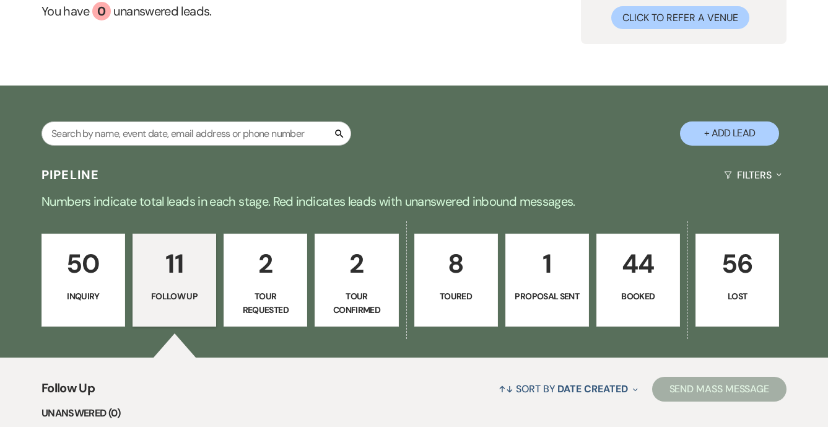
scroll to position [56, 0]
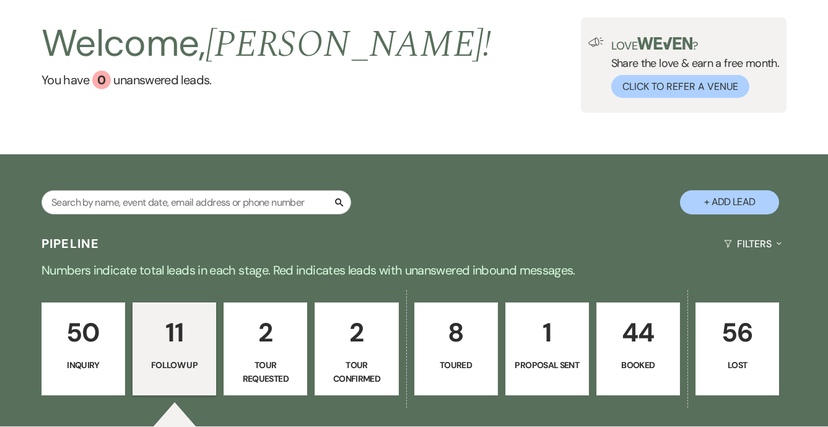
click at [643, 351] on p "44" at bounding box center [639, 333] width 68 height 42
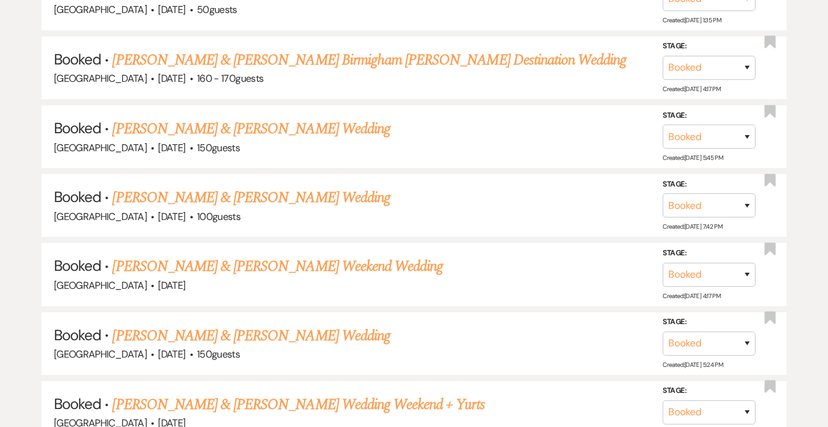
scroll to position [680, 0]
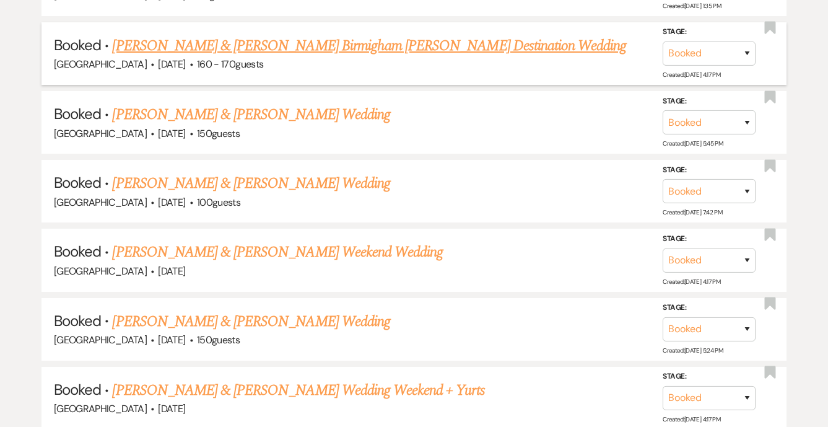
click at [284, 45] on link "Adele Bernard & Katie Birmigham Corbett's Destination Wedding" at bounding box center [369, 46] width 514 height 22
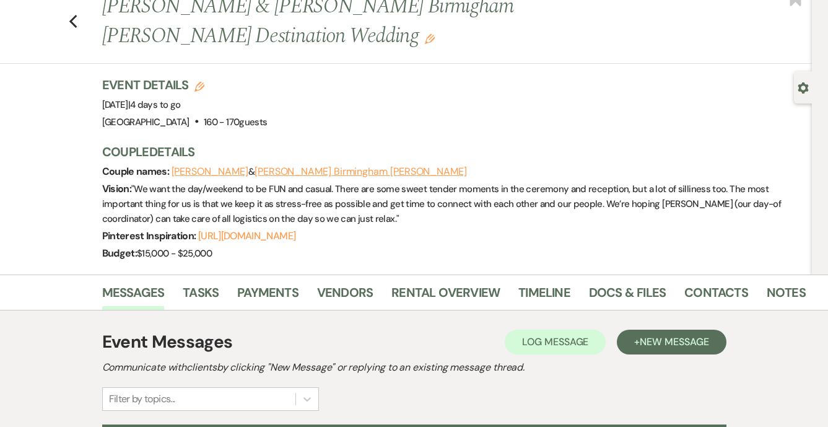
scroll to position [42, 0]
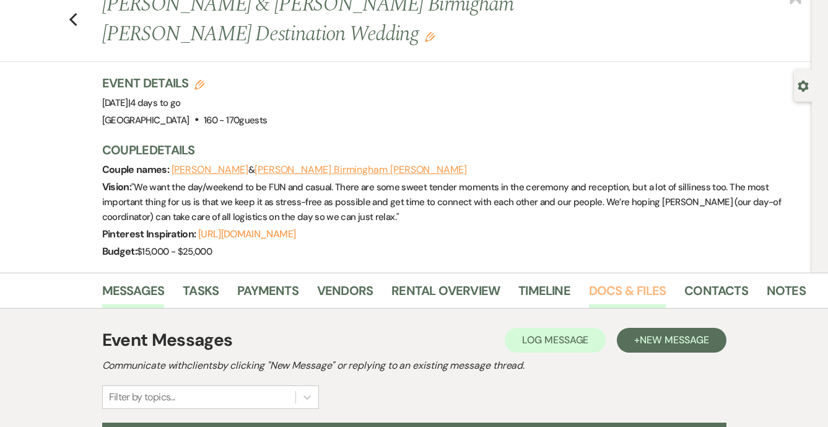
click at [603, 281] on link "Docs & Files" at bounding box center [627, 294] width 77 height 27
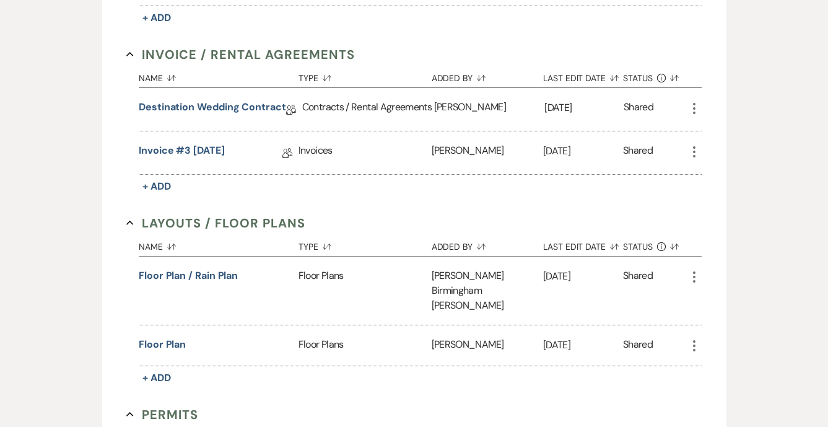
scroll to position [671, 0]
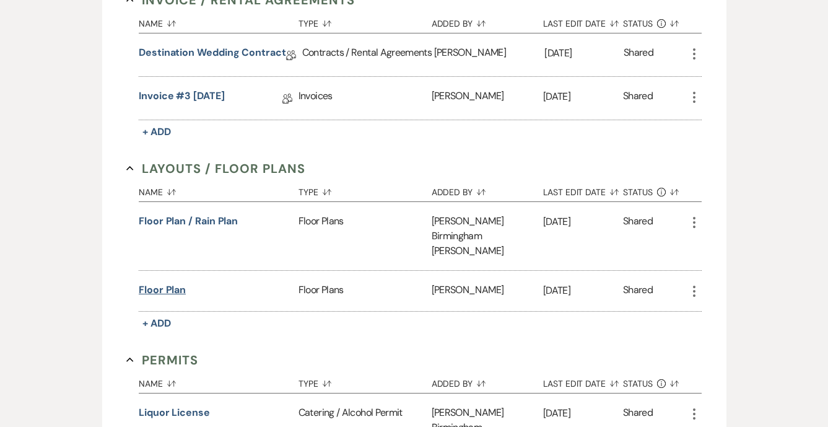
click at [170, 282] on button "Floor Plan" at bounding box center [162, 289] width 47 height 15
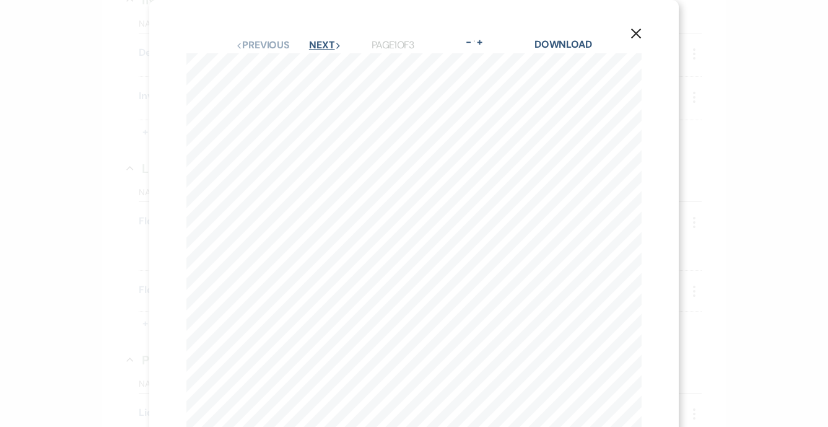
click at [317, 42] on button "Next Next" at bounding box center [325, 45] width 32 height 10
click at [317, 42] on button "Next Next" at bounding box center [324, 45] width 32 height 10
click at [266, 50] on button "Previous Previous" at bounding box center [262, 45] width 54 height 10
click at [639, 32] on icon "X" at bounding box center [636, 33] width 11 height 11
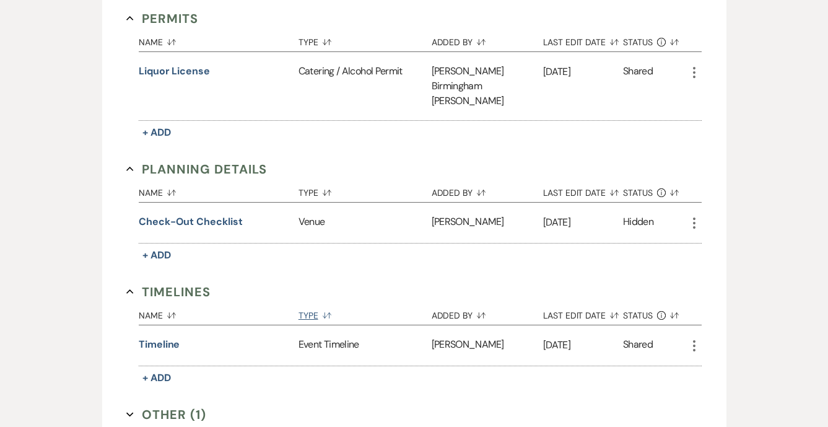
scroll to position [1013, 0]
click at [171, 336] on button "Timeline" at bounding box center [159, 343] width 41 height 15
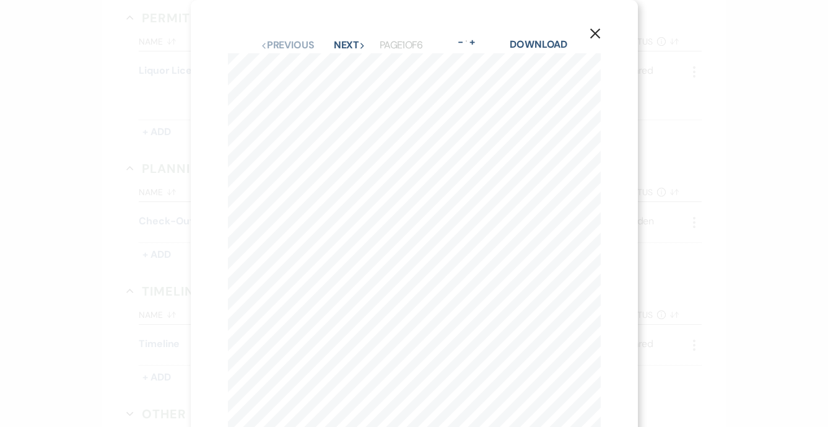
click at [595, 31] on icon "X" at bounding box center [595, 33] width 11 height 11
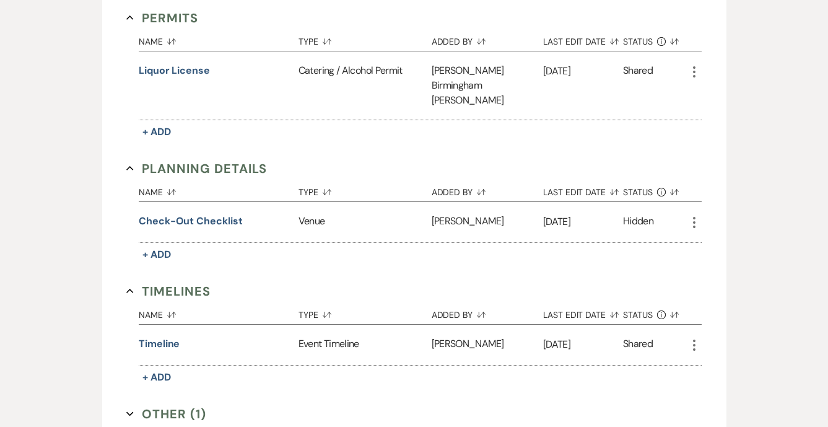
click at [693, 338] on icon "More" at bounding box center [694, 345] width 15 height 15
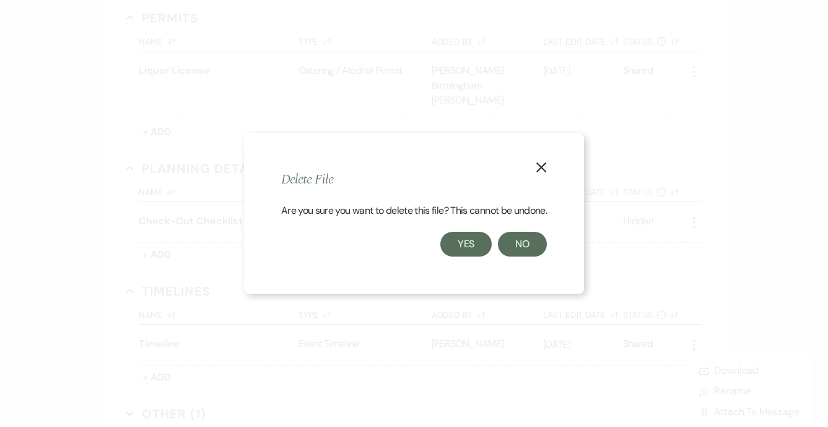
click at [471, 243] on button "Yes" at bounding box center [466, 244] width 52 height 25
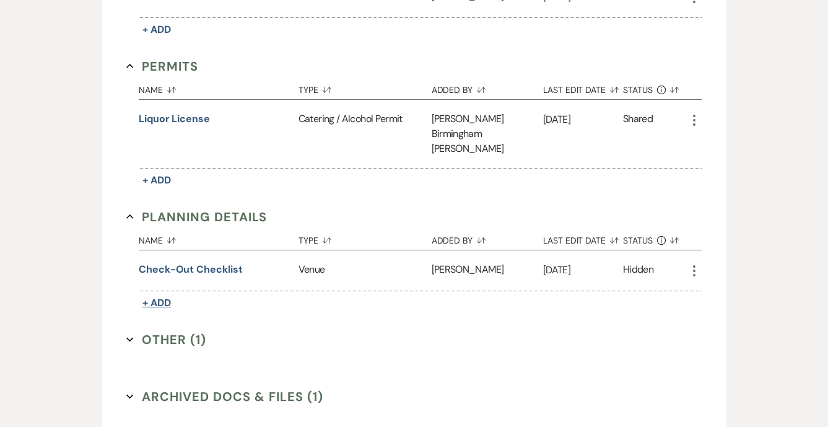
click at [157, 296] on span "+ Add" at bounding box center [156, 302] width 28 height 13
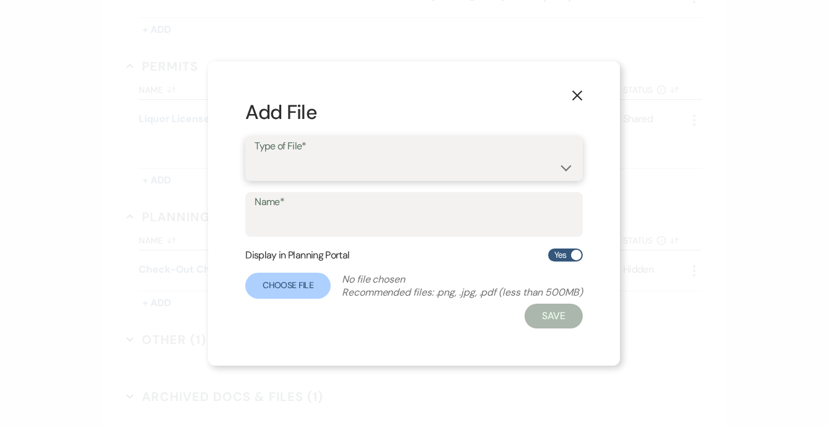
select select "60"
click at [331, 219] on input "Name*" at bounding box center [414, 223] width 319 height 24
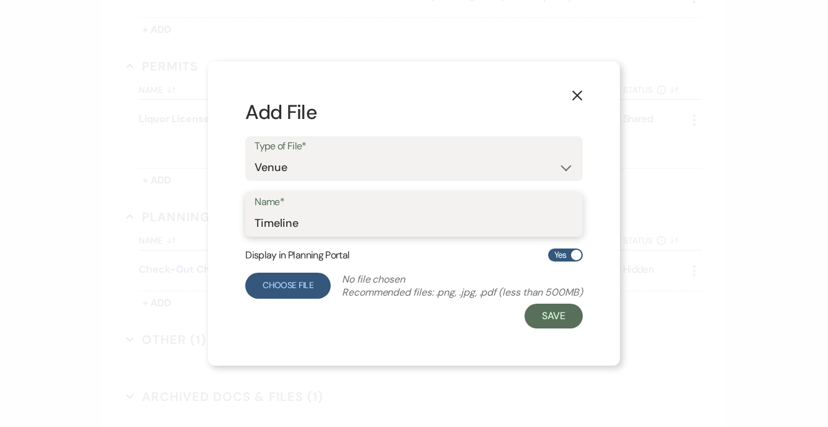
type input "Timeline"
click at [290, 288] on label "Choose File" at bounding box center [287, 286] width 85 height 26
click at [0, 0] on input "Choose File" at bounding box center [0, 0] width 0 height 0
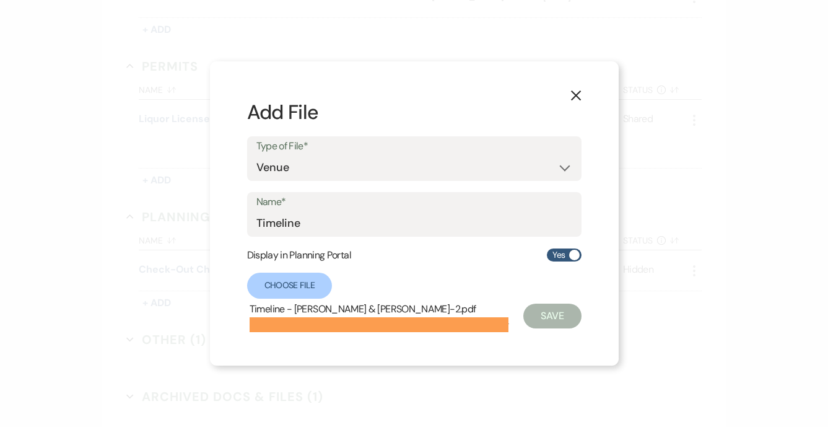
click at [561, 312] on button "Save" at bounding box center [552, 316] width 58 height 25
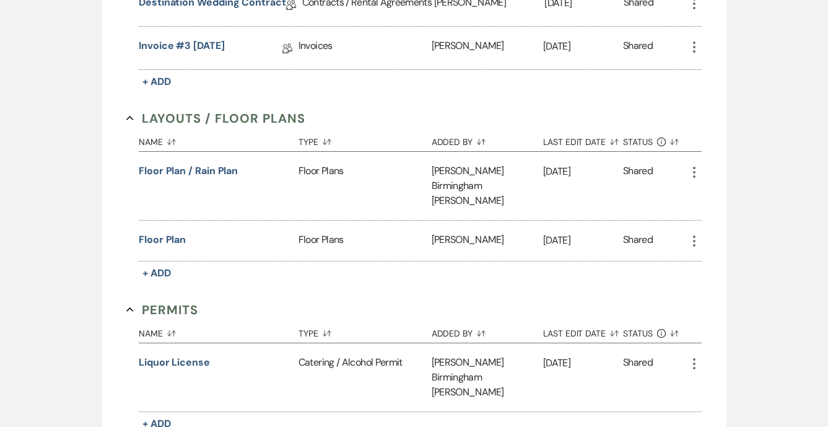
scroll to position [692, 0]
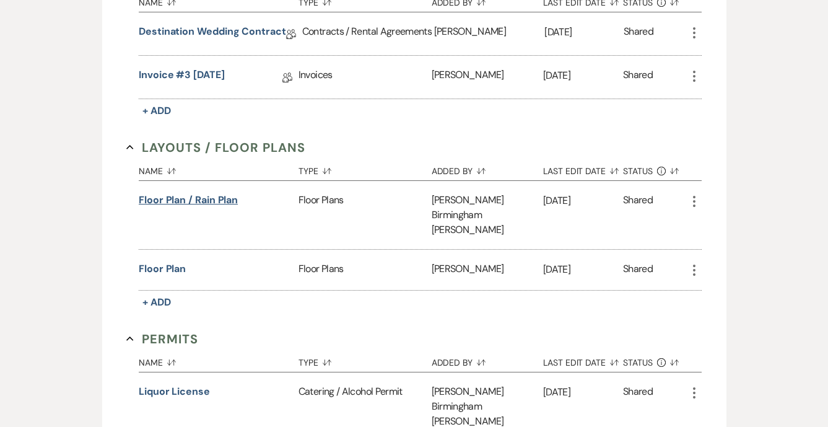
click at [203, 193] on button "Floor plan / rain plan" at bounding box center [188, 200] width 99 height 15
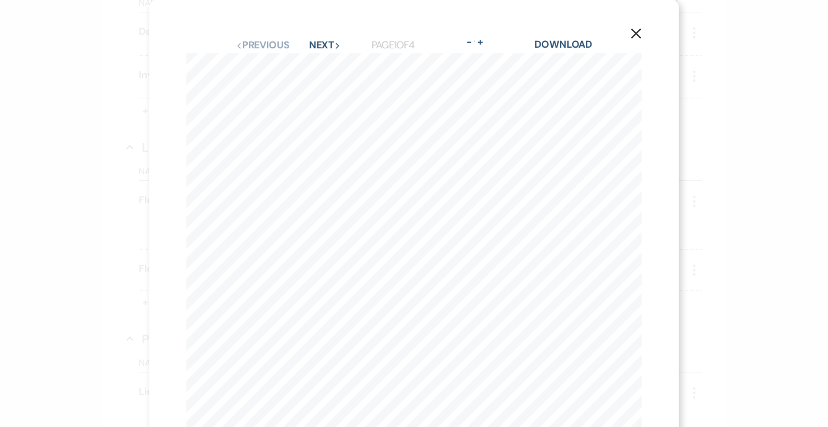
click at [315, 27] on div "X Previous Previous Next Next Page 1 of 4 - Zoom + Download" at bounding box center [414, 287] width 530 height 574
click at [319, 18] on div "X Previous Previous Next Next Page 1 of 4 - Zoom + Download" at bounding box center [414, 287] width 530 height 574
click at [317, 46] on button "Next Next" at bounding box center [325, 45] width 32 height 10
click at [629, 32] on button "X" at bounding box center [636, 33] width 19 height 22
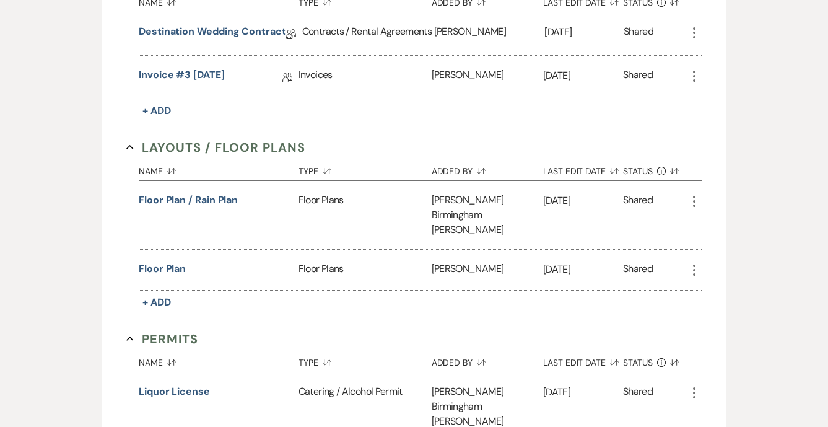
click at [696, 194] on icon "More" at bounding box center [694, 201] width 15 height 15
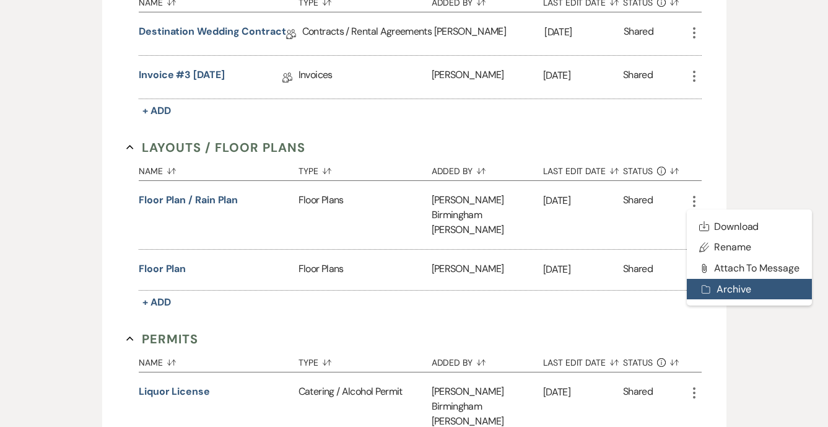
click at [725, 279] on button "Archive Archive" at bounding box center [749, 289] width 125 height 21
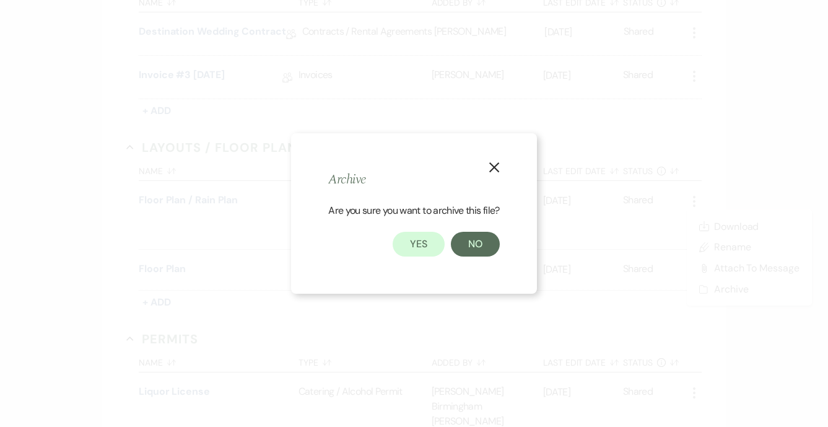
click at [430, 241] on button "Yes" at bounding box center [419, 244] width 52 height 25
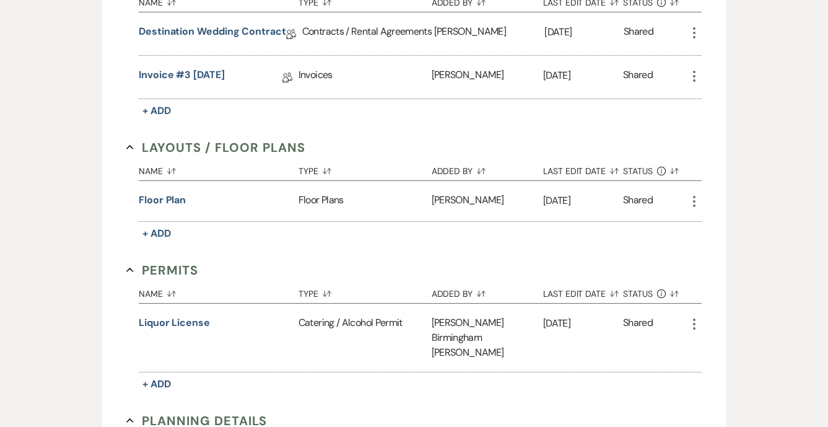
click at [698, 194] on icon "More" at bounding box center [694, 201] width 15 height 15
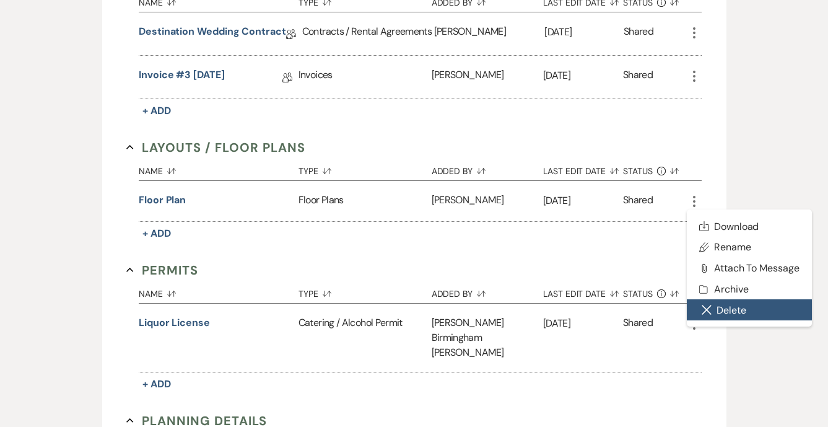
click at [720, 299] on button "Close Delete X Delete" at bounding box center [749, 309] width 125 height 21
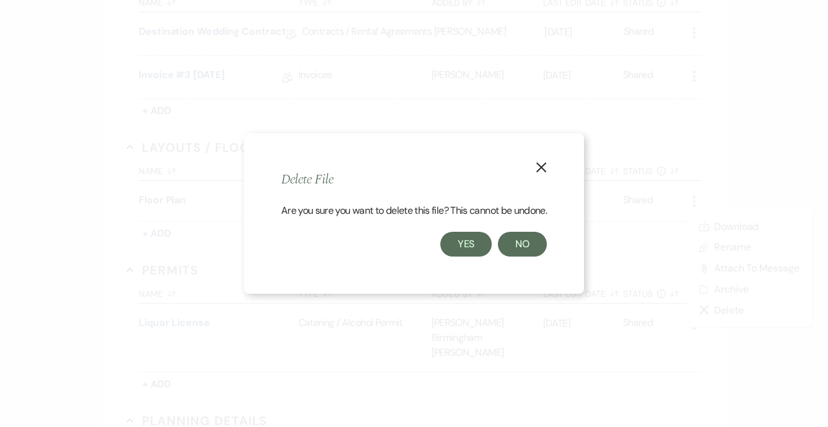
click at [469, 247] on button "Yes" at bounding box center [466, 244] width 52 height 25
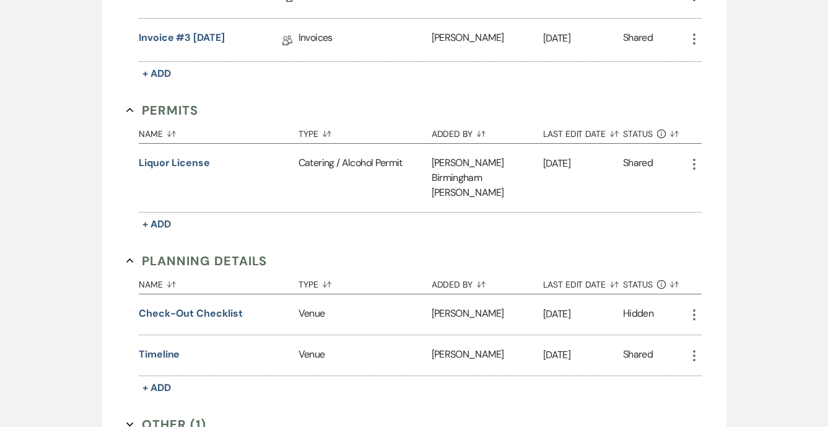
scroll to position [742, 0]
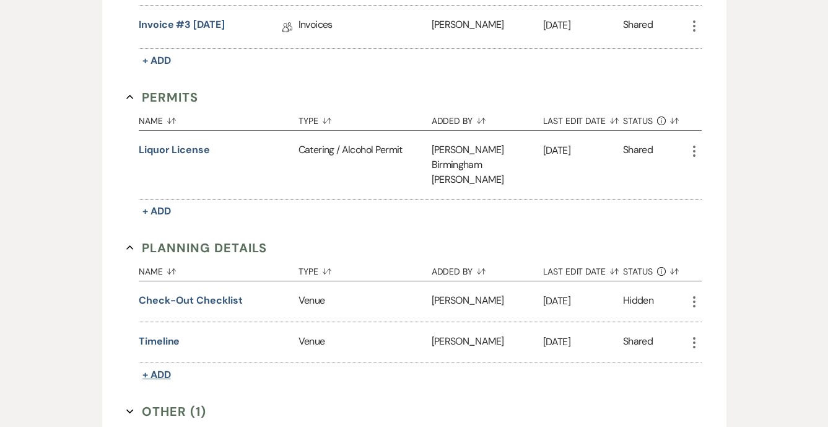
click at [157, 368] on span "+ Add" at bounding box center [156, 374] width 28 height 13
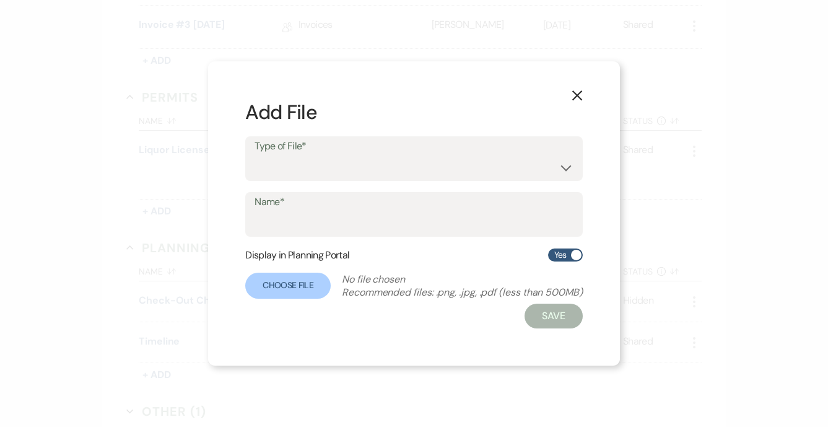
click at [586, 94] on button "X" at bounding box center [577, 95] width 19 height 22
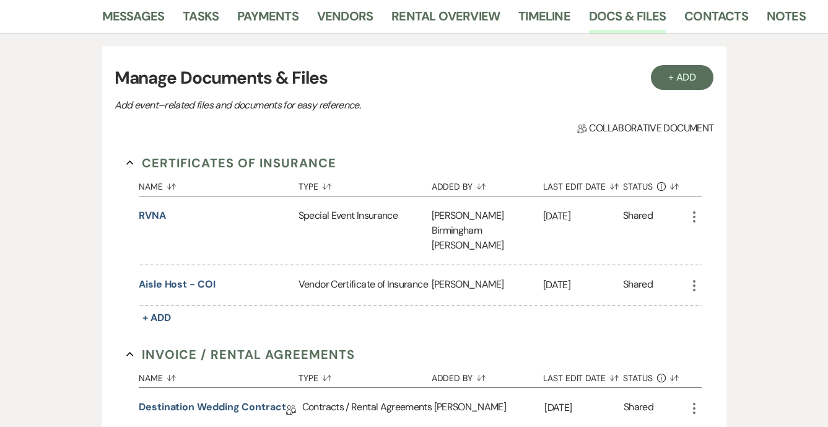
scroll to position [299, 0]
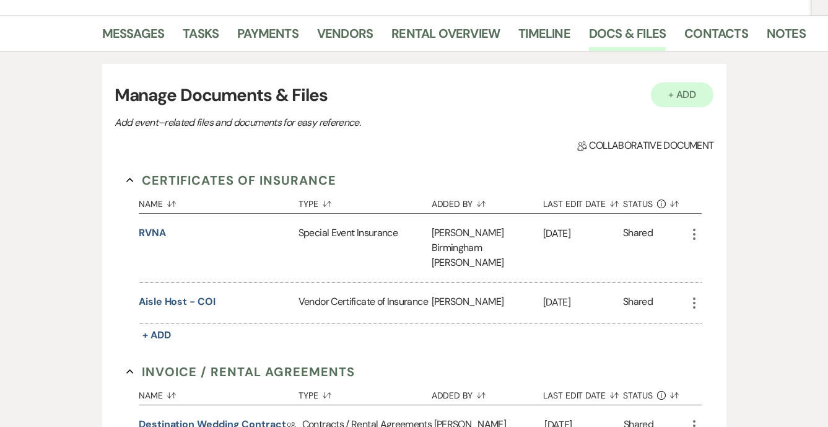
click at [682, 82] on button "+ Add" at bounding box center [682, 94] width 63 height 25
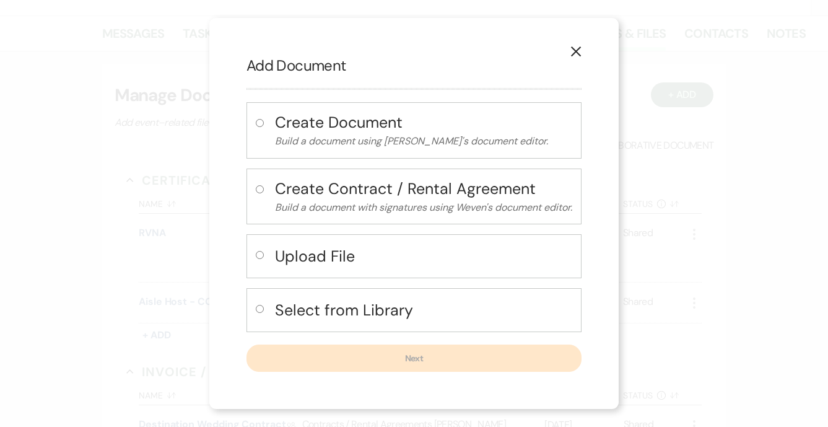
click at [332, 302] on h4 "Select from Library" at bounding box center [423, 310] width 297 height 22
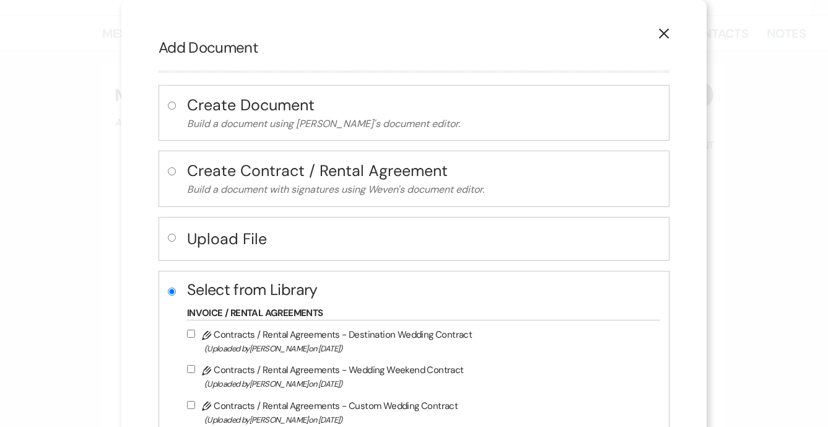
radio input "true"
click at [331, 247] on h4 "Upload File" at bounding box center [423, 239] width 473 height 22
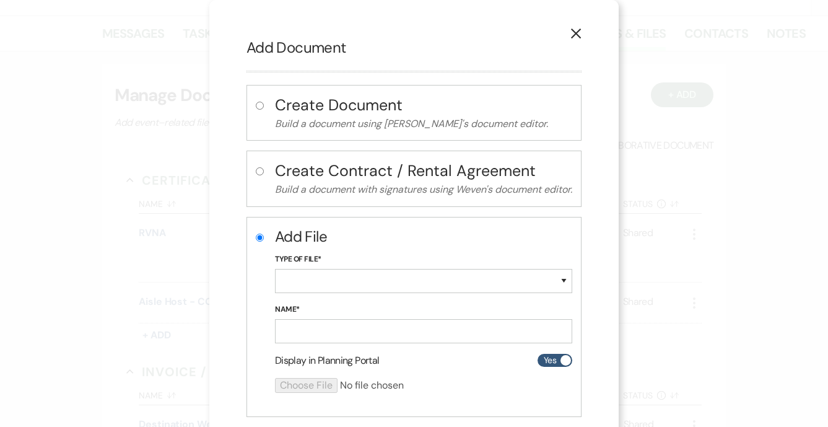
radio input "true"
radio input "false"
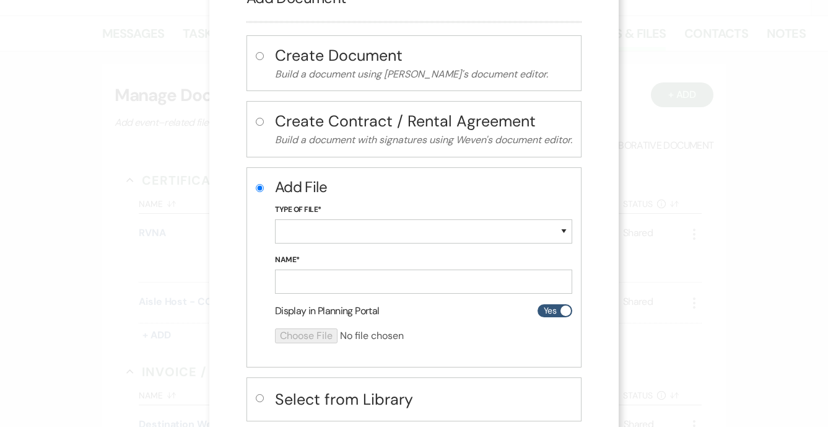
click at [331, 247] on div "Type of File* Special Event Insurance Vendor Certificate of Insurance Contracts…" at bounding box center [423, 228] width 297 height 50
select select "30"
click at [320, 281] on input "Name*" at bounding box center [423, 281] width 297 height 24
type input "Timeline"
click at [299, 336] on input "file" at bounding box center [391, 335] width 232 height 15
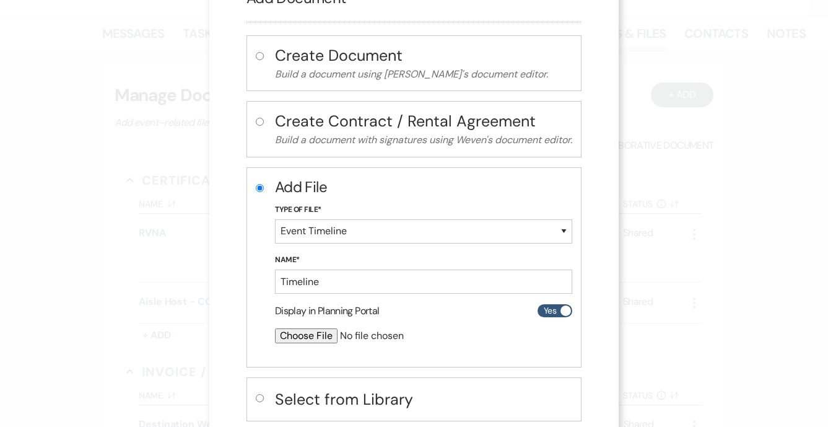
type input "C:\fakepath\Timeline - Katie & Adele-2.pdf"
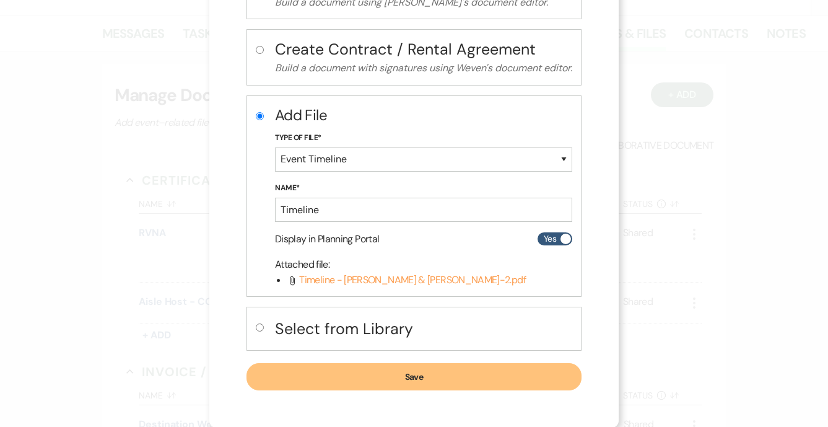
scroll to position [121, 0]
click at [471, 365] on button "Save" at bounding box center [414, 377] width 335 height 27
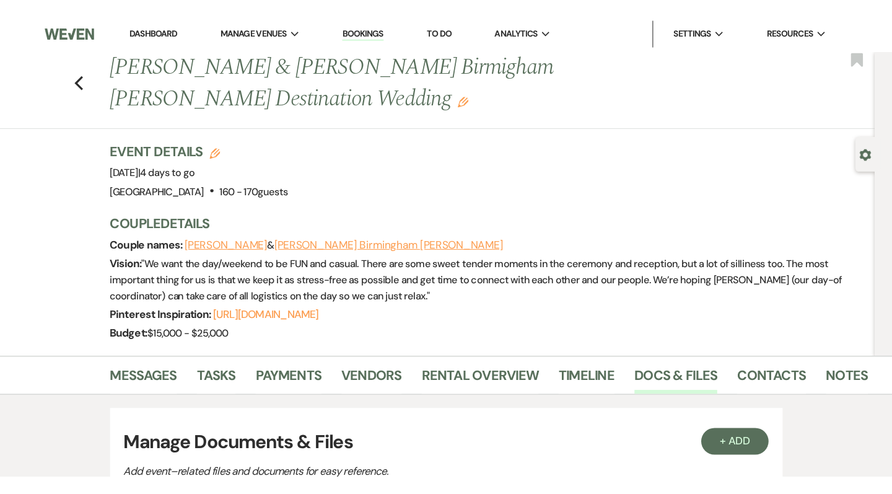
scroll to position [0, 0]
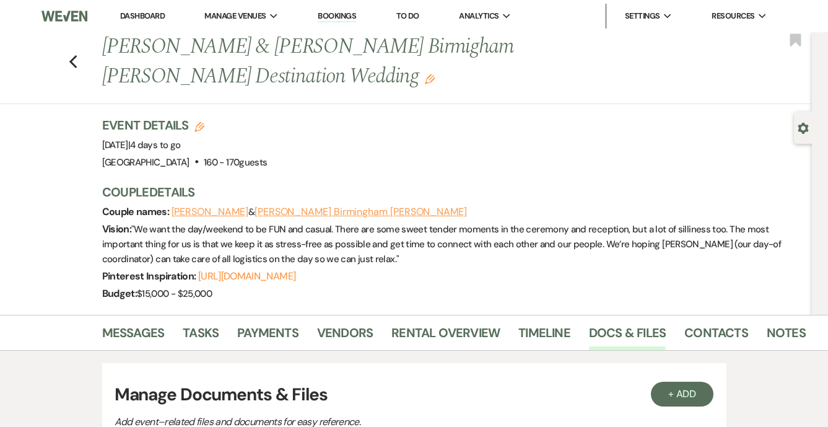
click at [150, 14] on link "Dashboard" at bounding box center [142, 16] width 45 height 11
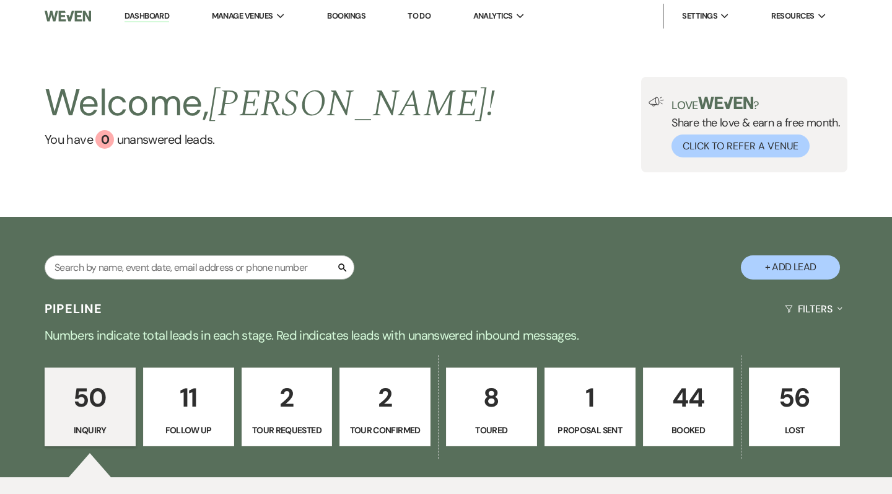
scroll to position [1, 0]
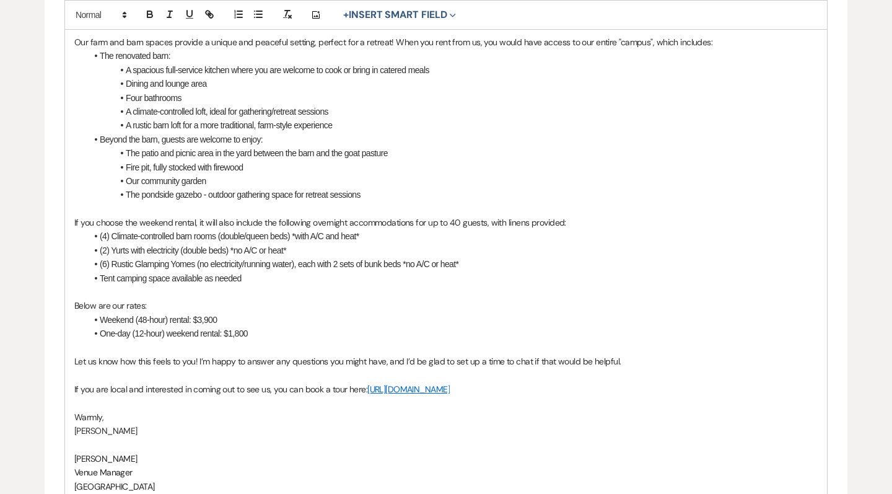
scroll to position [453, 0]
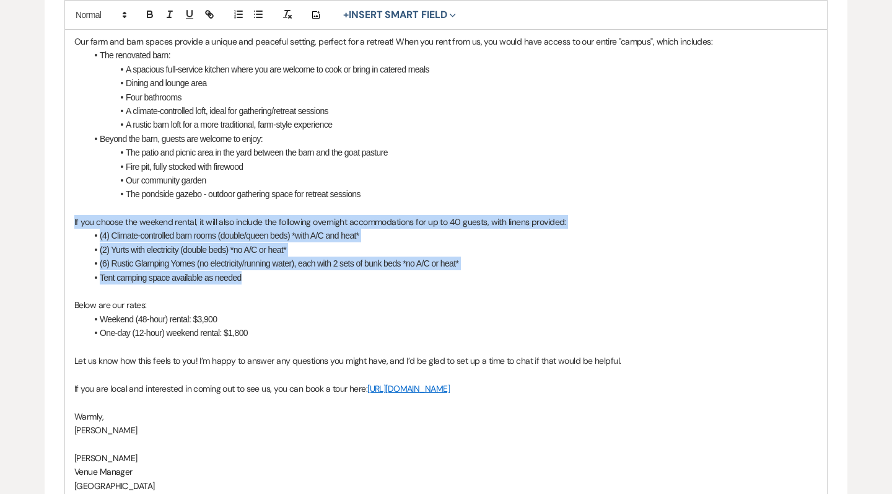
drag, startPoint x: 261, startPoint y: 272, endPoint x: 71, endPoint y: 217, distance: 198.0
click at [71, 217] on div "Dear {{recipientFirstName}}, We appreciate your interest in hosting your {{even…" at bounding box center [446, 235] width 762 height 611
click at [279, 260] on span "(6) Rustic Glamping Yomes (no electricity/running water), each with 2 sets of b…" at bounding box center [279, 263] width 359 height 10
drag, startPoint x: 268, startPoint y: 273, endPoint x: 68, endPoint y: 215, distance: 207.8
click at [68, 215] on div "Dear {{recipientFirstName}}, We appreciate your interest in hosting your {{even…" at bounding box center [446, 235] width 762 height 611
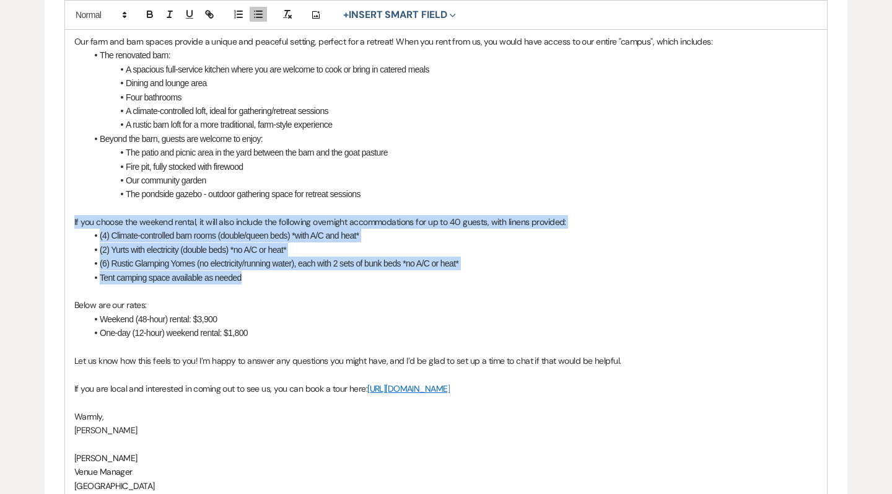
copy div "If you choose the weekend rental, it will also include the following overnight …"
